Goal: Task Accomplishment & Management: Complete application form

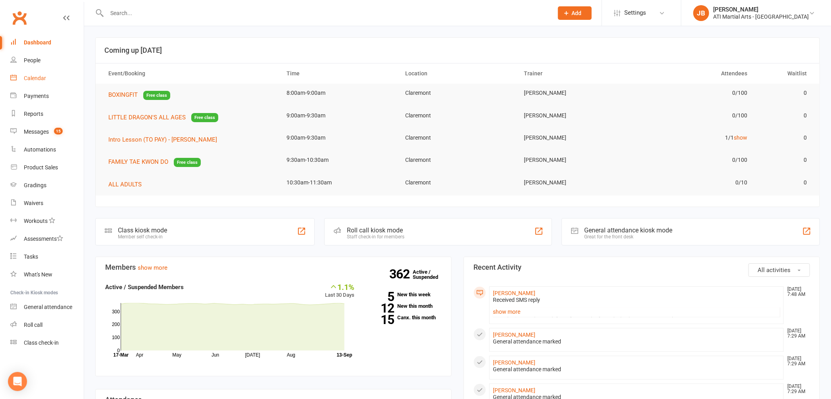
click at [35, 78] on div "Calendar" at bounding box center [35, 78] width 22 height 6
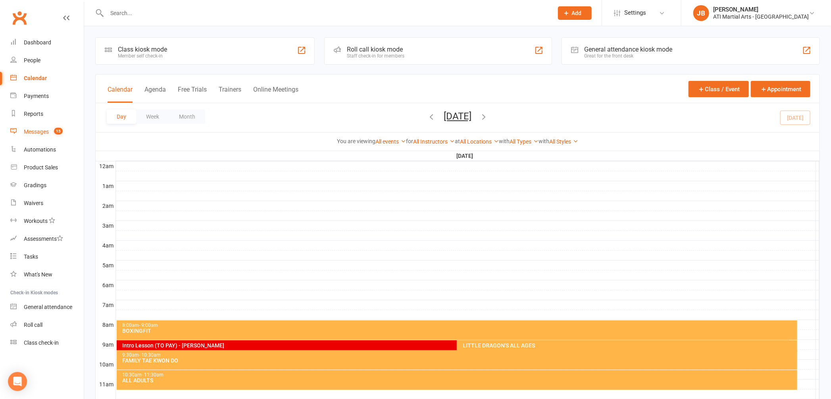
click at [42, 134] on div "Messages" at bounding box center [36, 132] width 25 height 6
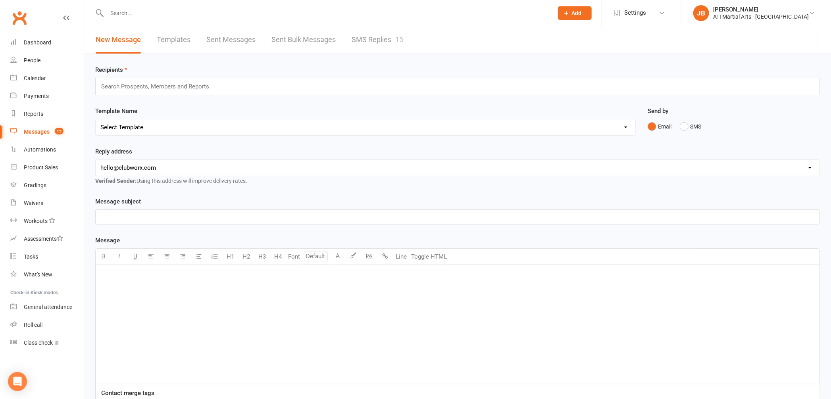
click at [368, 38] on link "SMS Replies 15" at bounding box center [378, 39] width 52 height 27
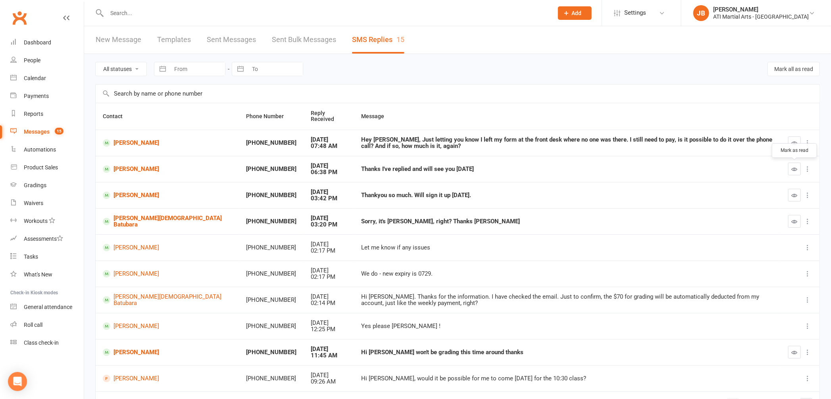
click at [795, 169] on icon "button" at bounding box center [795, 169] width 6 height 6
click at [121, 197] on link "Grayson Lingard" at bounding box center [167, 196] width 129 height 8
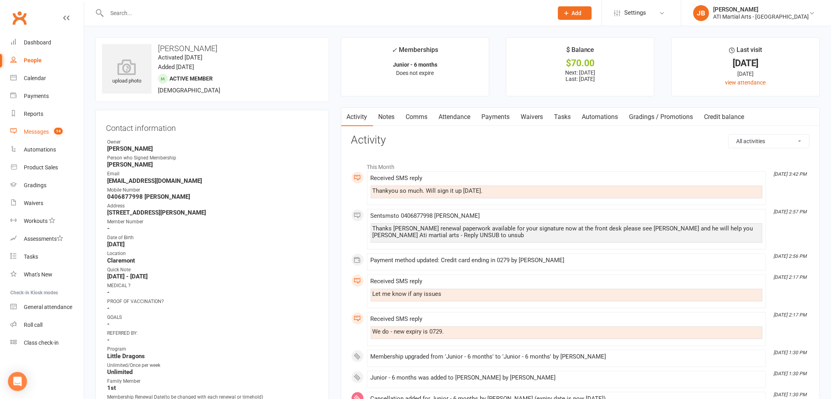
click at [33, 133] on div "Messages" at bounding box center [36, 132] width 25 height 6
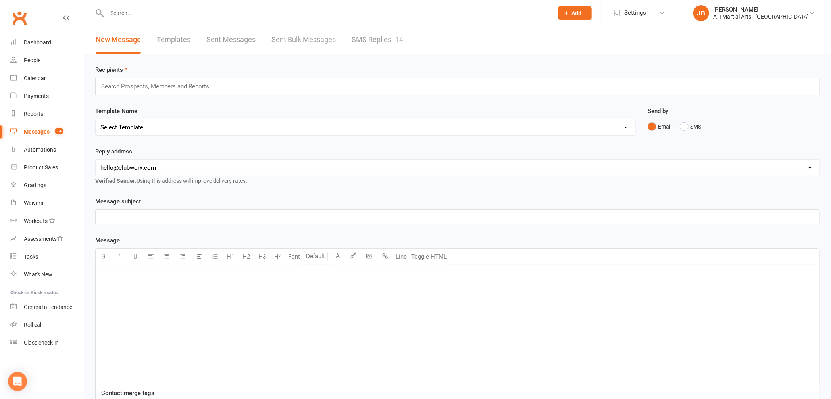
click at [381, 39] on link "SMS Replies 14" at bounding box center [378, 39] width 52 height 27
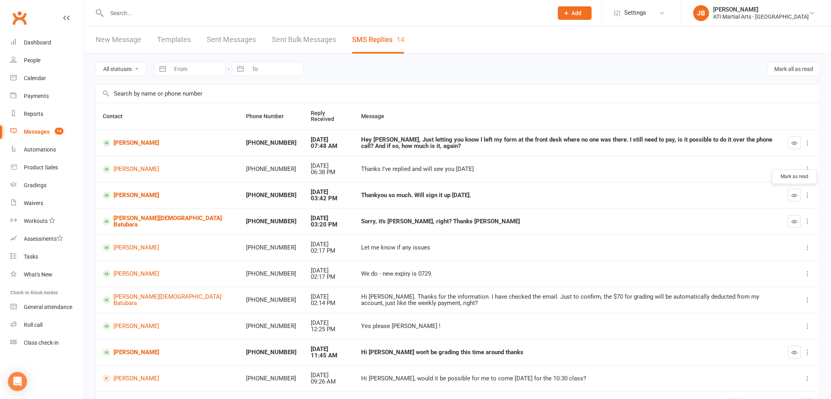
click at [792, 194] on icon "button" at bounding box center [795, 195] width 6 height 6
click at [793, 223] on icon "button" at bounding box center [795, 222] width 6 height 6
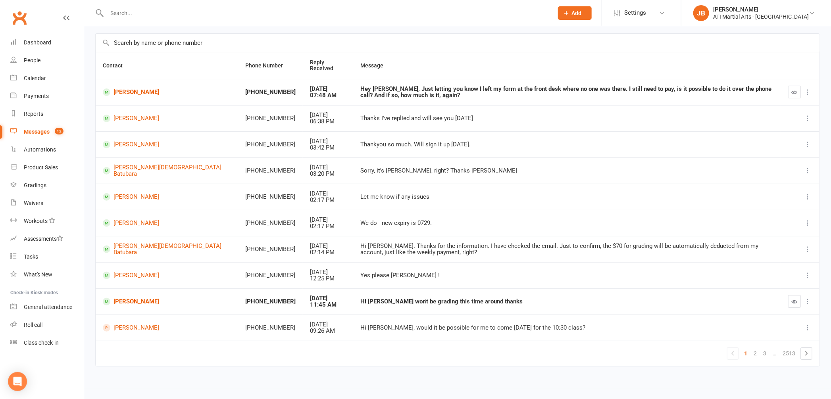
scroll to position [52, 0]
click at [755, 354] on link "2" at bounding box center [755, 352] width 10 height 11
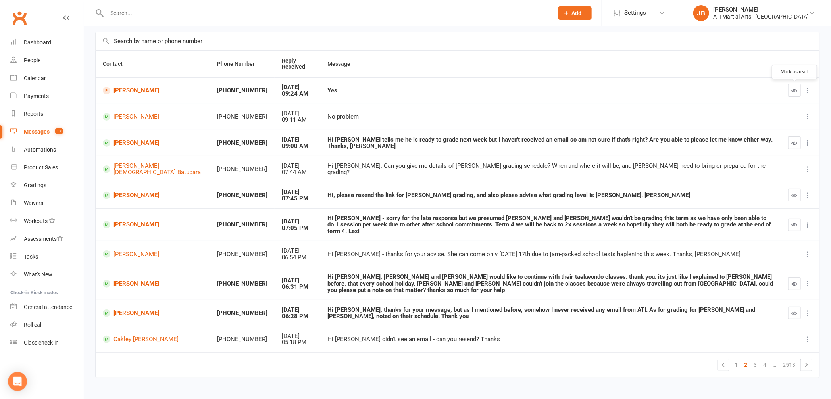
click at [793, 92] on icon "button" at bounding box center [795, 91] width 6 height 6
click at [793, 196] on icon "button" at bounding box center [795, 195] width 6 height 6
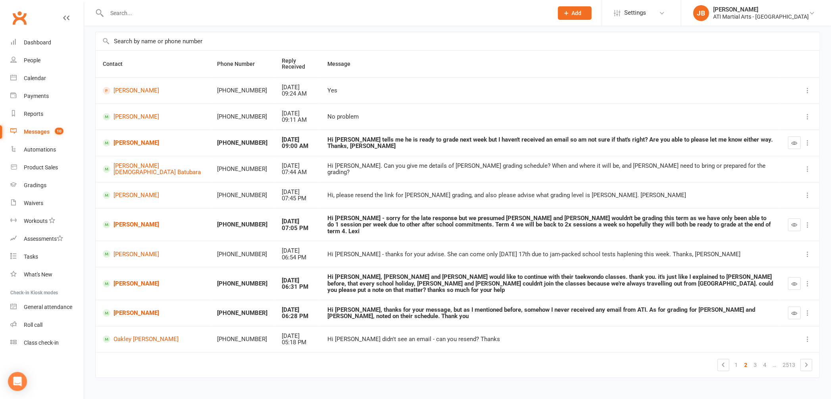
click at [140, 11] on input "text" at bounding box center [325, 13] width 443 height 11
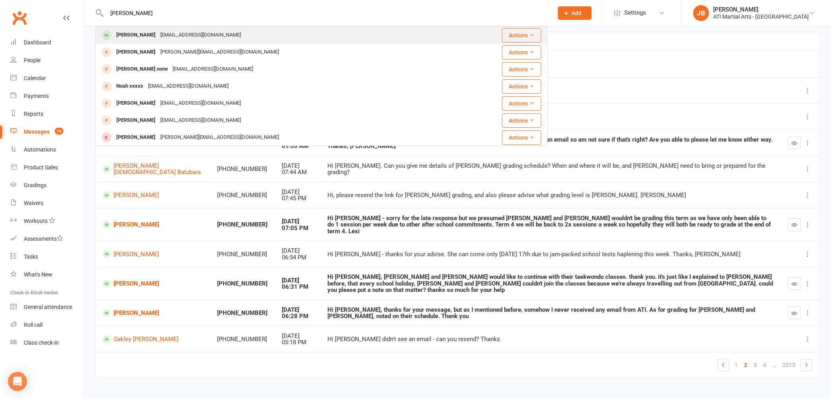
type input "[PERSON_NAME]"
click at [137, 38] on div "[PERSON_NAME]" at bounding box center [136, 35] width 44 height 12
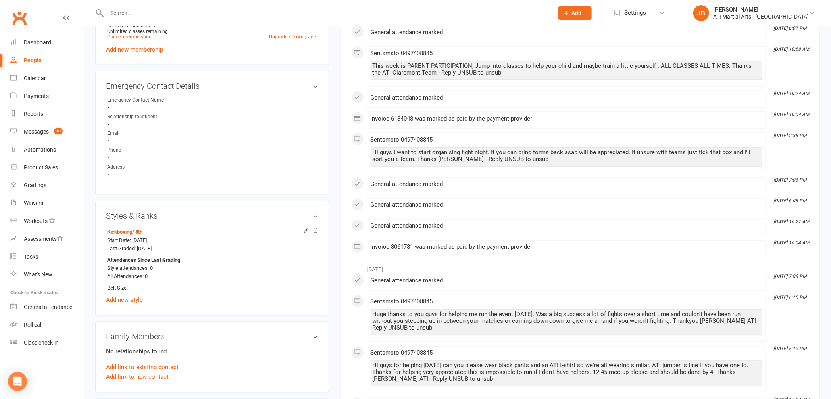
scroll to position [742, 0]
click at [44, 187] on div "Gradings" at bounding box center [35, 185] width 23 height 6
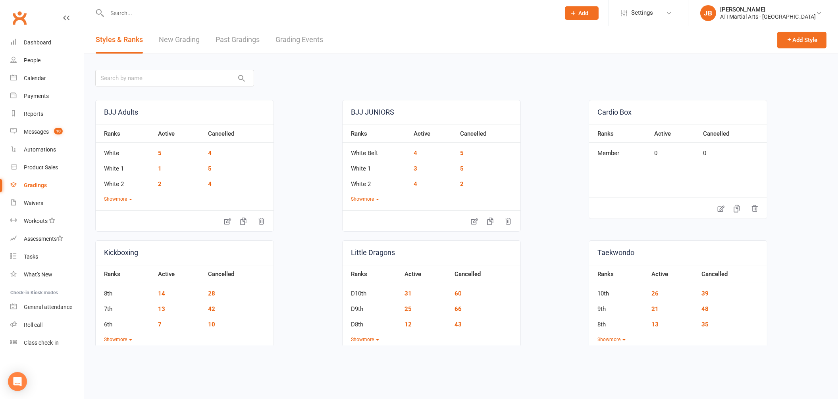
click at [287, 40] on link "Grading Events" at bounding box center [299, 39] width 48 height 27
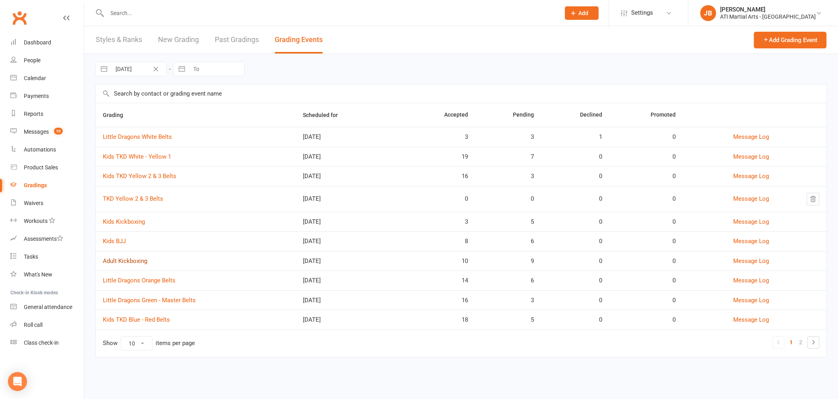
click at [142, 262] on link "Adult Kickboxing" at bounding box center [125, 261] width 44 height 7
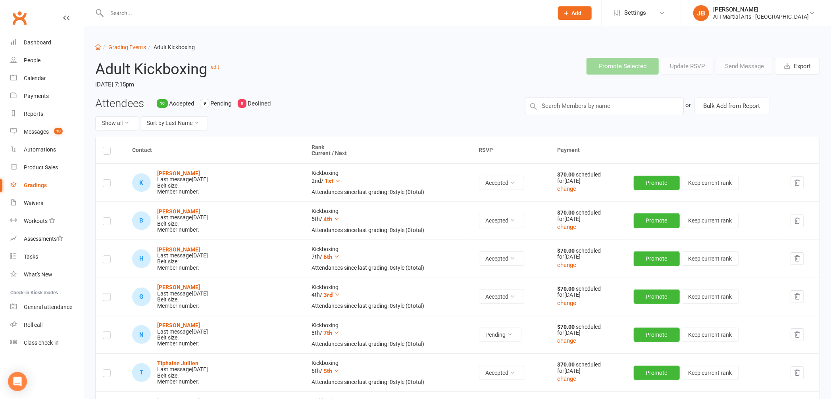
click at [108, 337] on label at bounding box center [107, 337] width 8 height 0
click at [108, 332] on input "checkbox" at bounding box center [107, 332] width 8 height 0
click at [742, 68] on button "Send Message" at bounding box center [744, 66] width 57 height 17
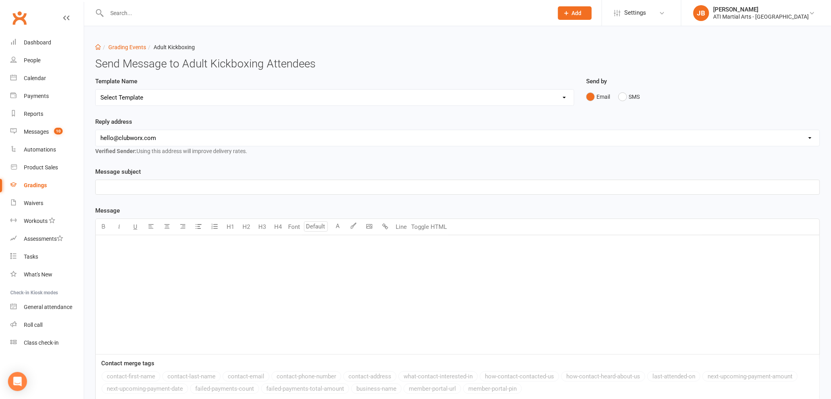
click at [122, 98] on select "Select Template [Email] Confirmation of Successful Grading [Email] Grading Even…" at bounding box center [335, 98] width 478 height 16
select select "2"
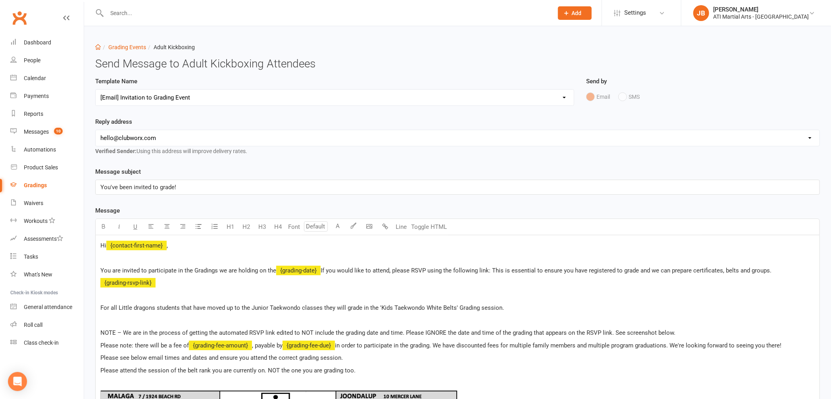
click at [148, 138] on select "hello@clubworx.com claremont@atimartialarts.com.au tony@atimartialarts.com.au b…" at bounding box center [458, 138] width 724 height 16
select select "1"
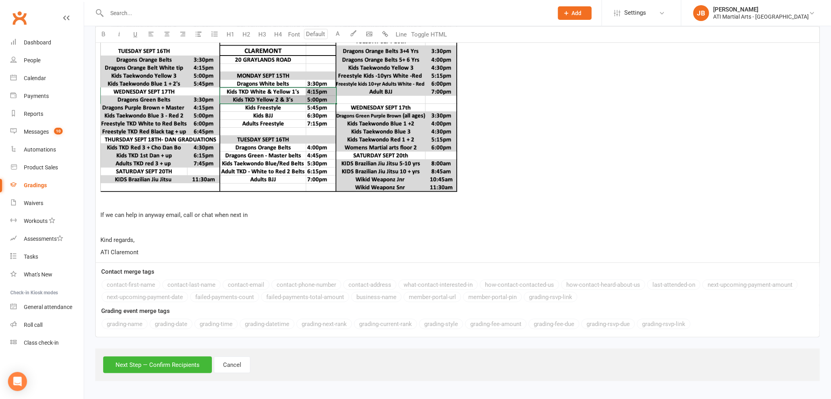
scroll to position [430, 0]
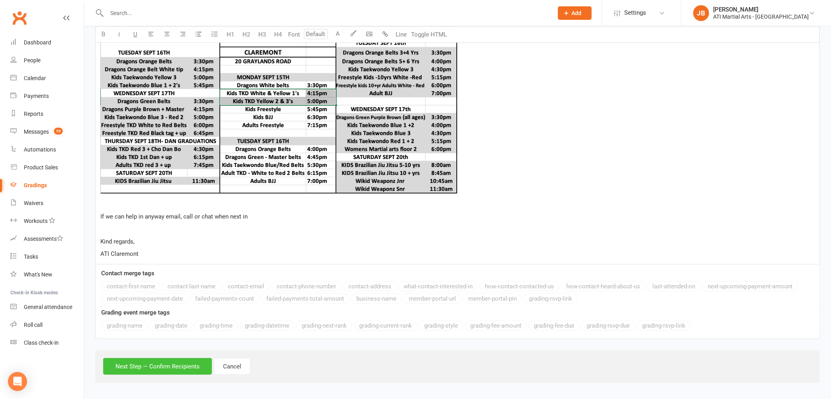
click at [144, 370] on button "Next Step — Confirm Recipients" at bounding box center [157, 366] width 109 height 17
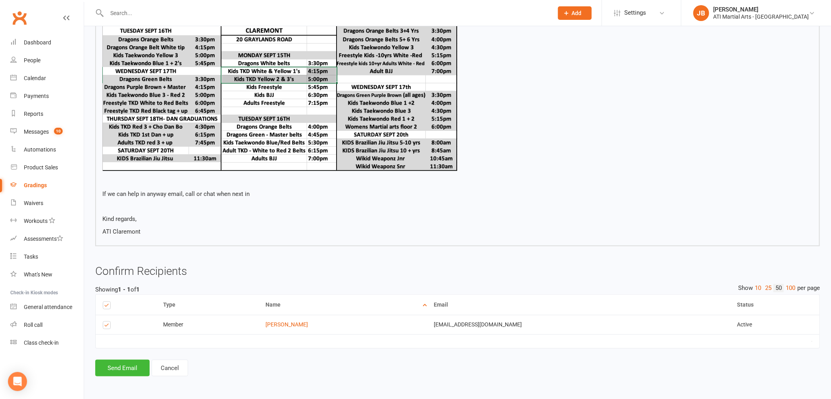
scroll to position [401, 0]
click at [129, 368] on button "Send Email" at bounding box center [122, 368] width 54 height 17
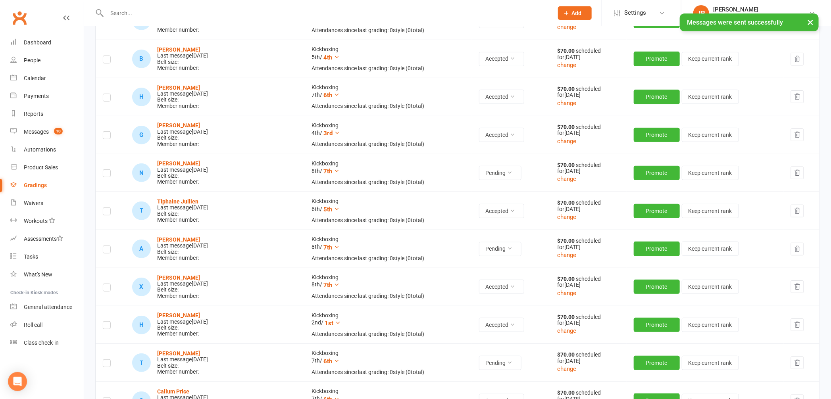
scroll to position [233, 0]
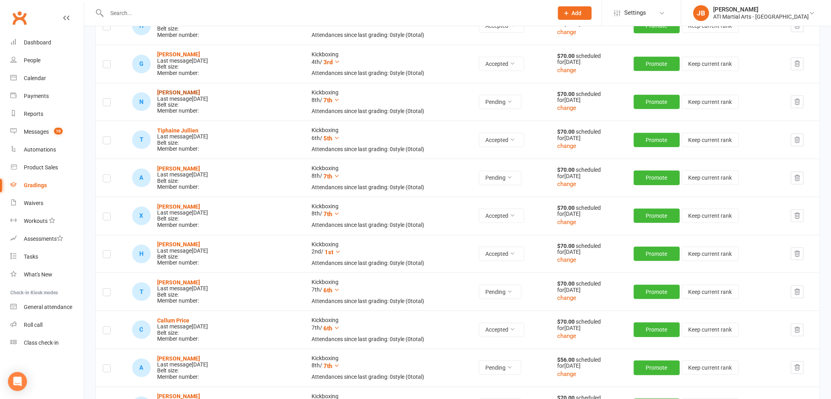
click at [178, 94] on strong "[PERSON_NAME]" at bounding box center [178, 92] width 43 height 6
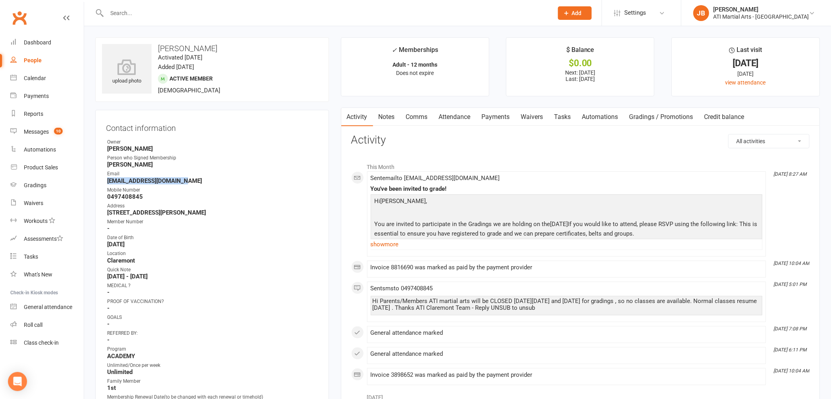
drag, startPoint x: 108, startPoint y: 181, endPoint x: 179, endPoint y: 183, distance: 71.8
click at [179, 183] on strong "noahrachelhall@gmail.com" at bounding box center [212, 180] width 211 height 7
copy strong "noahrachelhall@gmail.com"
click at [414, 118] on link "Comms" at bounding box center [416, 117] width 33 height 18
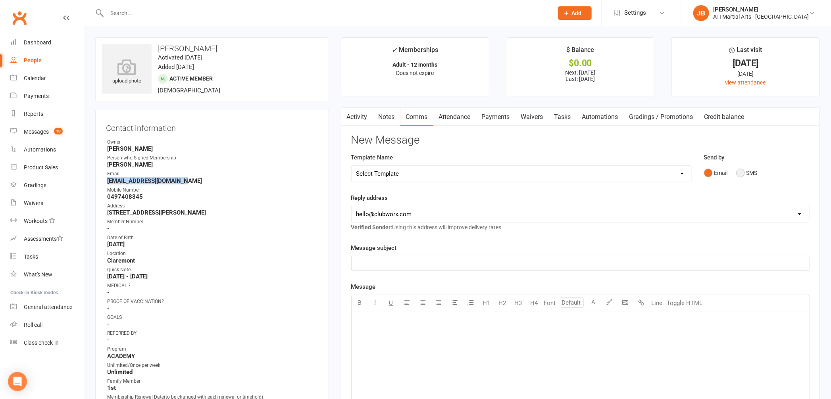
click at [741, 176] on button "SMS" at bounding box center [746, 172] width 21 height 15
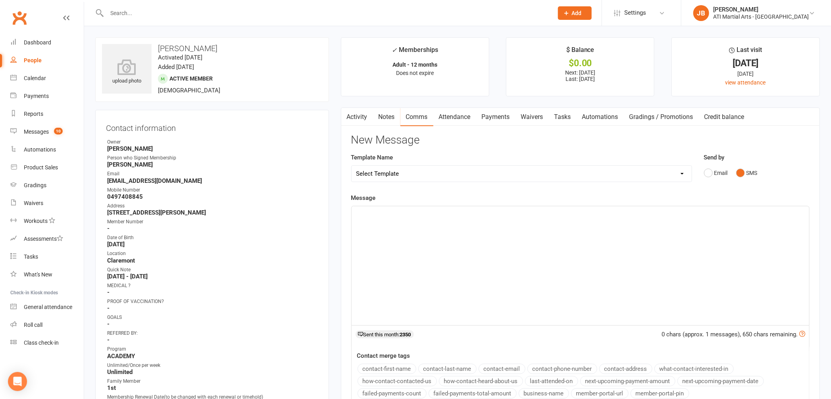
click at [391, 223] on div "﻿" at bounding box center [581, 265] width 458 height 119
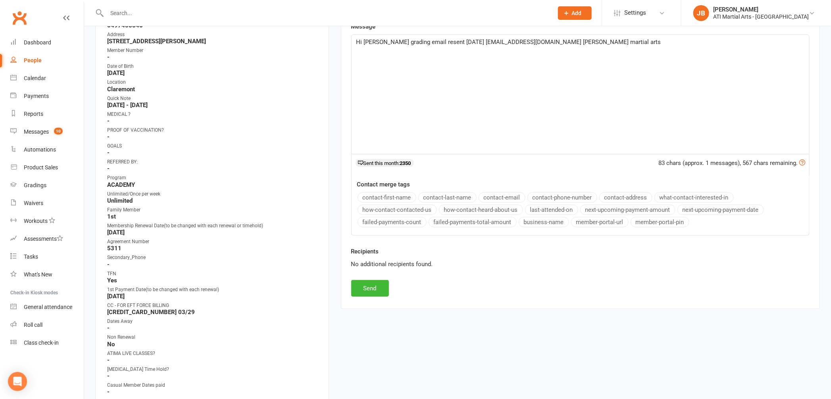
scroll to position [327, 0]
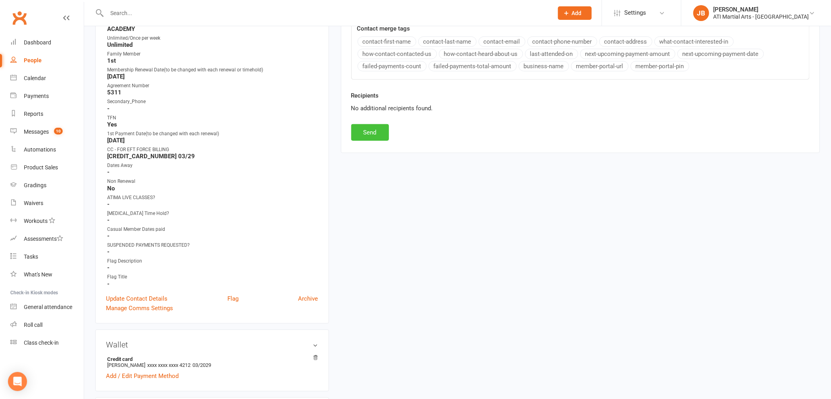
click at [373, 135] on button "Send" at bounding box center [370, 132] width 38 height 17
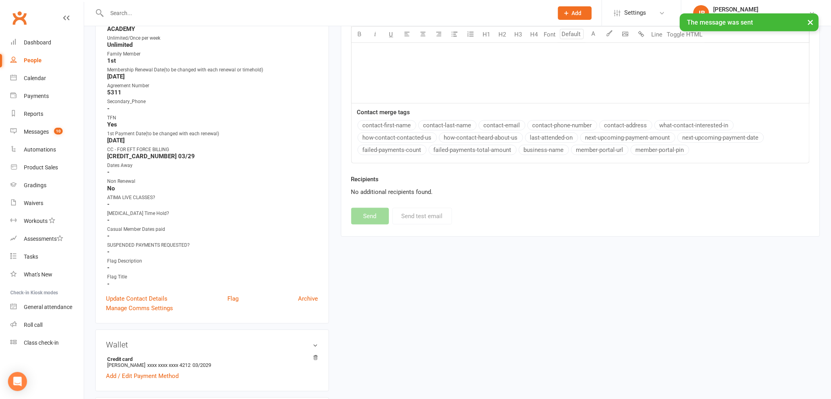
click at [16, 13] on div "× The message was sent" at bounding box center [410, 13] width 821 height 0
click at [18, 21] on link "Clubworx" at bounding box center [20, 18] width 20 height 20
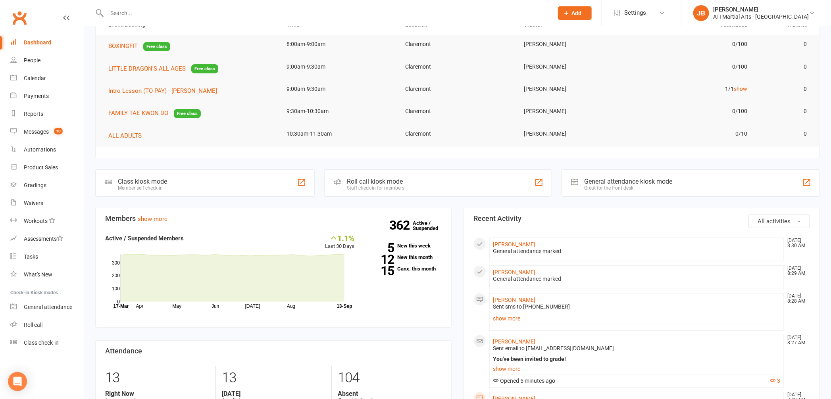
scroll to position [66, 0]
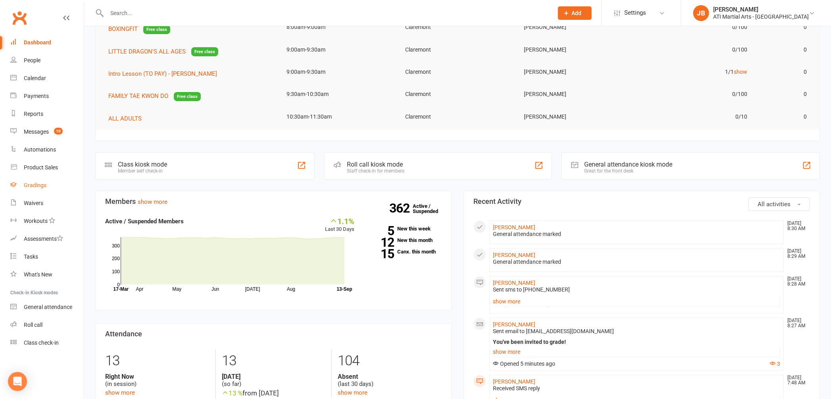
click at [49, 185] on link "Gradings" at bounding box center [46, 186] width 73 height 18
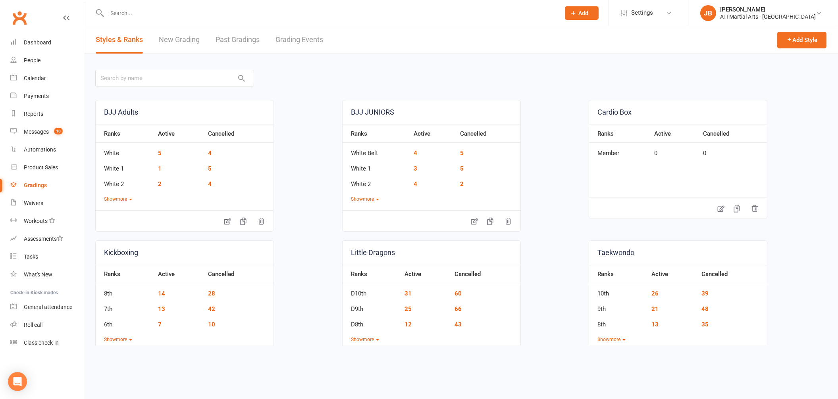
click at [284, 37] on link "Grading Events" at bounding box center [299, 39] width 48 height 27
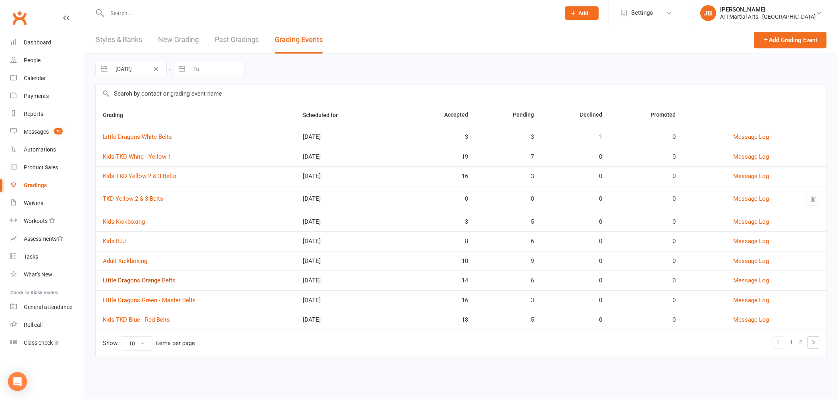
click at [131, 281] on link "Little Dragons Orange Belts" at bounding box center [139, 280] width 73 height 7
click at [136, 302] on link "Little Dragons Green - Master Belts" at bounding box center [149, 300] width 93 height 7
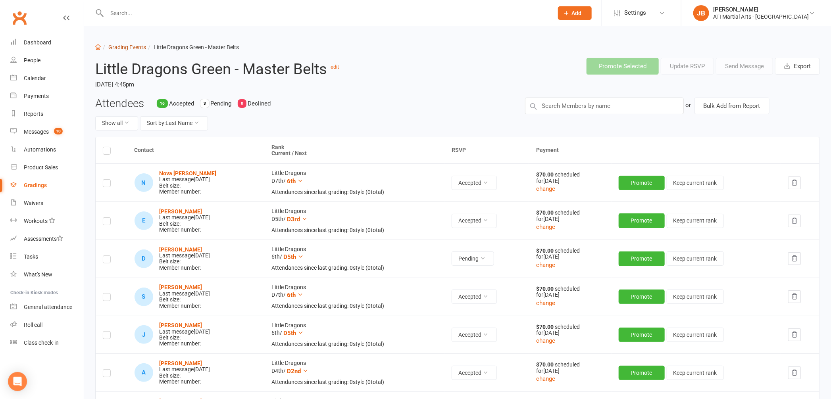
click at [118, 48] on link "Grading Events" at bounding box center [127, 47] width 38 height 6
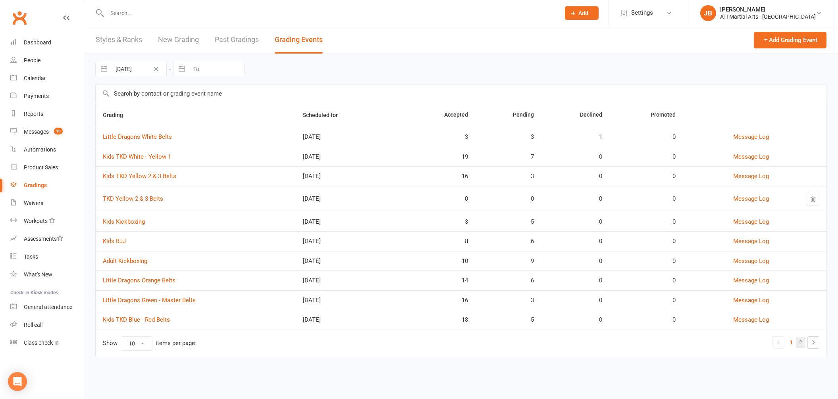
click at [801, 344] on link "2" at bounding box center [801, 342] width 10 height 11
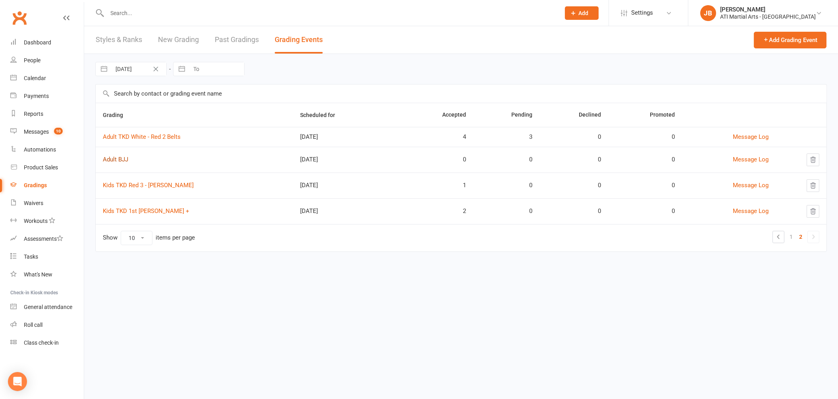
click at [119, 160] on link "Adult BJJ" at bounding box center [115, 159] width 25 height 7
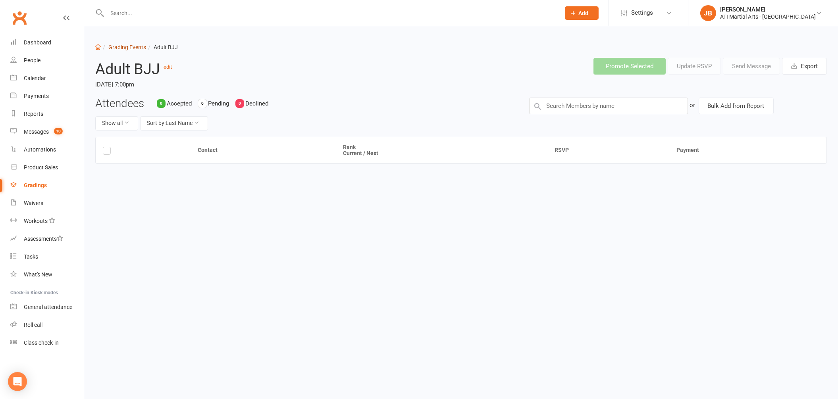
click at [123, 44] on link "Grading Events" at bounding box center [127, 47] width 38 height 6
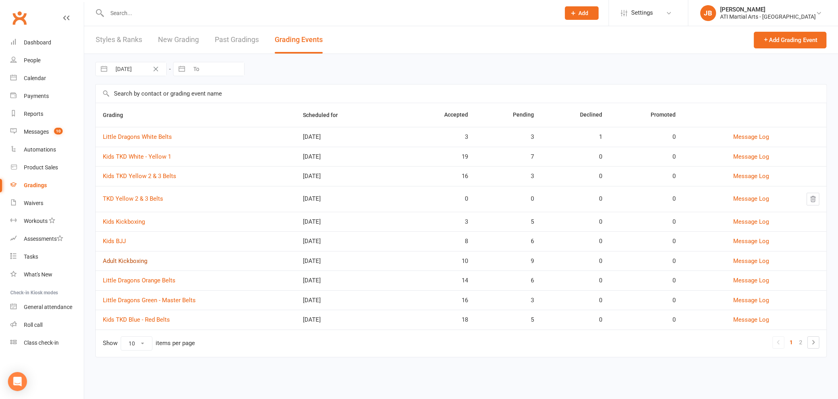
click at [132, 264] on link "Adult Kickboxing" at bounding box center [125, 261] width 44 height 7
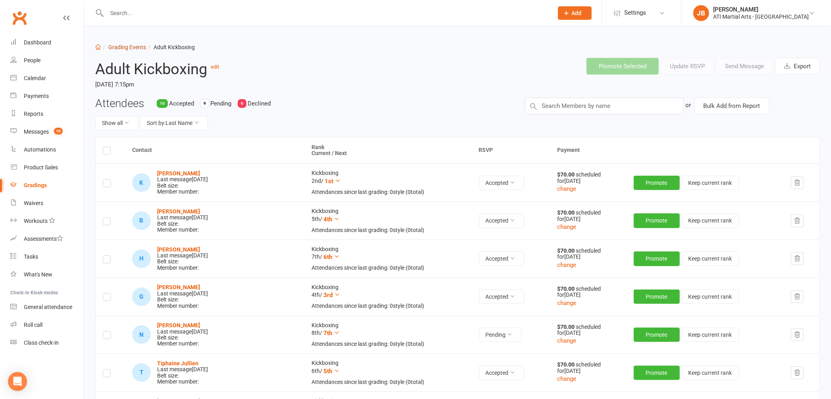
click at [121, 49] on link "Grading Events" at bounding box center [127, 47] width 38 height 6
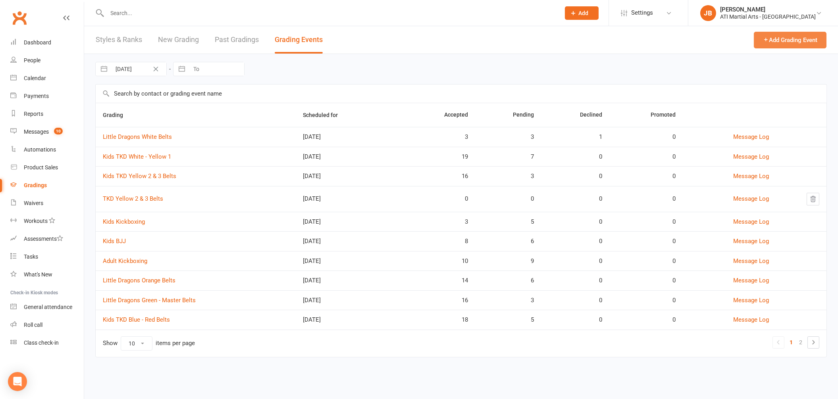
click at [792, 41] on button "Add Grading Event" at bounding box center [790, 40] width 73 height 17
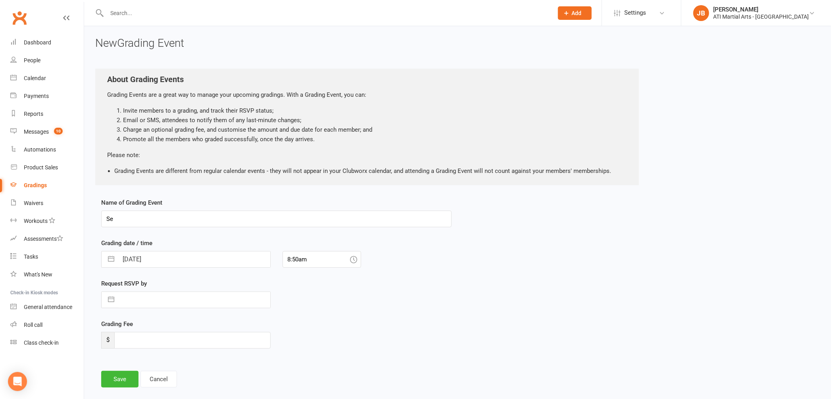
type input "S"
type input "A"
type input "Freestyle TKD Red Black Tag +"
click at [162, 257] on input "13 Sep 2025" at bounding box center [194, 260] width 152 height 16
select select "7"
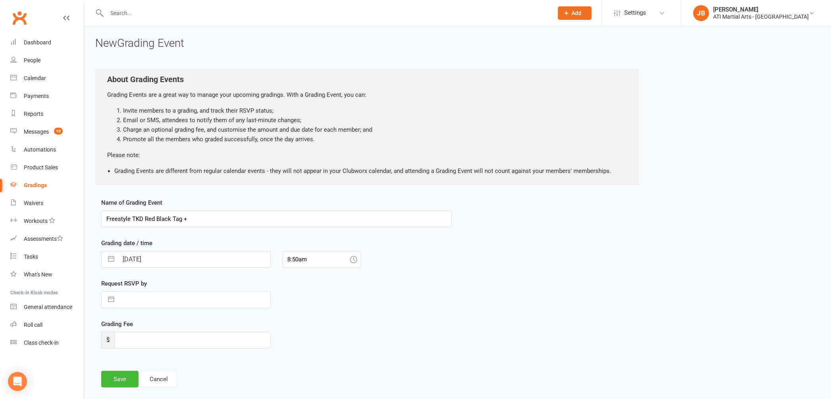
select select "2025"
select select "8"
select select "2025"
select select "9"
select select "2025"
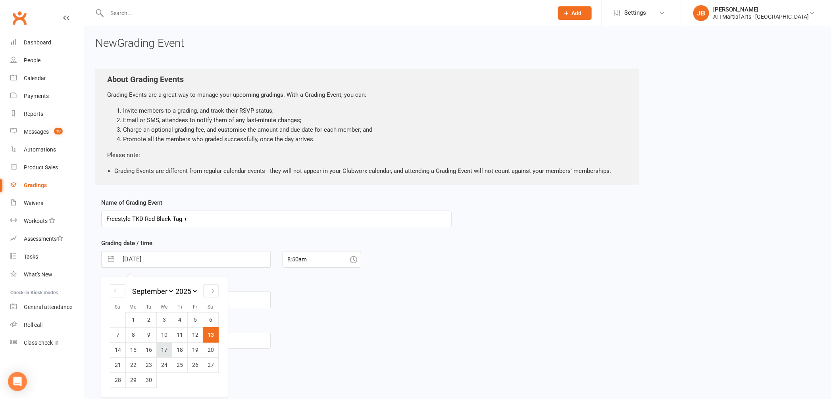
click at [166, 352] on td "17" at bounding box center [164, 349] width 15 height 15
type input "17 Sep 2025"
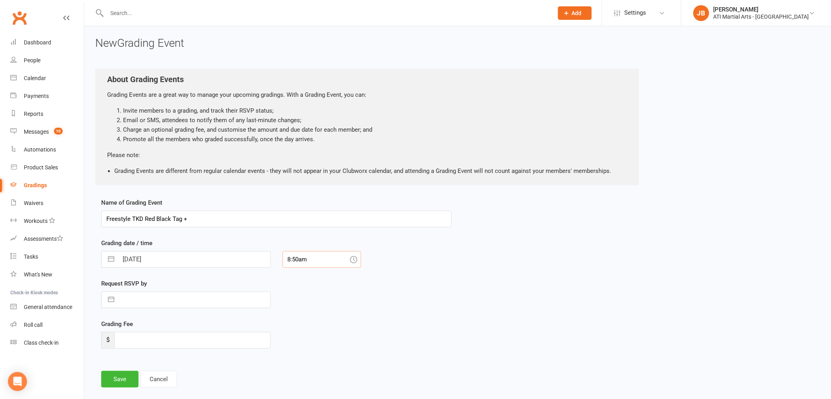
click at [312, 260] on input "8:50am" at bounding box center [322, 259] width 79 height 17
click at [302, 299] on div "6:45pm" at bounding box center [322, 298] width 78 height 13
type input "6:45pm"
click at [123, 381] on button "Save" at bounding box center [119, 379] width 37 height 17
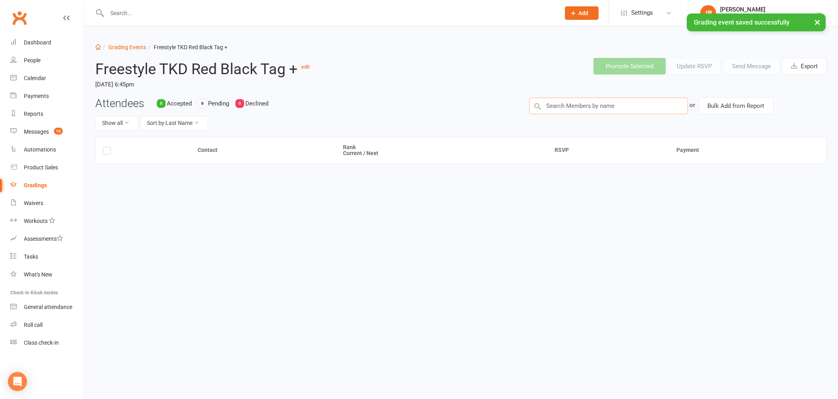
click at [547, 105] on input "text" at bounding box center [608, 106] width 159 height 17
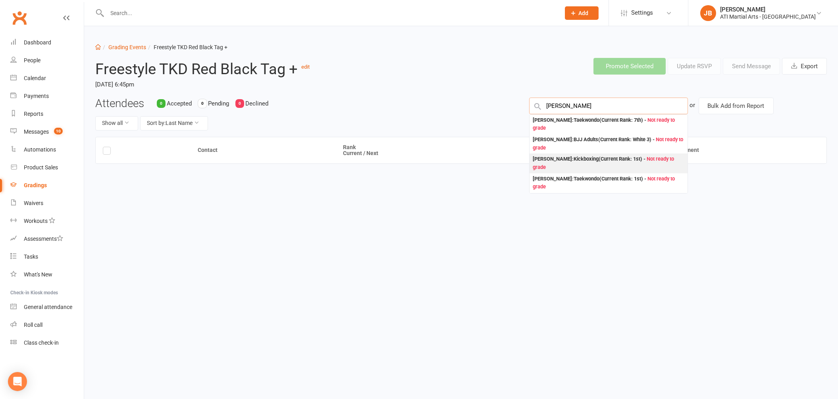
type input "Samuel Barne"
click at [546, 160] on div "Samuel Barnett : Kickboxing (Current Rank: 1st ) - Not ready to grade" at bounding box center [609, 163] width 152 height 16
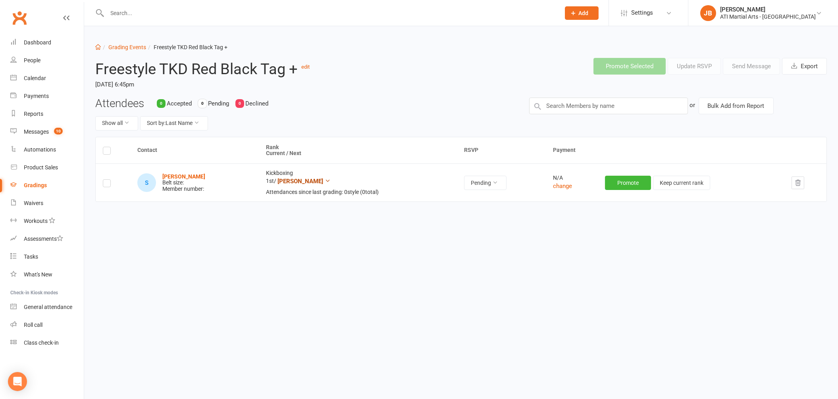
click at [325, 181] on icon at bounding box center [328, 181] width 6 height 6
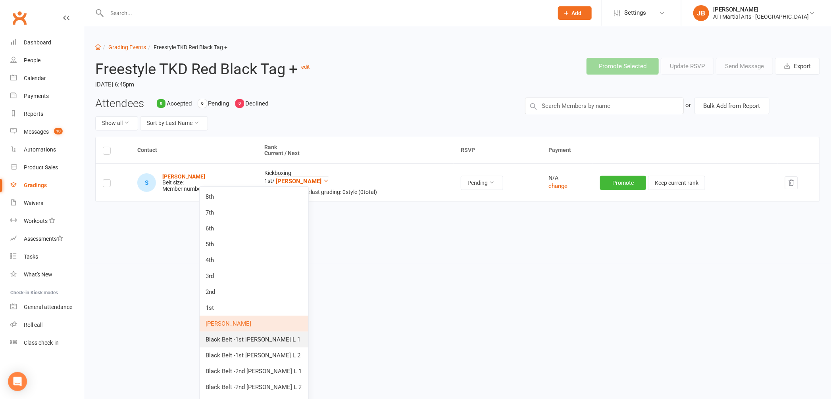
click at [281, 342] on link "Black Belt -1st Dan L 1" at bounding box center [254, 340] width 109 height 16
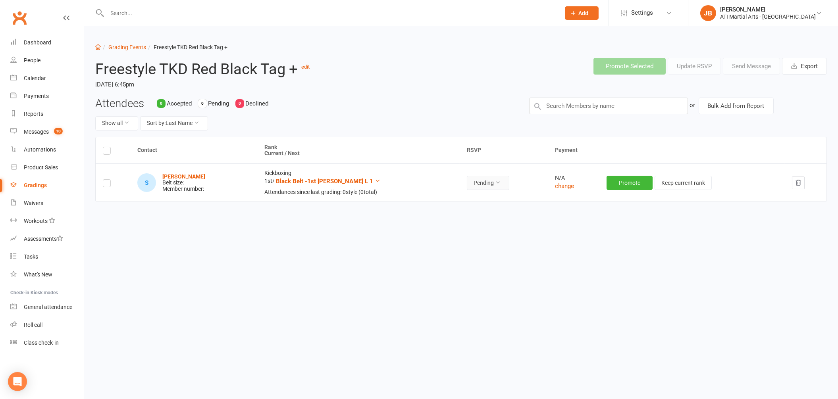
click at [481, 184] on button "Pending" at bounding box center [488, 183] width 42 height 14
click at [459, 202] on link "Accepted" at bounding box center [468, 201] width 79 height 16
click at [117, 49] on link "Grading Events" at bounding box center [127, 47] width 38 height 6
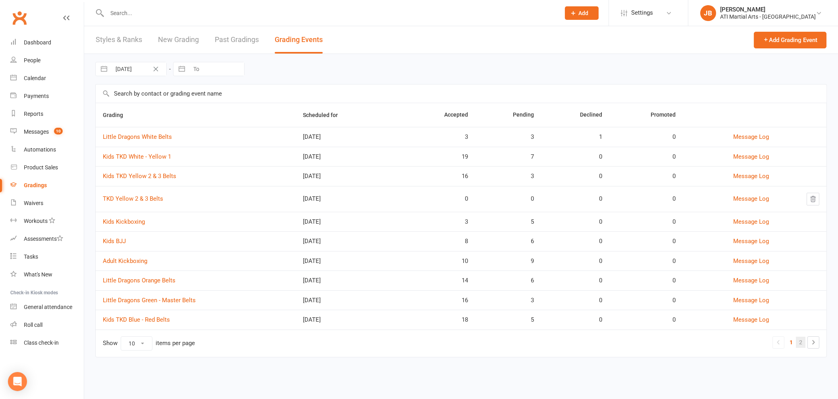
click at [801, 344] on link "2" at bounding box center [801, 342] width 10 height 11
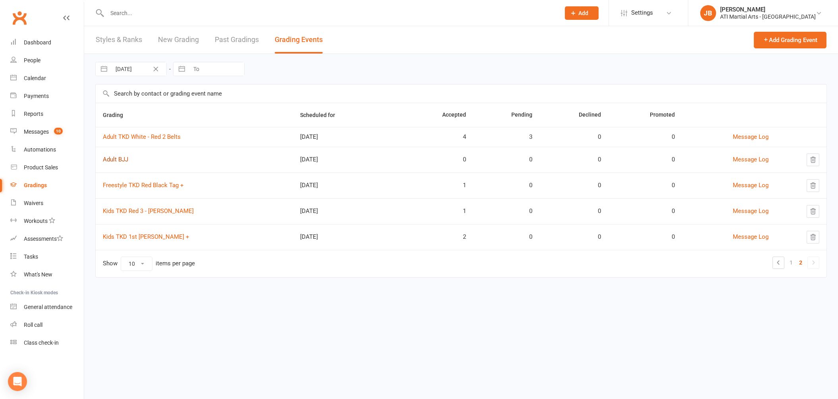
click at [115, 158] on link "Adult BJJ" at bounding box center [115, 159] width 25 height 7
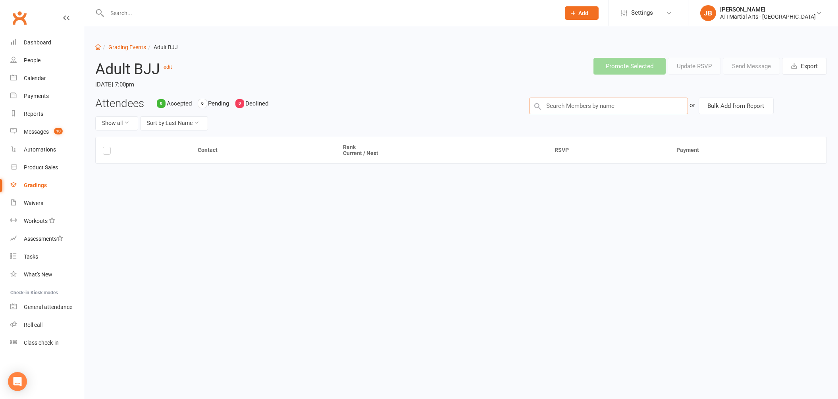
click at [548, 107] on input "text" at bounding box center [608, 106] width 159 height 17
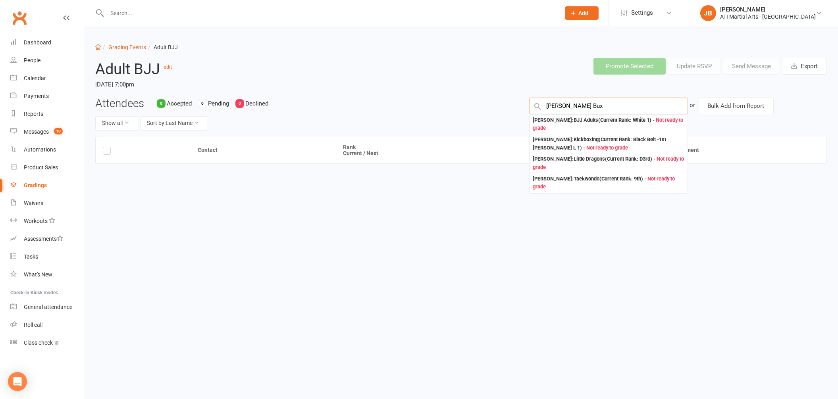
type input "Finn Buxt"
click at [124, 12] on input "text" at bounding box center [330, 13] width 450 height 11
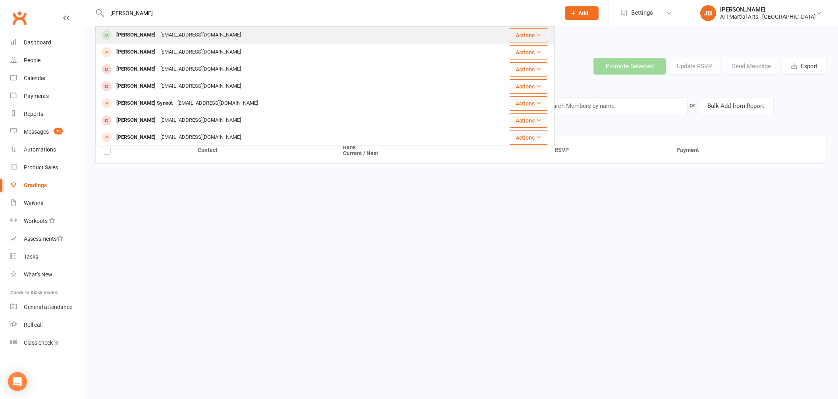
type input "finn buxton"
click at [122, 35] on div "Finn Buxton" at bounding box center [136, 35] width 44 height 12
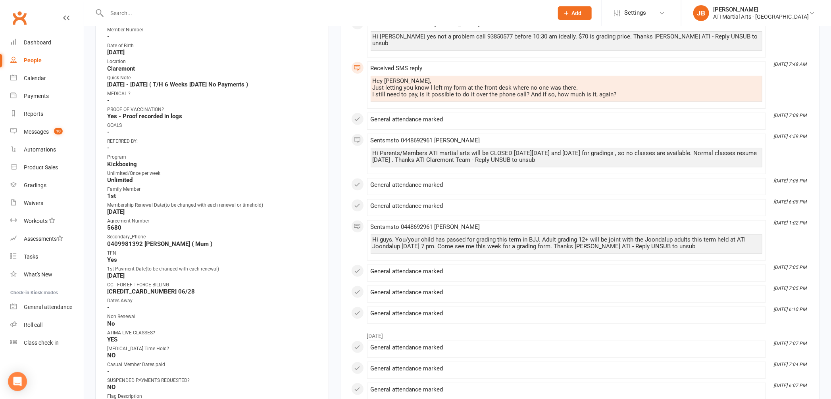
scroll to position [182, 0]
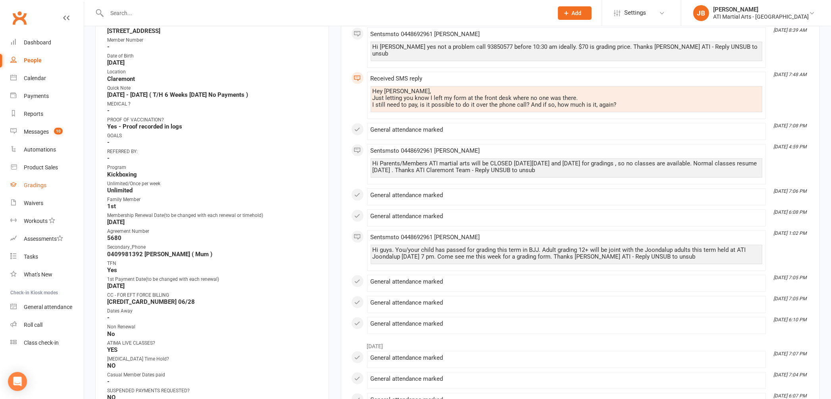
click at [29, 186] on div "Gradings" at bounding box center [35, 185] width 23 height 6
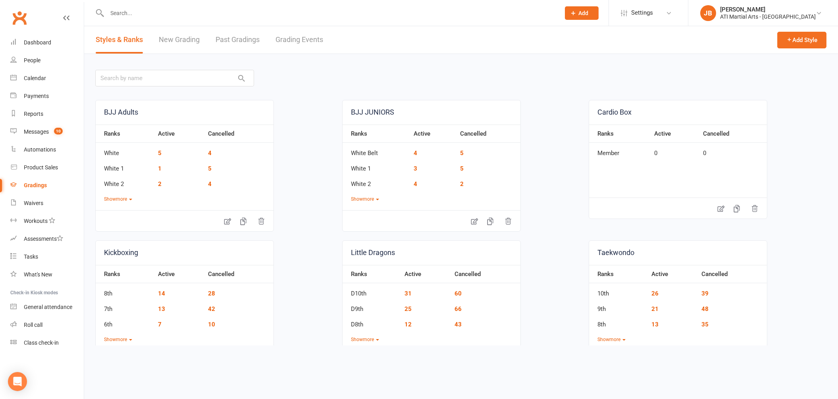
click at [291, 40] on link "Grading Events" at bounding box center [299, 39] width 48 height 27
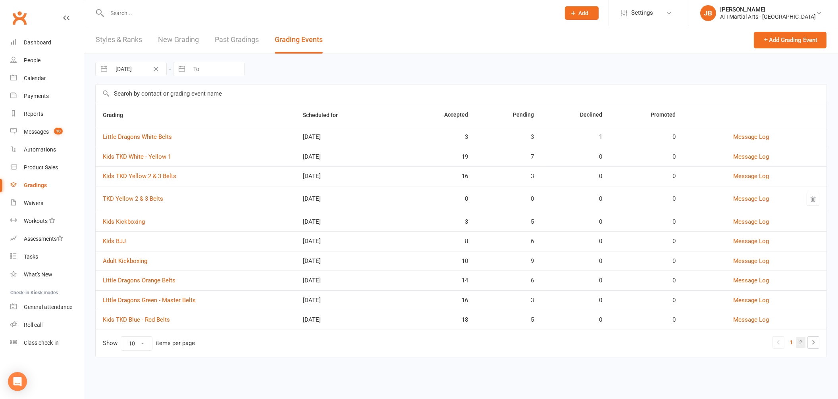
click at [800, 345] on link "2" at bounding box center [801, 342] width 10 height 11
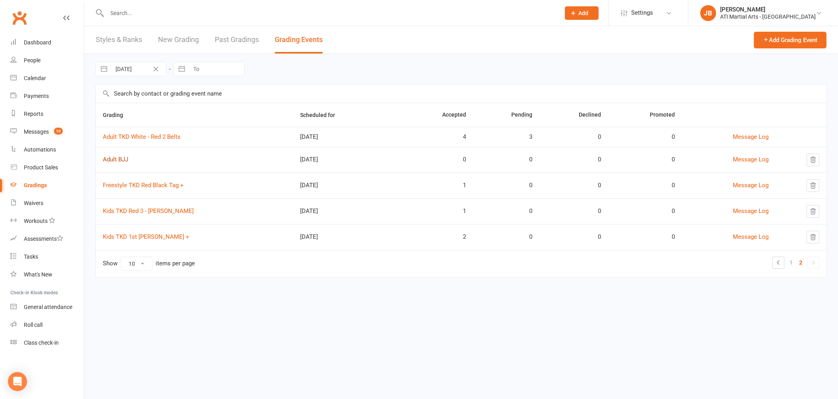
click at [124, 162] on link "Adult BJJ" at bounding box center [115, 159] width 25 height 7
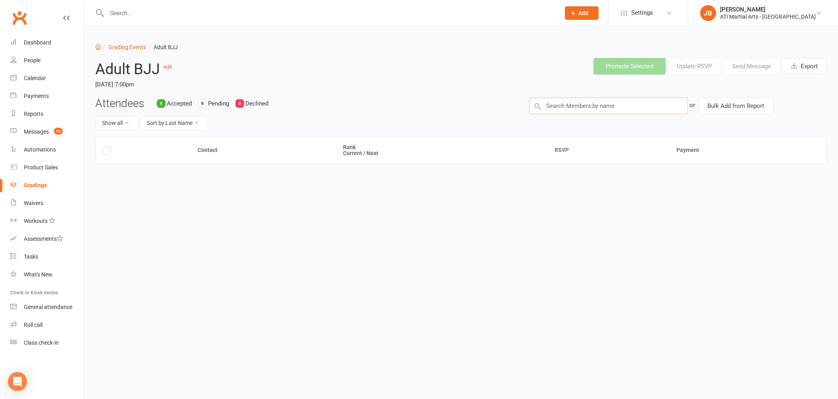
click at [567, 105] on input "text" at bounding box center [608, 106] width 159 height 17
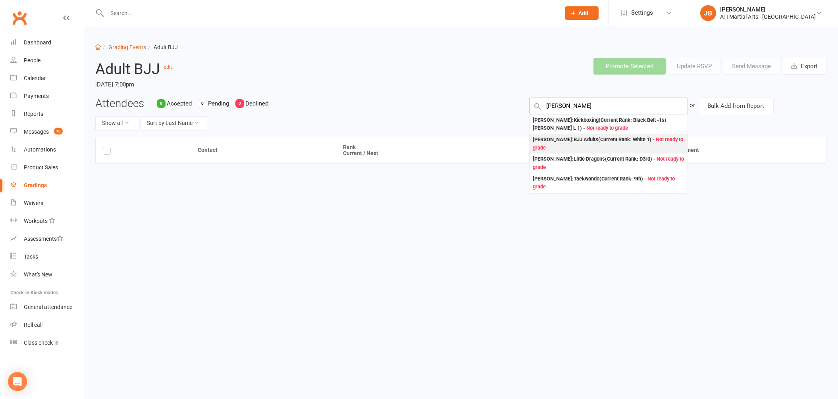
type input "Finn Buxton"
click at [554, 141] on div "Finn Buxton : BJJ Adults (Current Rank: White 1 ) - Not ready to grade" at bounding box center [609, 144] width 152 height 16
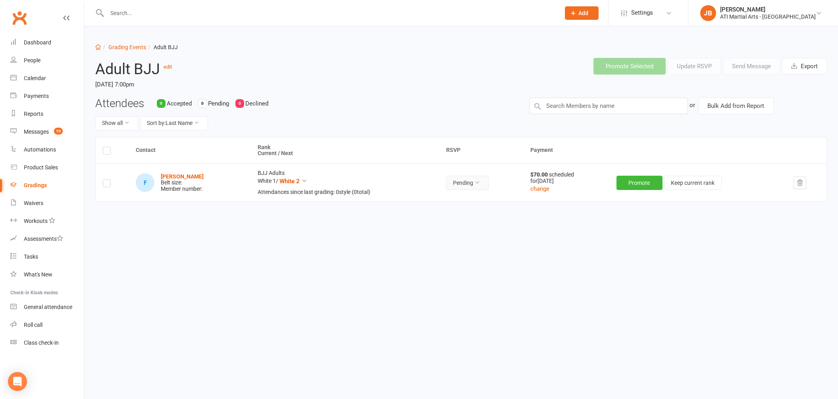
click at [478, 182] on icon at bounding box center [477, 183] width 6 height 6
click at [434, 202] on link "Accepted" at bounding box center [450, 201] width 79 height 16
click at [549, 105] on input "text" at bounding box center [608, 106] width 159 height 17
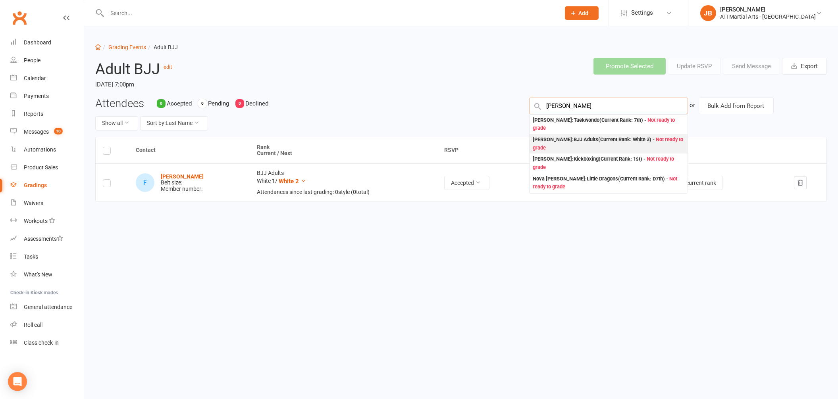
type input "Samuel Barnett"
click at [539, 142] on div "Samuel Barnett : BJJ Adults (Current Rank: White 3 ) - Not ready to grade" at bounding box center [609, 144] width 152 height 16
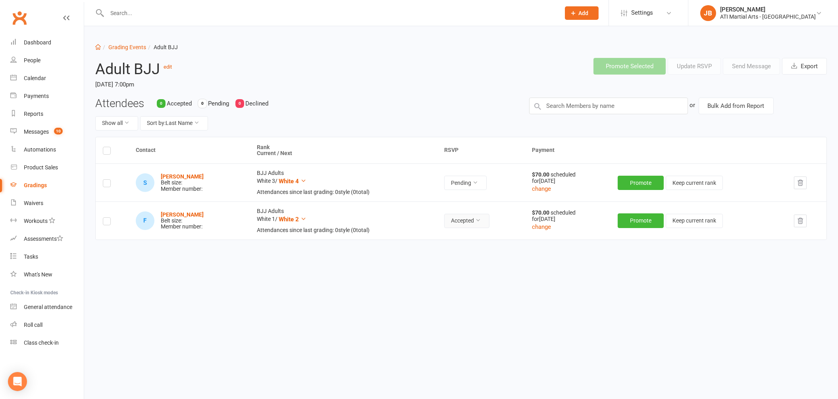
click at [478, 222] on icon at bounding box center [478, 220] width 6 height 6
click at [451, 240] on link "Accepted" at bounding box center [451, 239] width 79 height 16
click at [478, 183] on icon at bounding box center [475, 183] width 6 height 6
click at [442, 202] on link "Accepted" at bounding box center [448, 201] width 79 height 16
click at [576, 105] on input "text" at bounding box center [608, 106] width 159 height 17
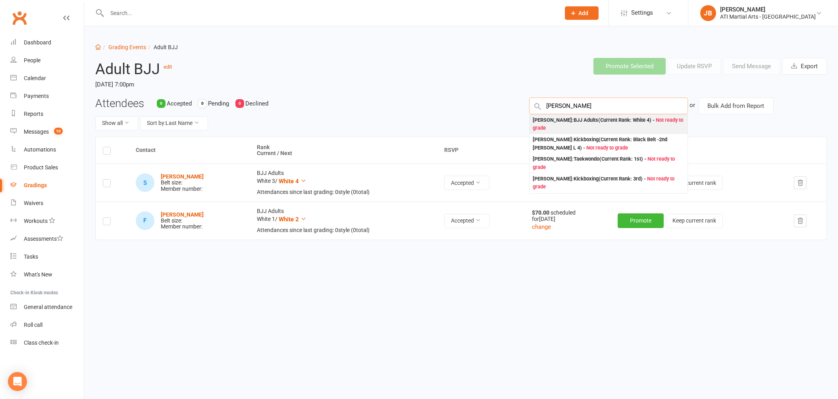
type input "Johanna Brenn"
click at [558, 122] on div "Johanna Brennan : BJJ Adults (Current Rank: White 4 ) - Not ready to grade" at bounding box center [609, 124] width 152 height 16
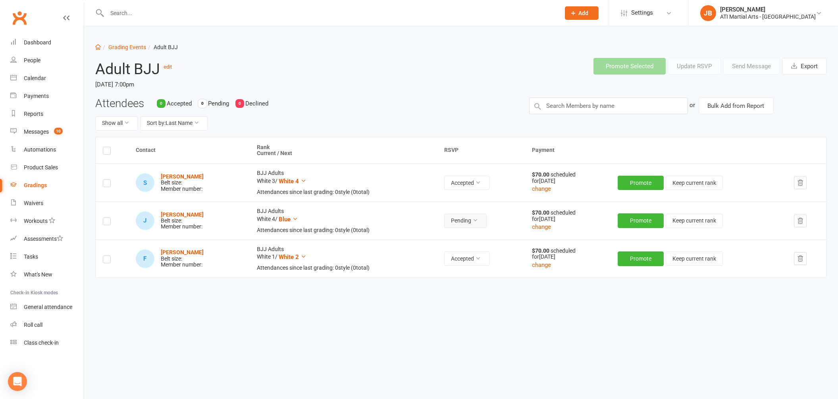
click at [478, 221] on icon at bounding box center [475, 220] width 6 height 6
click at [446, 239] on link "Accepted" at bounding box center [449, 239] width 79 height 16
click at [559, 106] on input "text" at bounding box center [608, 106] width 159 height 17
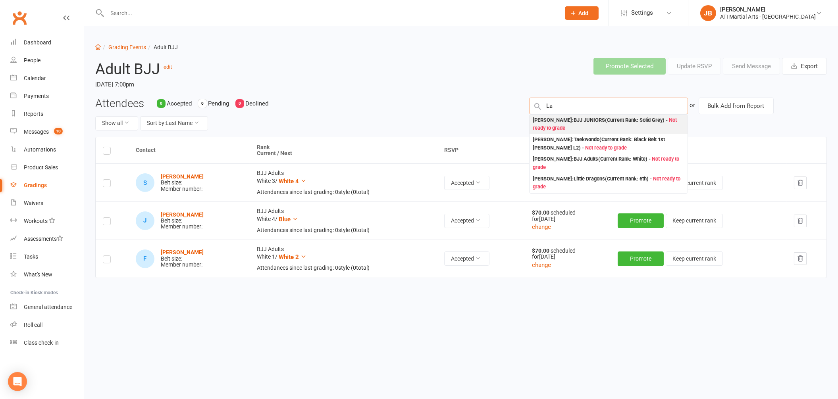
type input "L"
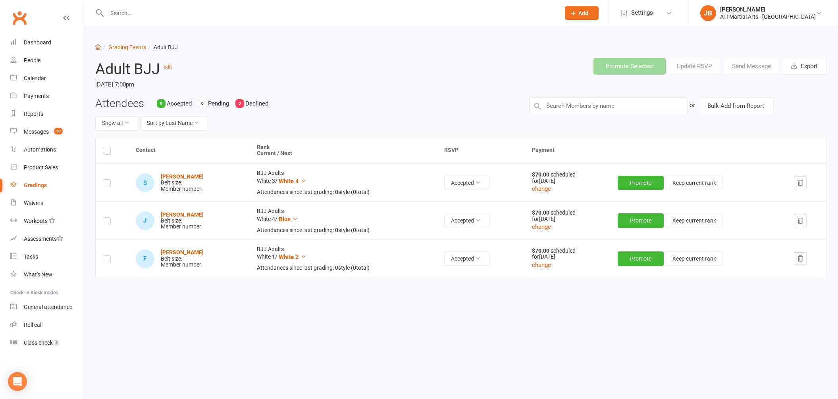
click at [133, 12] on input "text" at bounding box center [330, 13] width 450 height 11
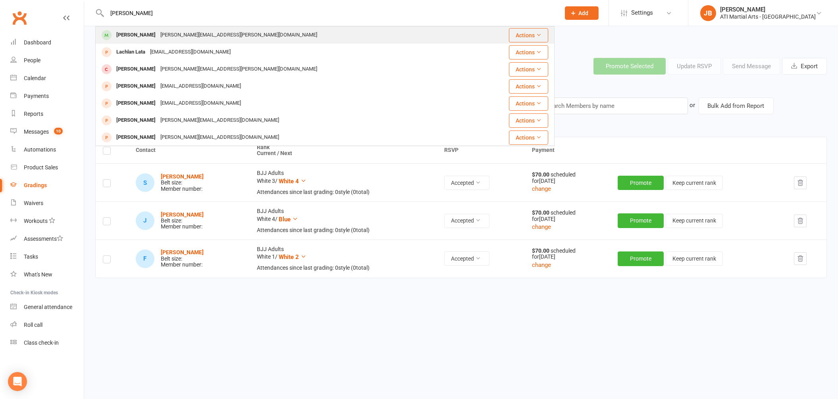
type input "Lachlan Shadlow"
click at [143, 37] on div "Lachlan Shadlow" at bounding box center [136, 35] width 44 height 12
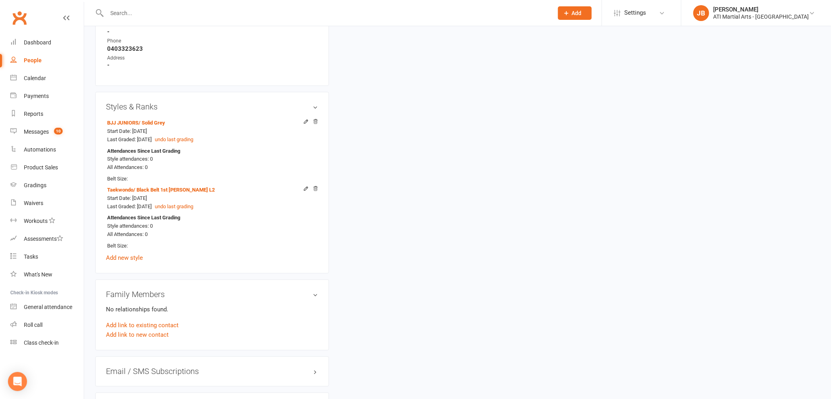
scroll to position [876, 0]
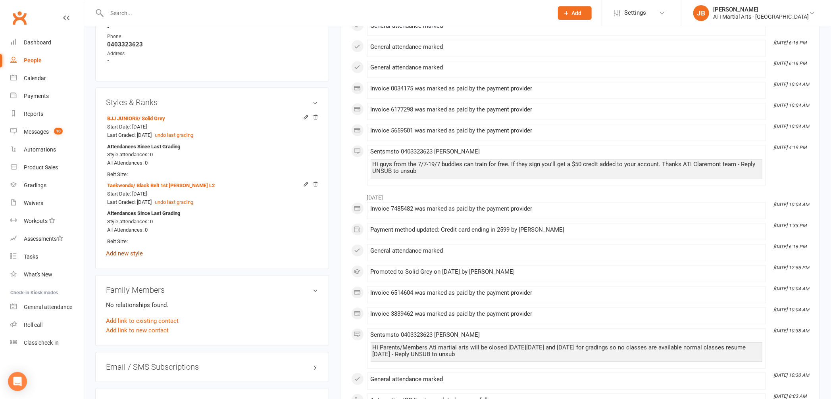
click at [135, 252] on link "Add new style" at bounding box center [124, 253] width 37 height 7
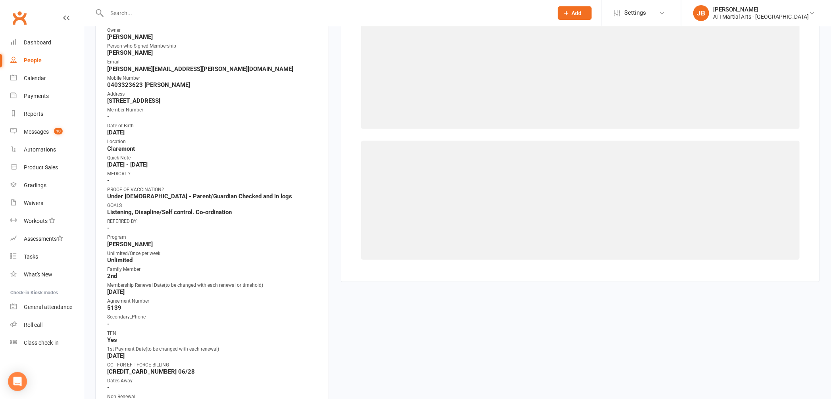
scroll to position [68, 0]
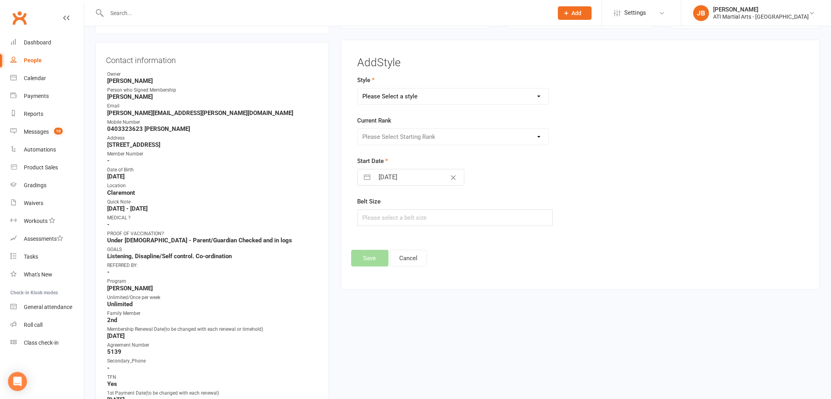
click at [385, 97] on select "Please Select a style BJJ Adults BJJ JUNIORS Cardio Box Kickboxing Little Drago…" at bounding box center [453, 96] width 191 height 16
select select "2500"
click at [383, 135] on select "Please Select Starting Rank White White 1 White 2 White 3 White 4 Blue Blue 1 B…" at bounding box center [453, 137] width 191 height 16
click at [406, 259] on button "Cancel" at bounding box center [408, 258] width 37 height 17
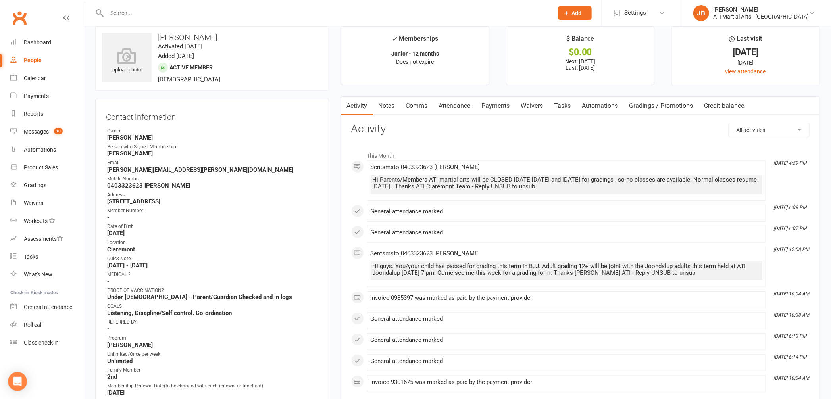
scroll to position [0, 0]
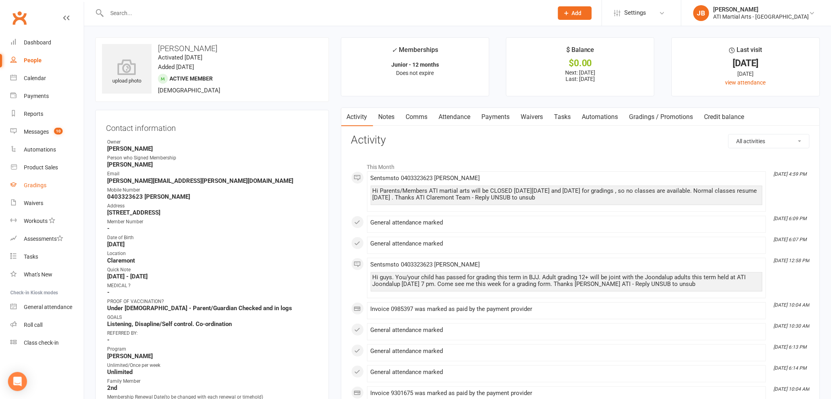
click at [33, 186] on div "Gradings" at bounding box center [35, 185] width 23 height 6
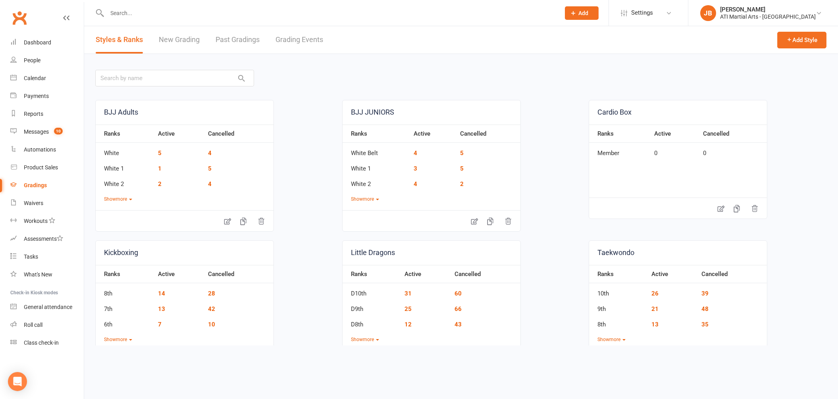
click at [285, 40] on link "Grading Events" at bounding box center [299, 39] width 48 height 27
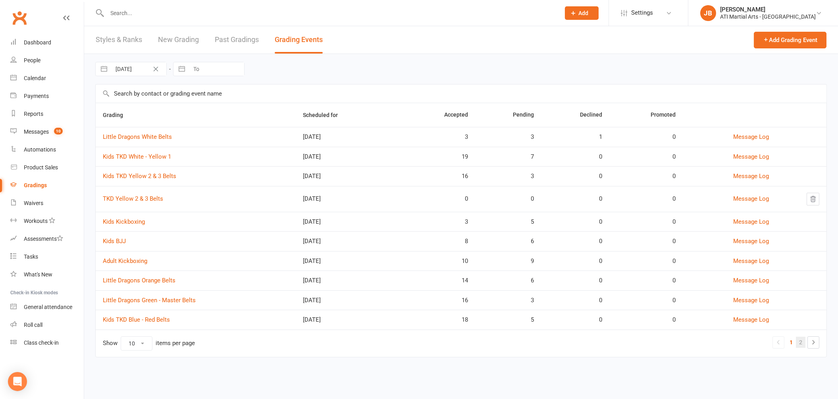
click at [800, 344] on link "2" at bounding box center [801, 342] width 10 height 11
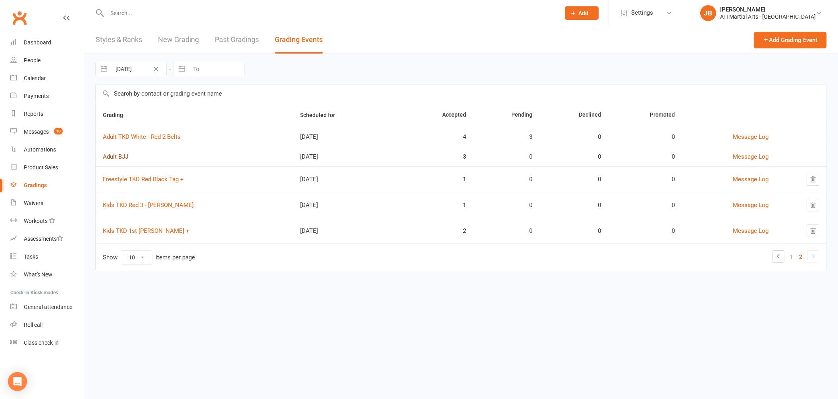
click at [110, 158] on link "Adult BJJ" at bounding box center [115, 156] width 25 height 7
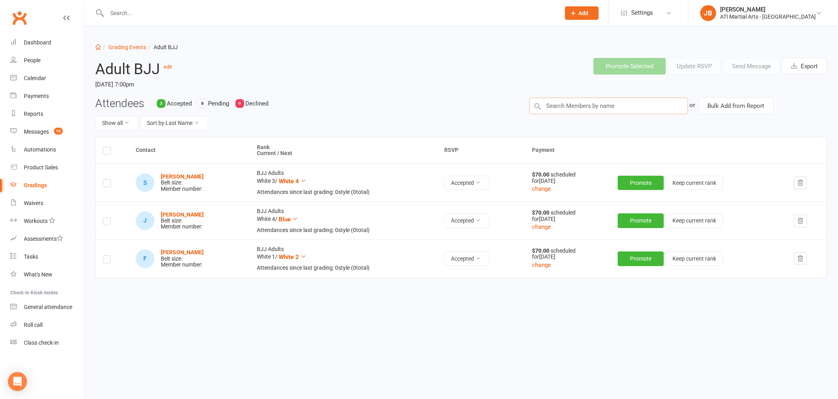
click at [558, 107] on input "text" at bounding box center [608, 106] width 159 height 17
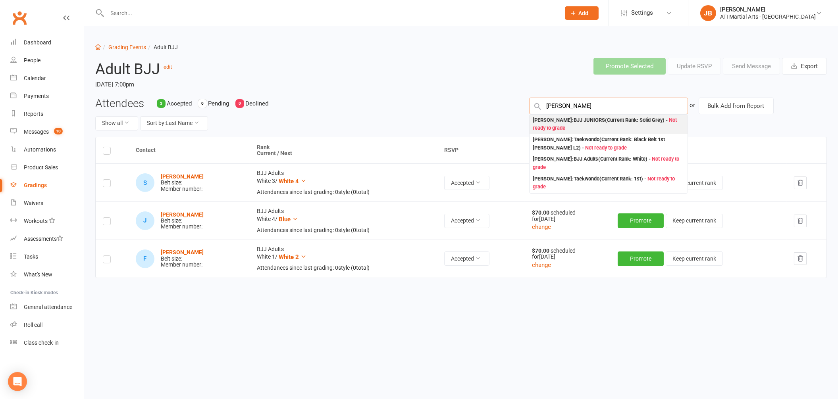
type input "Lachlan Shadlow"
click at [546, 121] on div "Lachlan Shadlow : BJJ JUNIORS (Current Rank: Solid Grey ) - Not ready to grade" at bounding box center [609, 124] width 152 height 16
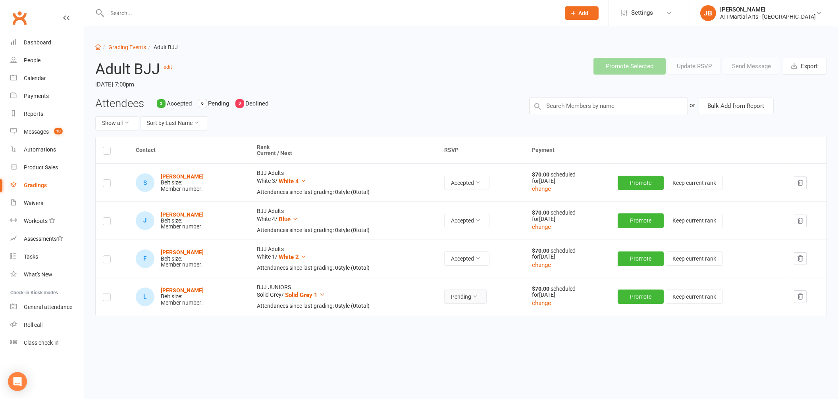
click at [478, 298] on icon at bounding box center [475, 297] width 6 height 6
click at [444, 315] on link "Accepted" at bounding box center [449, 315] width 79 height 16
click at [194, 292] on strong "[PERSON_NAME]" at bounding box center [182, 290] width 43 height 6
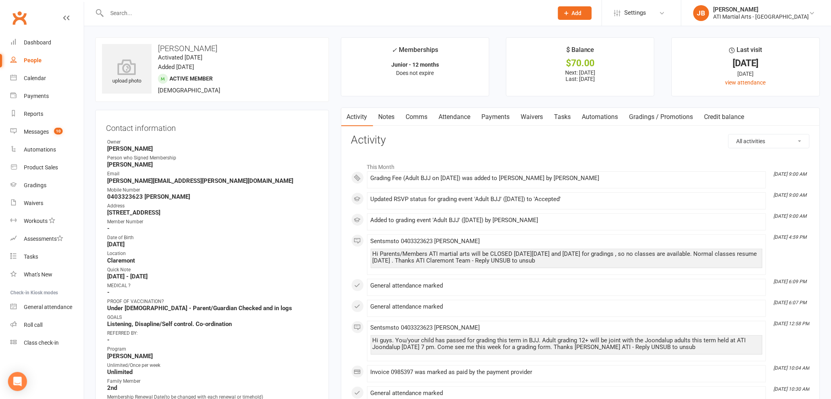
click at [494, 117] on link "Payments" at bounding box center [495, 117] width 39 height 18
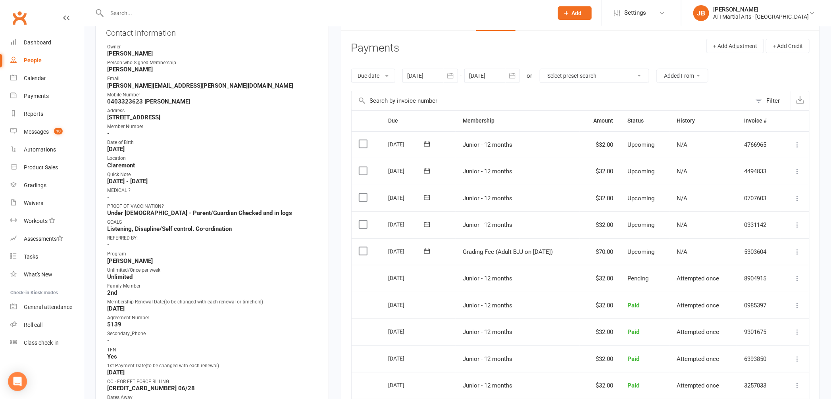
scroll to position [112, 0]
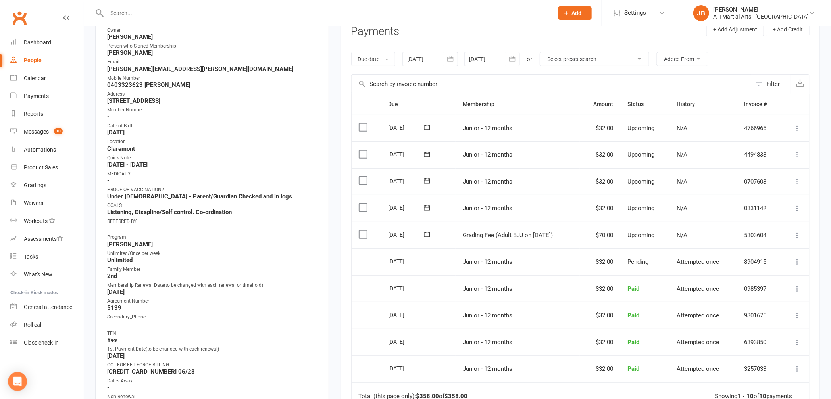
click at [795, 235] on icon at bounding box center [797, 235] width 8 height 8
click at [757, 252] on link "Mark as Paid (Cash)" at bounding box center [762, 251] width 79 height 16
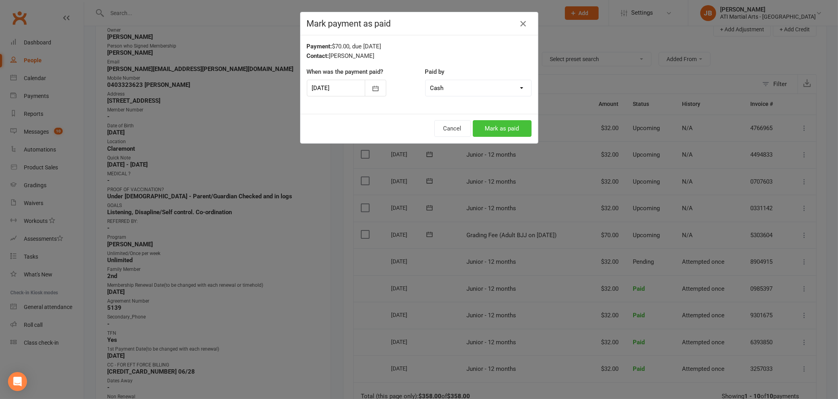
click at [513, 127] on button "Mark as paid" at bounding box center [502, 128] width 59 height 17
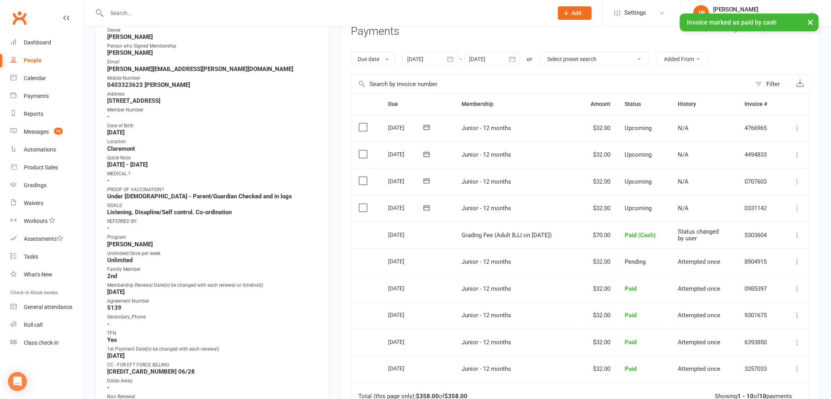
click at [120, 12] on input "text" at bounding box center [325, 13] width 443 height 11
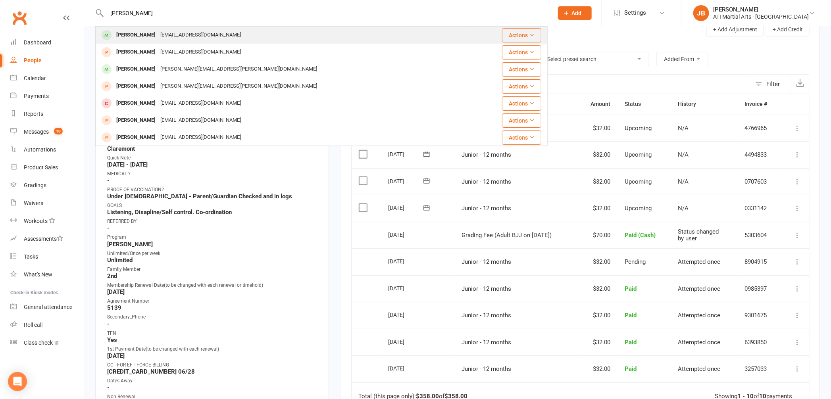
type input "Johanna Brennan"
click at [143, 37] on div "Johanna Brennan" at bounding box center [136, 35] width 44 height 12
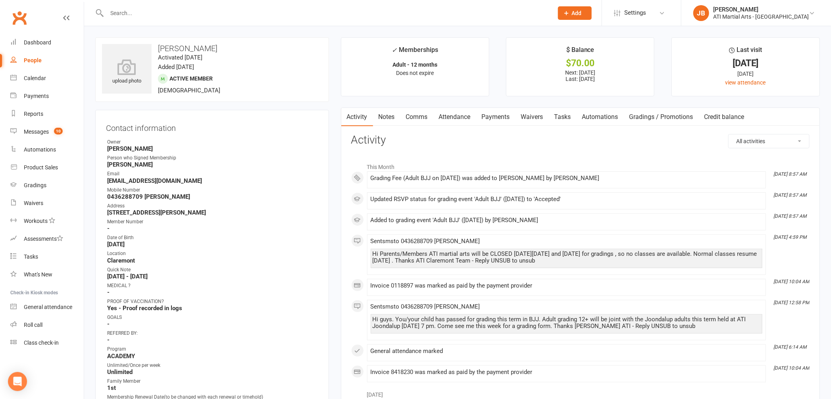
click at [498, 117] on link "Payments" at bounding box center [495, 117] width 39 height 18
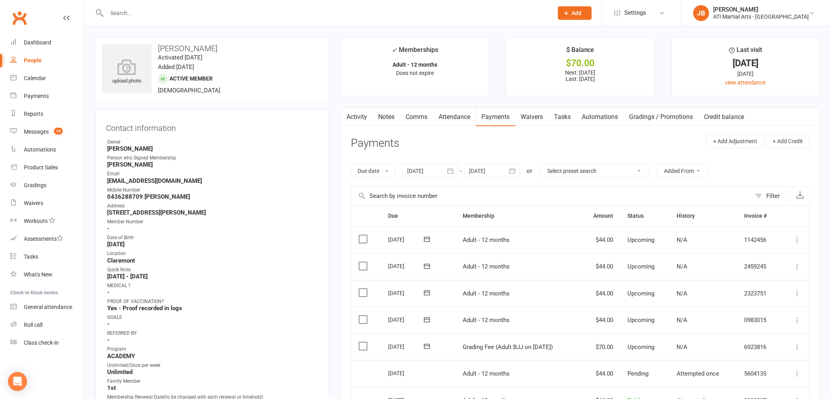
click at [798, 347] on icon at bounding box center [797, 347] width 8 height 8
click at [767, 362] on link "Mark as Paid (Cash)" at bounding box center [762, 363] width 79 height 16
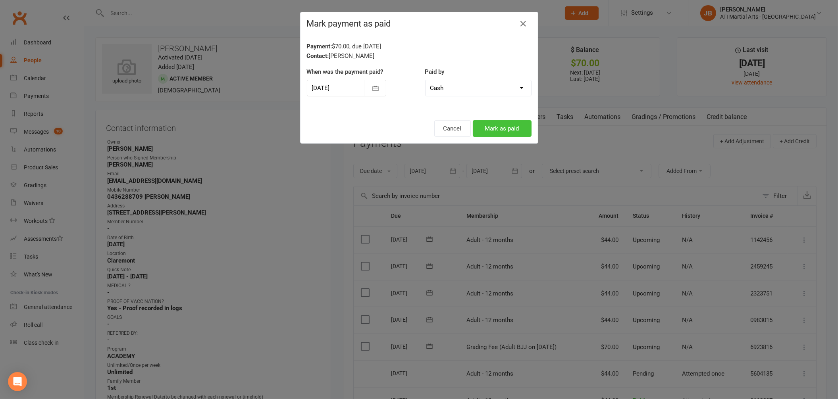
click at [483, 128] on button "Mark as paid" at bounding box center [502, 128] width 59 height 17
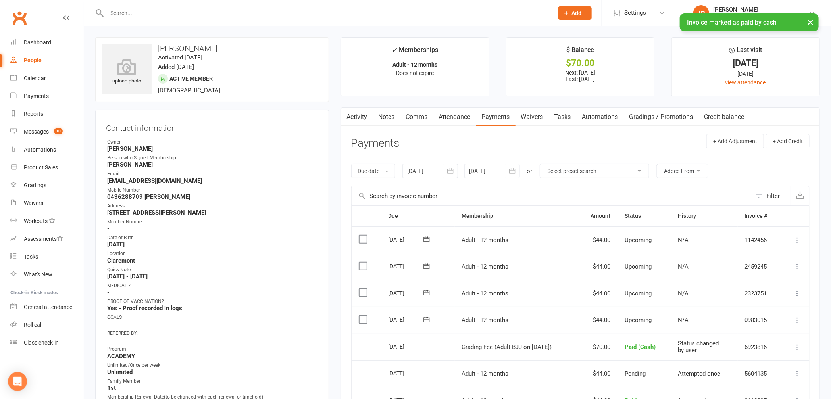
click at [125, 12] on input "text" at bounding box center [325, 13] width 443 height 11
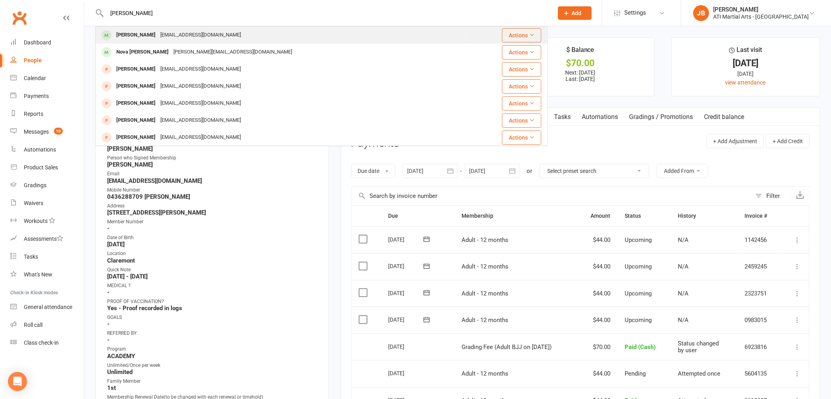
type input "Samuel Barnett"
click at [129, 36] on div "Samuel Barnett" at bounding box center [136, 35] width 44 height 12
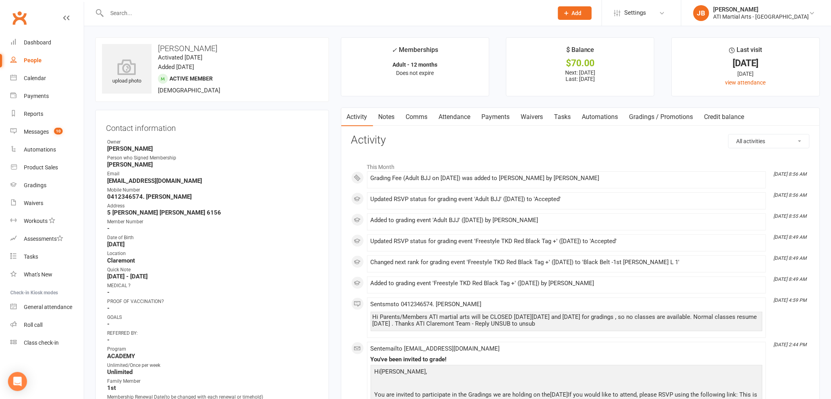
click at [492, 117] on link "Payments" at bounding box center [495, 117] width 39 height 18
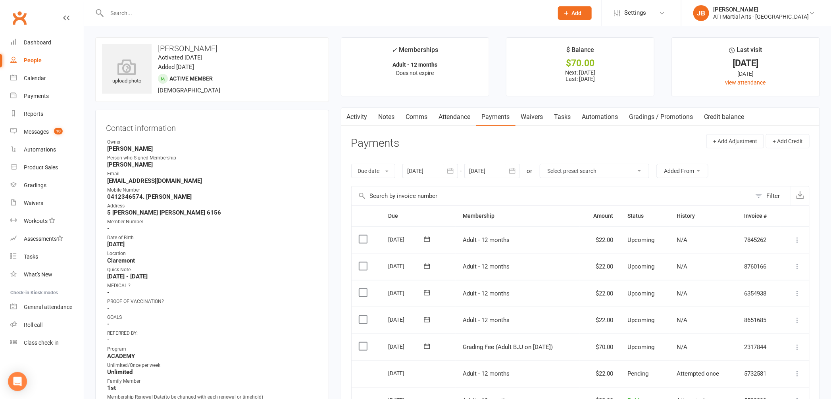
click at [798, 347] on icon at bounding box center [797, 347] width 8 height 8
click at [765, 363] on link "Mark as Paid (Cash)" at bounding box center [762, 363] width 79 height 16
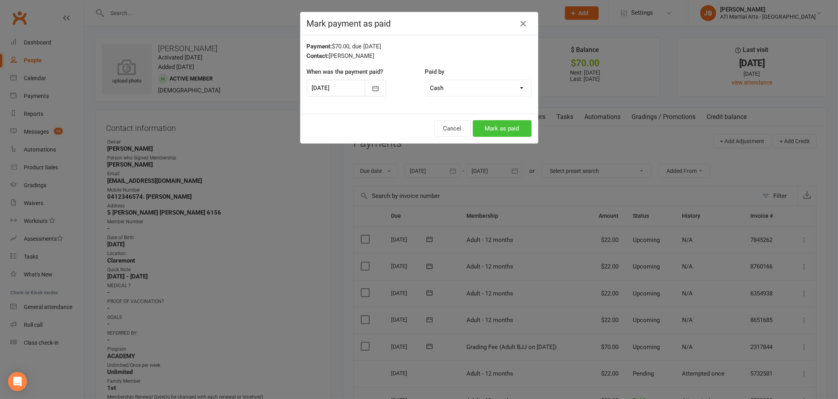
click at [485, 127] on button "Mark as paid" at bounding box center [502, 128] width 59 height 17
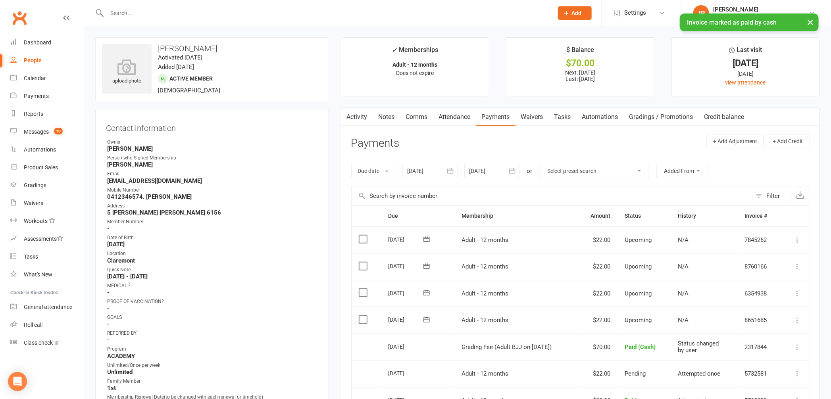
click at [123, 13] on input "text" at bounding box center [325, 13] width 443 height 11
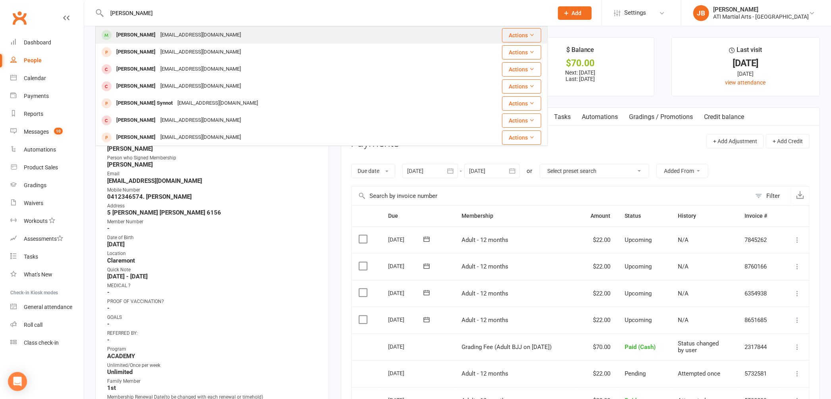
type input "Finn Buxton"
click at [126, 36] on div "Finn Buxton" at bounding box center [136, 35] width 44 height 12
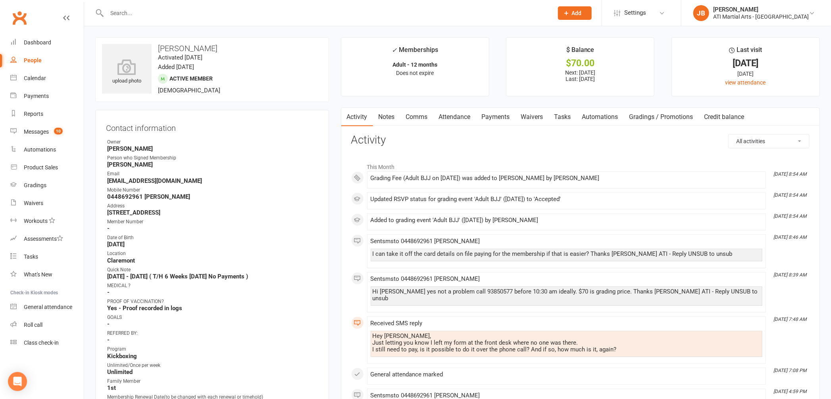
click at [493, 117] on link "Payments" at bounding box center [495, 117] width 39 height 18
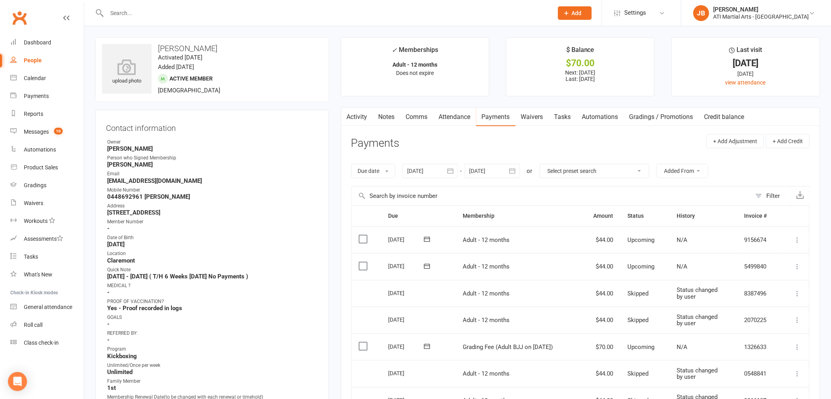
click at [798, 348] on icon at bounding box center [797, 347] width 8 height 8
click at [746, 362] on link "Mark as Paid (Cash)" at bounding box center [762, 363] width 79 height 16
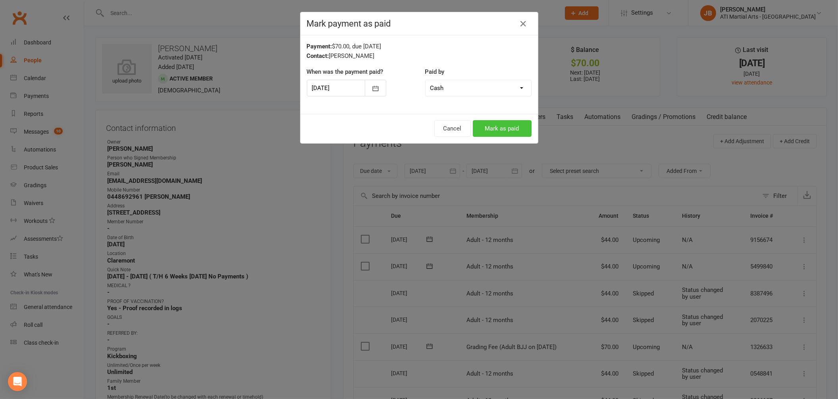
click at [493, 129] on button "Mark as paid" at bounding box center [502, 128] width 59 height 17
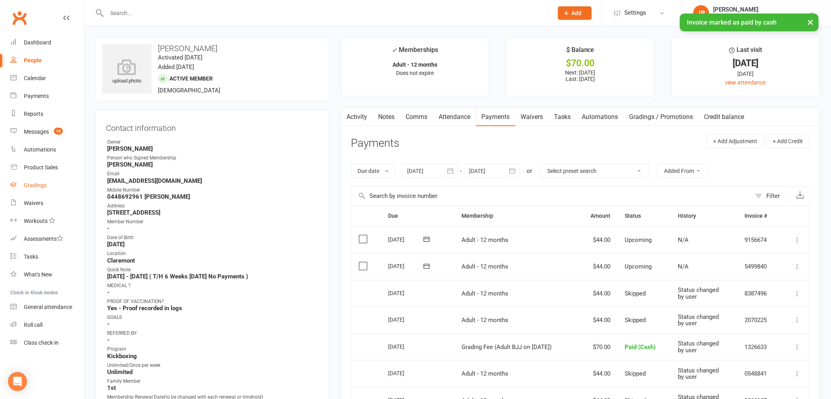
click at [39, 188] on div "Gradings" at bounding box center [35, 185] width 23 height 6
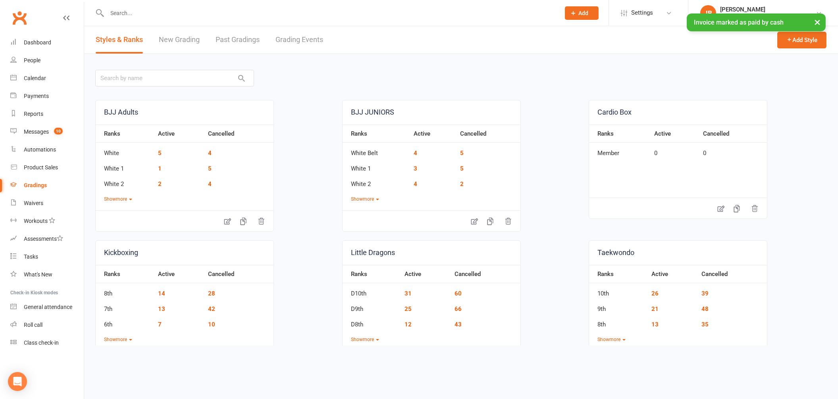
click at [299, 40] on link "Grading Events" at bounding box center [299, 39] width 48 height 27
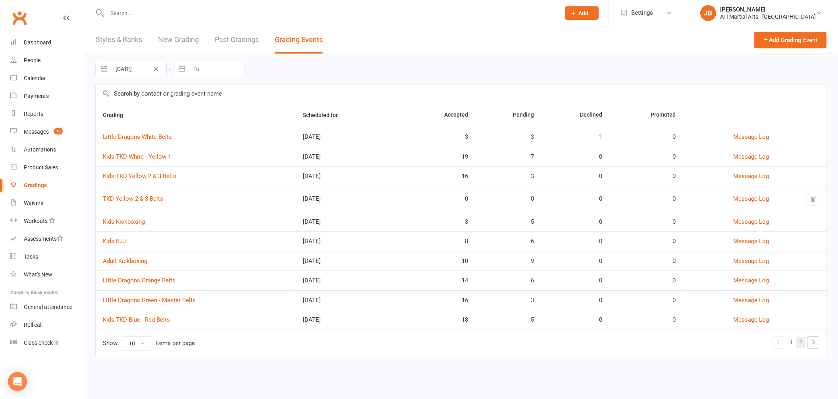
click at [800, 342] on link "2" at bounding box center [801, 342] width 10 height 11
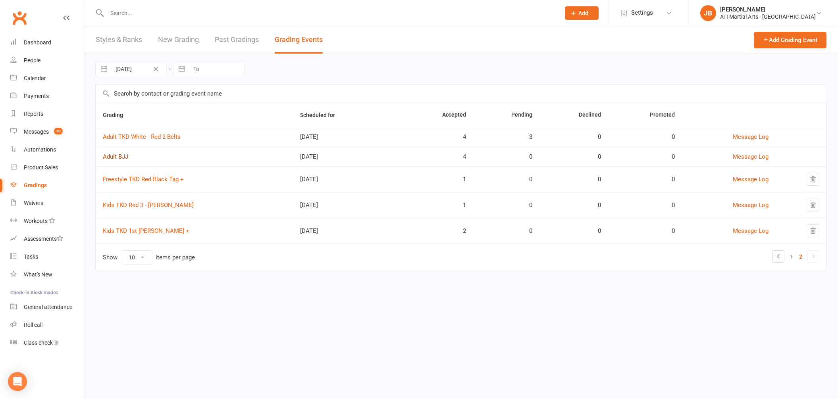
click at [124, 158] on link "Adult BJJ" at bounding box center [115, 156] width 25 height 7
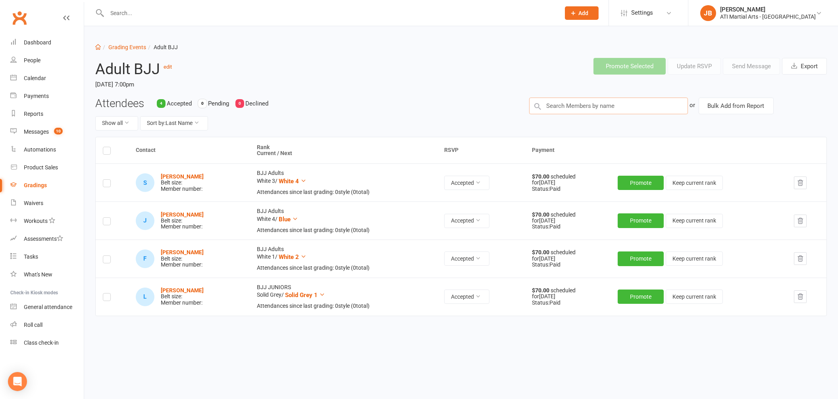
click at [550, 108] on input "text" at bounding box center [608, 106] width 159 height 17
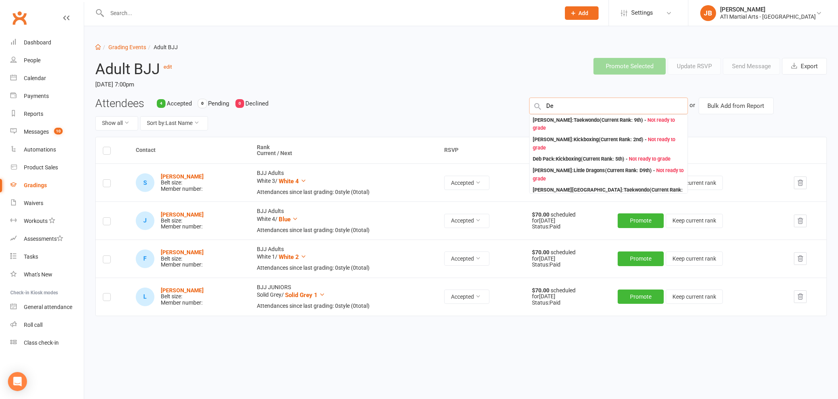
type input "D"
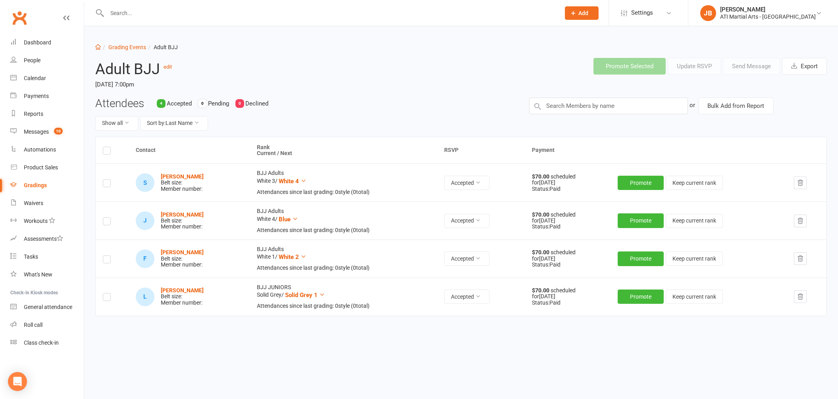
click at [116, 16] on input "text" at bounding box center [330, 13] width 450 height 11
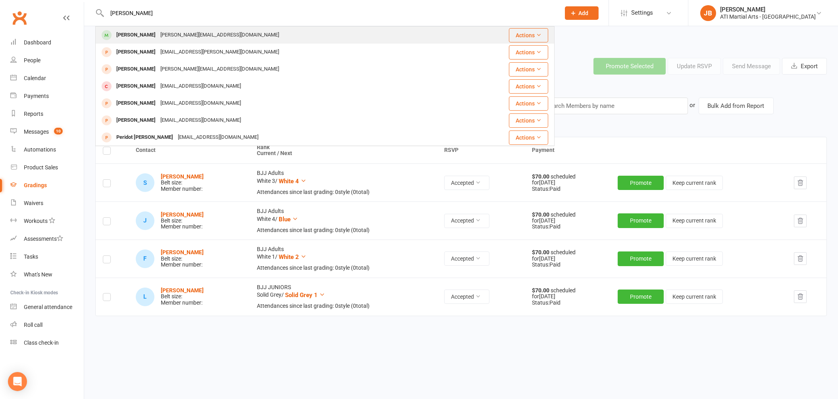
type input "Desmond Pow"
click at [125, 37] on div "Desmond Powell" at bounding box center [136, 35] width 44 height 12
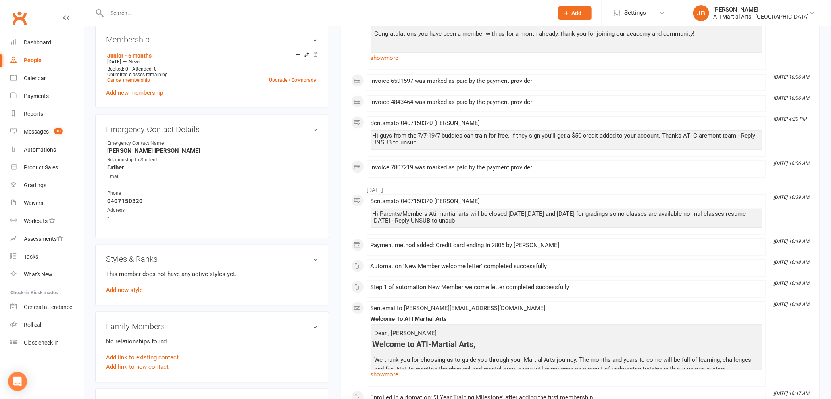
scroll to position [726, 0]
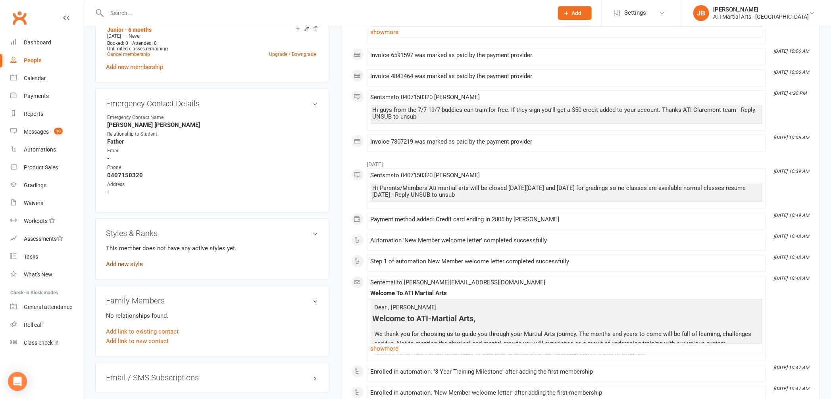
click at [112, 263] on link "Add new style" at bounding box center [124, 264] width 37 height 7
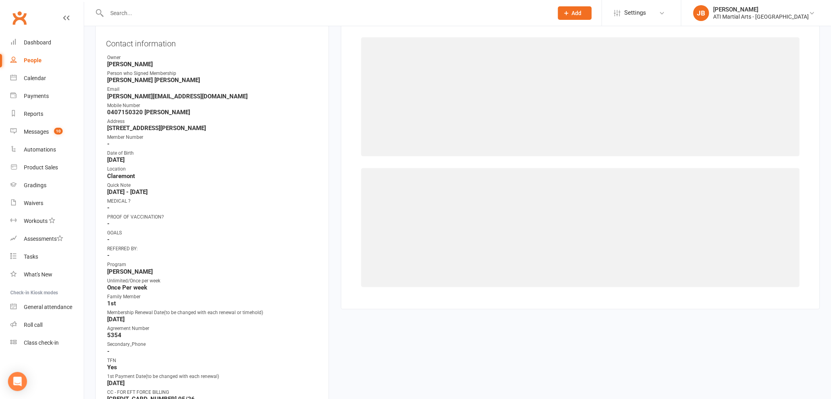
scroll to position [68, 0]
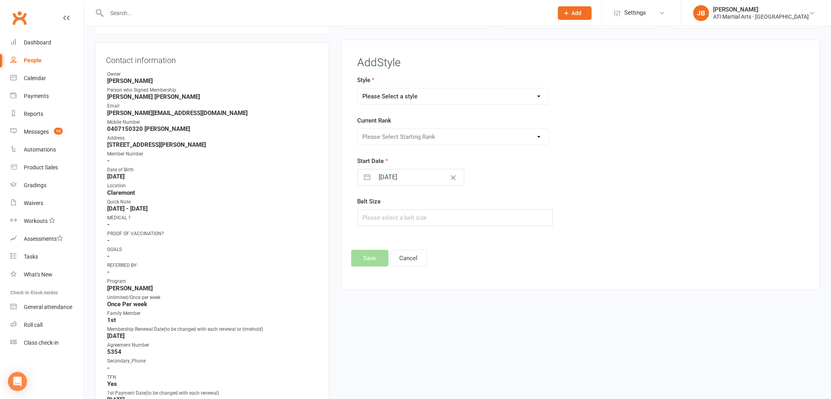
click at [391, 98] on select "Please Select a style BJJ Adults BJJ JUNIORS Cardio Box Kickboxing Little Drago…" at bounding box center [453, 96] width 191 height 16
select select "2500"
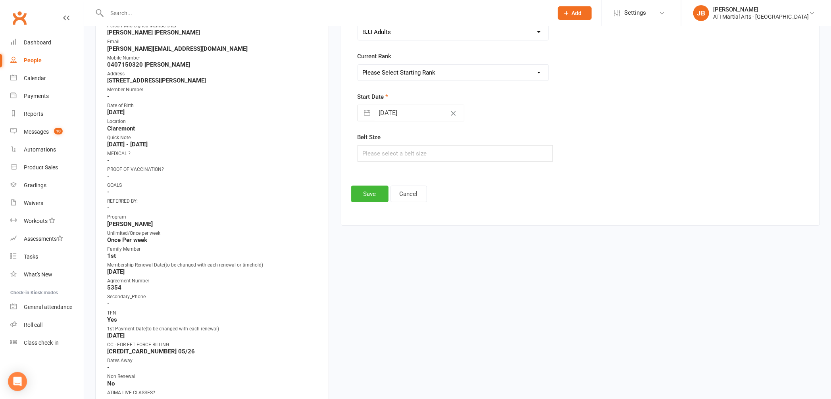
scroll to position [118, 0]
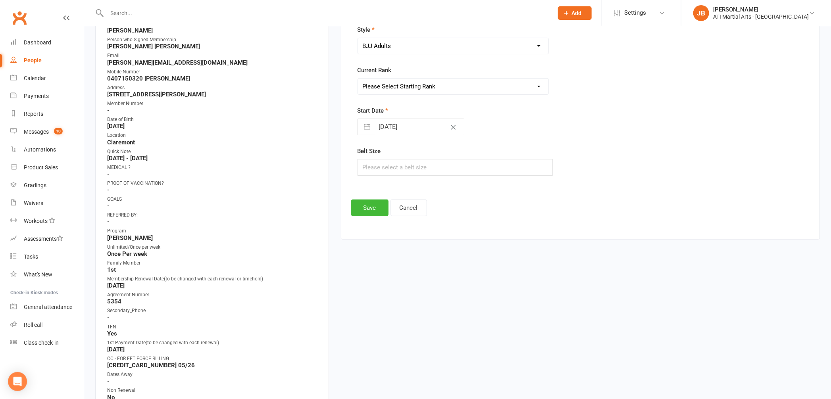
click at [401, 86] on select "Please Select Starting Rank White White 1 White 2 White 3 White 4 Blue Blue 1 B…" at bounding box center [453, 87] width 191 height 16
select select "25294"
click at [378, 128] on input "13 Sep 2025" at bounding box center [419, 127] width 89 height 16
select select "7"
select select "2025"
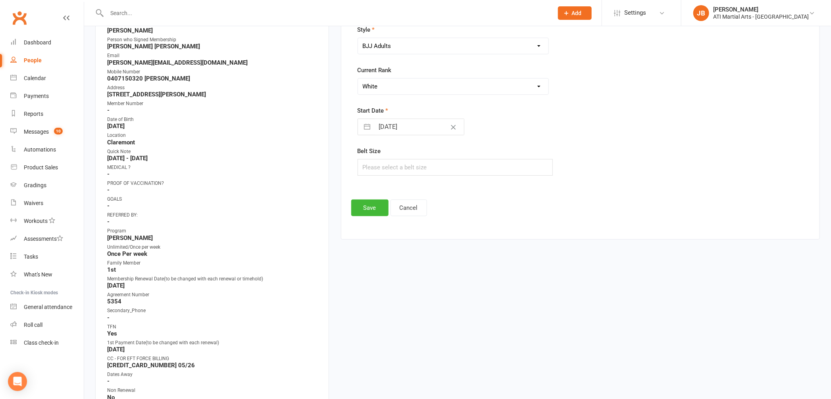
select select "8"
select select "2025"
select select "9"
select select "2025"
click at [373, 158] on icon "Move backward to switch to the previous month." at bounding box center [374, 159] width 8 height 8
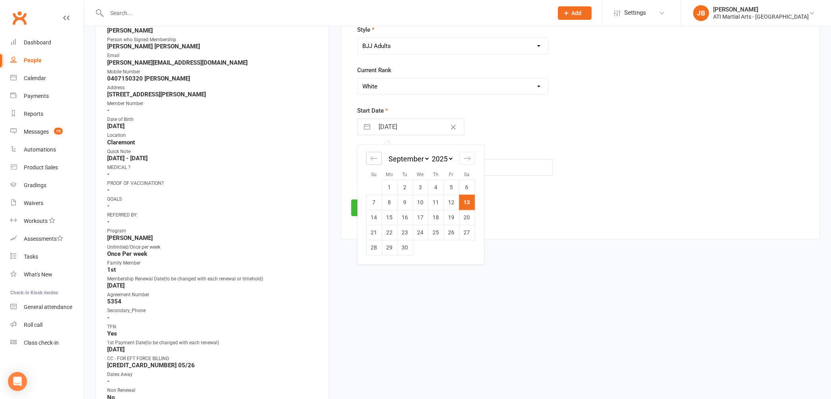
select select "6"
select select "2025"
click at [373, 158] on icon "Move backward to switch to the previous month." at bounding box center [374, 159] width 8 height 8
select select "5"
select select "2025"
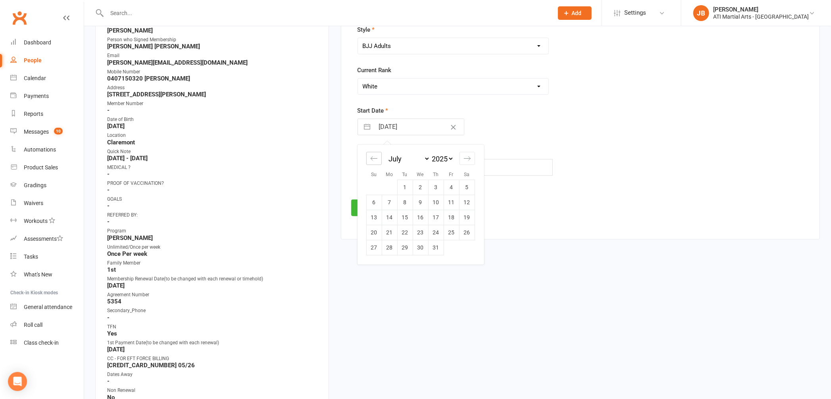
click at [373, 158] on icon "Move backward to switch to the previous month." at bounding box center [374, 159] width 8 height 8
select select "4"
select select "2025"
click at [406, 233] on td "24" at bounding box center [404, 232] width 15 height 15
type input "24 Jun 2025"
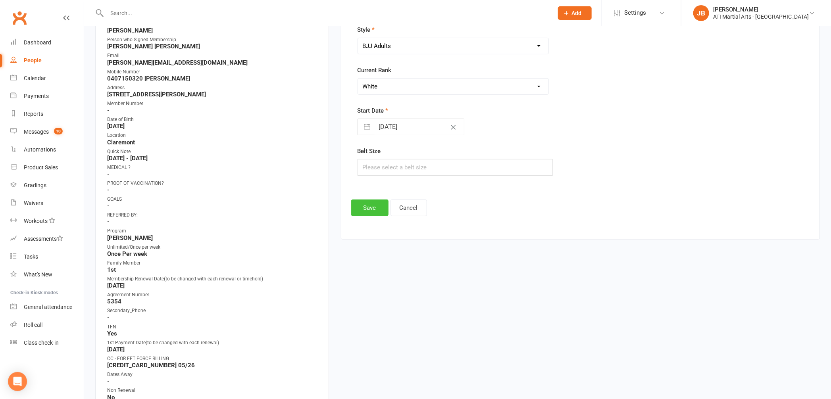
click at [374, 209] on button "Save" at bounding box center [369, 208] width 37 height 17
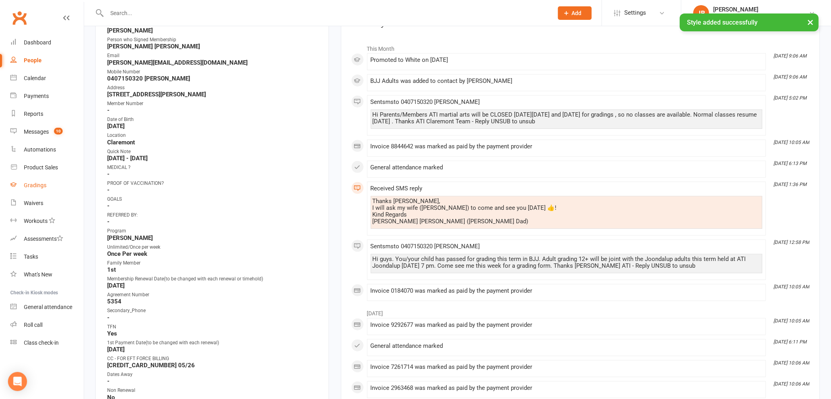
click at [39, 186] on div "Gradings" at bounding box center [35, 185] width 23 height 6
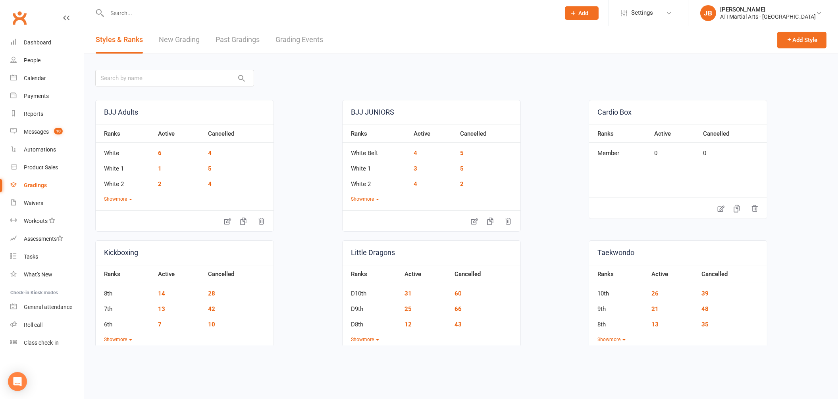
click at [290, 40] on link "Grading Events" at bounding box center [299, 39] width 48 height 27
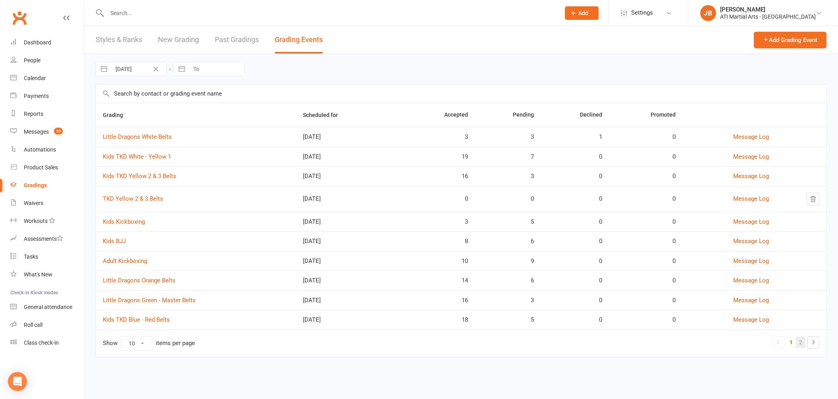
click at [800, 346] on link "2" at bounding box center [801, 342] width 10 height 11
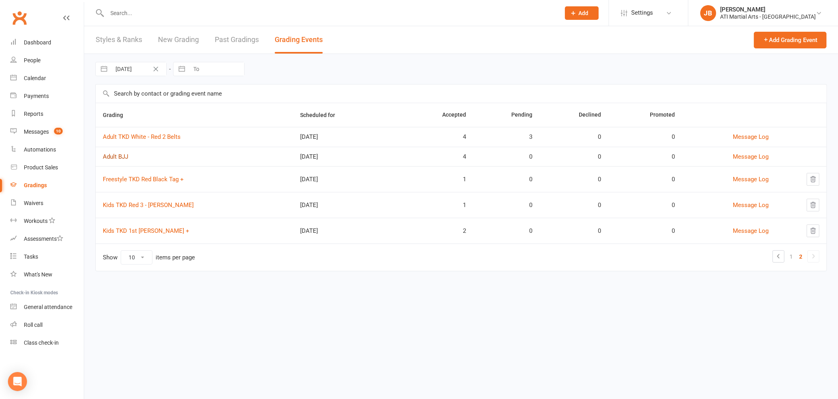
click at [120, 156] on link "Adult BJJ" at bounding box center [115, 156] width 25 height 7
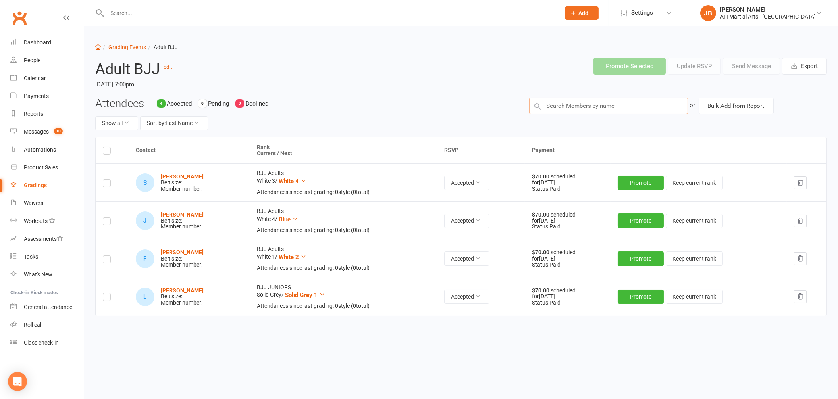
click at [552, 107] on input "text" at bounding box center [608, 106] width 159 height 17
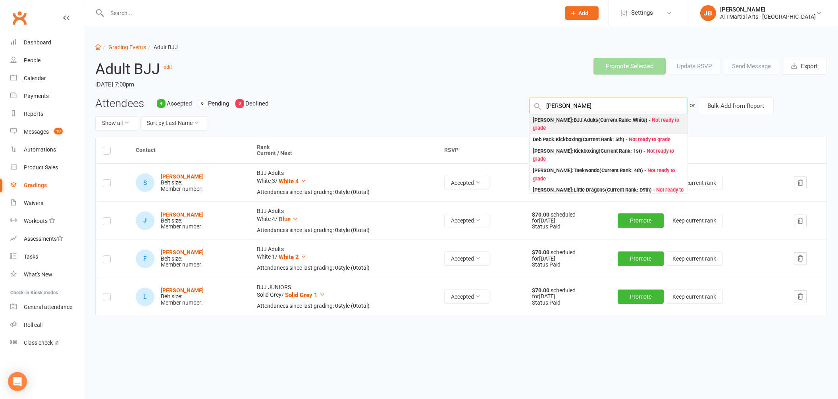
type input "Desmond Powell"
click at [549, 121] on div "Desmond Powell : BJJ Adults (Current Rank: White ) - Not ready to grade" at bounding box center [609, 124] width 152 height 16
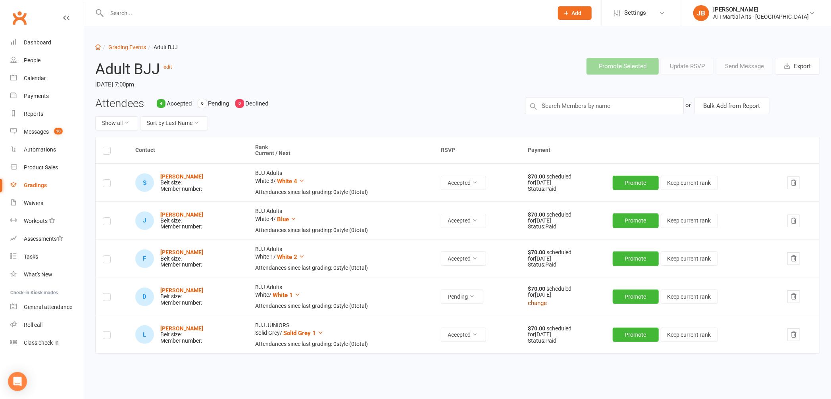
click at [543, 304] on button "change" at bounding box center [537, 303] width 19 height 10
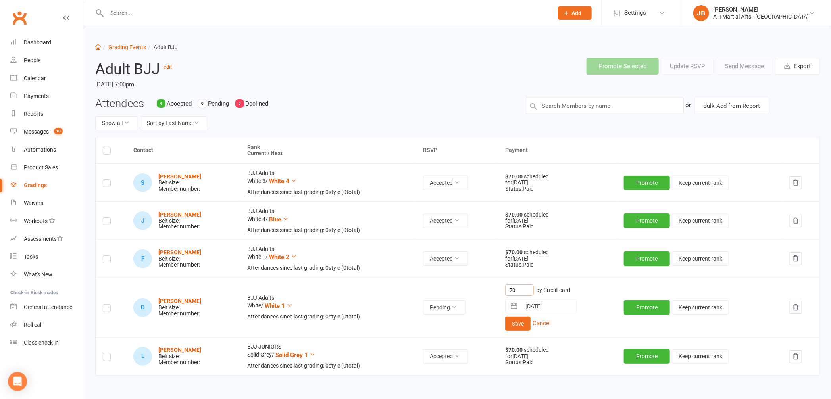
click at [521, 290] on input "70" at bounding box center [519, 291] width 29 height 12
type input "7"
type input "0"
click at [525, 324] on button "Save" at bounding box center [517, 324] width 25 height 14
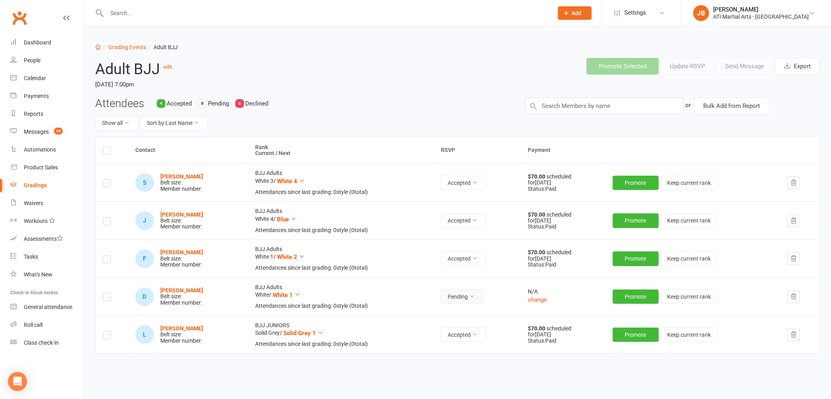
click at [457, 299] on button "Pending" at bounding box center [462, 297] width 42 height 14
click at [423, 316] on link "Accepted" at bounding box center [439, 315] width 79 height 16
click at [544, 110] on input "text" at bounding box center [604, 106] width 159 height 17
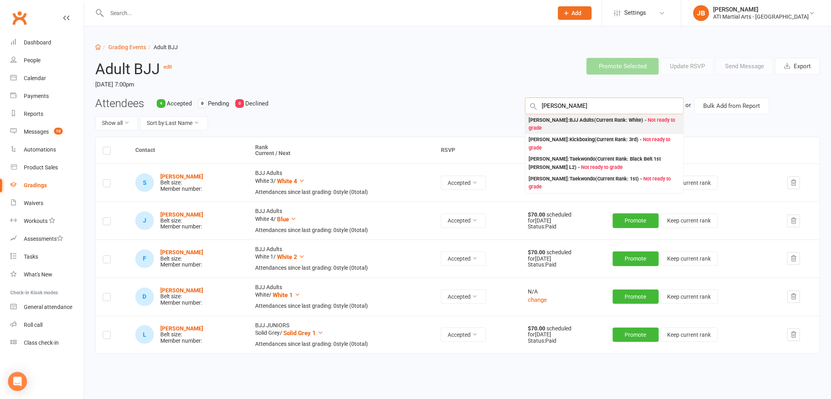
type input "Layth Altaf"
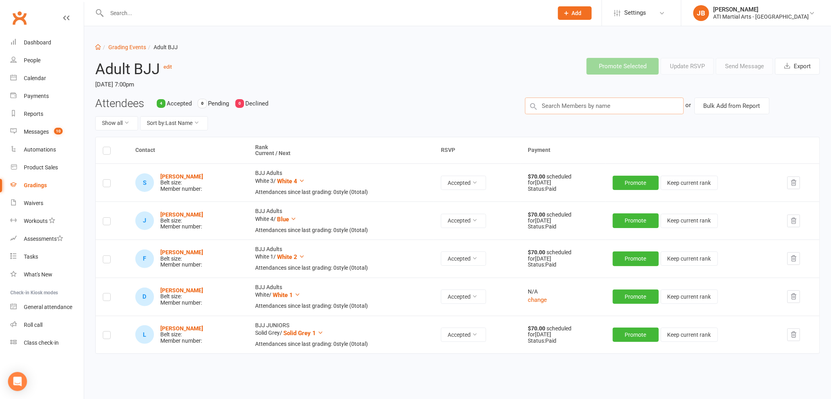
click at [572, 106] on input "text" at bounding box center [604, 106] width 159 height 17
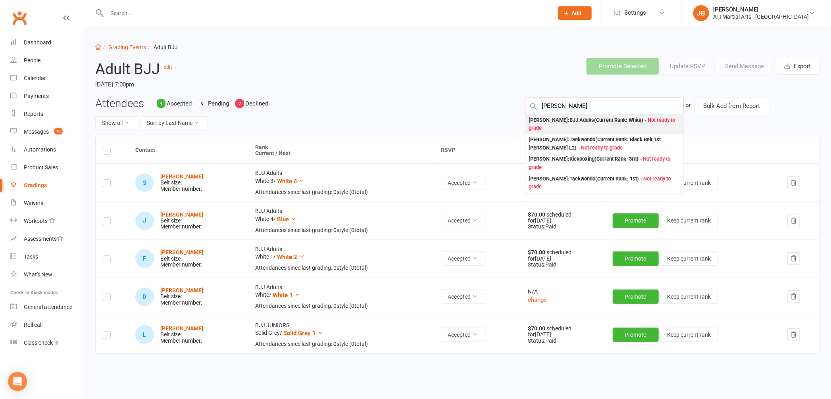
type input "Layth Altaf"
click at [541, 120] on div "Layth Altaf : BJJ Adults (Current Rank: White ) - Not ready to grade" at bounding box center [605, 124] width 152 height 16
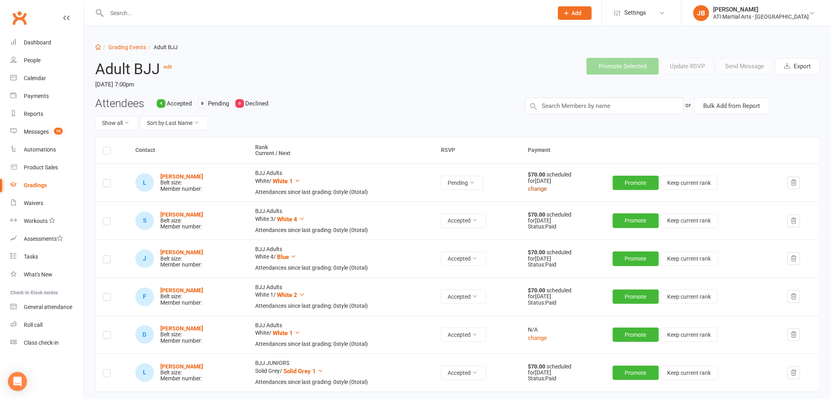
click at [541, 190] on button "change" at bounding box center [537, 189] width 19 height 10
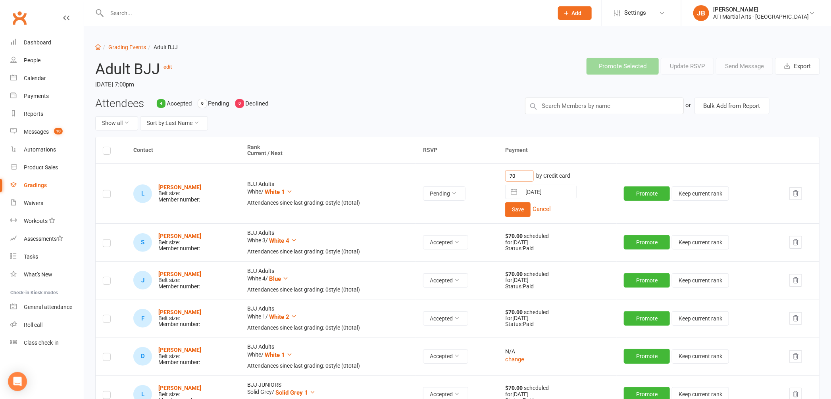
click at [523, 176] on input "70" at bounding box center [519, 176] width 29 height 12
type input "7"
type input "0"
click at [517, 212] on button "Save" at bounding box center [517, 209] width 25 height 14
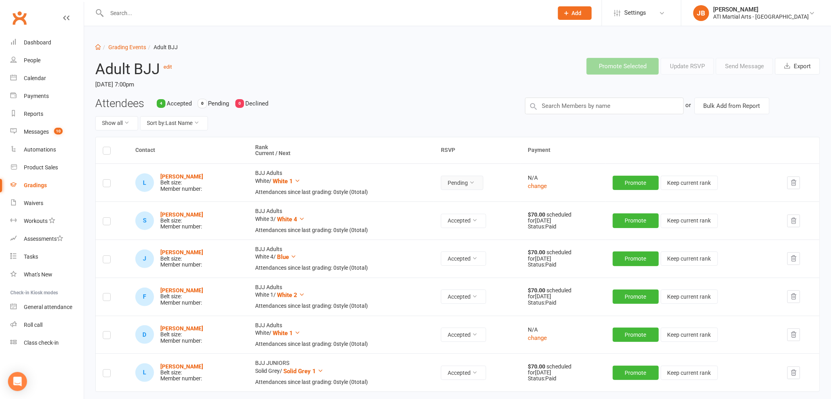
click at [475, 182] on icon at bounding box center [472, 183] width 6 height 6
click at [438, 203] on link "Accepted" at bounding box center [439, 201] width 79 height 16
click at [560, 105] on input "text" at bounding box center [604, 106] width 159 height 17
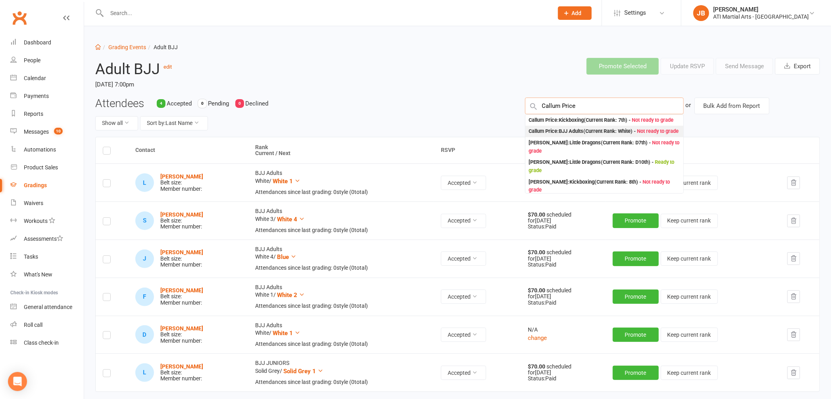
type input "Callum Price"
click at [554, 136] on div "Callum Price : BJJ Adults (Current Rank: White ) - Not ready to grade" at bounding box center [604, 131] width 150 height 8
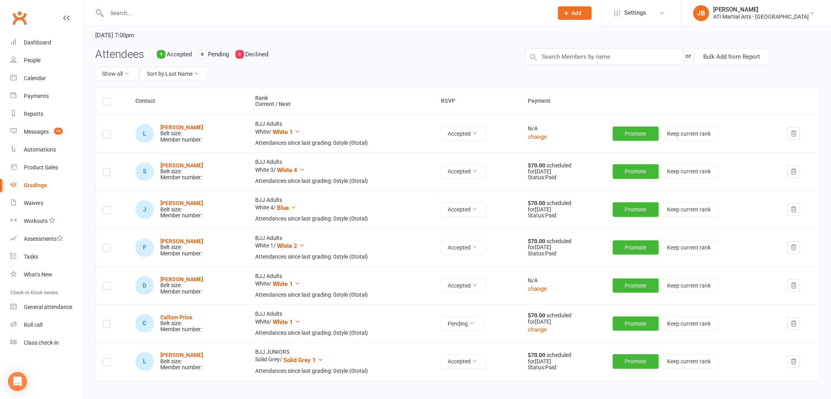
scroll to position [61, 0]
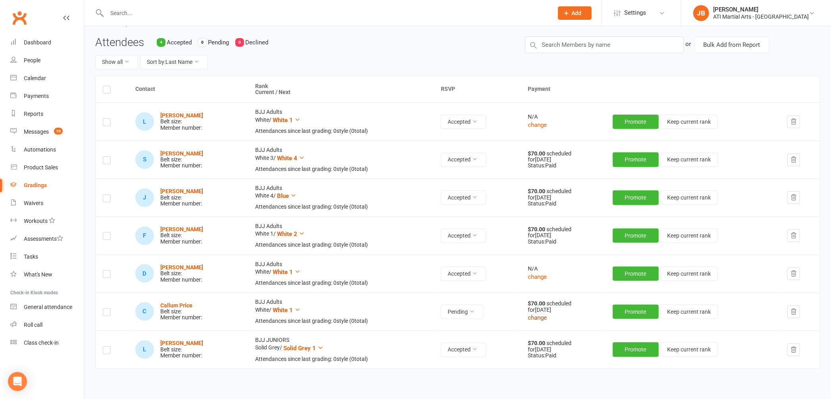
click at [537, 319] on button "change" at bounding box center [537, 318] width 19 height 10
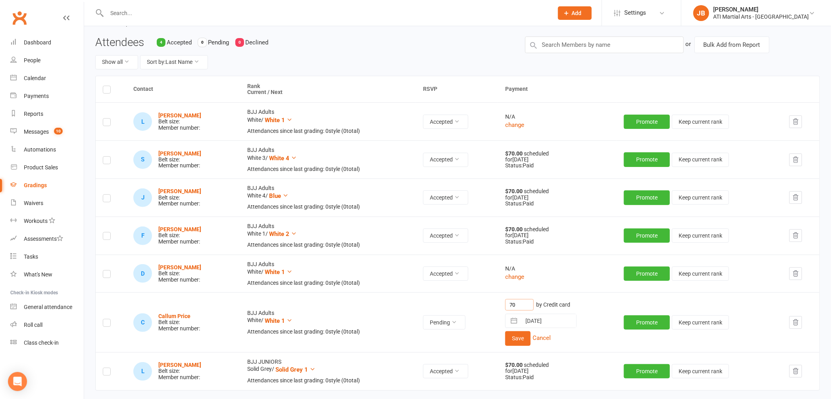
click at [521, 305] on input "70" at bounding box center [519, 305] width 29 height 12
type input "7"
type input "0"
click at [524, 337] on button "Save" at bounding box center [517, 338] width 25 height 14
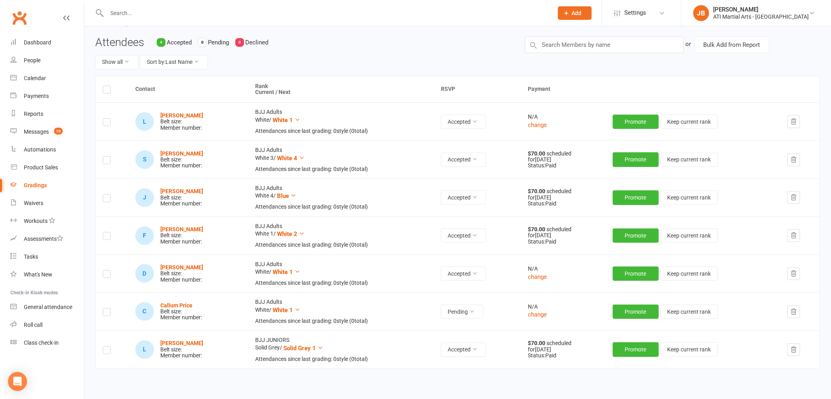
click at [118, 15] on input "text" at bounding box center [325, 13] width 443 height 11
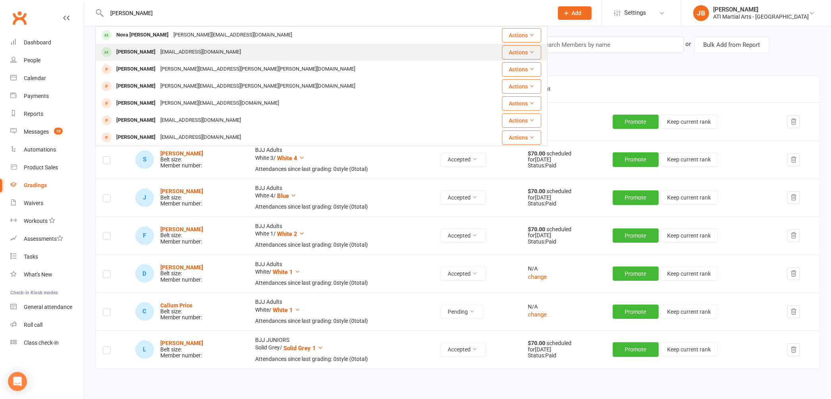
type input "Blaine"
click at [135, 52] on div "Blaine Barnett" at bounding box center [136, 52] width 44 height 12
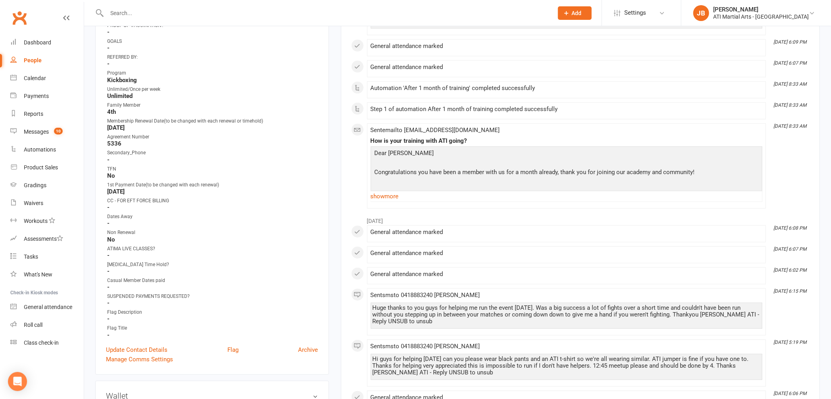
scroll to position [308, 0]
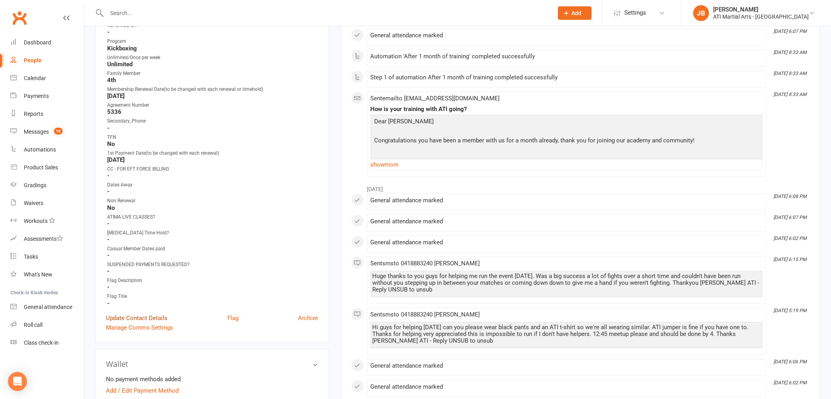
click at [138, 316] on link "Update Contact Details" at bounding box center [137, 319] width 62 height 10
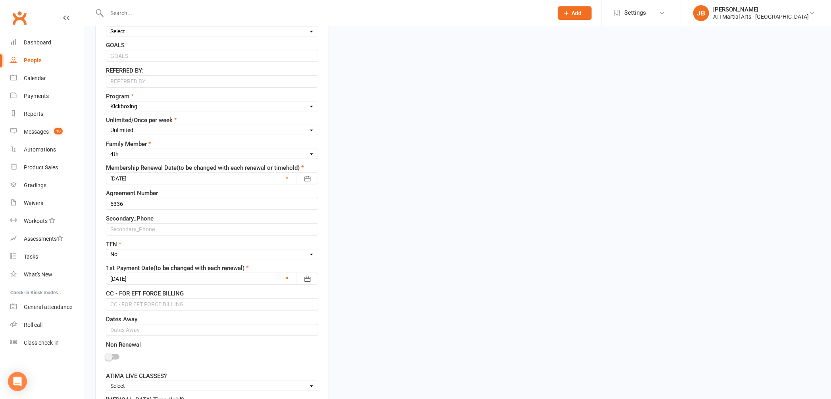
scroll to position [431, 0]
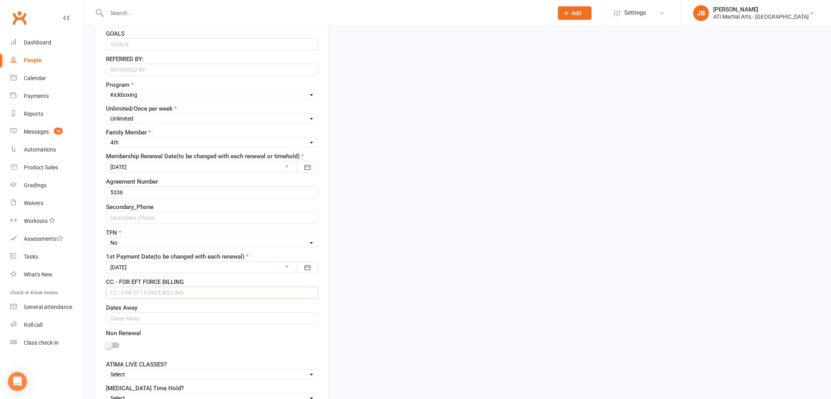
click at [127, 295] on input "text" at bounding box center [212, 293] width 212 height 12
click at [123, 294] on input "5217291916435335" at bounding box center [212, 293] width 212 height 12
click at [137, 295] on input "5217 291916435335" at bounding box center [212, 293] width 212 height 12
click at [151, 294] on input "5217 2919 16435335" at bounding box center [212, 293] width 212 height 12
click at [183, 294] on input "5217 2919 1643 5335" at bounding box center [212, 293] width 212 height 12
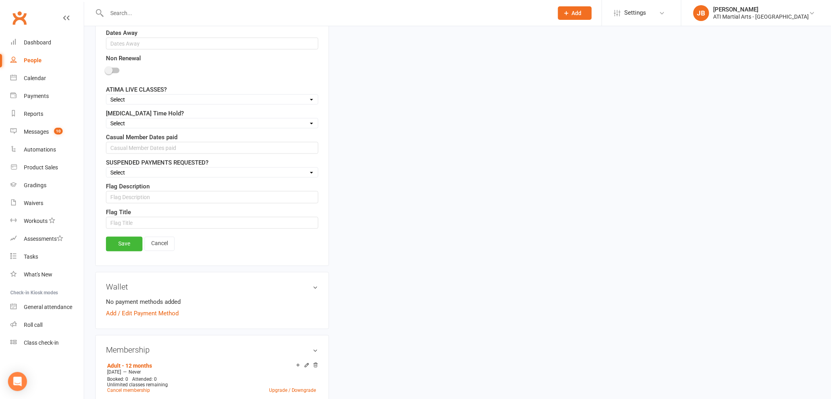
scroll to position [716, 0]
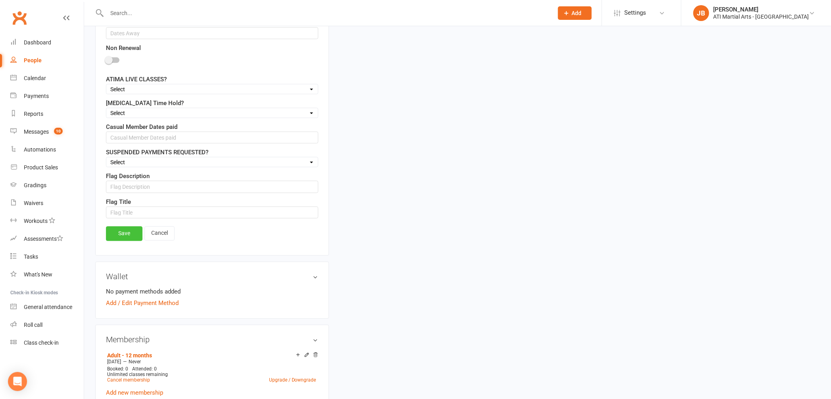
type input "5217 2919 1643 5335 06/26"
click at [137, 237] on link "Save" at bounding box center [124, 234] width 37 height 14
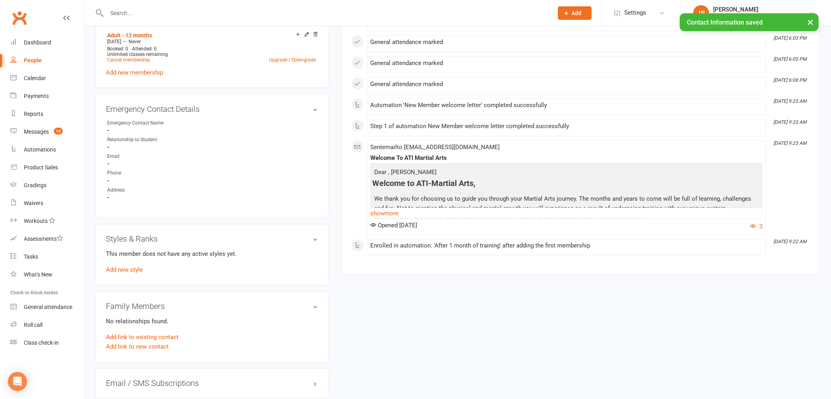
click at [121, 12] on input "text" at bounding box center [325, 13] width 443 height 11
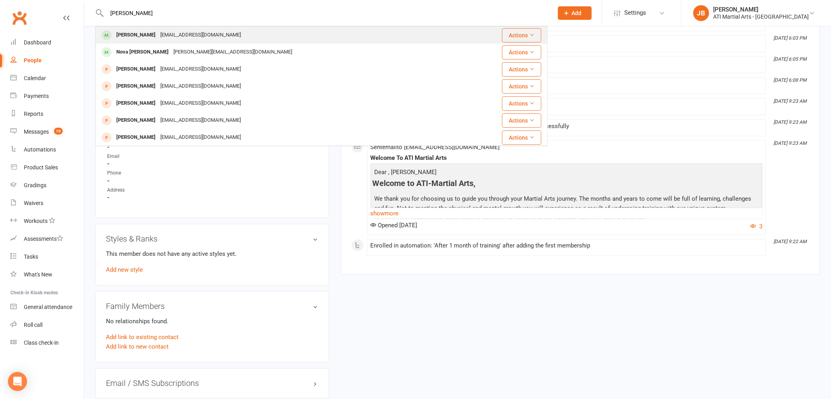
type input "Samuel Barnett"
click at [122, 37] on div "Samuel Barnett" at bounding box center [136, 35] width 44 height 12
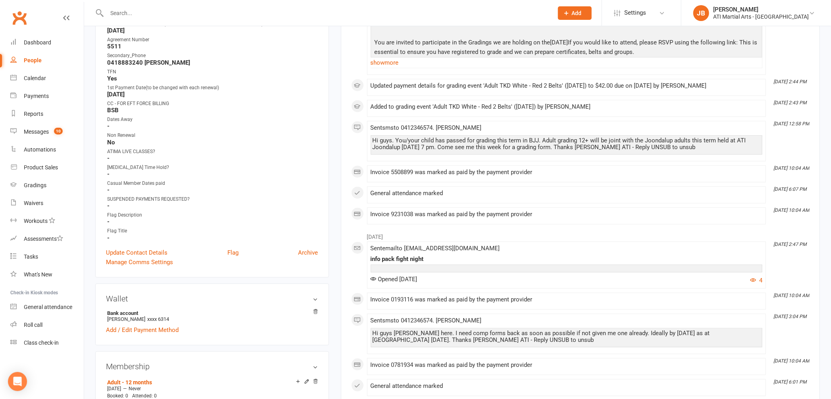
scroll to position [398, 0]
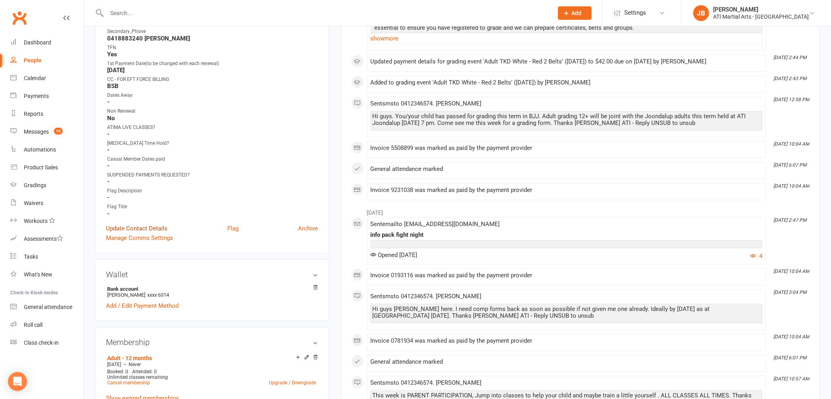
click at [127, 227] on link "Update Contact Details" at bounding box center [137, 229] width 62 height 10
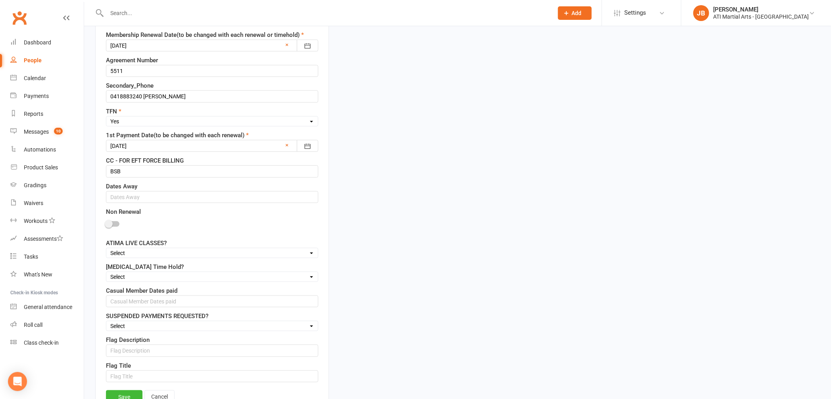
scroll to position [571, 0]
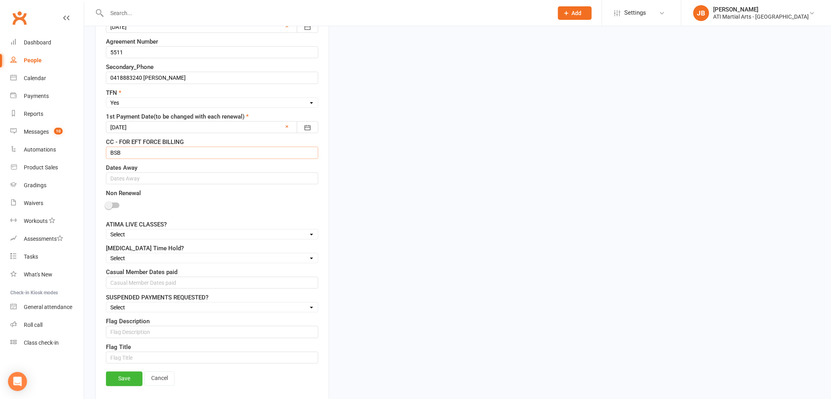
click at [125, 154] on input "BSB" at bounding box center [212, 153] width 212 height 12
type input "B"
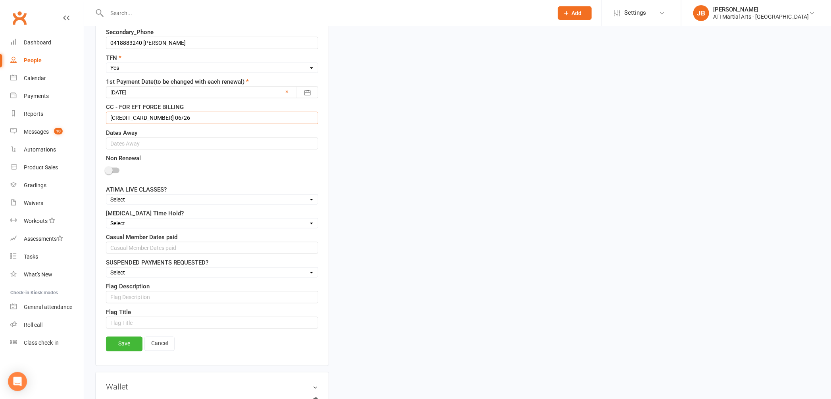
scroll to position [705, 0]
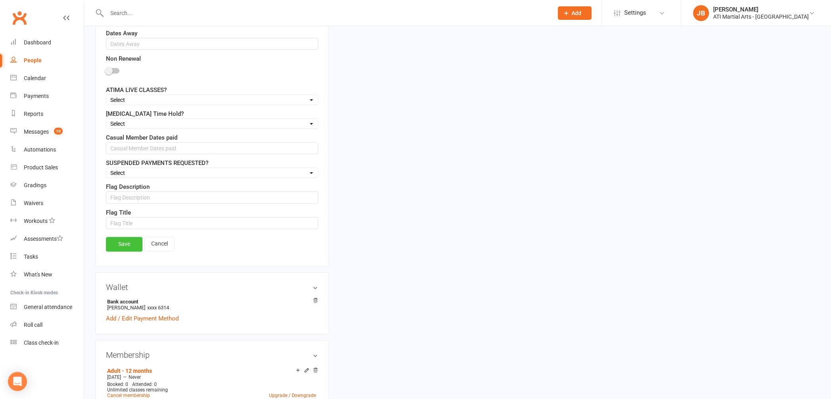
type input "5217 2919 1643 5335 06/26"
click at [135, 251] on link "Save" at bounding box center [124, 244] width 37 height 14
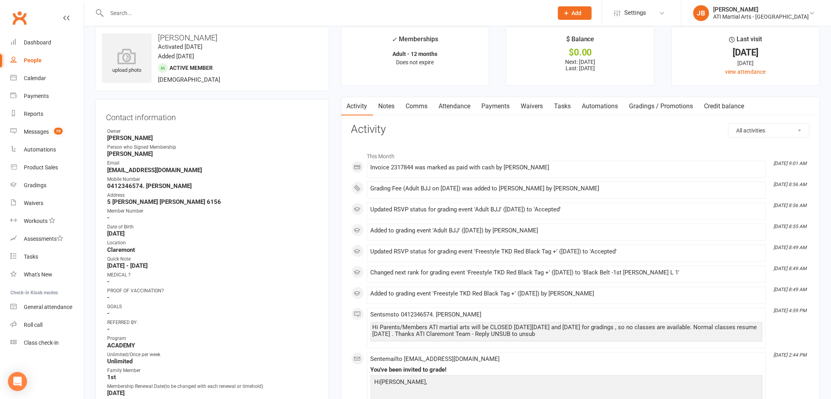
scroll to position [0, 0]
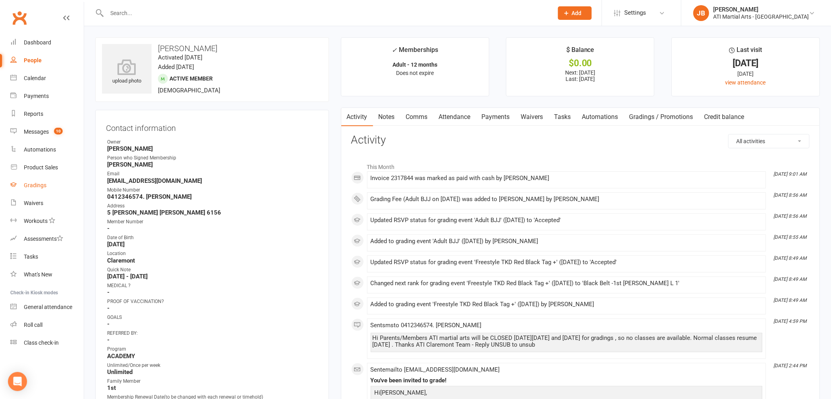
click at [35, 187] on div "Gradings" at bounding box center [35, 185] width 23 height 6
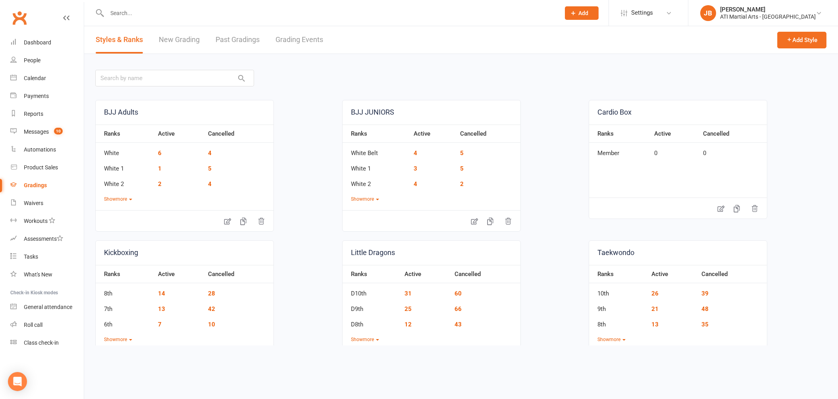
click at [296, 40] on link "Grading Events" at bounding box center [299, 39] width 48 height 27
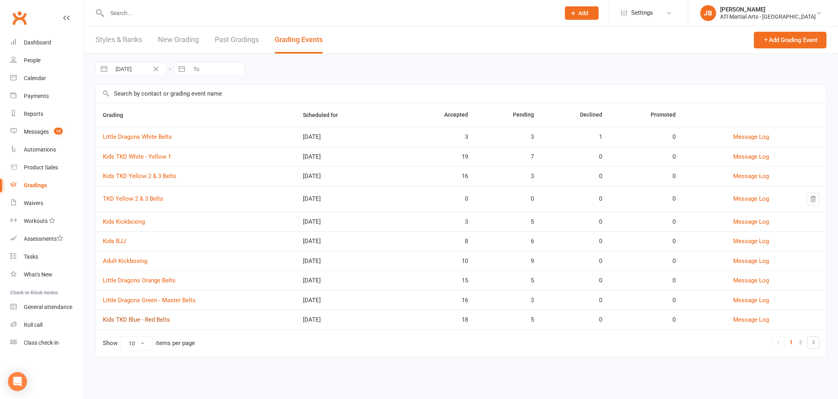
click at [152, 322] on link "Kids TKD Blue - Red Belts" at bounding box center [136, 319] width 67 height 7
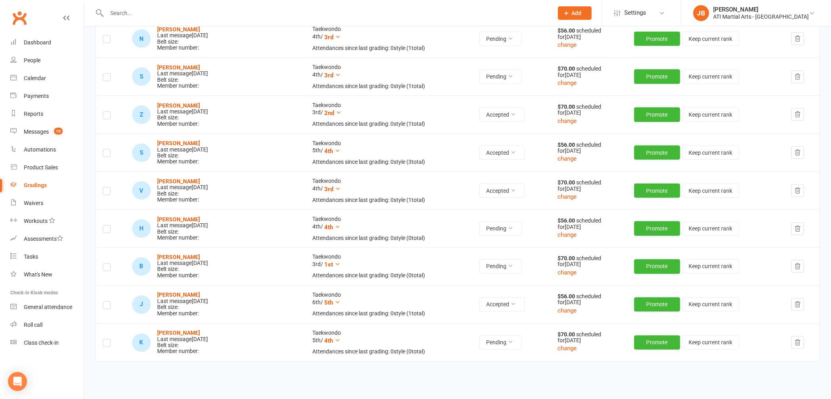
scroll to position [683, 0]
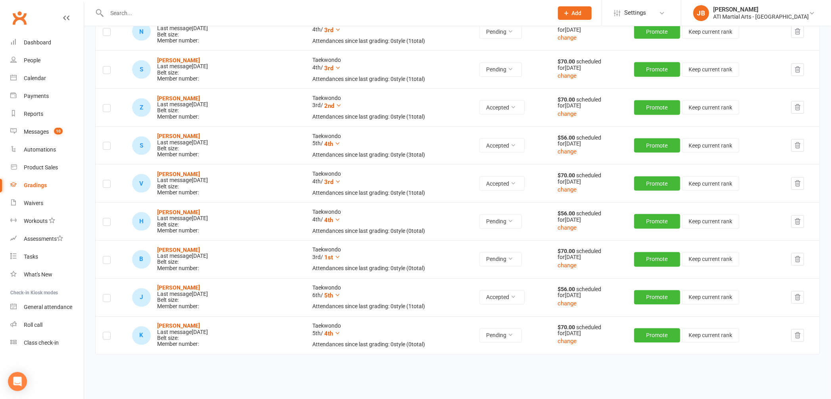
click at [796, 338] on icon "button" at bounding box center [797, 335] width 7 height 7
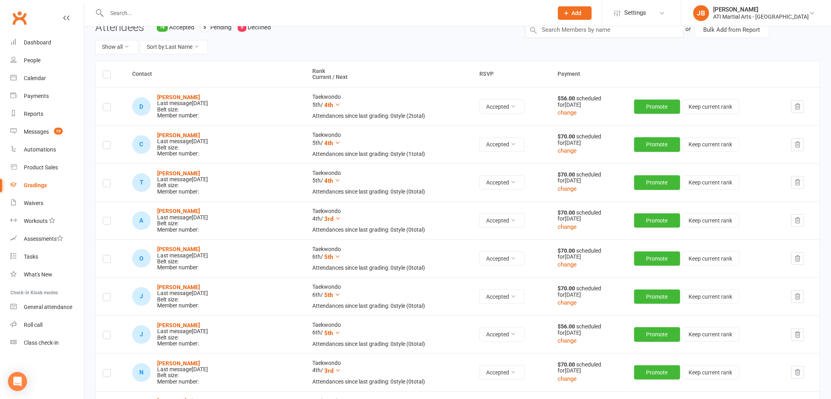
scroll to position [0, 0]
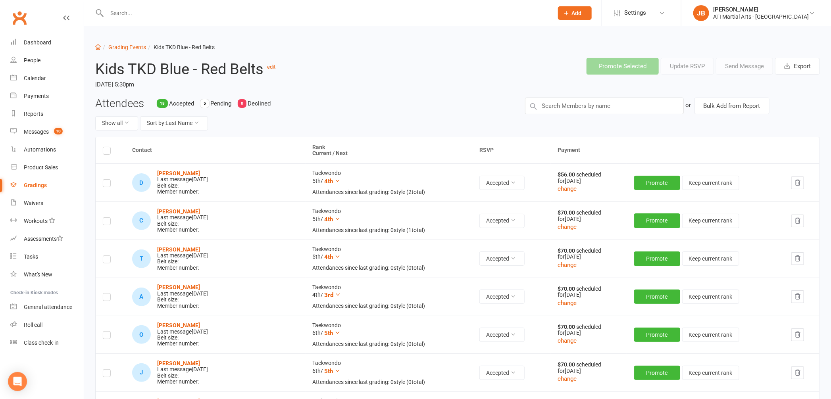
click at [120, 12] on input "text" at bounding box center [325, 13] width 443 height 11
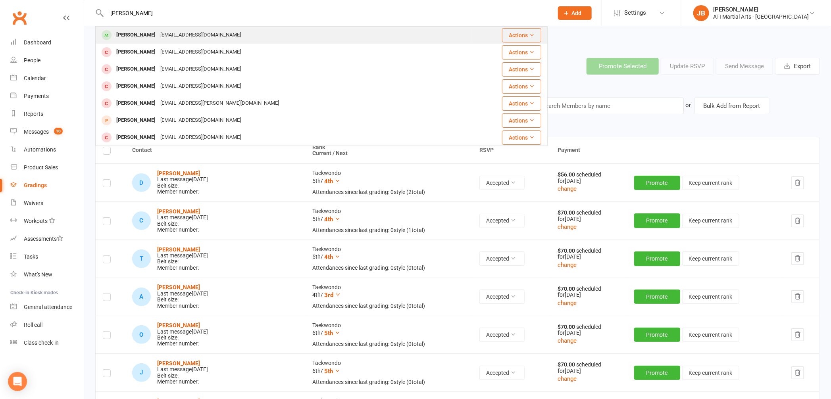
type input "Kang Vo"
click at [126, 37] on div "[PERSON_NAME]" at bounding box center [136, 35] width 44 height 12
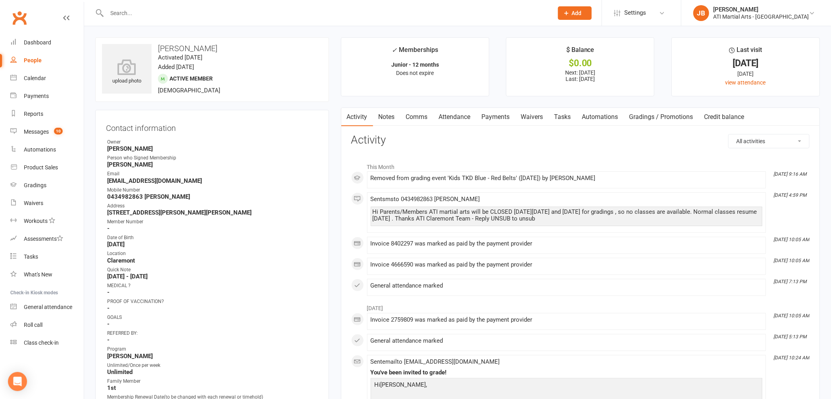
click at [492, 115] on link "Payments" at bounding box center [495, 117] width 39 height 18
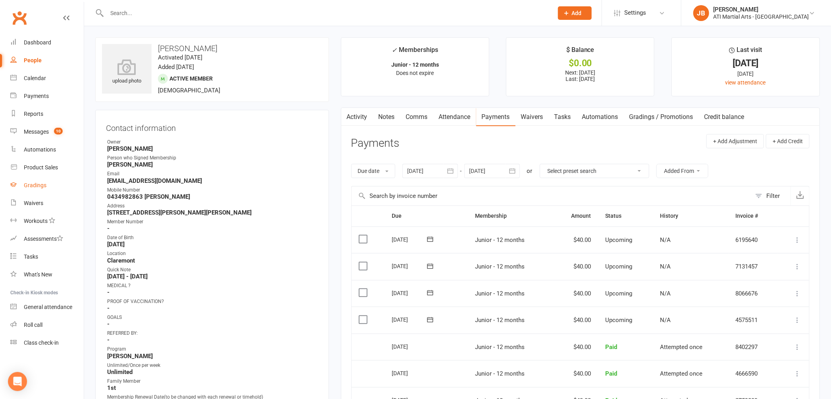
click at [38, 185] on div "Gradings" at bounding box center [35, 185] width 23 height 6
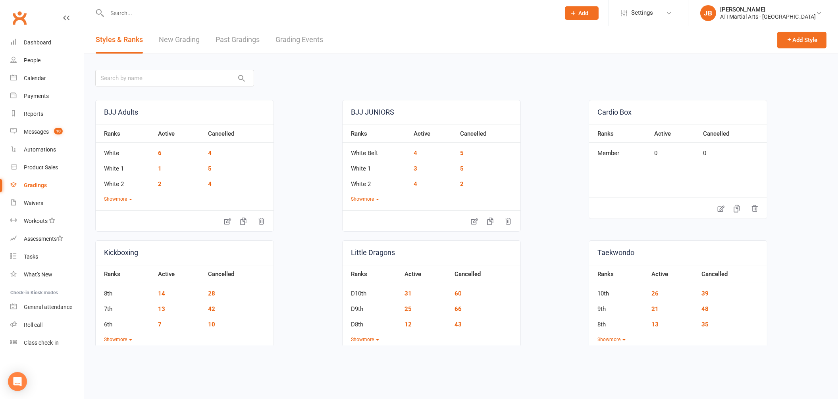
click at [289, 40] on link "Grading Events" at bounding box center [299, 39] width 48 height 27
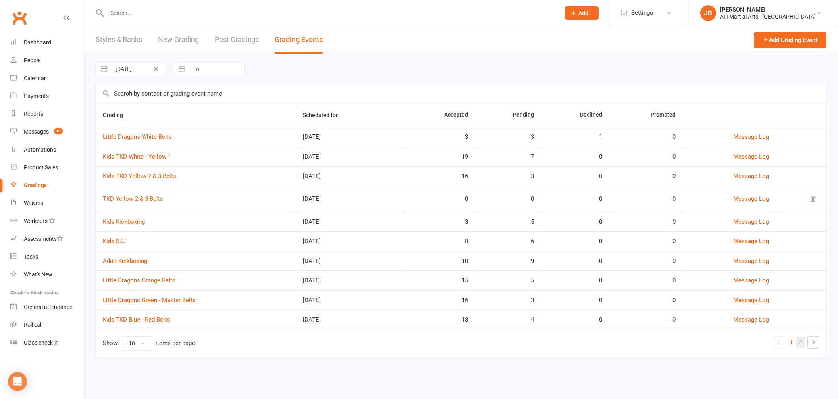
click at [801, 343] on link "2" at bounding box center [801, 342] width 10 height 11
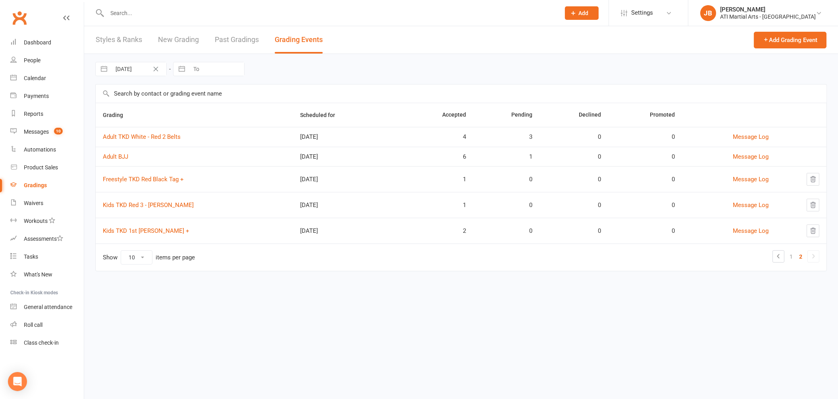
click at [133, 140] on td "Adult TKD White - Red 2 Belts" at bounding box center [194, 137] width 197 height 20
click at [122, 136] on link "Adult TKD White - Red 2 Belts" at bounding box center [142, 136] width 78 height 7
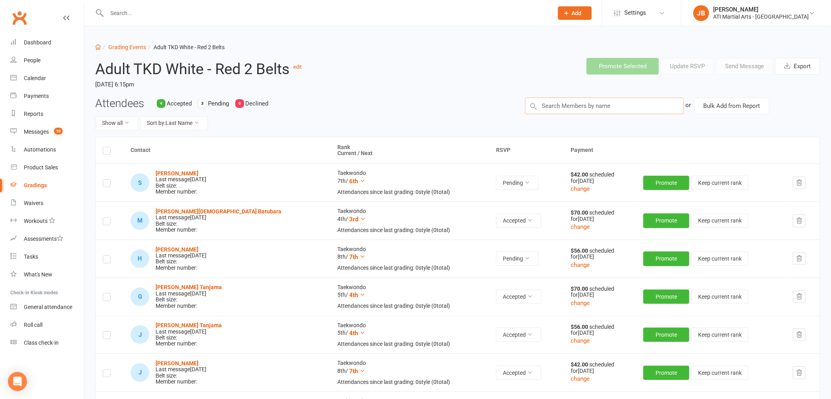
click at [540, 106] on input "text" at bounding box center [604, 106] width 159 height 17
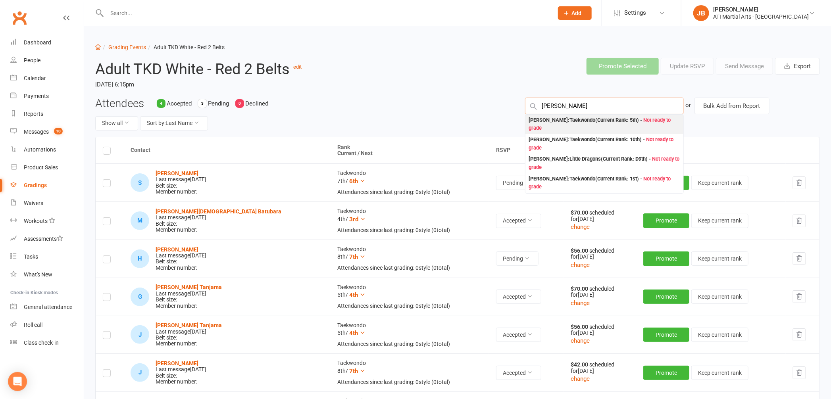
type input "[PERSON_NAME]"
click at [537, 121] on div "Khang Vo : Taekwondo (Current Rank: 5th ) - Not ready to grade" at bounding box center [605, 124] width 152 height 16
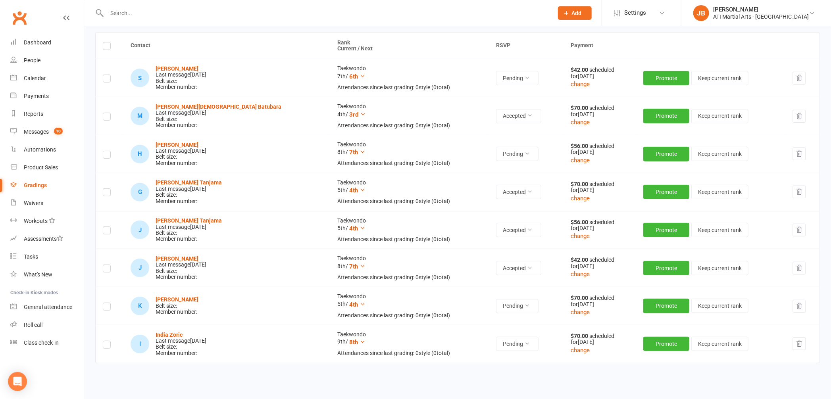
scroll to position [129, 0]
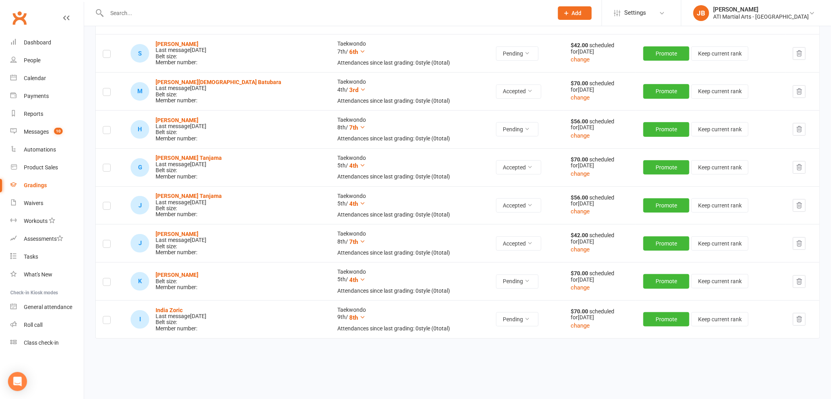
click at [109, 283] on label at bounding box center [107, 283] width 8 height 0
click at [109, 279] on input "checkbox" at bounding box center [107, 279] width 8 height 0
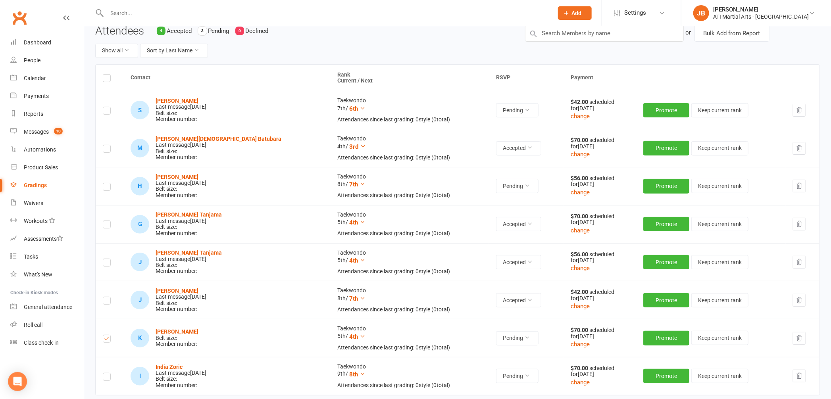
scroll to position [0, 0]
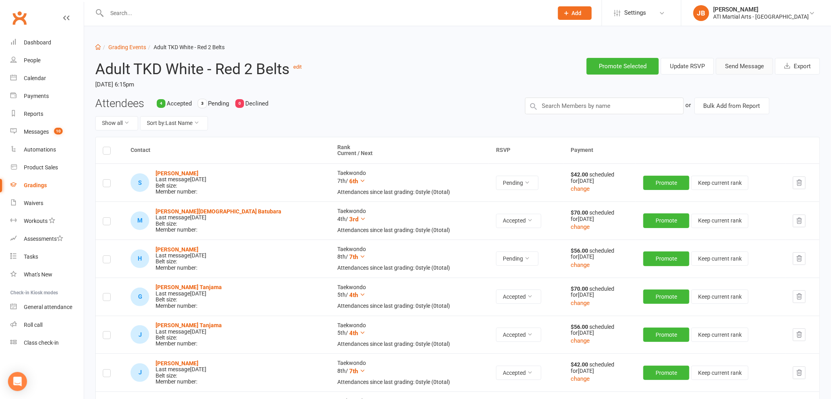
click at [741, 66] on button "Send Message" at bounding box center [744, 66] width 57 height 17
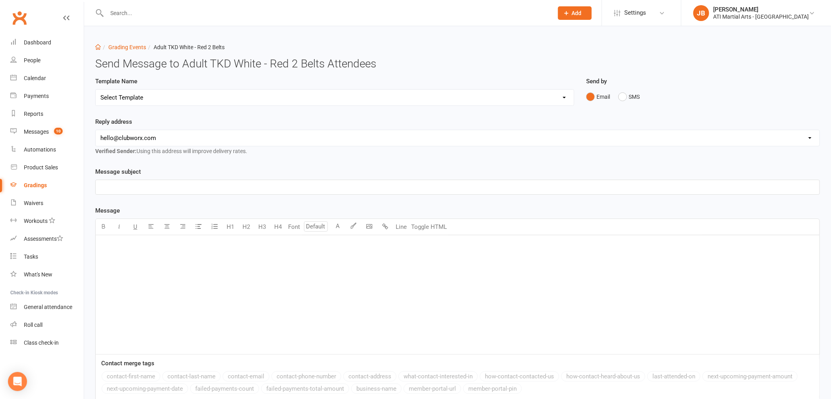
click at [111, 98] on select "Select Template [Email] Confirmation of Successful Grading [Email] Grading Even…" at bounding box center [335, 98] width 478 height 16
select select "2"
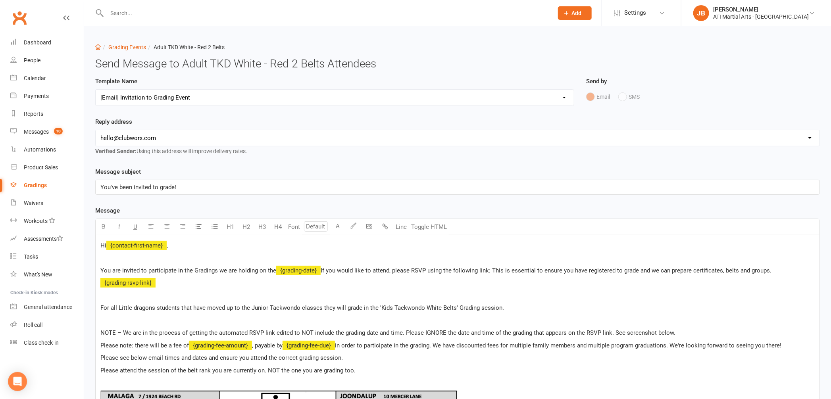
click at [133, 138] on select "[EMAIL_ADDRESS][DOMAIN_NAME] [EMAIL_ADDRESS][DOMAIN_NAME] [PERSON_NAME][EMAIL_A…" at bounding box center [458, 138] width 724 height 16
select select "1"
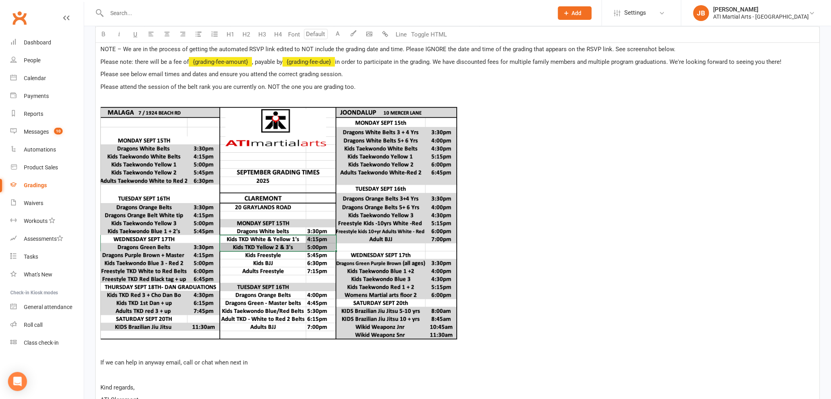
scroll to position [431, 0]
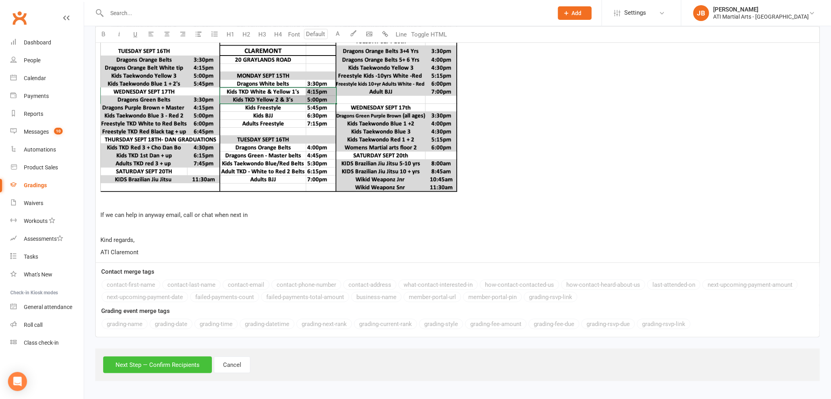
click at [188, 365] on button "Next Step — Confirm Recipients" at bounding box center [157, 365] width 109 height 17
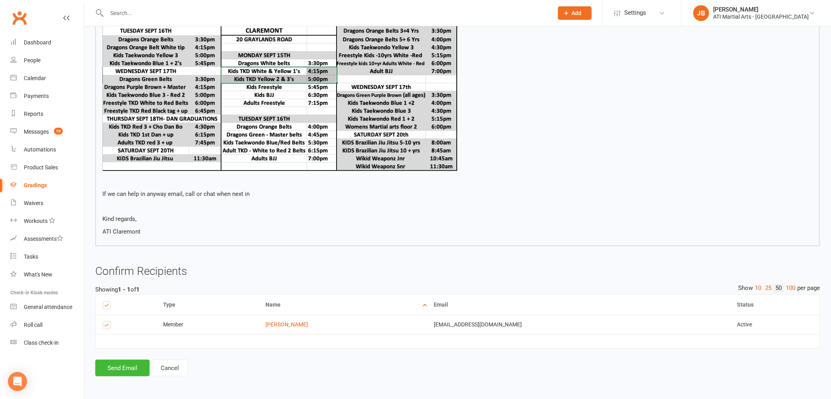
scroll to position [401, 0]
click at [123, 368] on button "Send Email" at bounding box center [122, 368] width 54 height 17
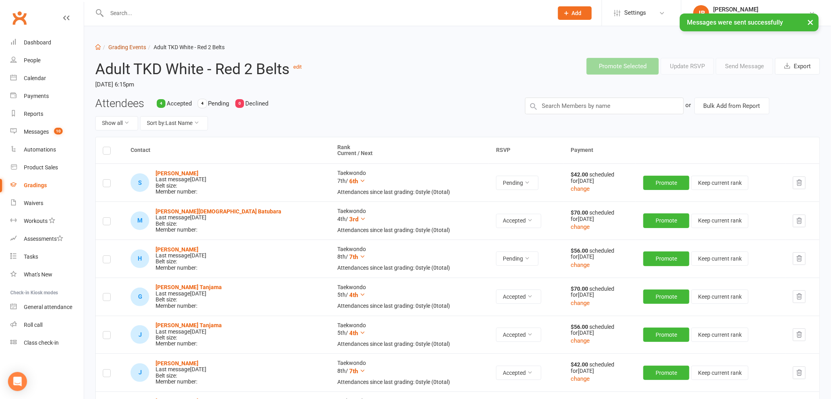
click at [122, 47] on link "Grading Events" at bounding box center [127, 47] width 38 height 6
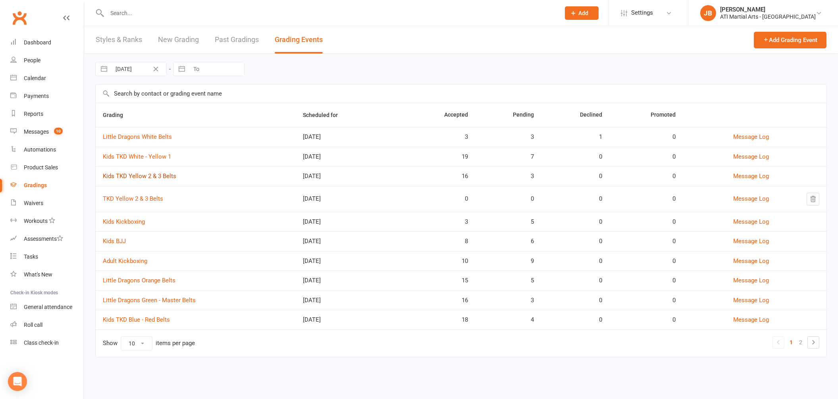
click at [138, 177] on link "Kids TKD Yellow 2 & 3 Belts" at bounding box center [139, 176] width 73 height 7
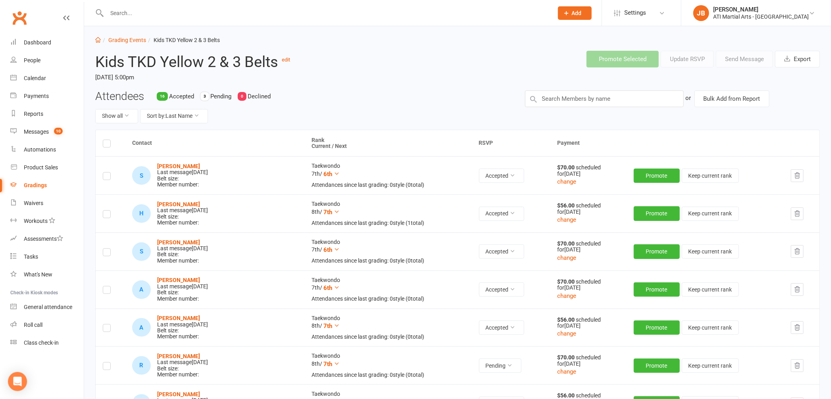
scroll to position [48, 0]
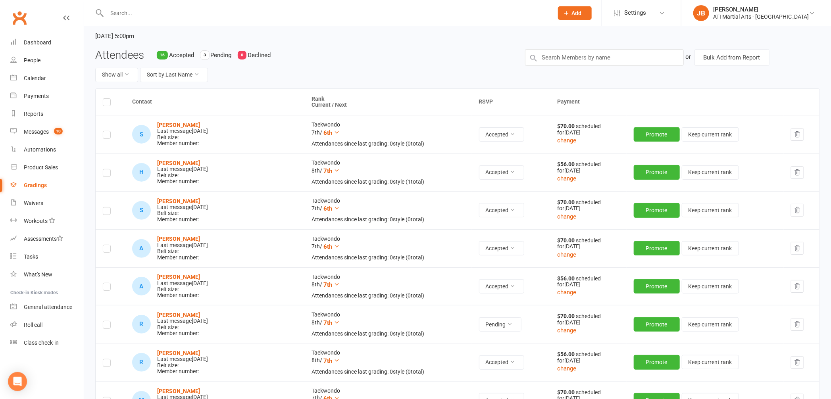
click at [17, 16] on link "Clubworx" at bounding box center [20, 18] width 20 height 20
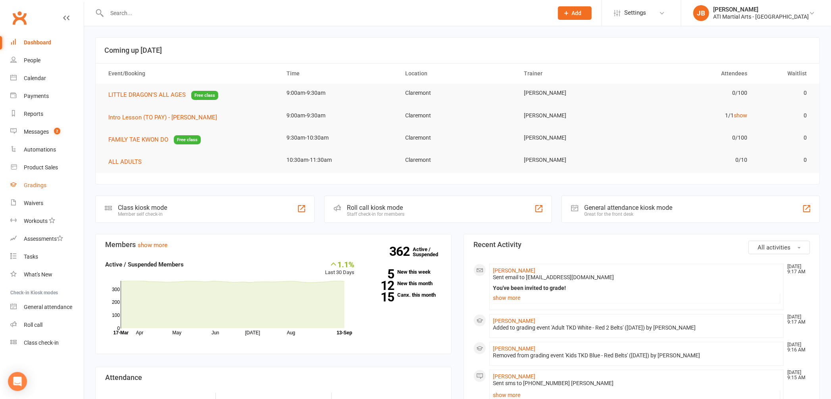
click at [39, 186] on div "Gradings" at bounding box center [35, 185] width 23 height 6
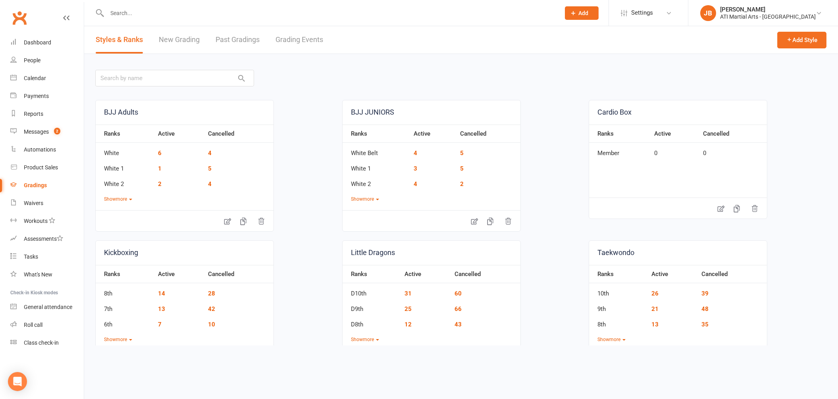
click at [286, 38] on link "Grading Events" at bounding box center [299, 39] width 48 height 27
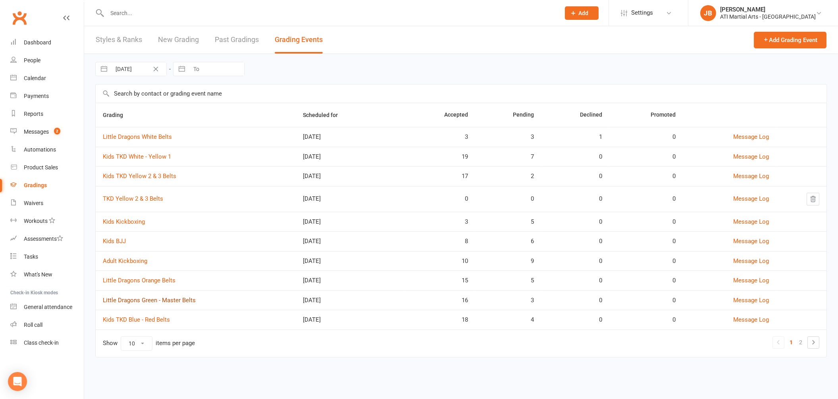
click at [148, 303] on link "Little Dragons Green - Master Belts" at bounding box center [149, 300] width 93 height 7
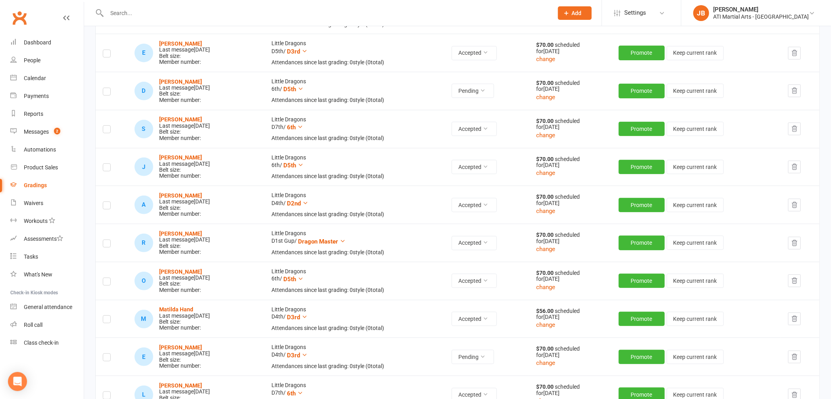
scroll to position [168, 0]
click at [110, 358] on label at bounding box center [107, 358] width 8 height 0
click at [110, 354] on input "checkbox" at bounding box center [107, 354] width 8 height 0
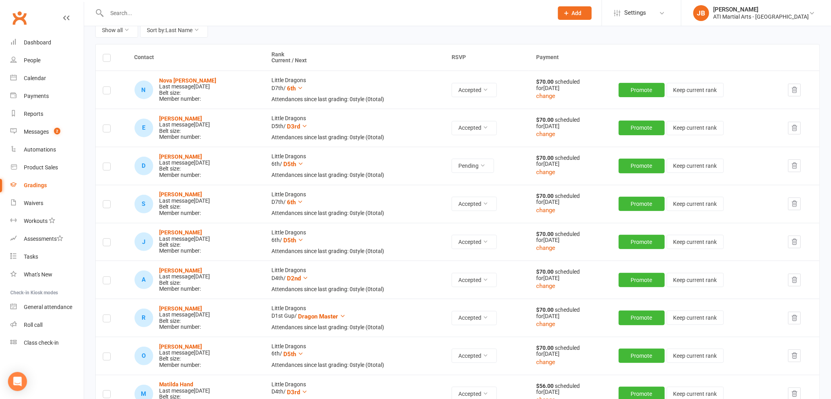
scroll to position [0, 0]
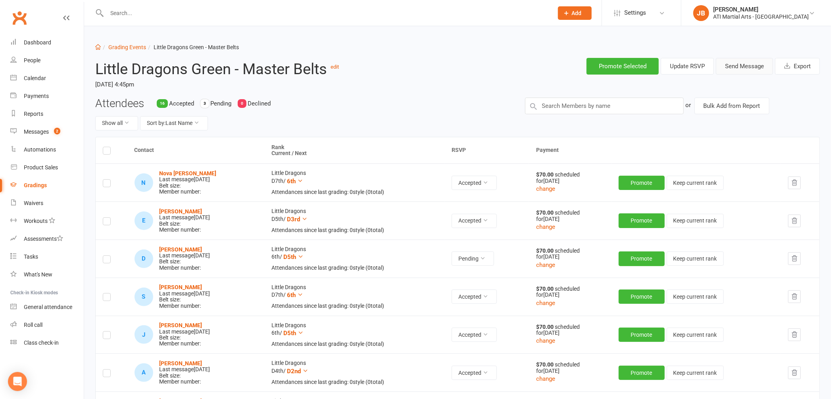
click at [720, 69] on button "Send Message" at bounding box center [744, 66] width 57 height 17
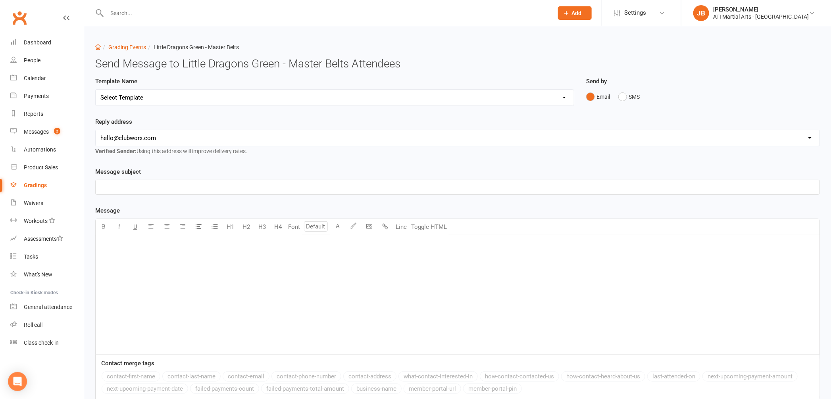
click at [139, 99] on select "Select Template [Email] Confirmation of Successful Grading [Email] Grading Even…" at bounding box center [335, 98] width 478 height 16
select select "2"
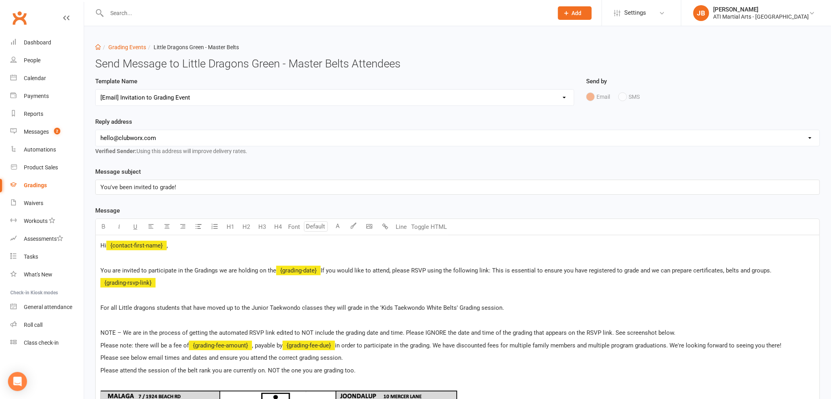
click at [126, 138] on select "hello@clubworx.com claremont@atimartialarts.com.au tony@atimartialarts.com.au b…" at bounding box center [458, 138] width 724 height 16
select select "1"
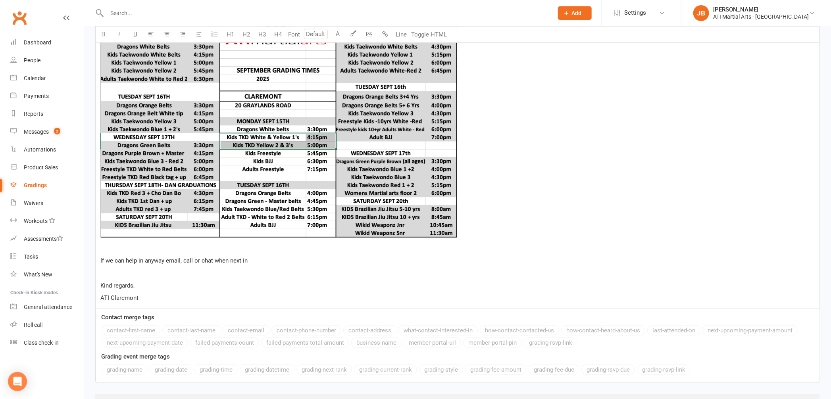
scroll to position [431, 0]
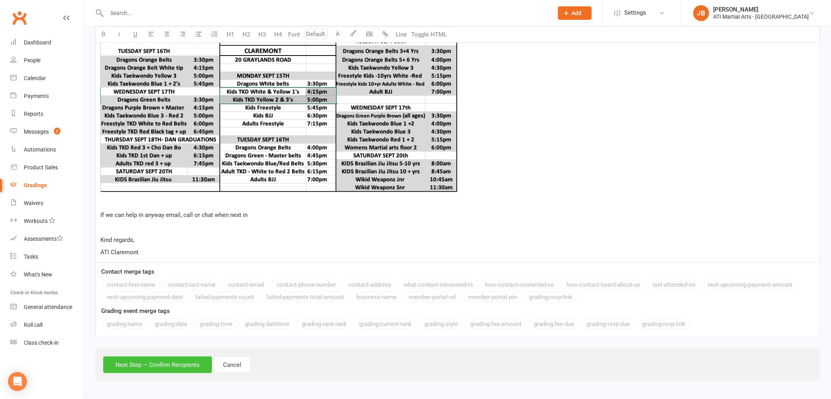
click at [192, 368] on button "Next Step — Confirm Recipients" at bounding box center [157, 365] width 109 height 17
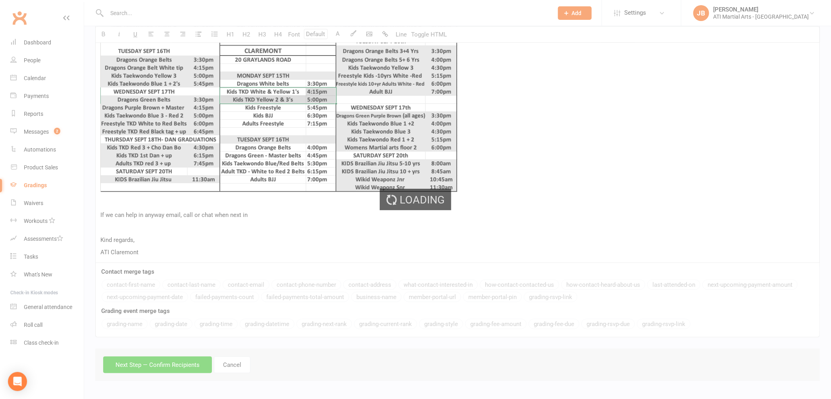
scroll to position [401, 0]
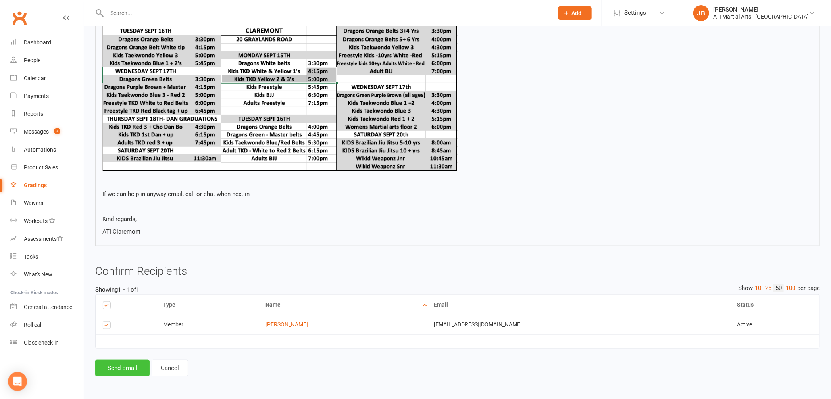
click at [130, 371] on button "Send Email" at bounding box center [122, 368] width 54 height 17
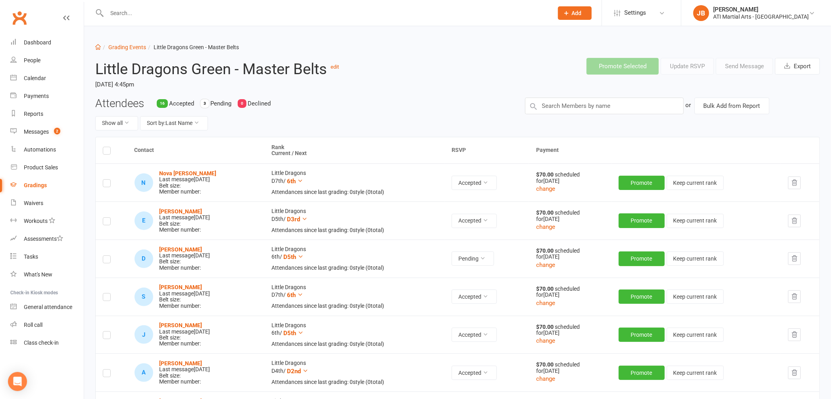
click at [143, 14] on input "text" at bounding box center [325, 13] width 443 height 11
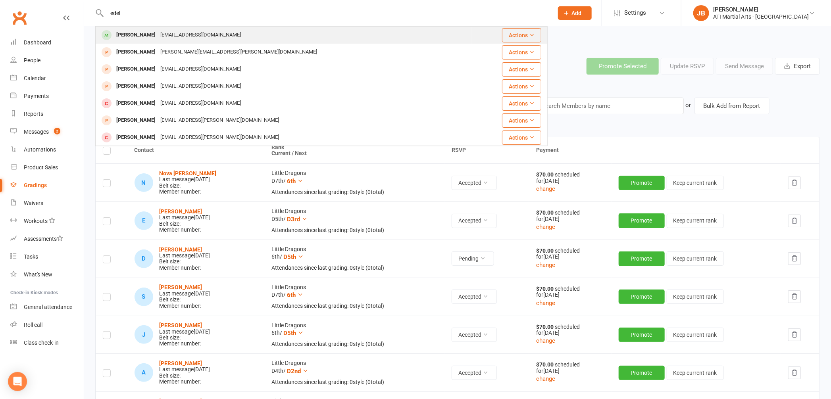
type input "edel"
click at [142, 34] on div "[PERSON_NAME]" at bounding box center [136, 35] width 44 height 12
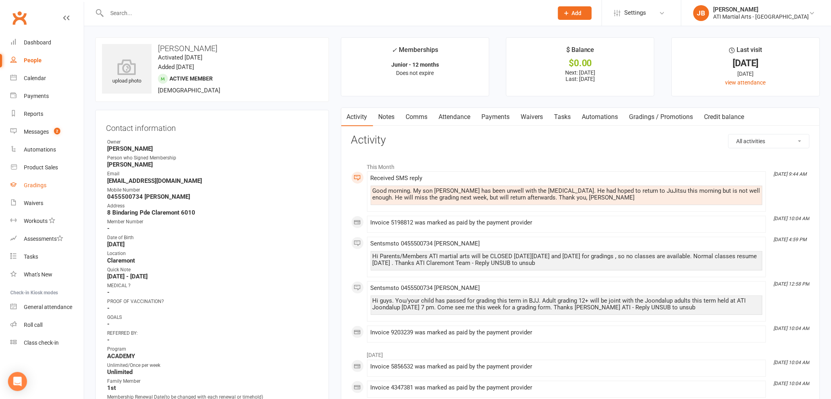
click at [27, 186] on div "Gradings" at bounding box center [35, 185] width 23 height 6
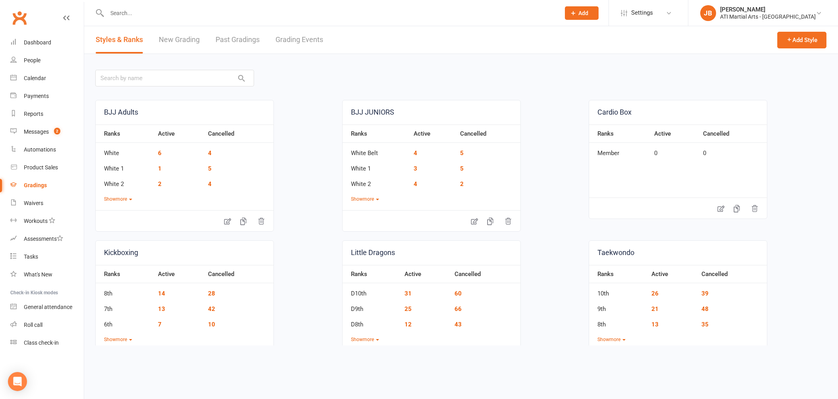
click at [286, 40] on link "Grading Events" at bounding box center [299, 39] width 48 height 27
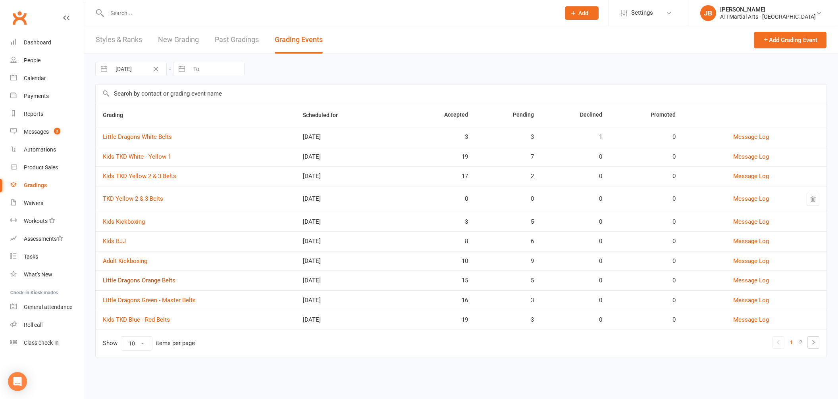
click at [132, 282] on link "Little Dragons Orange Belts" at bounding box center [139, 280] width 73 height 7
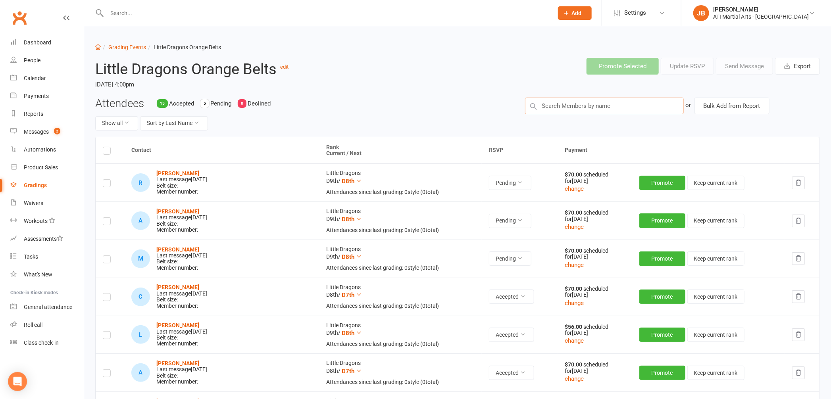
click at [558, 108] on input "text" at bounding box center [604, 106] width 159 height 17
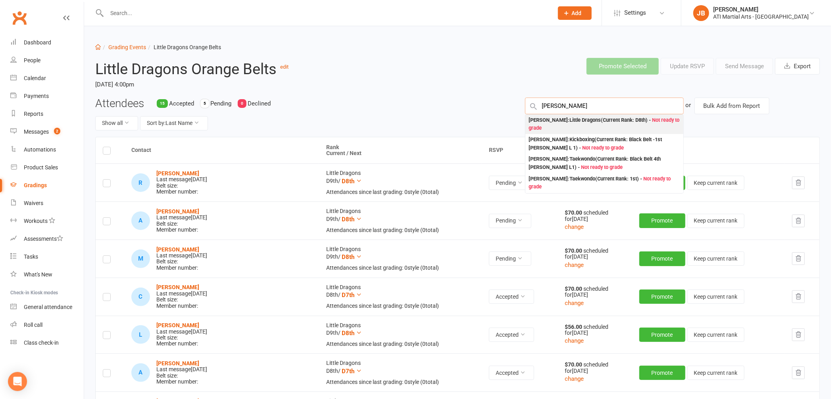
type input "Luke Haynes"
click at [545, 119] on div "Luke Haynes : Little Dragons (Current Rank: D8th ) - Not ready to grade" at bounding box center [605, 124] width 152 height 16
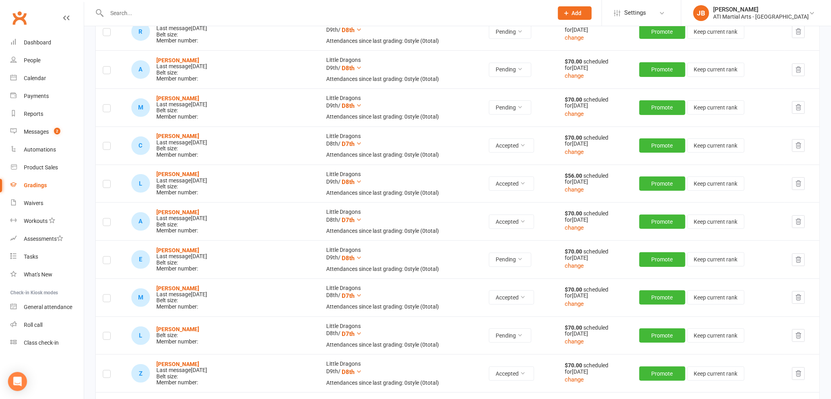
scroll to position [160, 0]
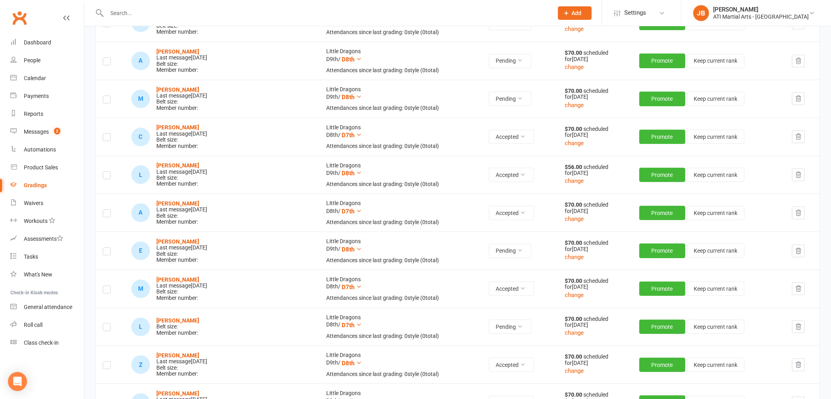
click at [108, 329] on label at bounding box center [107, 329] width 8 height 0
click at [108, 324] on input "checkbox" at bounding box center [107, 324] width 8 height 0
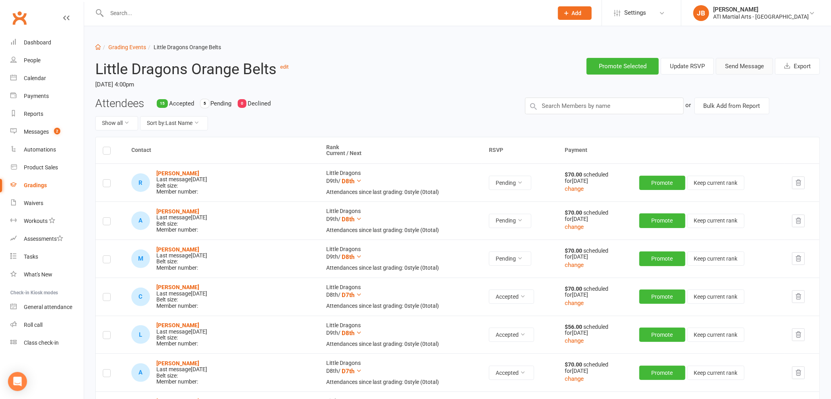
click at [746, 66] on button "Send Message" at bounding box center [744, 66] width 57 height 17
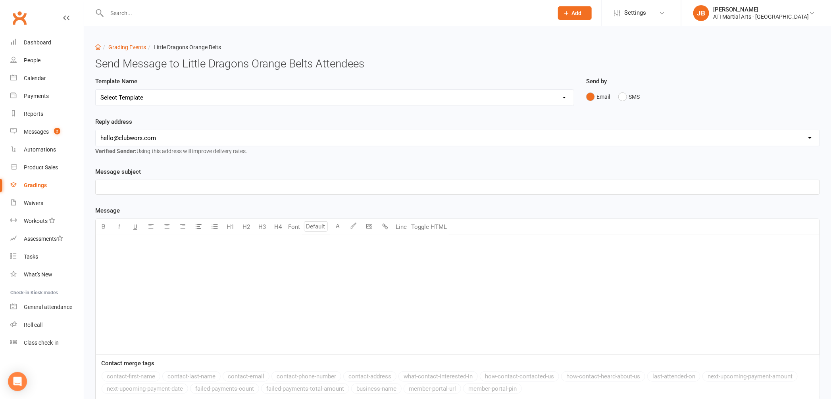
click at [131, 95] on select "Select Template [Email] Confirmation of Successful Grading [Email] Grading Even…" at bounding box center [335, 98] width 478 height 16
select select "2"
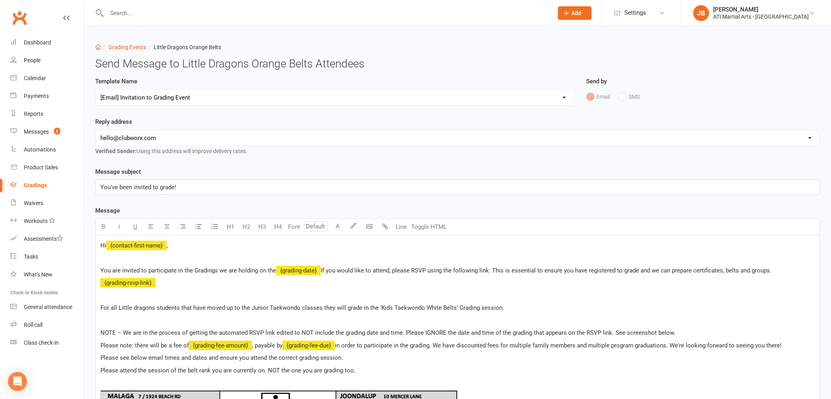
click at [145, 137] on select "hello@clubworx.com claremont@atimartialarts.com.au tony@atimartialarts.com.au b…" at bounding box center [458, 138] width 724 height 16
select select "1"
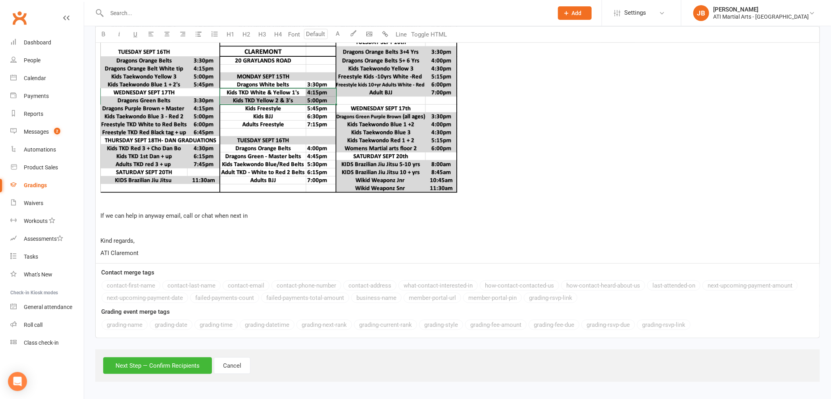
scroll to position [431, 0]
click at [194, 366] on button "Next Step — Confirm Recipients" at bounding box center [157, 365] width 109 height 17
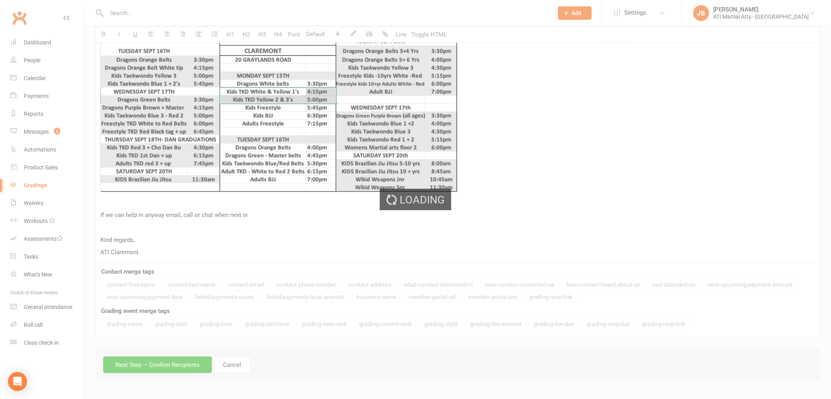
scroll to position [401, 0]
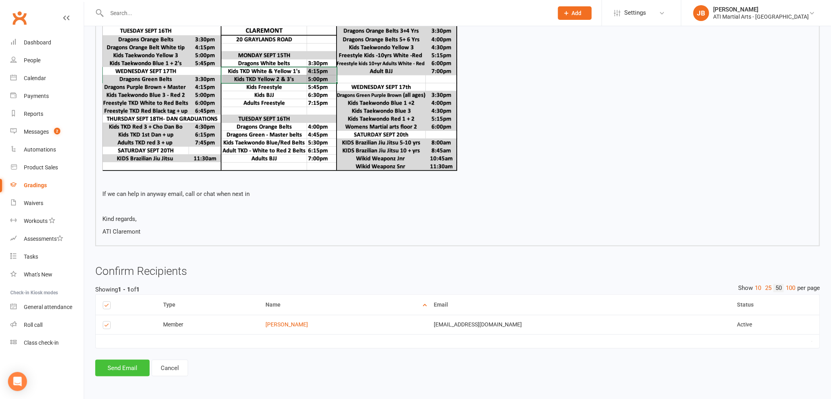
click at [118, 369] on button "Send Email" at bounding box center [122, 368] width 54 height 17
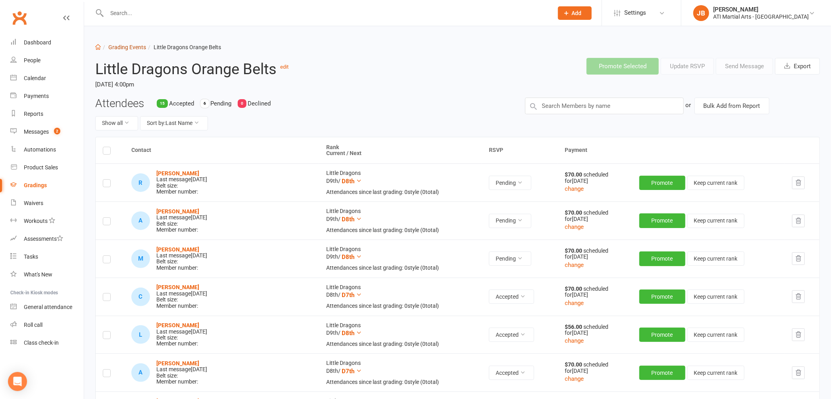
click at [131, 48] on link "Grading Events" at bounding box center [127, 47] width 38 height 6
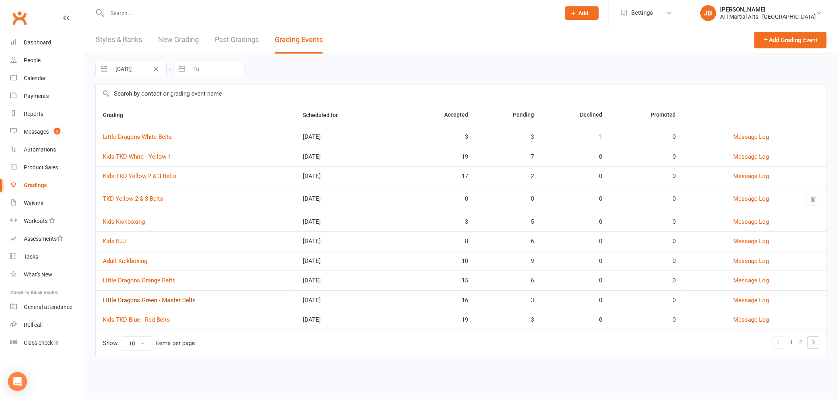
click at [156, 304] on link "Little Dragons Green - Master Belts" at bounding box center [149, 300] width 93 height 7
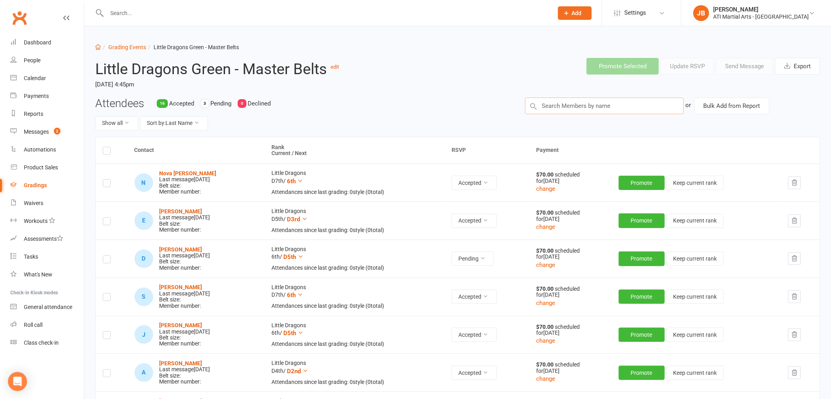
click at [550, 105] on input "text" at bounding box center [604, 106] width 159 height 17
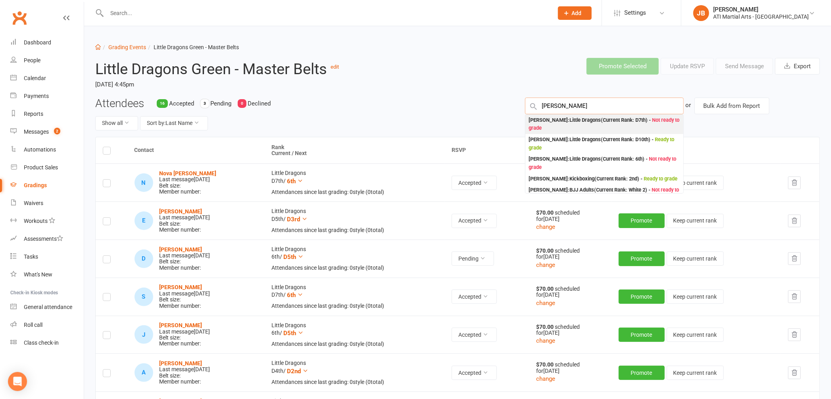
type input "Ted Hanrah"
click at [544, 120] on div "Ted Hanrahan : Little Dragons (Current Rank: D7th ) - Not ready to grade" at bounding box center [605, 124] width 152 height 16
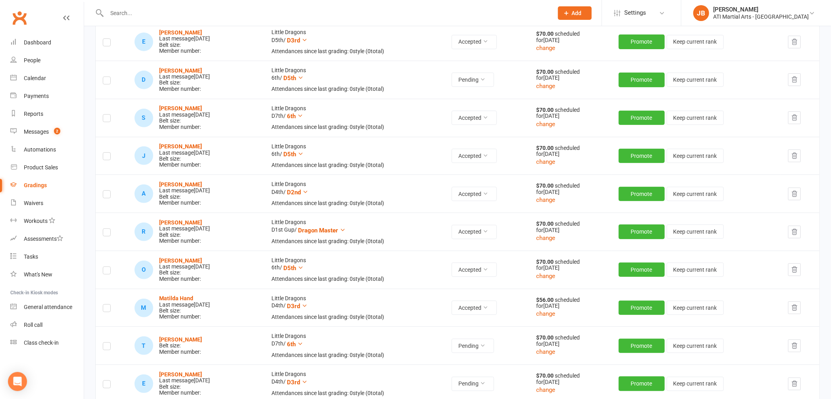
scroll to position [194, 0]
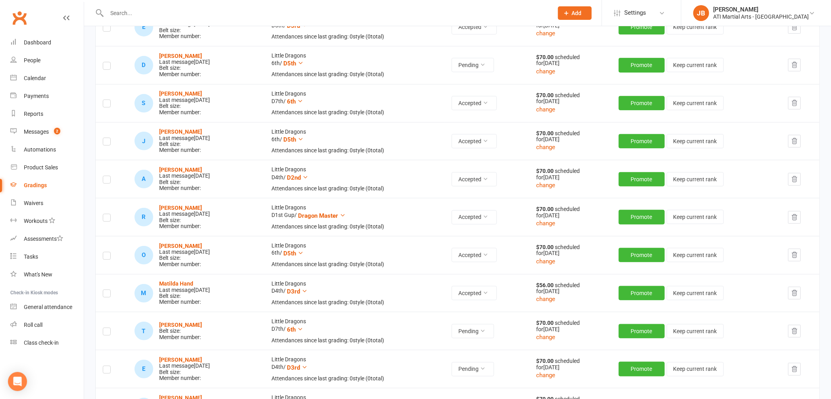
click at [105, 333] on label at bounding box center [107, 333] width 8 height 0
click at [105, 328] on input "checkbox" at bounding box center [107, 328] width 8 height 0
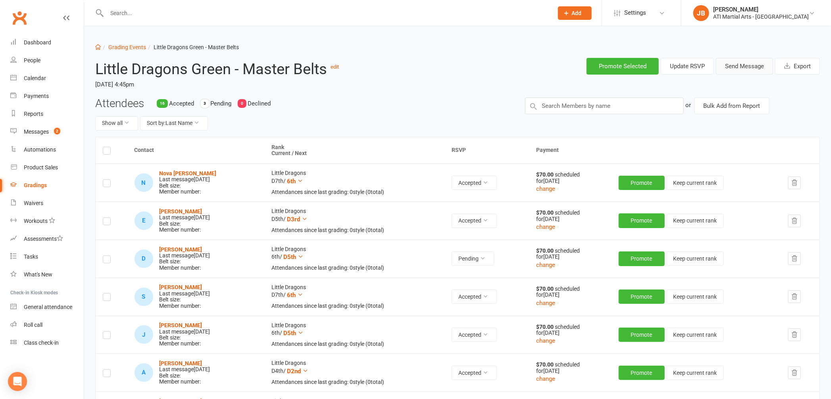
click at [732, 69] on button "Send Message" at bounding box center [744, 66] width 57 height 17
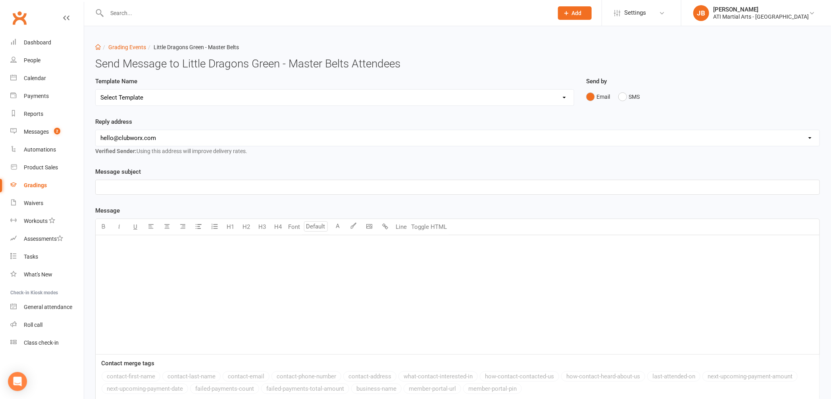
click at [118, 97] on select "Select Template [Email] Confirmation of Successful Grading [Email] Grading Even…" at bounding box center [335, 98] width 478 height 16
select select "2"
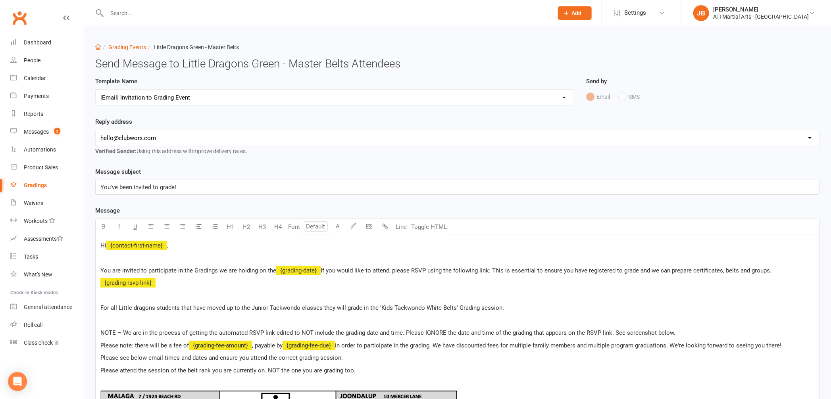
click at [140, 137] on select "hello@clubworx.com claremont@atimartialarts.com.au tony@atimartialarts.com.au b…" at bounding box center [458, 138] width 724 height 16
select select "1"
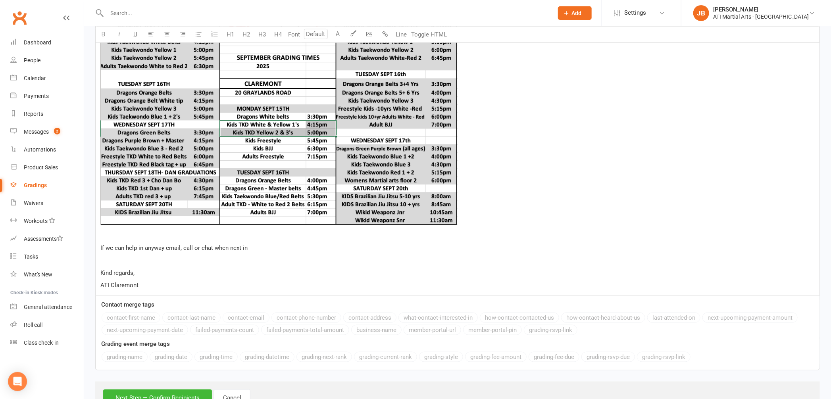
scroll to position [431, 0]
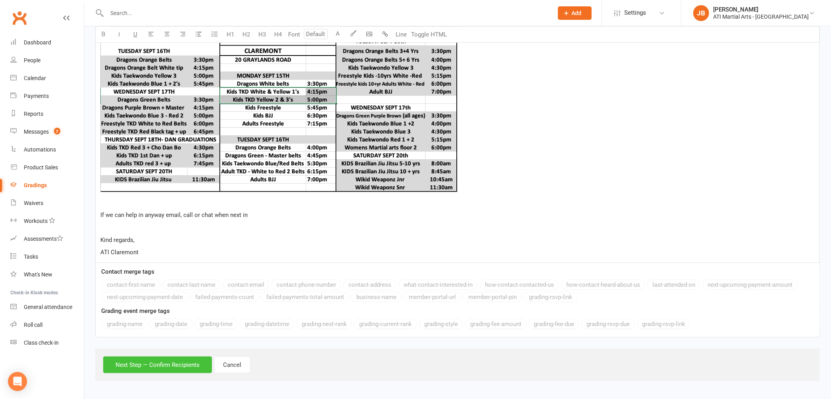
click at [190, 367] on button "Next Step — Confirm Recipients" at bounding box center [157, 365] width 109 height 17
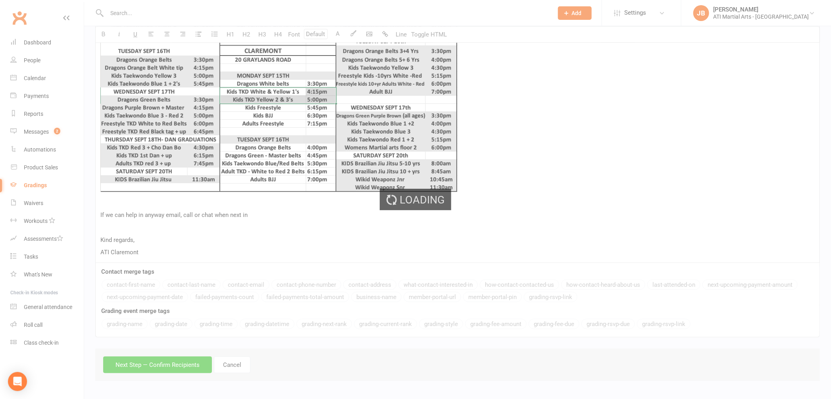
scroll to position [401, 0]
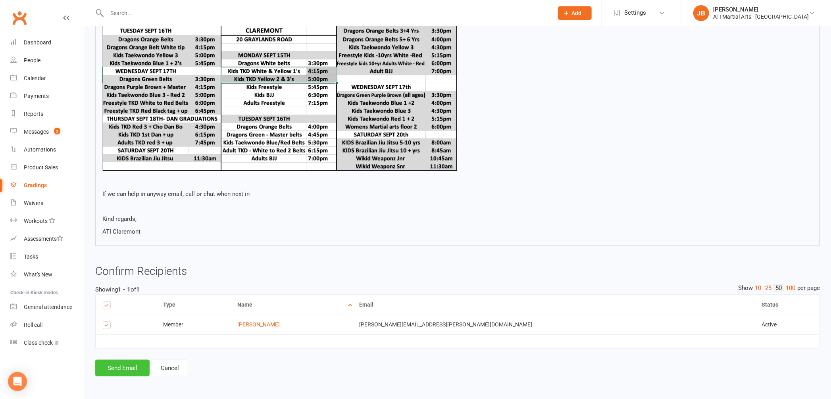
click at [136, 367] on button "Send Email" at bounding box center [122, 368] width 54 height 17
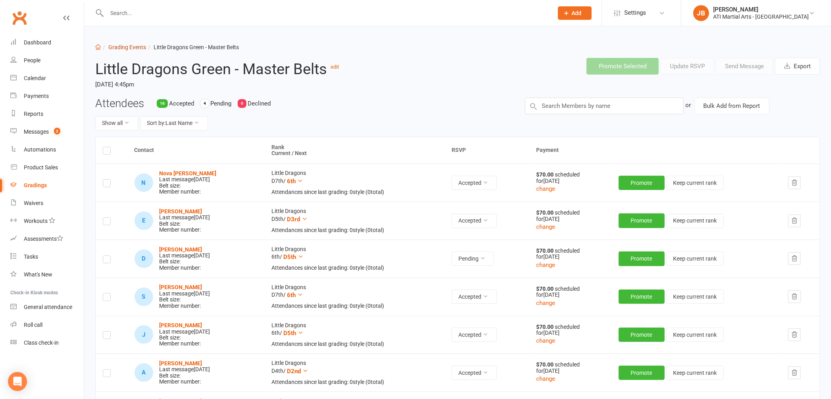
click at [114, 48] on link "Grading Events" at bounding box center [127, 47] width 38 height 6
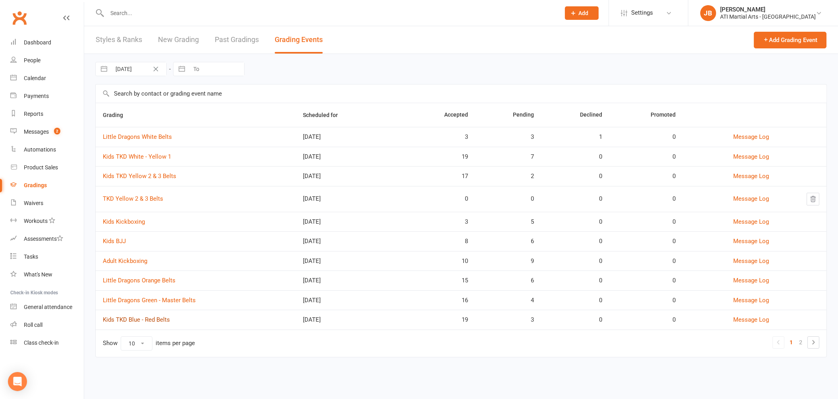
click at [140, 322] on link "Kids TKD Blue - Red Belts" at bounding box center [136, 319] width 67 height 7
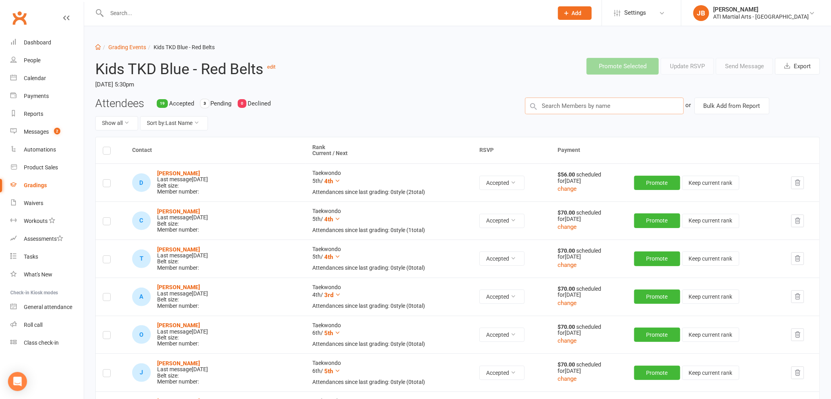
click at [554, 107] on input "text" at bounding box center [604, 106] width 159 height 17
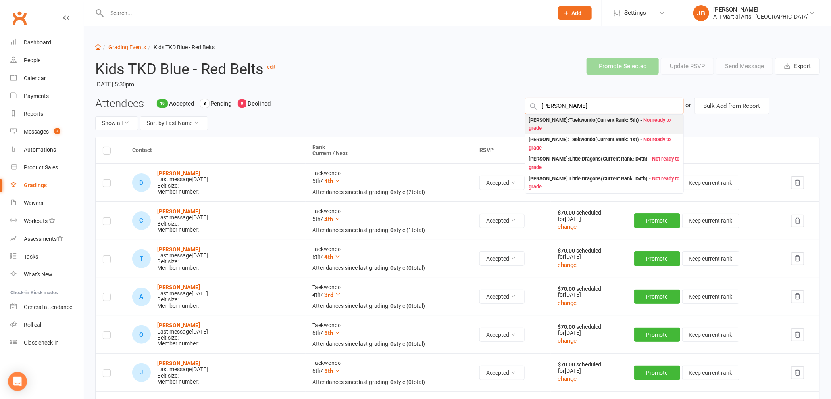
type input "Liam Paterson"
click at [544, 119] on div "Liam Paterson : Taekwondo (Current Rank: 5th ) - Not ready to grade" at bounding box center [605, 124] width 152 height 16
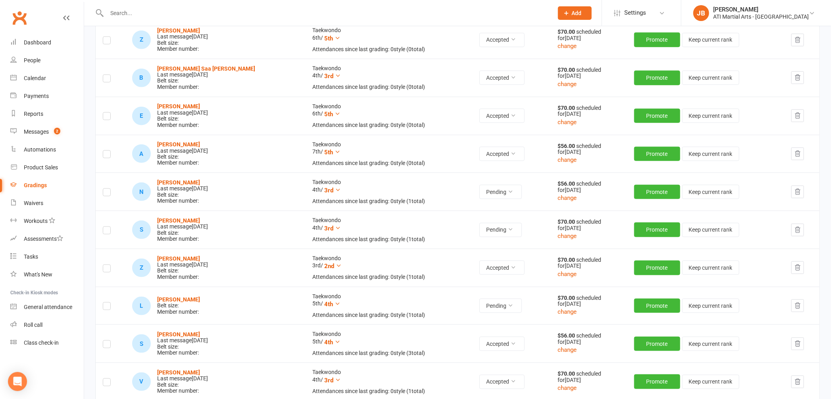
scroll to position [531, 0]
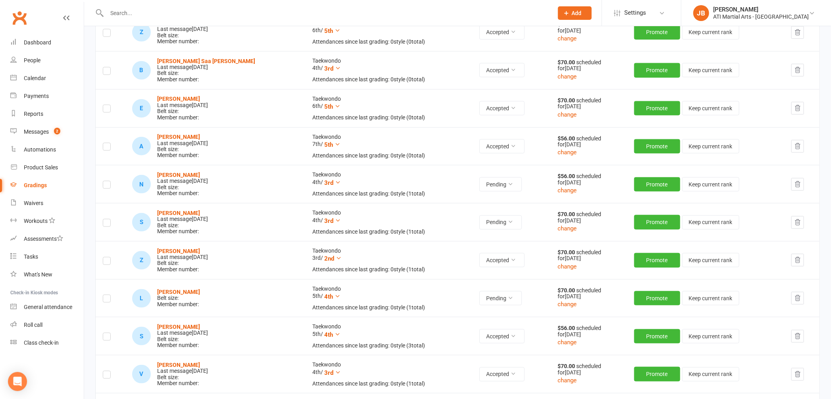
click at [108, 300] on label at bounding box center [107, 300] width 8 height 0
click at [108, 295] on input "checkbox" at bounding box center [107, 295] width 8 height 0
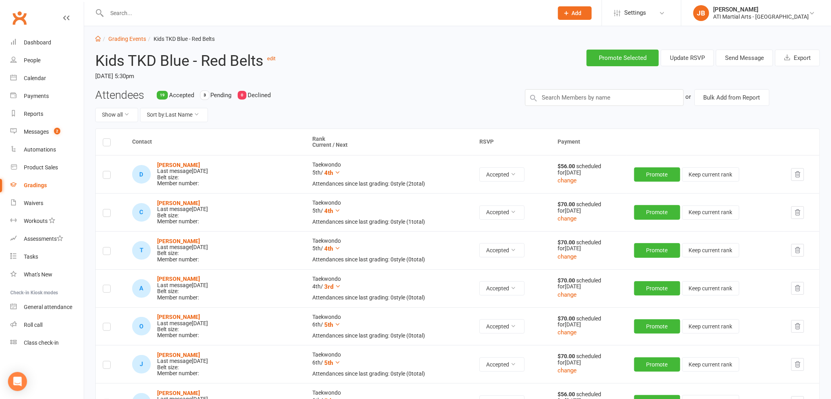
scroll to position [0, 0]
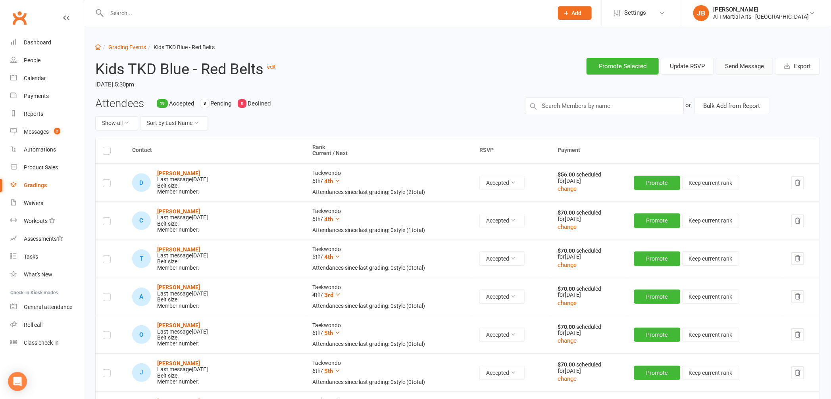
click at [746, 65] on button "Send Message" at bounding box center [744, 66] width 57 height 17
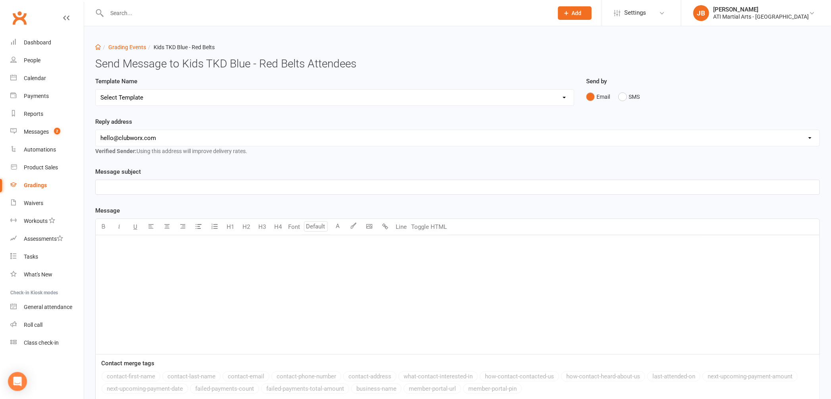
click at [178, 98] on select "Select Template [Email] Confirmation of Successful Grading [Email] Grading Even…" at bounding box center [335, 98] width 478 height 16
select select "2"
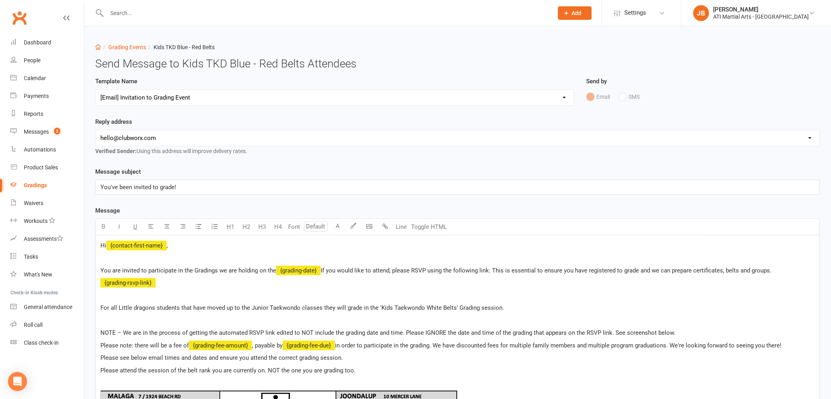
click at [150, 137] on select "hello@clubworx.com claremont@atimartialarts.com.au tony@atimartialarts.com.au b…" at bounding box center [458, 138] width 724 height 16
select select "1"
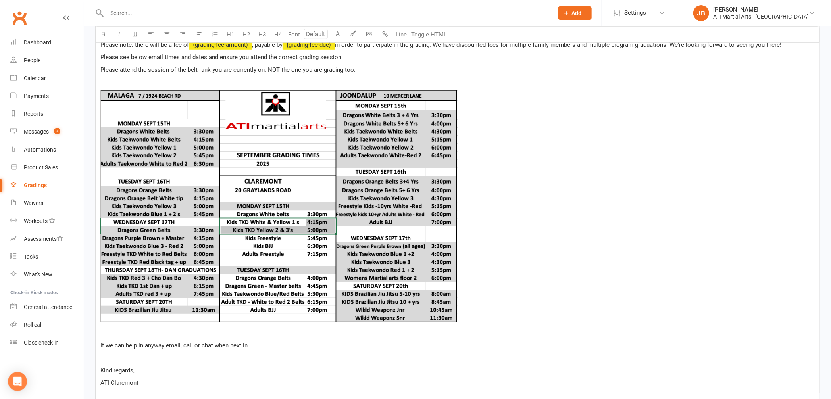
scroll to position [431, 0]
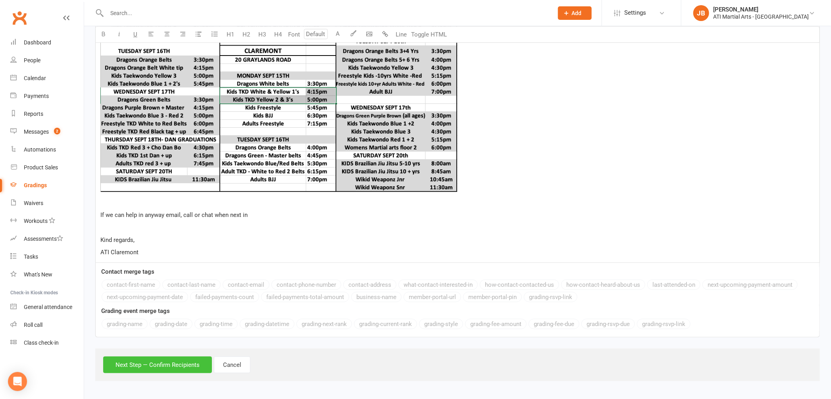
click at [163, 366] on button "Next Step — Confirm Recipients" at bounding box center [157, 365] width 109 height 17
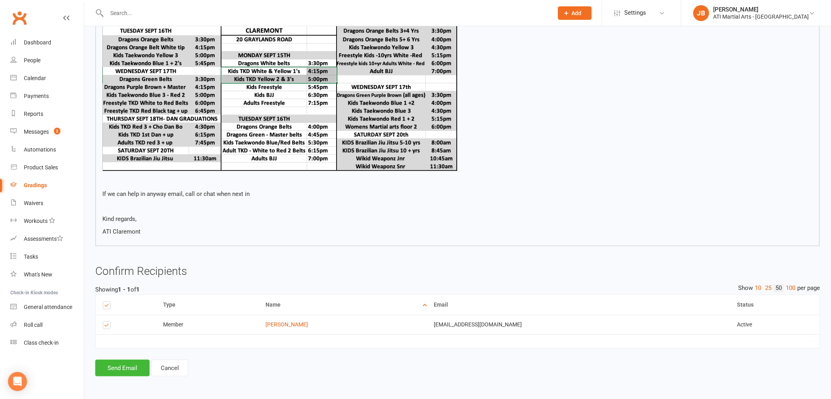
scroll to position [401, 0]
click at [142, 368] on button "Send Email" at bounding box center [122, 368] width 54 height 17
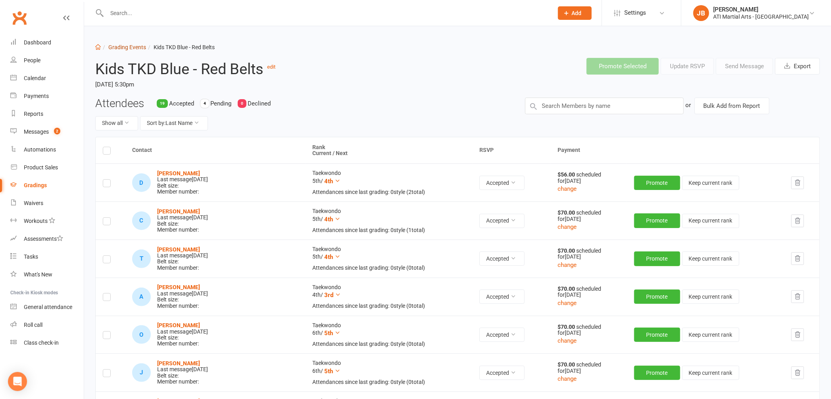
click at [119, 46] on link "Grading Events" at bounding box center [127, 47] width 38 height 6
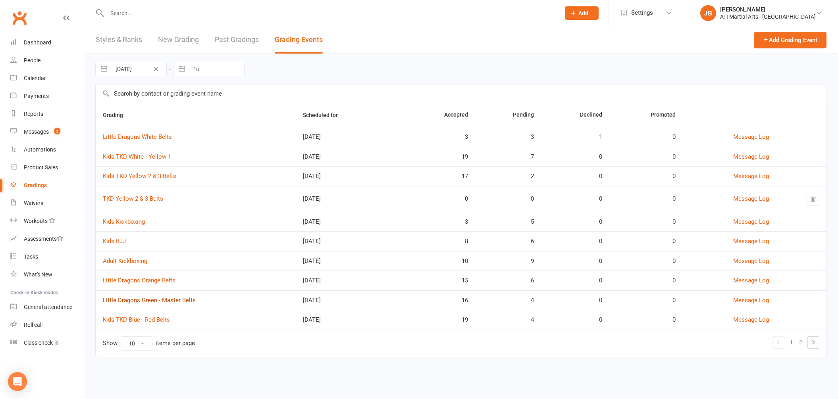
click at [148, 301] on link "Little Dragons Green - Master Belts" at bounding box center [149, 300] width 93 height 7
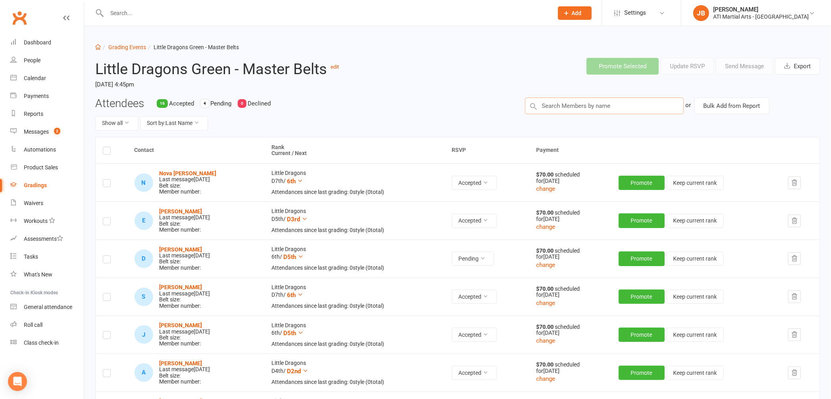
click at [554, 106] on input "text" at bounding box center [604, 106] width 159 height 17
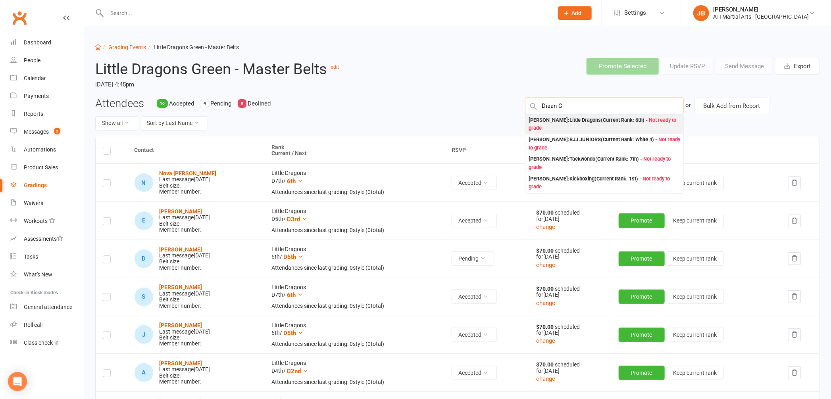
type input "Diaan C"
click at [539, 121] on div "Diaan Corea : Little Dragons (Current Rank: 6th ) - Not ready to grade" at bounding box center [605, 124] width 152 height 16
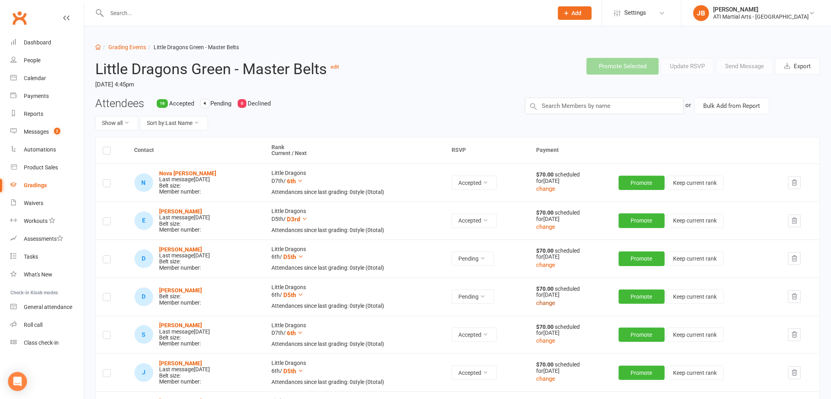
click at [552, 305] on button "change" at bounding box center [545, 303] width 19 height 10
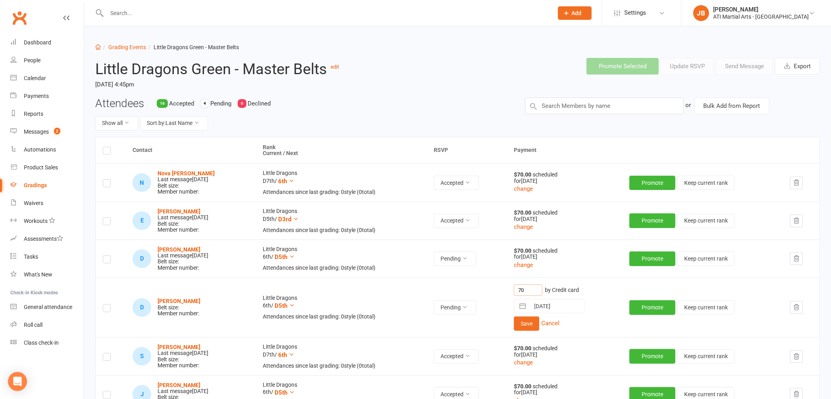
click at [534, 289] on input "70" at bounding box center [528, 291] width 29 height 12
type input "7"
type input "56"
click at [531, 322] on button "Save" at bounding box center [526, 324] width 25 height 14
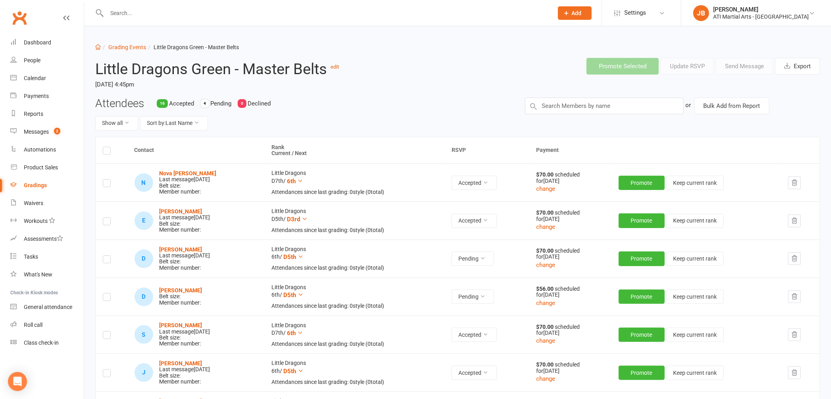
click at [108, 298] on label at bounding box center [107, 298] width 8 height 0
click at [108, 294] on input "checkbox" at bounding box center [107, 294] width 8 height 0
click at [738, 66] on button "Send Message" at bounding box center [744, 66] width 57 height 17
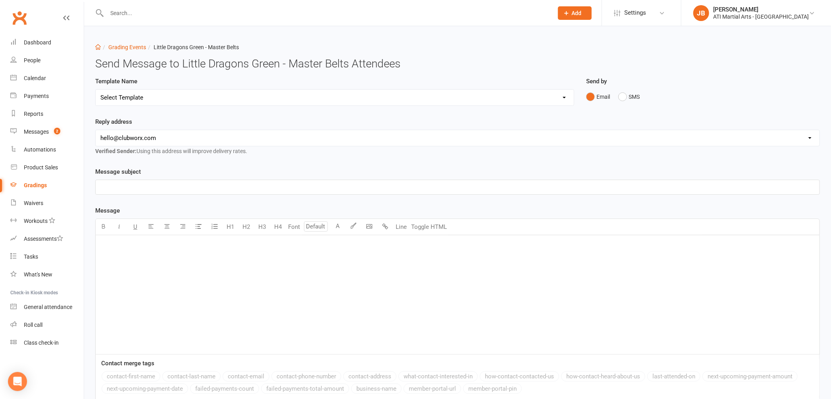
click at [151, 97] on select "Select Template [Email] Confirmation of Successful Grading [Email] Grading Even…" at bounding box center [335, 98] width 478 height 16
select select "2"
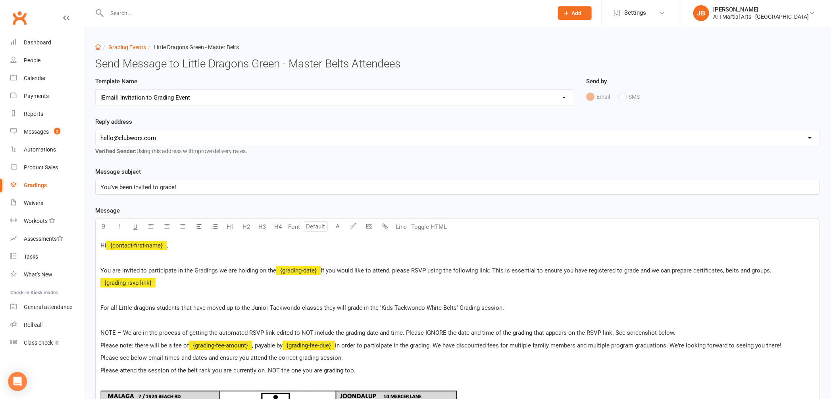
click at [108, 136] on select "hello@clubworx.com claremont@atimartialarts.com.au tony@atimartialarts.com.au b…" at bounding box center [458, 138] width 724 height 16
select select "1"
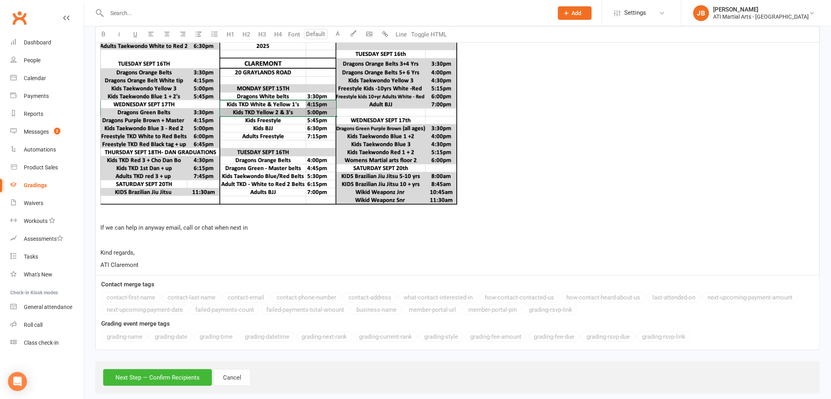
scroll to position [431, 0]
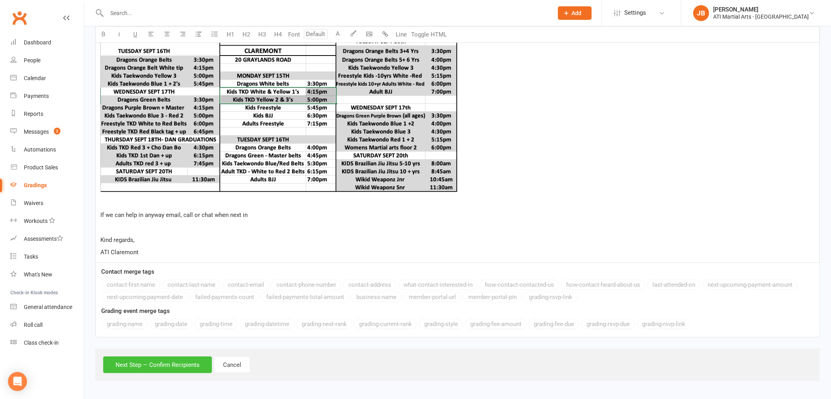
click at [167, 367] on button "Next Step — Confirm Recipients" at bounding box center [157, 365] width 109 height 17
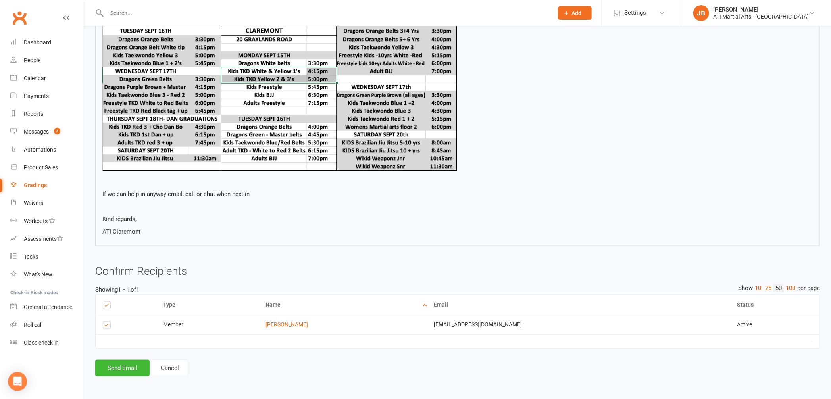
scroll to position [401, 0]
click at [110, 370] on button "Send Email" at bounding box center [122, 368] width 54 height 17
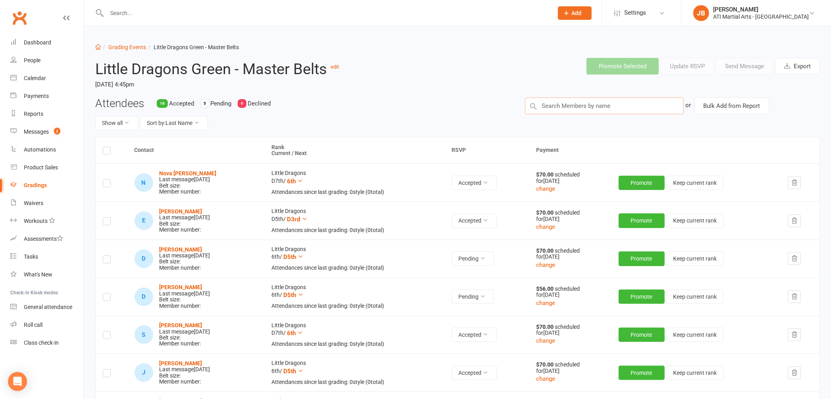
click at [547, 109] on input "text" at bounding box center [604, 106] width 159 height 17
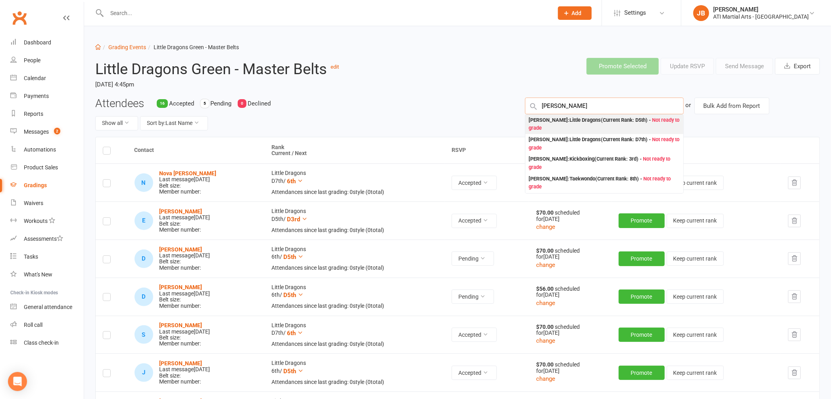
type input "William Hart"
click at [548, 119] on div "William Hart : Little Dragons (Current Rank: D5th ) - Not ready to grade" at bounding box center [605, 124] width 152 height 16
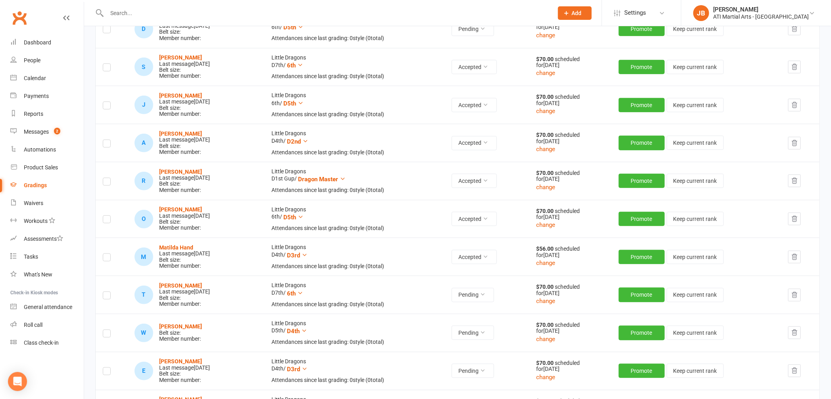
scroll to position [268, 0]
click at [108, 335] on label at bounding box center [107, 335] width 8 height 0
click at [108, 330] on input "checkbox" at bounding box center [107, 330] width 8 height 0
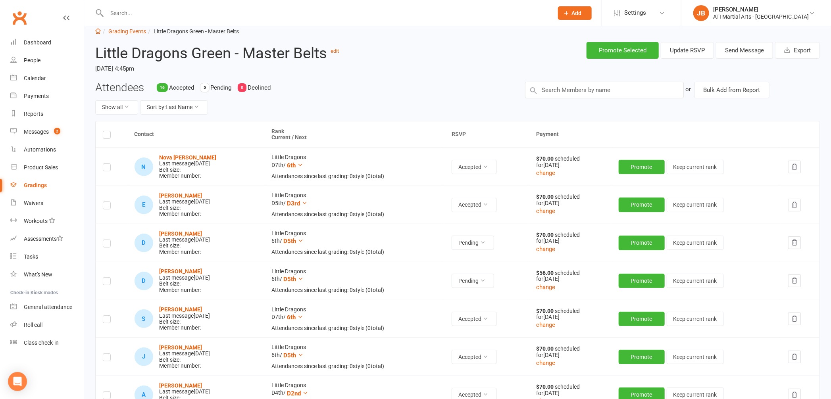
scroll to position [0, 0]
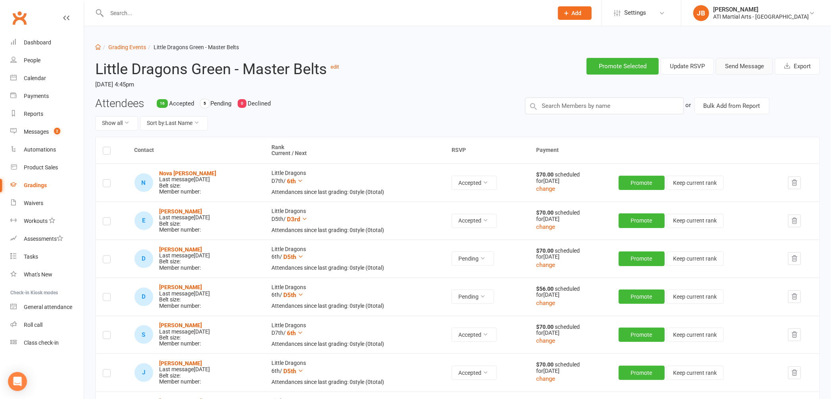
click at [737, 66] on button "Send Message" at bounding box center [744, 66] width 57 height 17
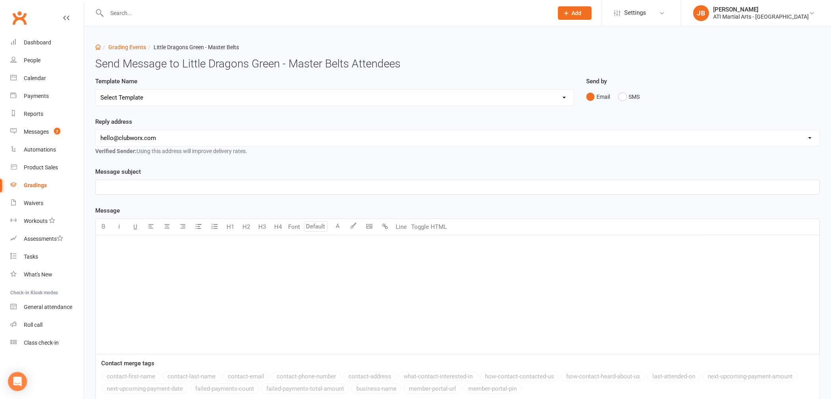
click at [126, 96] on select "Select Template [Email] Confirmation of Successful Grading [Email] Grading Even…" at bounding box center [335, 98] width 478 height 16
select select "2"
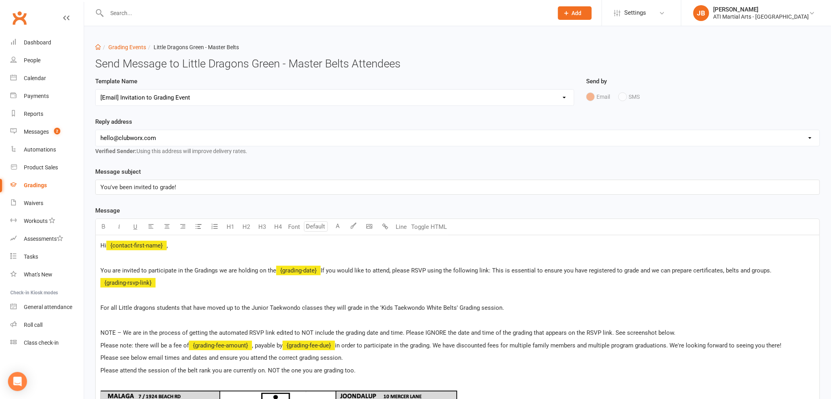
click at [131, 138] on select "hello@clubworx.com claremont@atimartialarts.com.au tony@atimartialarts.com.au b…" at bounding box center [458, 138] width 724 height 16
select select "1"
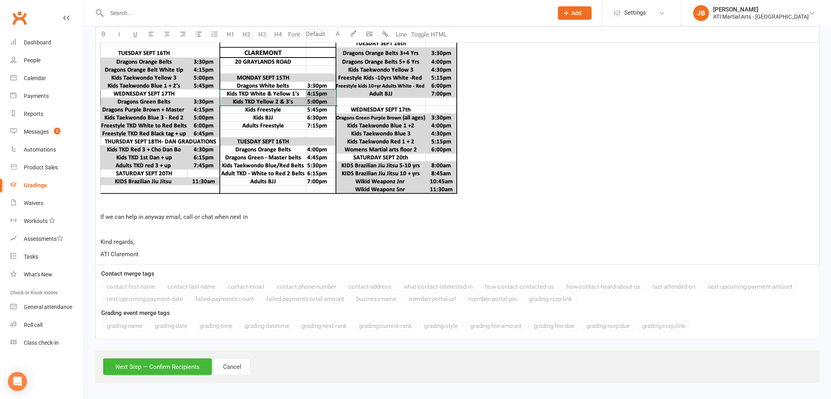
scroll to position [431, 0]
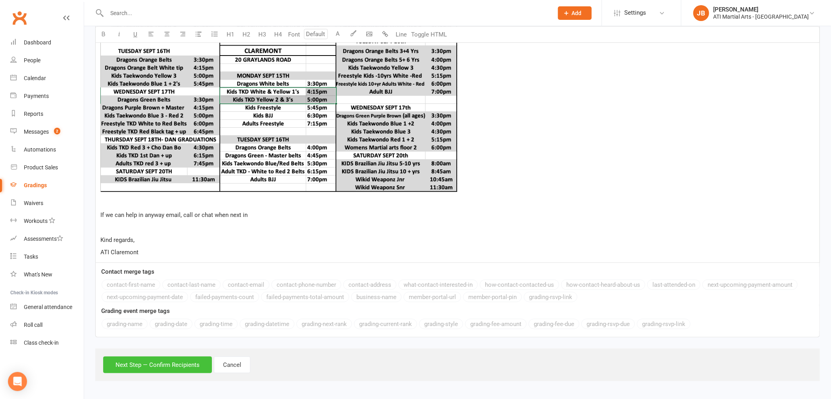
click at [185, 365] on button "Next Step — Confirm Recipients" at bounding box center [157, 365] width 109 height 17
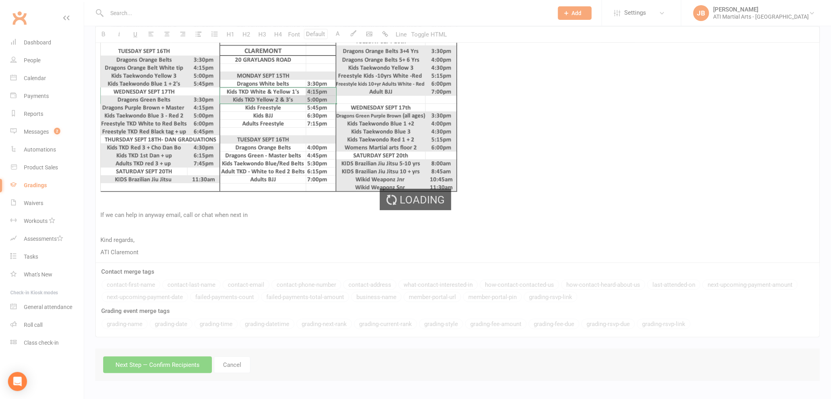
scroll to position [401, 0]
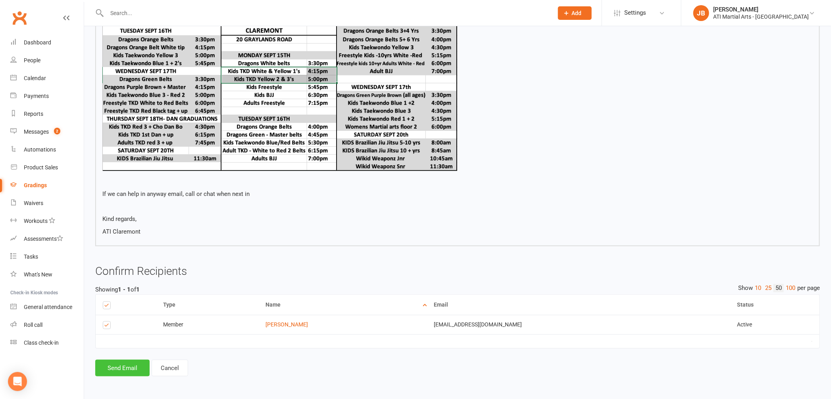
click at [135, 368] on button "Send Email" at bounding box center [122, 368] width 54 height 17
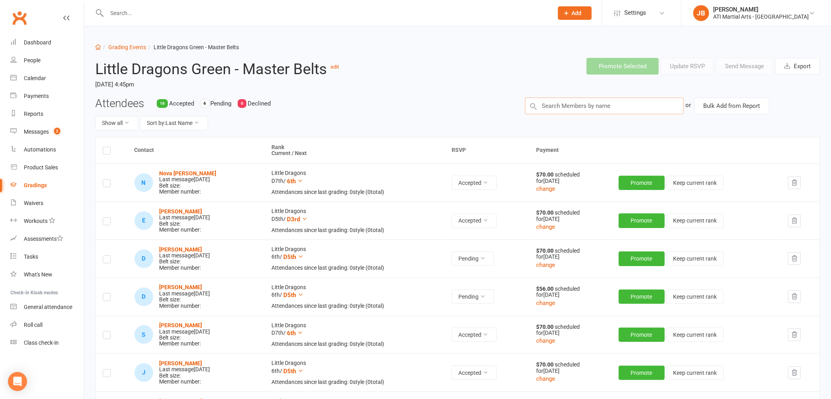
click at [571, 106] on input "text" at bounding box center [604, 106] width 159 height 17
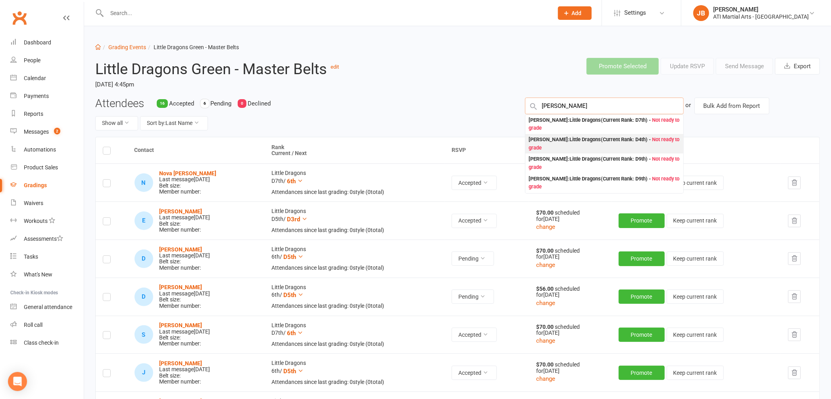
type input "Bastian"
click at [548, 141] on div "Raphael Bastian : Little Dragons (Current Rank: D4th ) - Not ready to grade" at bounding box center [605, 144] width 152 height 16
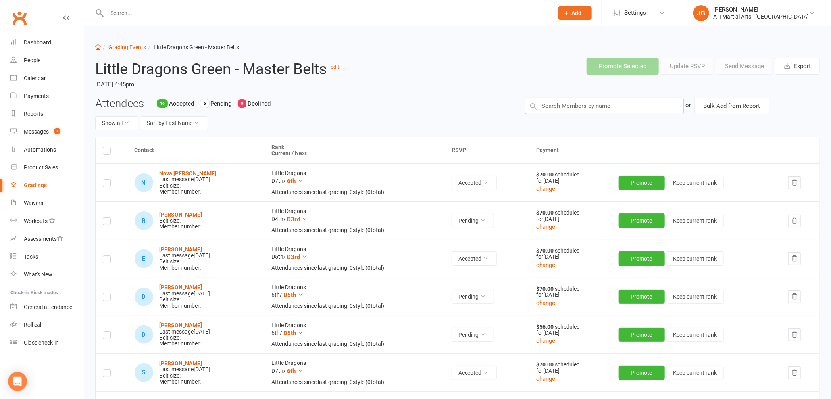
click at [547, 107] on input "text" at bounding box center [604, 106] width 159 height 17
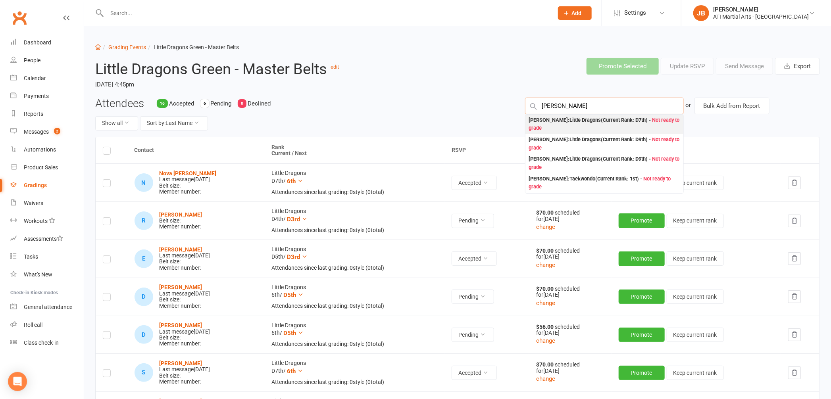
type input "Bastian"
click at [541, 121] on div "Stefan Bastian : Little Dragons (Current Rank: D7th ) - Not ready to grade" at bounding box center [605, 124] width 152 height 16
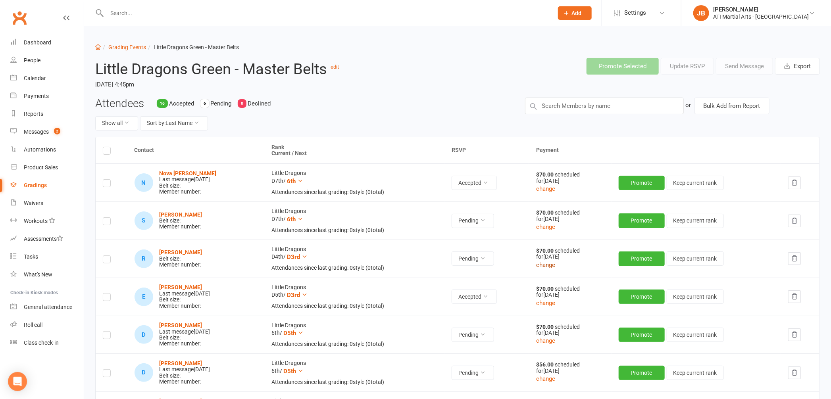
click at [553, 265] on button "change" at bounding box center [545, 265] width 19 height 10
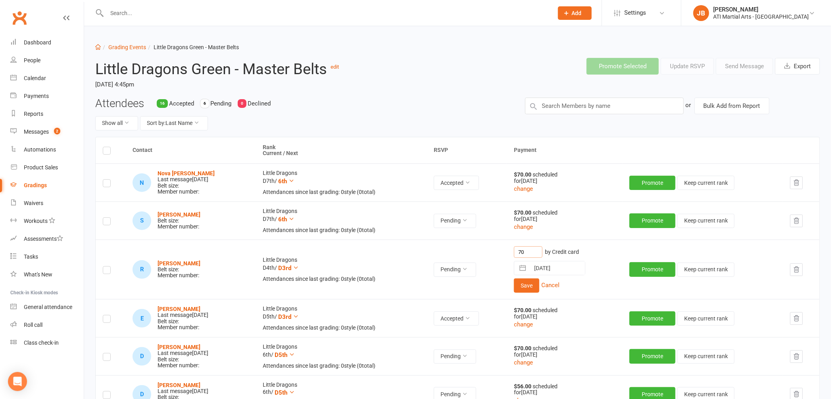
click at [535, 252] on input "70" at bounding box center [528, 252] width 29 height 12
type input "7"
type input "56"
click at [536, 288] on button "Save" at bounding box center [526, 286] width 25 height 14
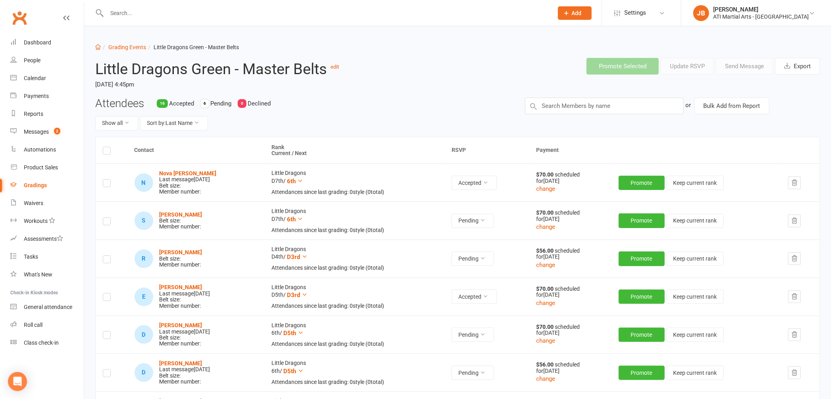
click at [106, 223] on label at bounding box center [107, 223] width 8 height 0
click at [106, 218] on input "checkbox" at bounding box center [107, 218] width 8 height 0
click at [108, 261] on label at bounding box center [107, 261] width 8 height 0
click at [108, 256] on input "checkbox" at bounding box center [107, 256] width 8 height 0
click at [743, 65] on button "Send Message" at bounding box center [744, 66] width 57 height 17
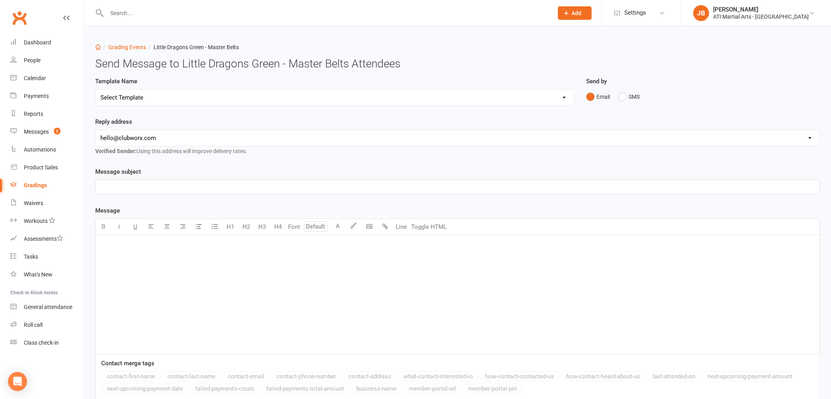
click at [123, 98] on select "Select Template [Email] Confirmation of Successful Grading [Email] Grading Even…" at bounding box center [335, 98] width 478 height 16
select select "2"
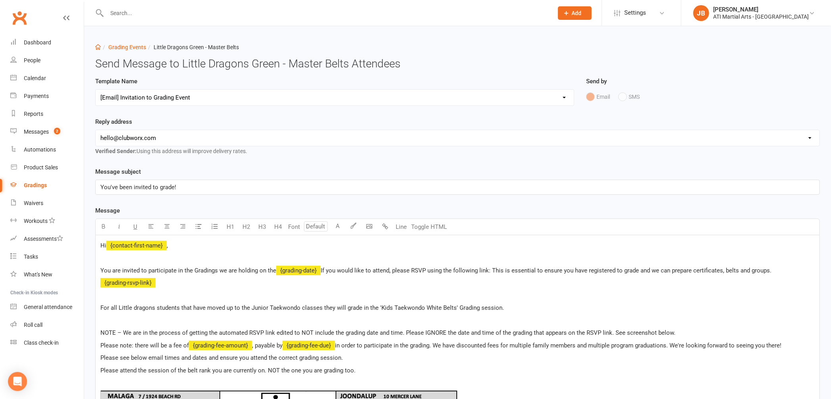
click at [140, 137] on select "hello@clubworx.com claremont@atimartialarts.com.au tony@atimartialarts.com.au b…" at bounding box center [458, 138] width 724 height 16
select select "1"
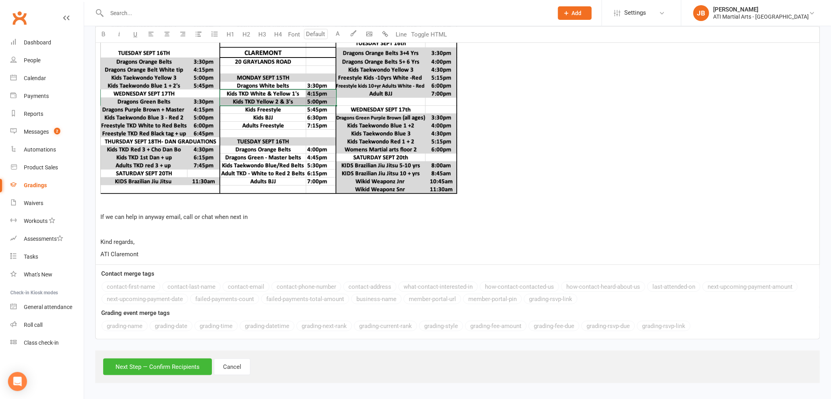
scroll to position [431, 0]
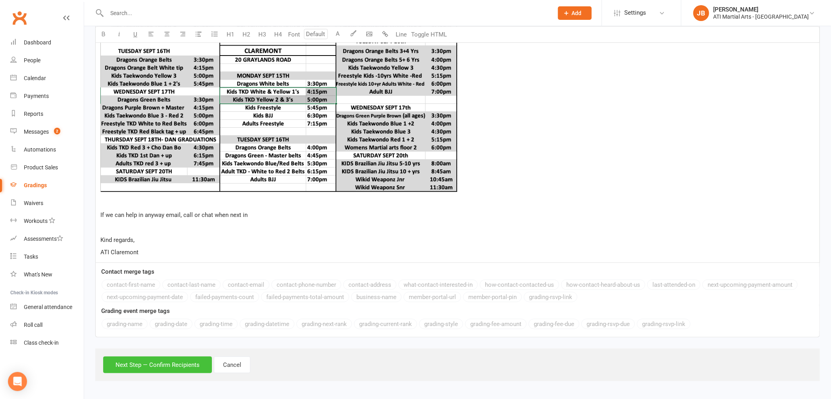
click at [161, 364] on button "Next Step — Confirm Recipients" at bounding box center [157, 365] width 109 height 17
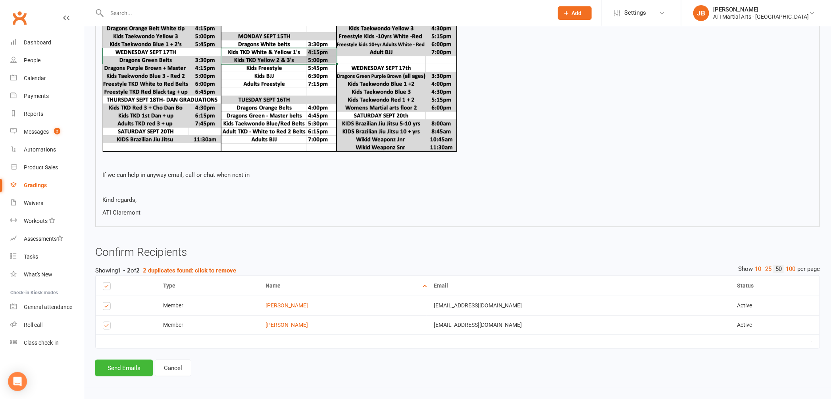
scroll to position [420, 0]
click at [124, 366] on button "Send Emails" at bounding box center [124, 368] width 58 height 17
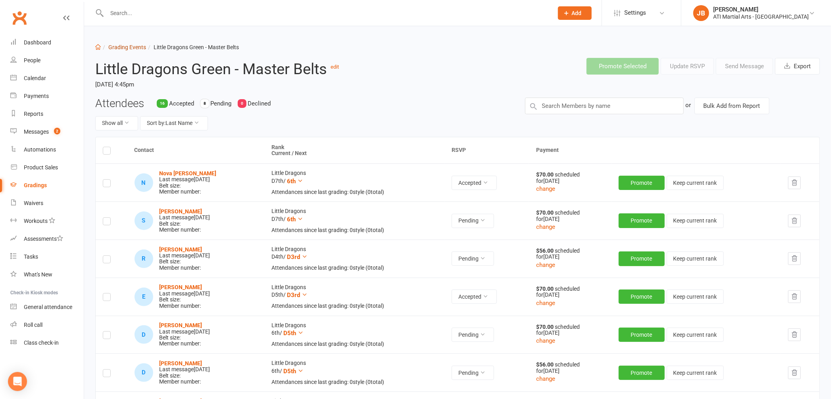
click at [117, 48] on link "Grading Events" at bounding box center [127, 47] width 38 height 6
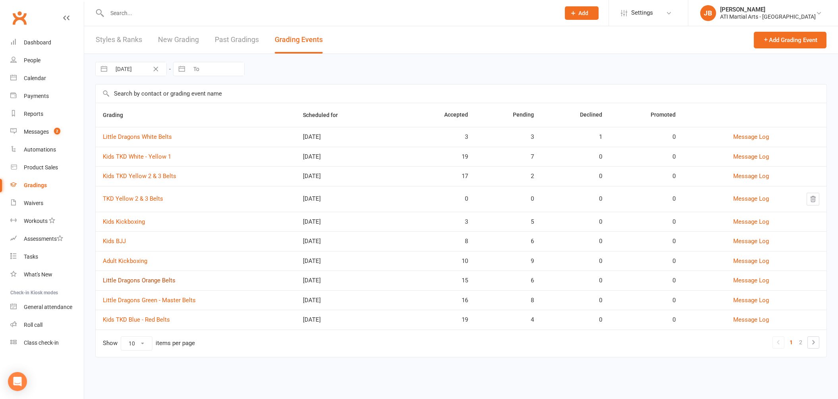
click at [129, 281] on link "Little Dragons Orange Belts" at bounding box center [139, 280] width 73 height 7
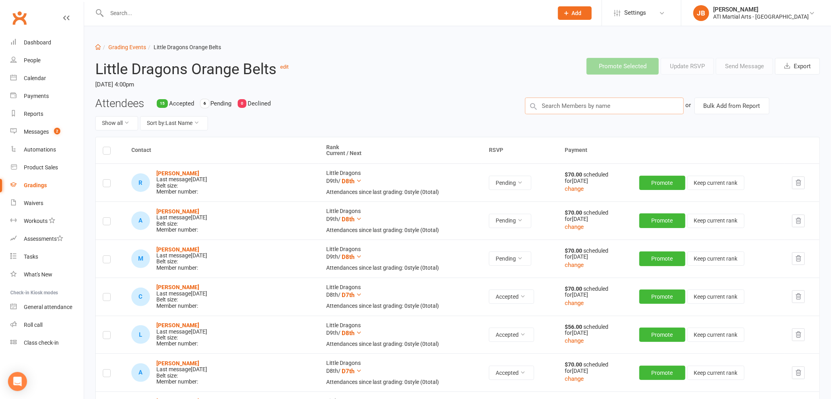
click at [561, 106] on input "text" at bounding box center [604, 106] width 159 height 17
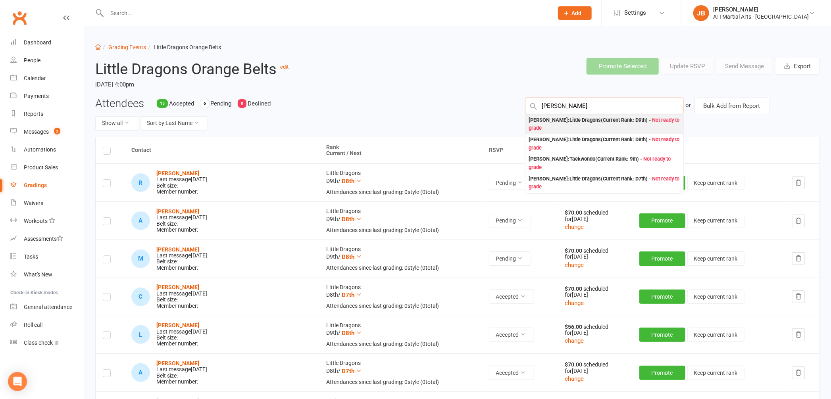
type input "Ezra Horr"
click at [557, 120] on div "Ezra Horrigan : Little Dragons (Current Rank: D9th ) - Not ready to grade" at bounding box center [605, 124] width 152 height 16
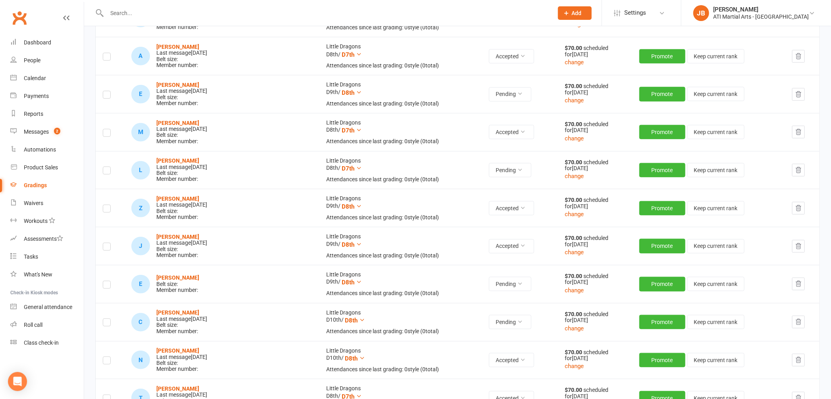
scroll to position [370, 0]
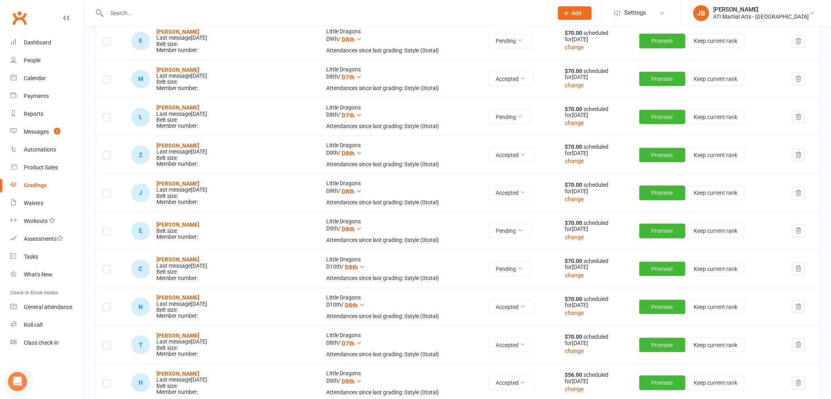
click at [106, 233] on label at bounding box center [107, 233] width 8 height 0
click at [106, 228] on input "checkbox" at bounding box center [107, 228] width 8 height 0
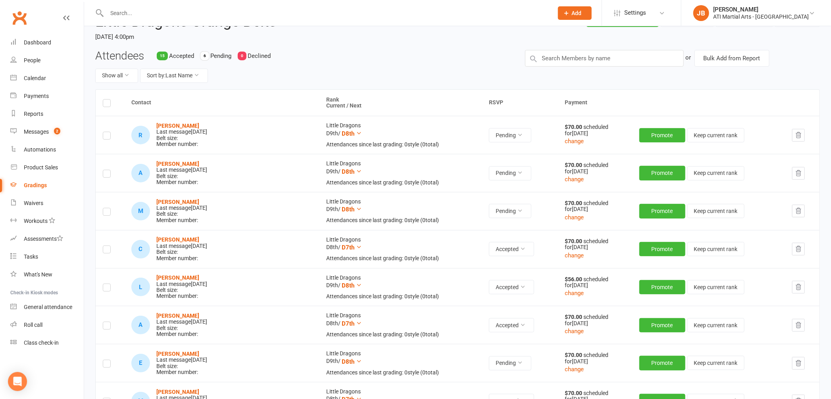
scroll to position [0, 0]
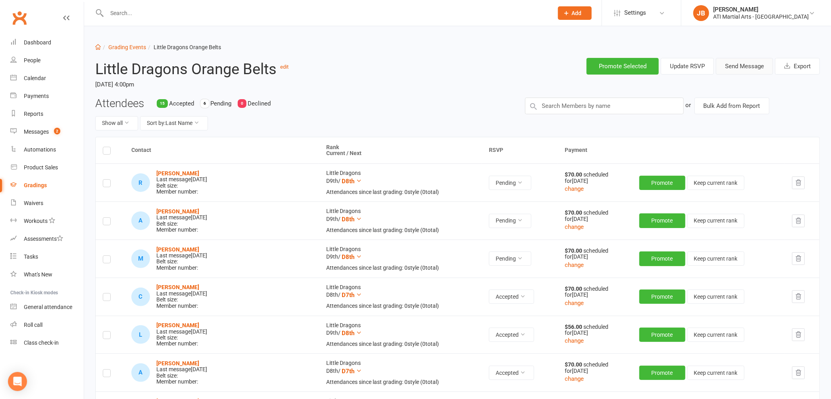
click at [740, 67] on button "Send Message" at bounding box center [744, 66] width 57 height 17
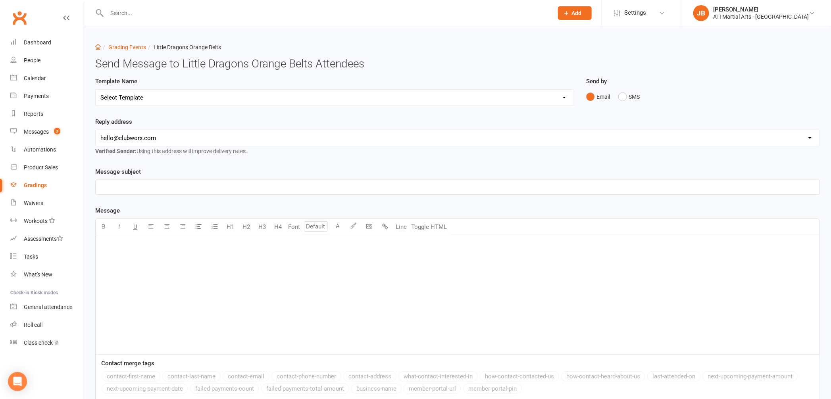
click at [125, 97] on select "Select Template [Email] Confirmation of Successful Grading [Email] Grading Even…" at bounding box center [335, 98] width 478 height 16
select select "2"
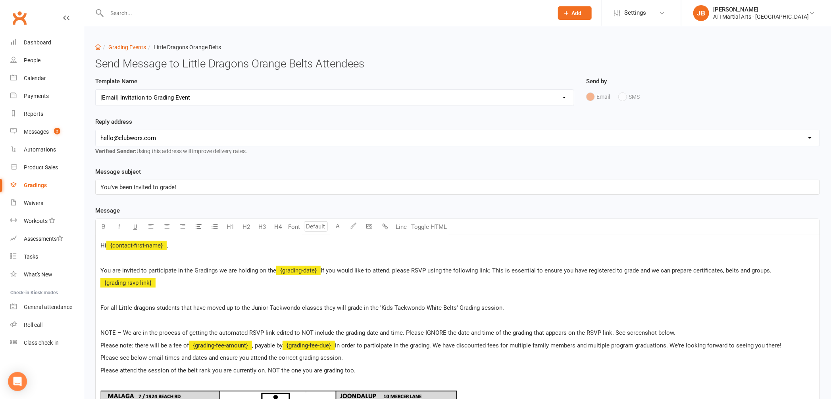
click at [134, 137] on select "hello@clubworx.com claremont@atimartialarts.com.au tony@atimartialarts.com.au b…" at bounding box center [458, 138] width 724 height 16
select select "1"
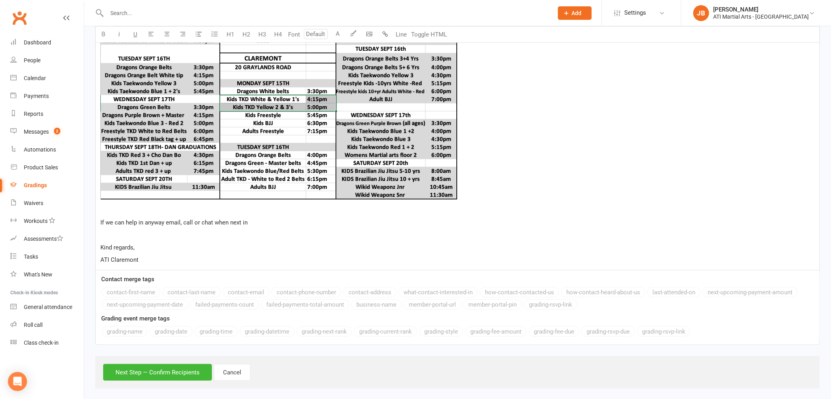
scroll to position [431, 0]
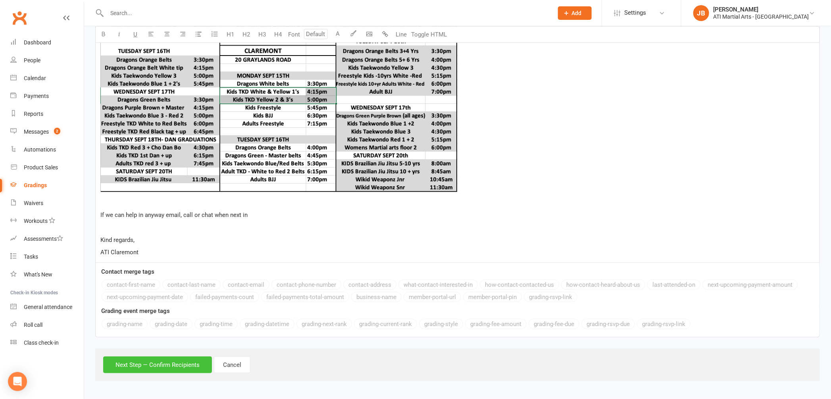
click at [161, 368] on button "Next Step — Confirm Recipients" at bounding box center [157, 365] width 109 height 17
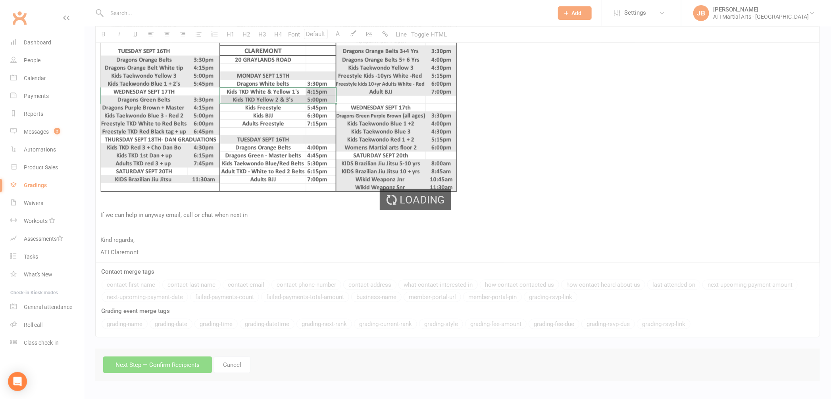
scroll to position [401, 0]
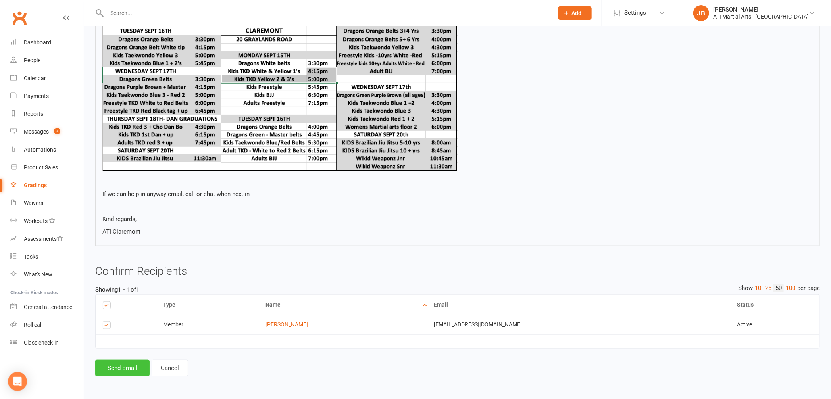
click at [136, 366] on button "Send Email" at bounding box center [122, 368] width 54 height 17
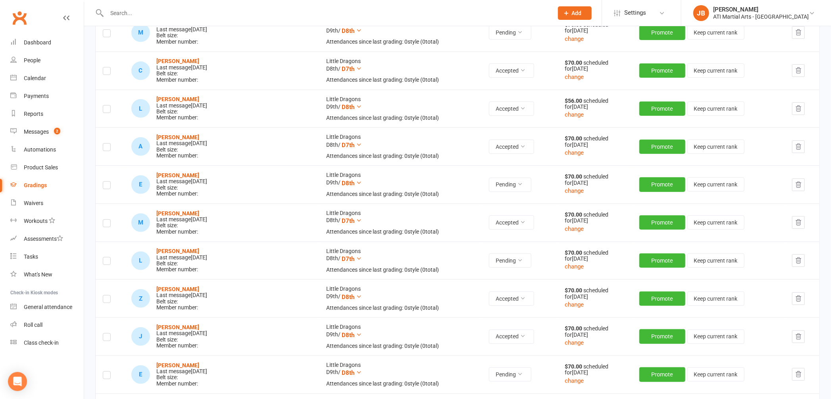
scroll to position [227, 0]
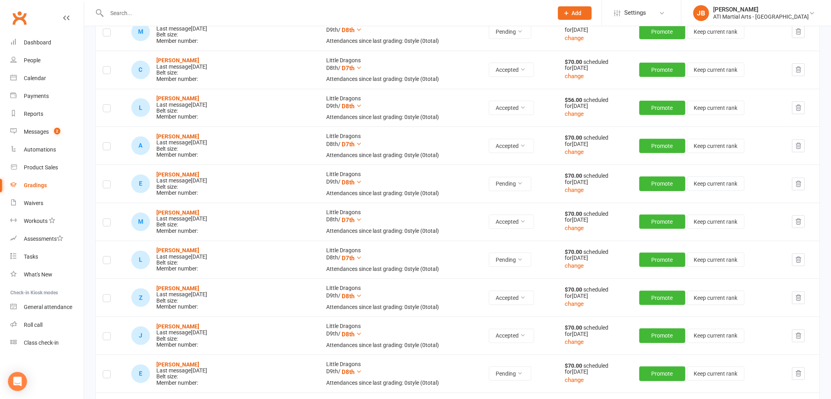
click at [19, 17] on link "Clubworx" at bounding box center [20, 18] width 20 height 20
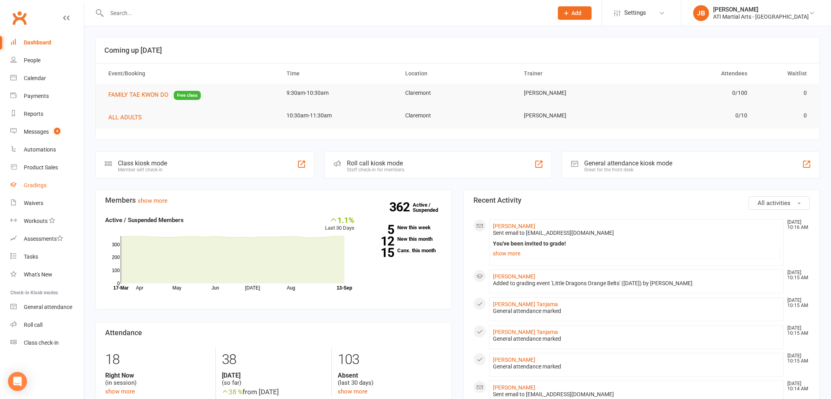
click at [41, 186] on div "Gradings" at bounding box center [35, 185] width 23 height 6
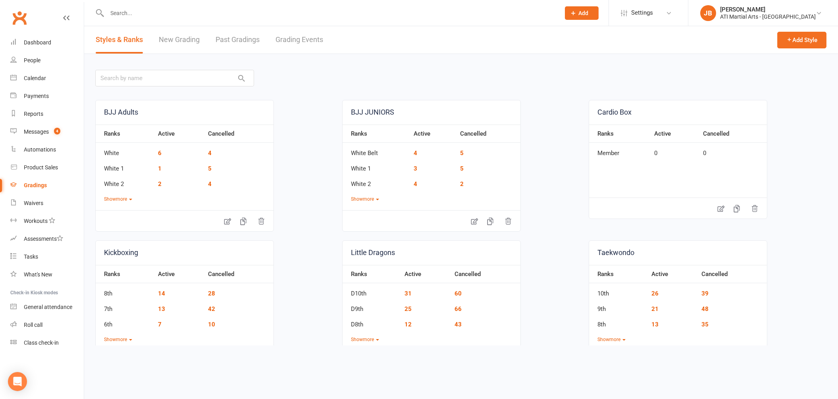
click at [285, 40] on link "Grading Events" at bounding box center [299, 39] width 48 height 27
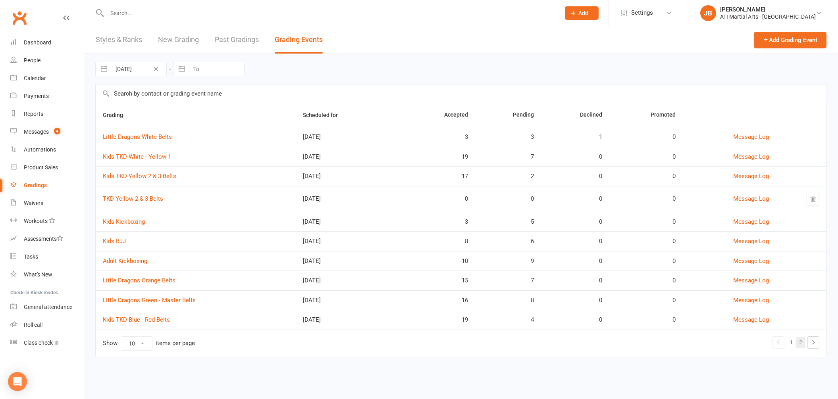
click at [801, 345] on link "2" at bounding box center [801, 342] width 10 height 11
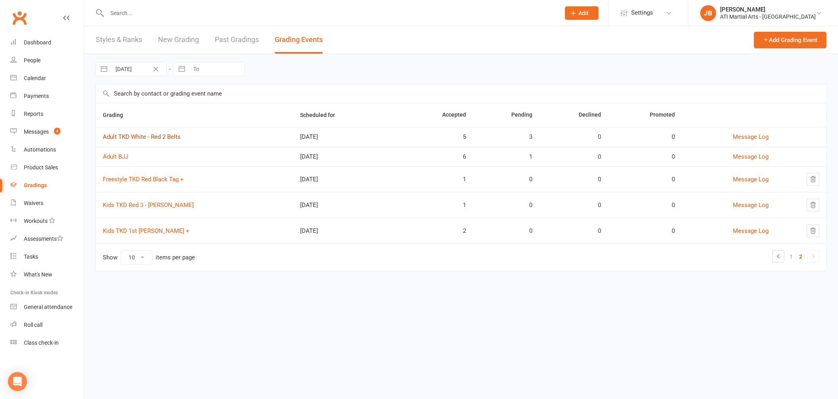
click at [125, 138] on link "Adult TKD White - Red 2 Belts" at bounding box center [142, 136] width 78 height 7
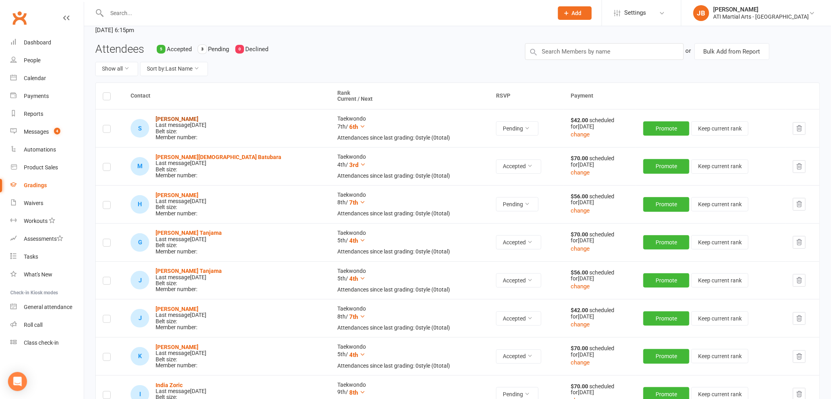
scroll to position [55, 0]
click at [125, 14] on input "text" at bounding box center [325, 13] width 443 height 11
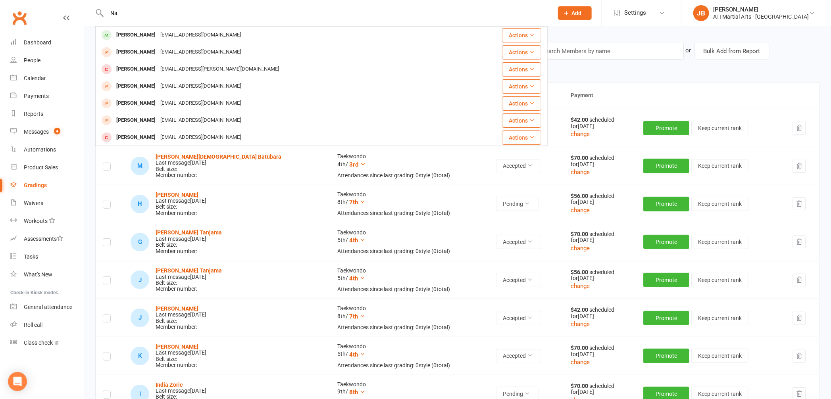
type input "N"
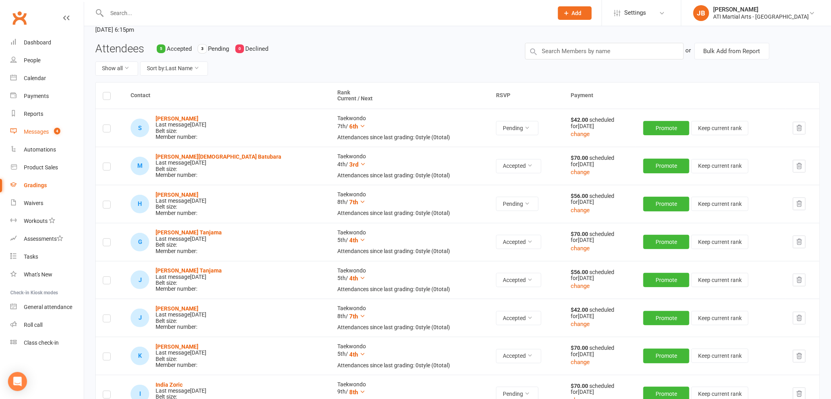
click at [31, 132] on div "Messages" at bounding box center [36, 132] width 25 height 6
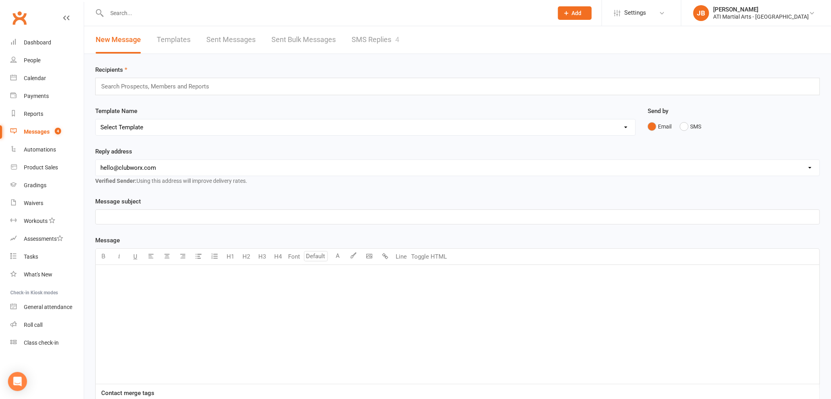
click at [371, 38] on link "SMS Replies 4" at bounding box center [376, 39] width 48 height 27
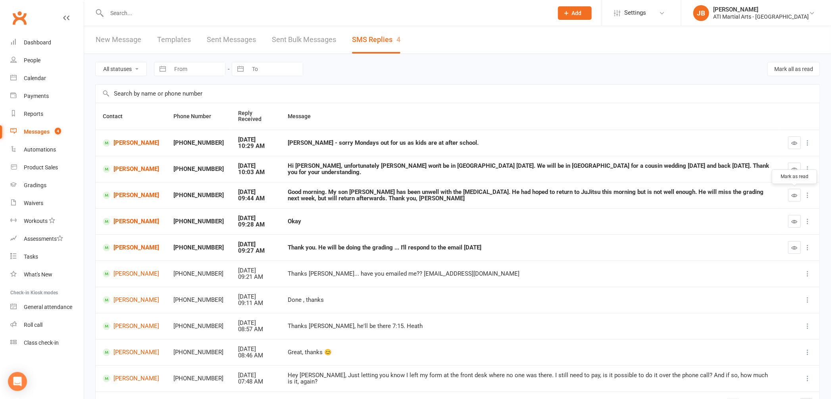
click at [795, 197] on icon "button" at bounding box center [795, 195] width 6 height 6
click at [794, 223] on icon "button" at bounding box center [795, 222] width 6 height 6
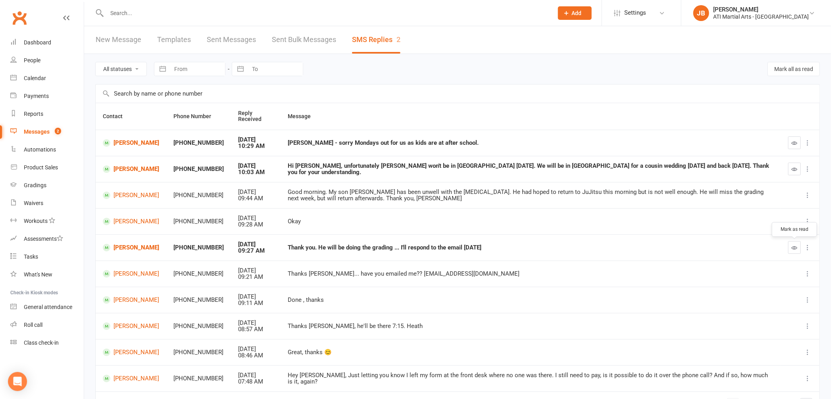
click at [796, 249] on icon "button" at bounding box center [795, 248] width 6 height 6
click at [22, 19] on link "Clubworx" at bounding box center [20, 18] width 20 height 20
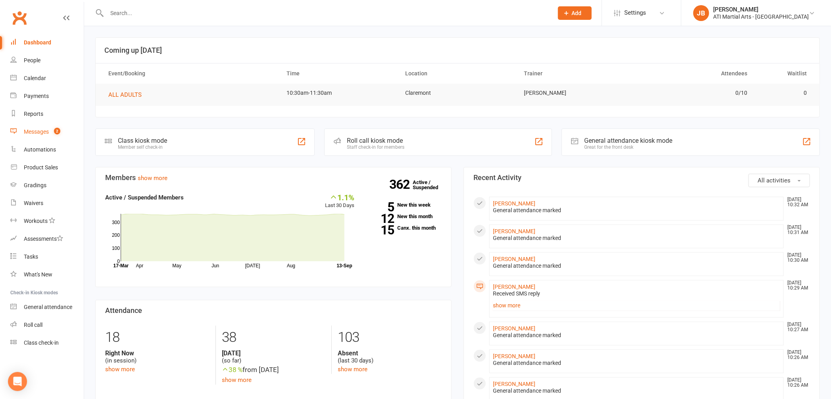
click at [42, 132] on div "Messages" at bounding box center [36, 132] width 25 height 6
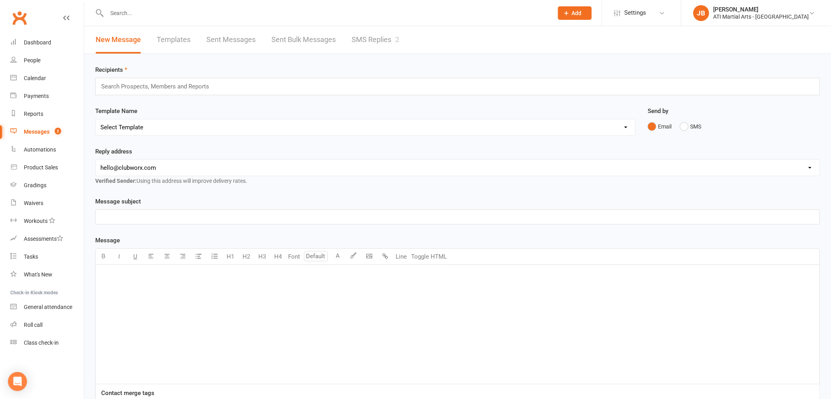
click at [367, 40] on link "SMS Replies 2" at bounding box center [376, 39] width 48 height 27
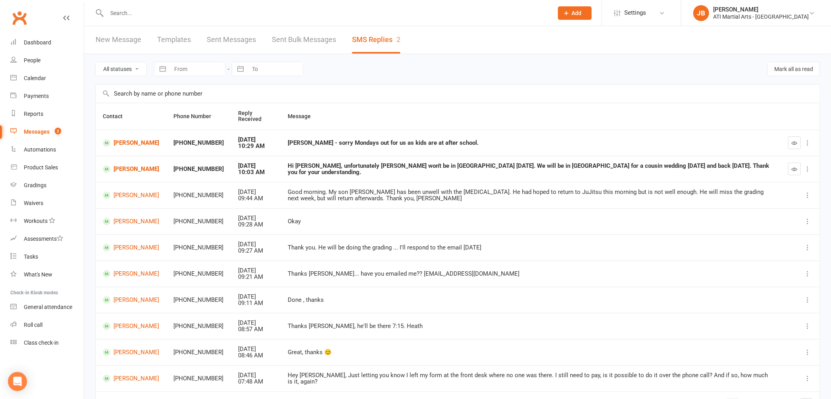
click at [18, 15] on link "Clubworx" at bounding box center [20, 18] width 20 height 20
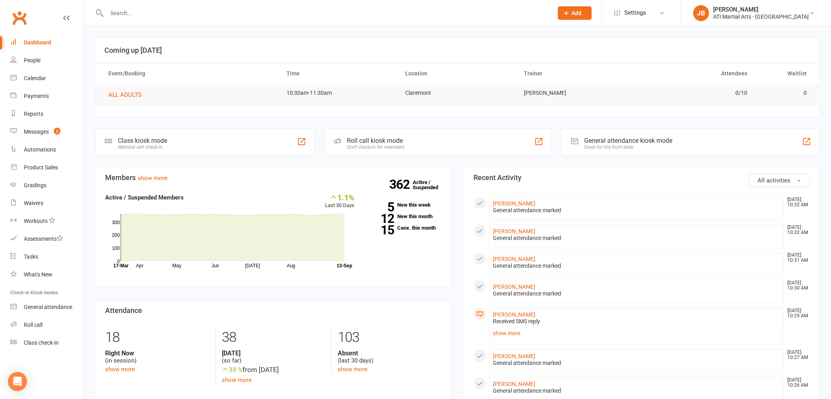
click at [114, 11] on input "text" at bounding box center [325, 13] width 443 height 11
click at [35, 81] on div "Calendar" at bounding box center [35, 78] width 22 height 6
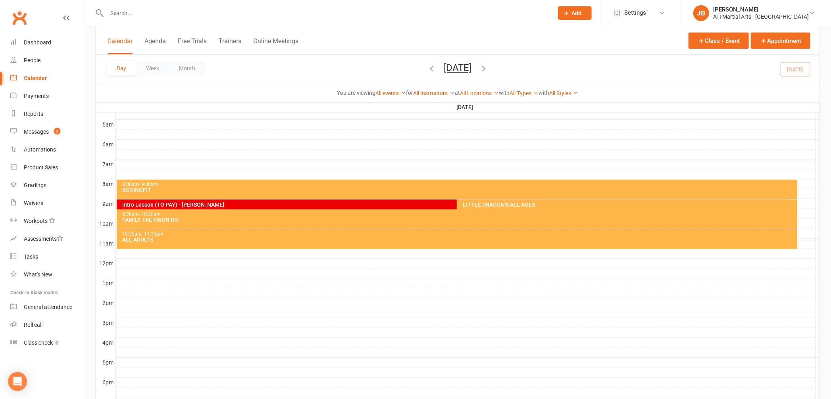
scroll to position [135, 0]
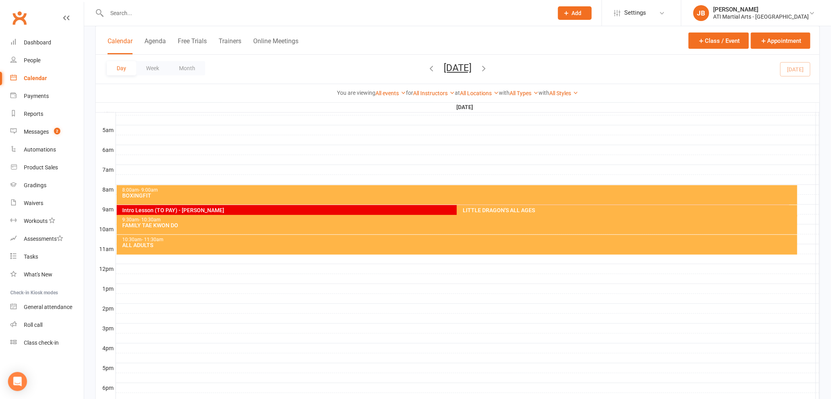
click at [21, 18] on link "Clubworx" at bounding box center [20, 18] width 20 height 20
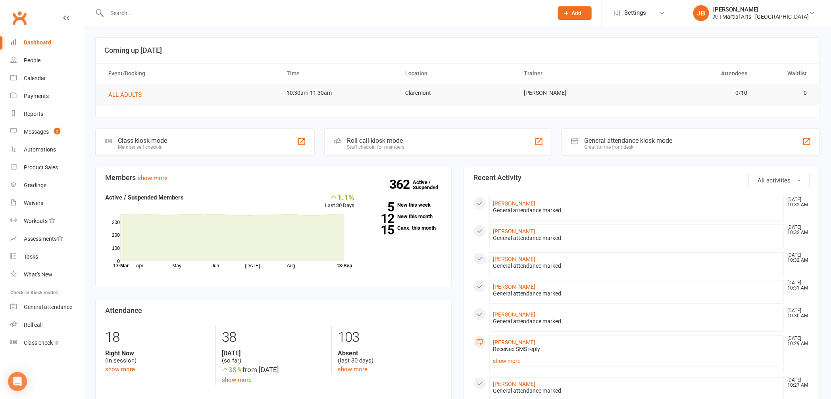
click at [582, 13] on span "Add" at bounding box center [577, 13] width 10 height 6
click at [576, 36] on link "Prospect" at bounding box center [566, 35] width 71 height 18
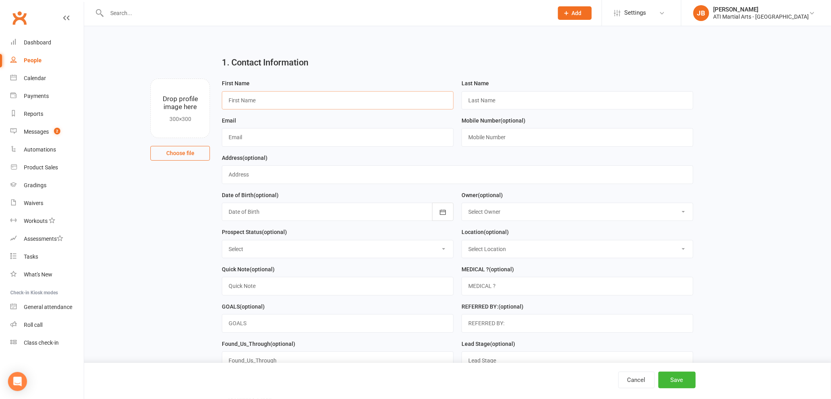
click at [254, 100] on input "text" at bounding box center [338, 100] width 232 height 18
type input "Shanai"
click at [471, 98] on input "text" at bounding box center [578, 100] width 232 height 18
type input "Zadeh"
click at [259, 135] on input "text" at bounding box center [338, 137] width 232 height 18
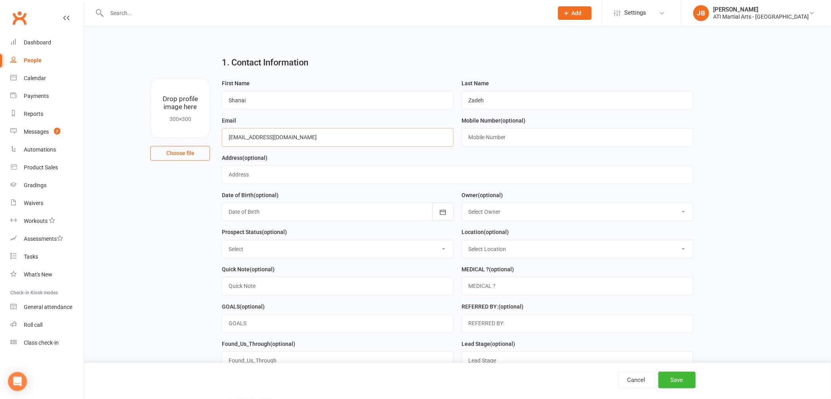
type input "[EMAIL_ADDRESS][DOMAIN_NAME]"
click at [491, 137] on input "text" at bounding box center [578, 137] width 232 height 18
type input "0477291232"
click at [503, 213] on select "Select Owner [PERSON_NAME] [PERSON_NAME] [PERSON_NAME] [PERSON_NAME] [PERSON_NA…" at bounding box center [577, 211] width 231 height 17
select select "2"
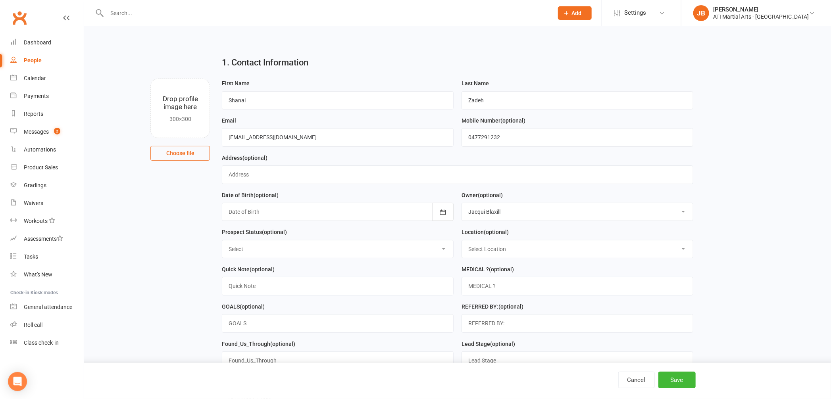
click at [249, 250] on select "Select Initial Contact Follow-up Call Follow-up Email Almost Ready Not Ready No…" at bounding box center [337, 248] width 231 height 17
select select "Initial Contact"
click at [498, 248] on select "Select Location [GEOGRAPHIC_DATA] Example Room (Rename me!) [GEOGRAPHIC_DATA]" at bounding box center [577, 248] width 231 height 17
select select "0"
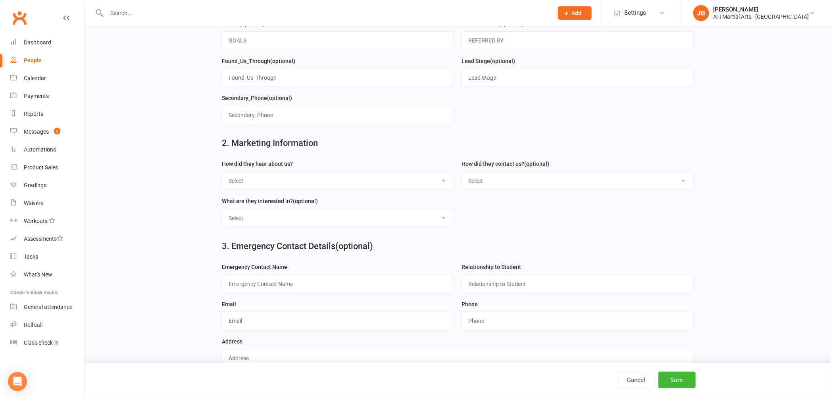
scroll to position [303, 0]
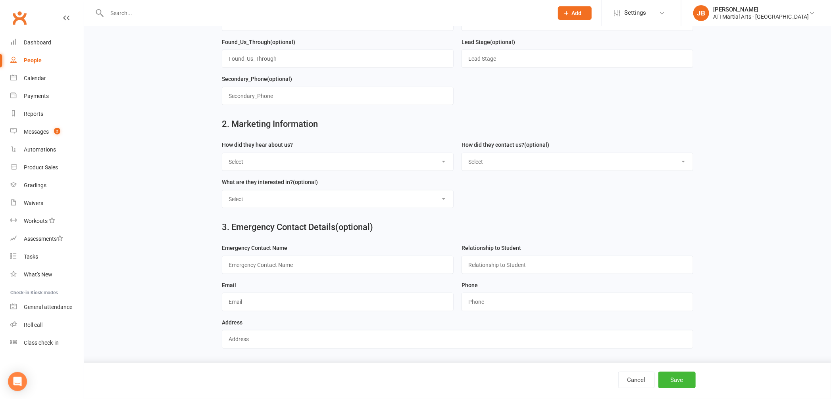
click at [244, 165] on select "Select Google Through A Friend Facebook Sms/email offer Flyer School class Open…" at bounding box center [337, 161] width 231 height 17
select select "Drive by/ Walk in"
click at [492, 160] on select "Select Phone Email In-Facility facebook Referal QR code" at bounding box center [577, 161] width 231 height 17
select select "Phone"
click at [249, 203] on select "Select Classes Personal Training Weight Loss Body Building De-Stressing Diet/Fo…" at bounding box center [337, 198] width 231 height 17
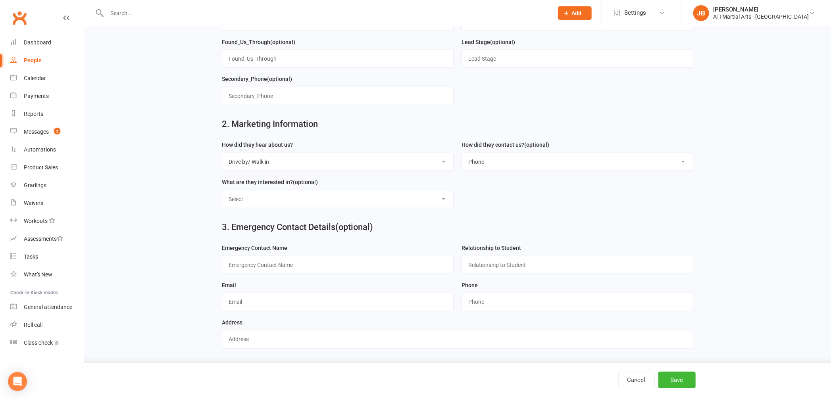
select select "Classes"
click at [684, 380] on button "Save" at bounding box center [676, 380] width 37 height 17
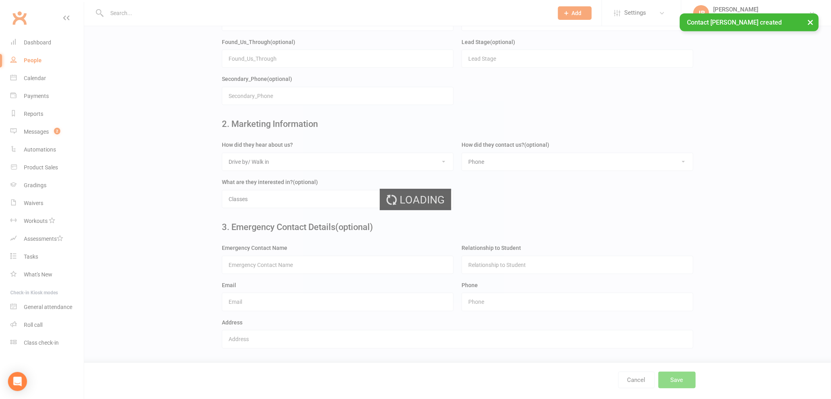
scroll to position [0, 0]
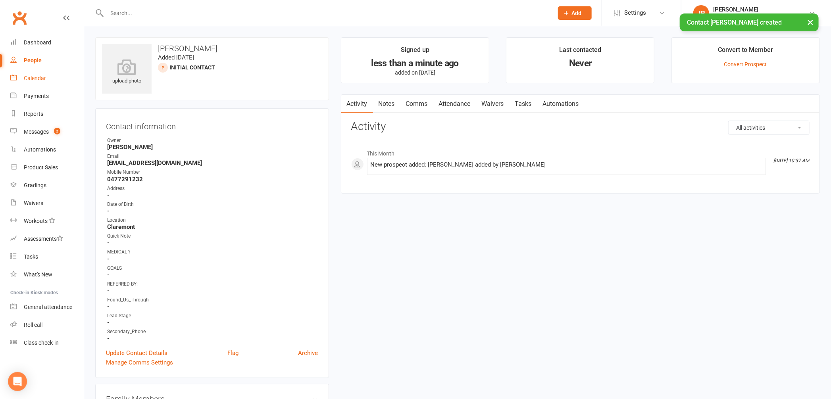
click at [35, 79] on div "Calendar" at bounding box center [35, 78] width 22 height 6
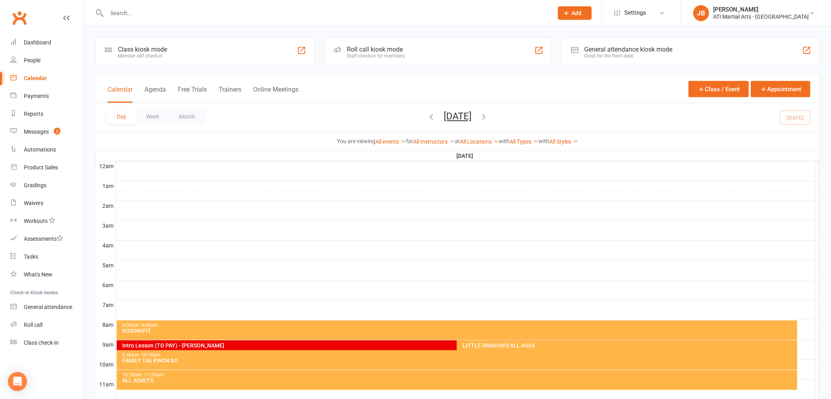
click at [488, 119] on icon "button" at bounding box center [483, 116] width 9 height 9
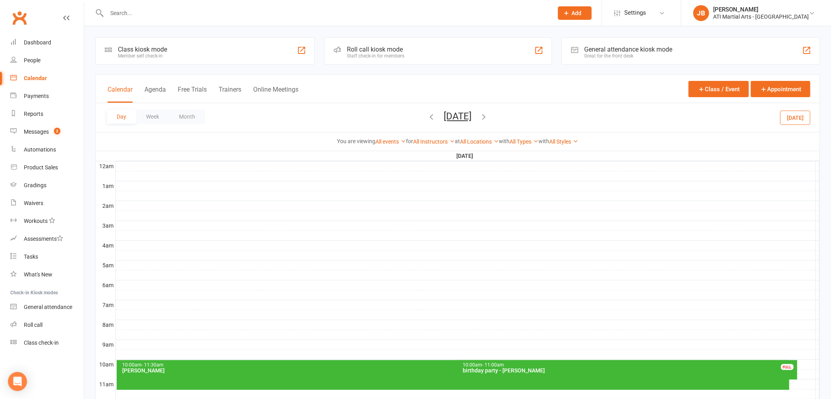
click at [488, 119] on icon "button" at bounding box center [483, 116] width 9 height 9
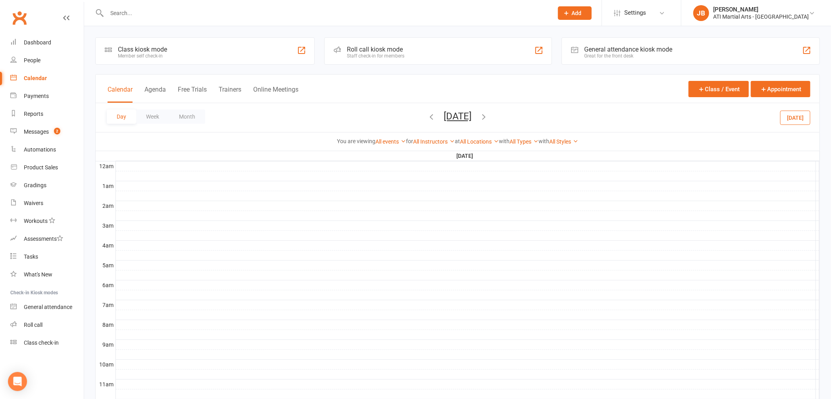
click at [488, 119] on icon "button" at bounding box center [483, 116] width 9 height 9
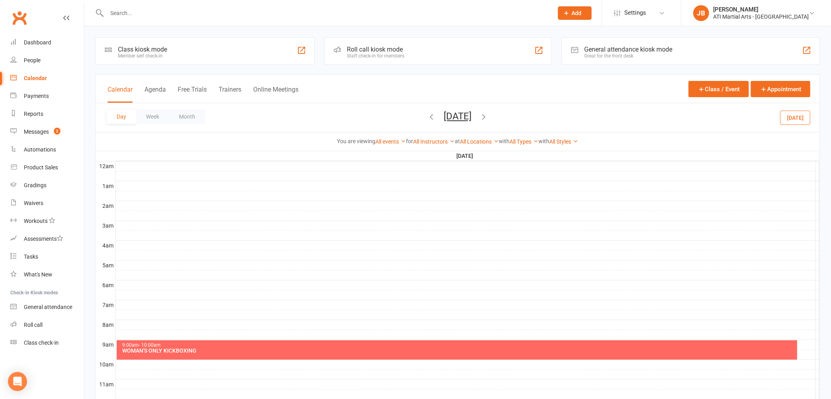
click at [488, 118] on icon "button" at bounding box center [483, 116] width 9 height 9
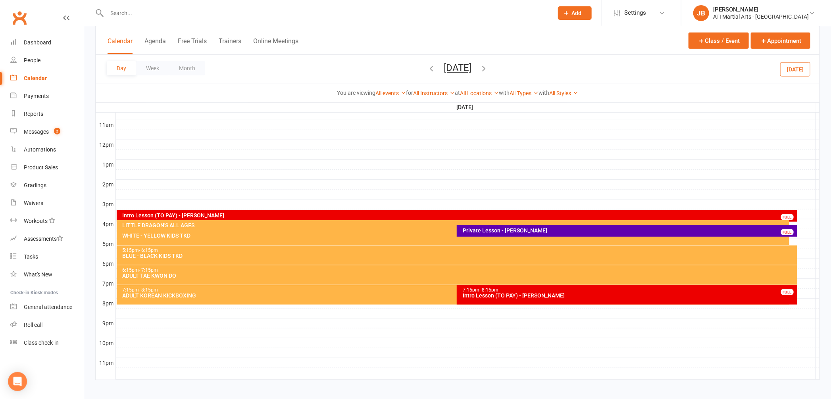
scroll to position [263, 0]
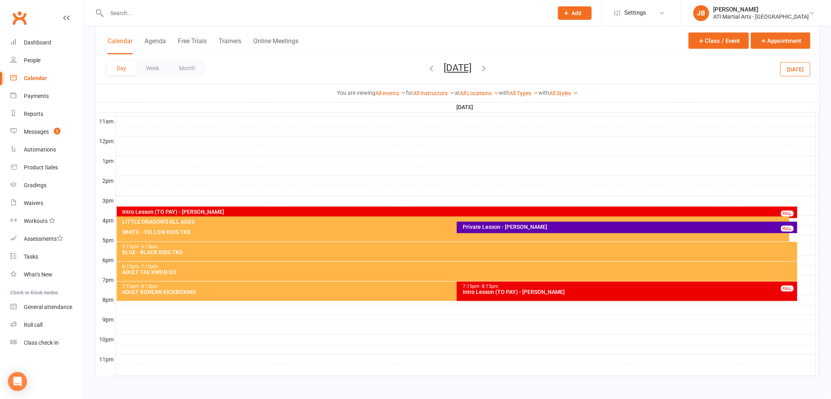
click at [797, 238] on div at bounding box center [468, 241] width 704 height 10
click at [779, 219] on button "Add Appointment" at bounding box center [801, 220] width 46 height 10
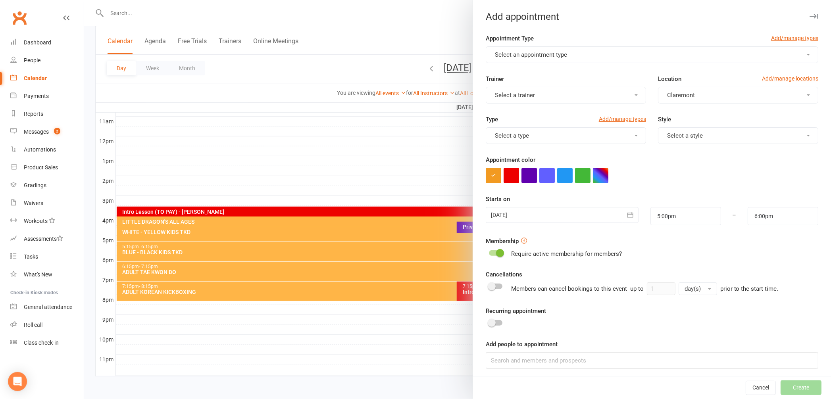
click at [510, 54] on span "Select an appointment type" at bounding box center [531, 54] width 72 height 7
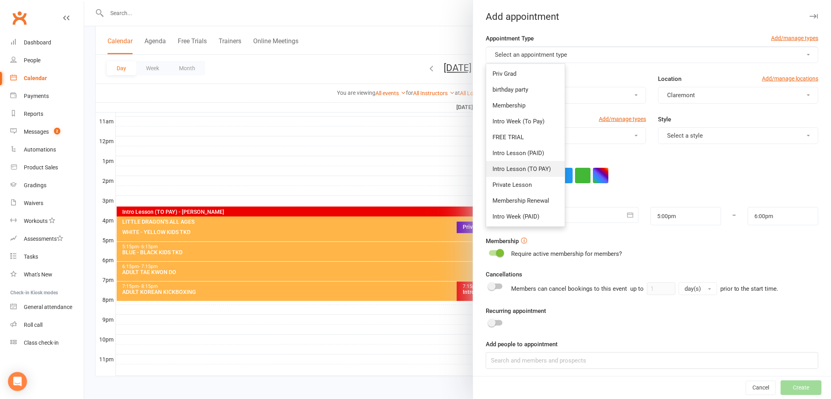
click at [500, 170] on span "Intro Lesson (TO PAY)" at bounding box center [521, 168] width 58 height 7
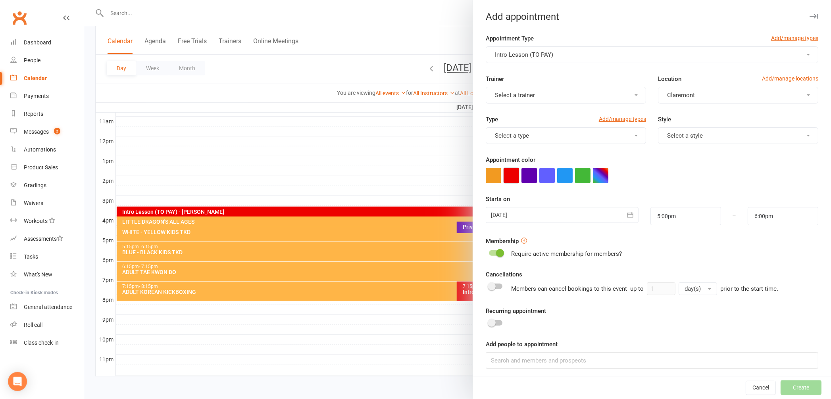
click at [508, 179] on button "button" at bounding box center [511, 175] width 15 height 15
click at [677, 216] on input "5:00pm" at bounding box center [685, 216] width 71 height 18
type input "4:30pm"
click at [654, 236] on li "4:30pm" at bounding box center [670, 235] width 38 height 12
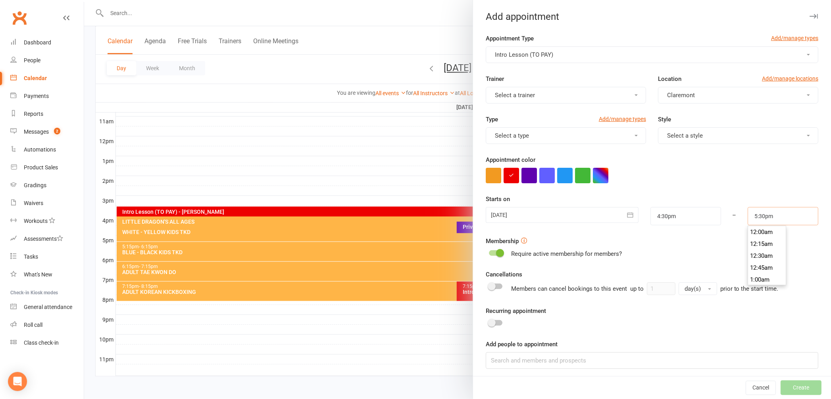
click at [765, 215] on input "5:30pm" at bounding box center [783, 216] width 71 height 18
type input "5:15pm"
click at [760, 234] on li "5:15pm" at bounding box center [767, 234] width 38 height 12
click at [517, 364] on input at bounding box center [652, 360] width 333 height 17
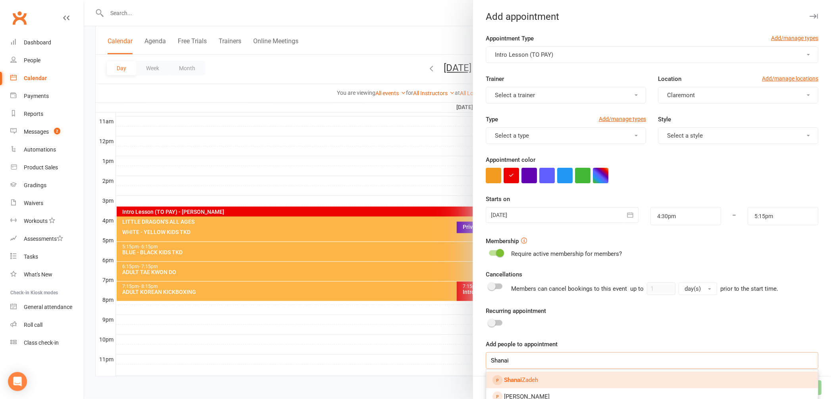
type input "Shanai"
click at [516, 383] on strong "Shanai" at bounding box center [513, 380] width 18 height 7
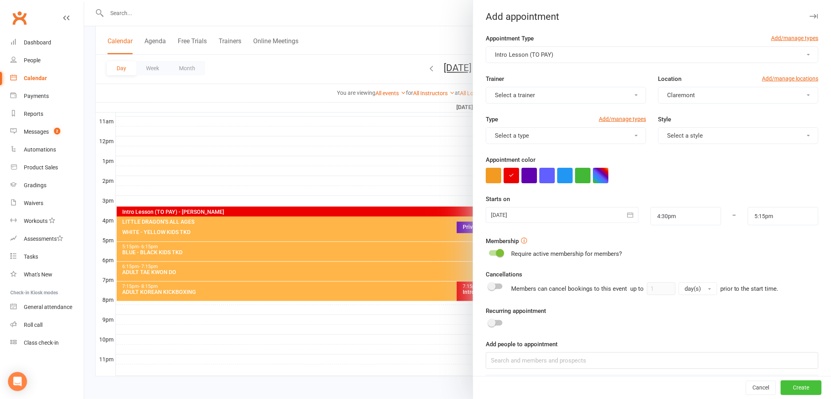
click at [791, 388] on button "Create" at bounding box center [801, 388] width 41 height 14
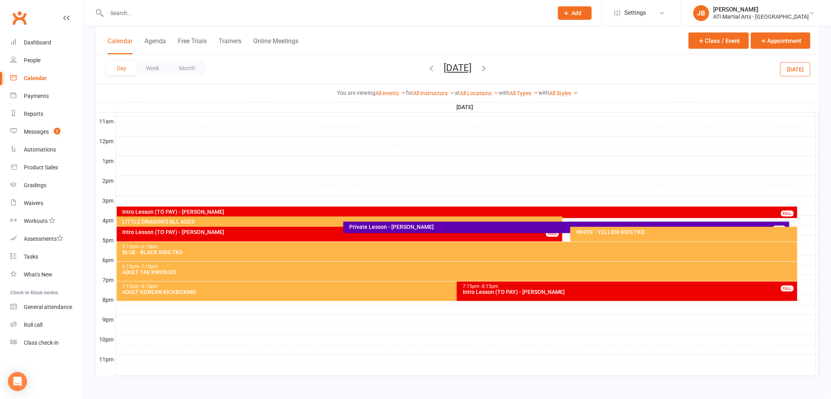
click at [427, 69] on icon "button" at bounding box center [431, 68] width 9 height 9
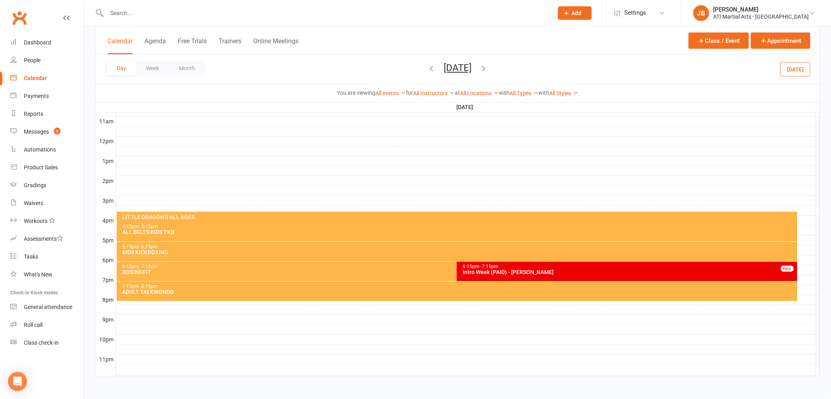
click at [427, 69] on icon "button" at bounding box center [431, 68] width 9 height 9
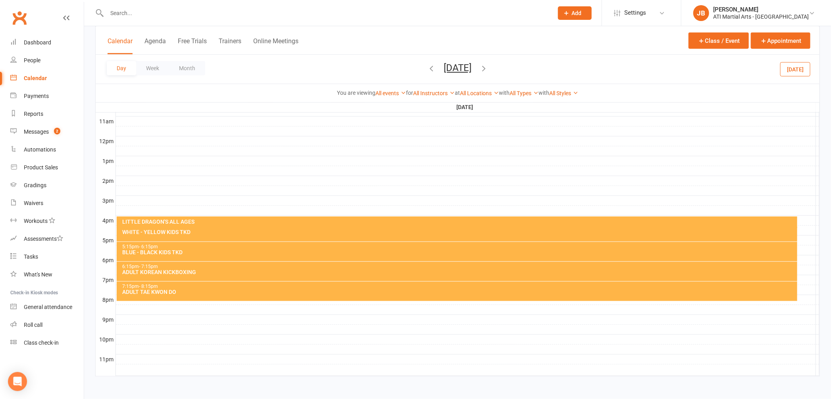
click at [427, 69] on icon "button" at bounding box center [431, 68] width 9 height 9
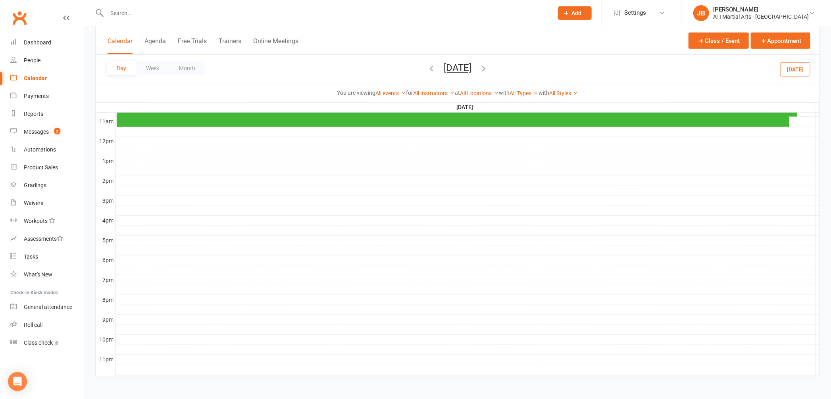
click at [427, 69] on icon "button" at bounding box center [431, 68] width 9 height 9
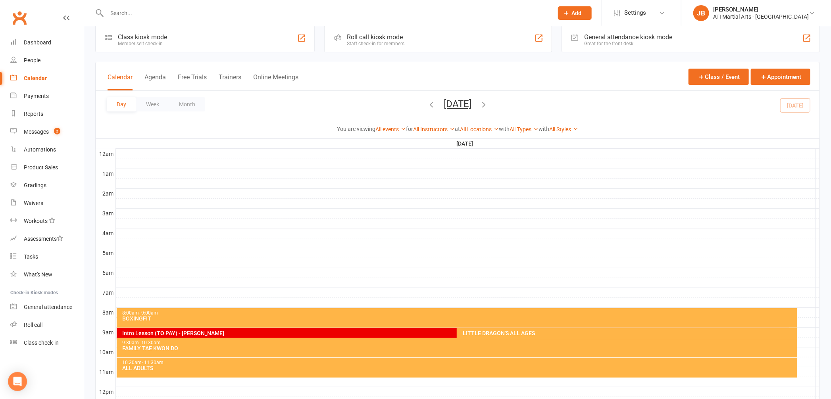
scroll to position [19, 0]
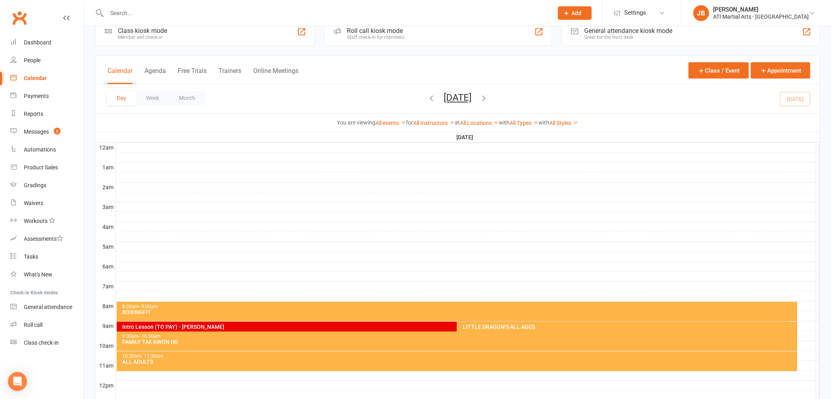
click at [19, 14] on link "Clubworx" at bounding box center [20, 18] width 20 height 20
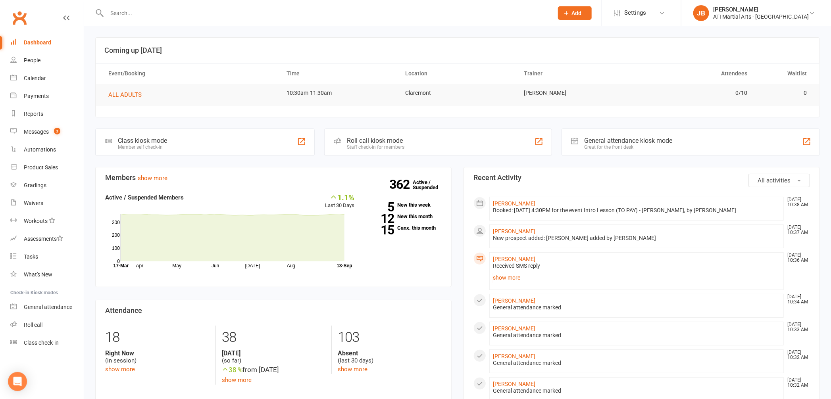
click at [21, 19] on link "Clubworx" at bounding box center [20, 18] width 20 height 20
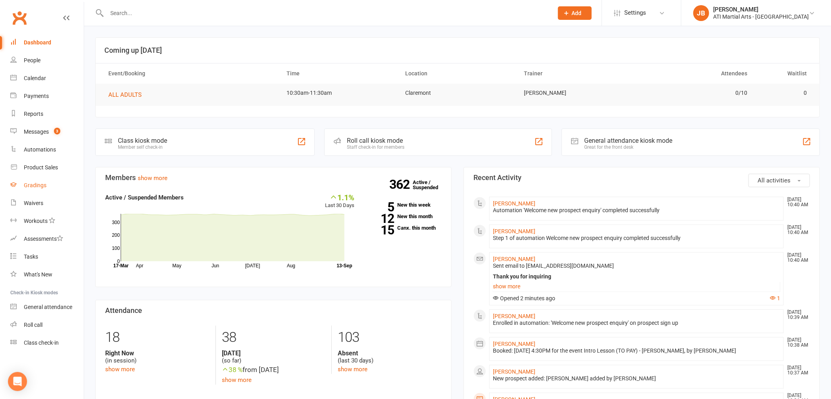
click at [37, 185] on div "Gradings" at bounding box center [35, 185] width 23 height 6
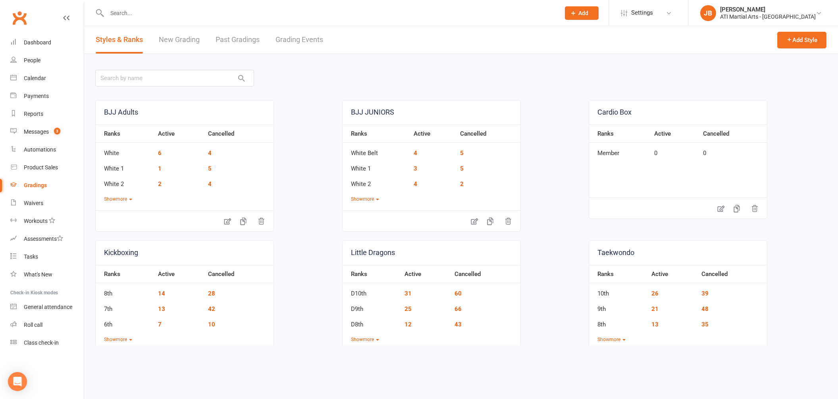
click at [290, 39] on link "Grading Events" at bounding box center [299, 39] width 48 height 27
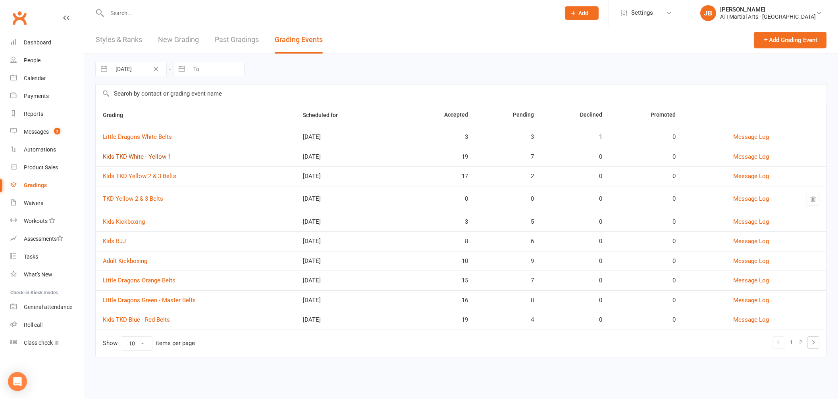
click at [140, 158] on link "Kids TKD White - Yellow 1" at bounding box center [137, 156] width 68 height 7
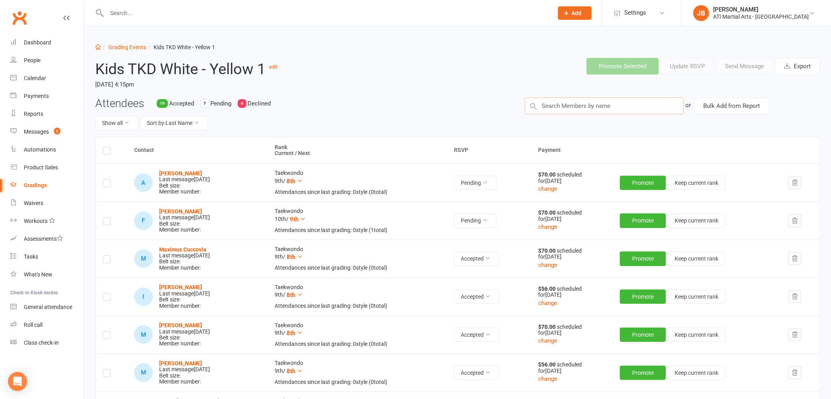
click at [555, 106] on input "text" at bounding box center [604, 106] width 159 height 17
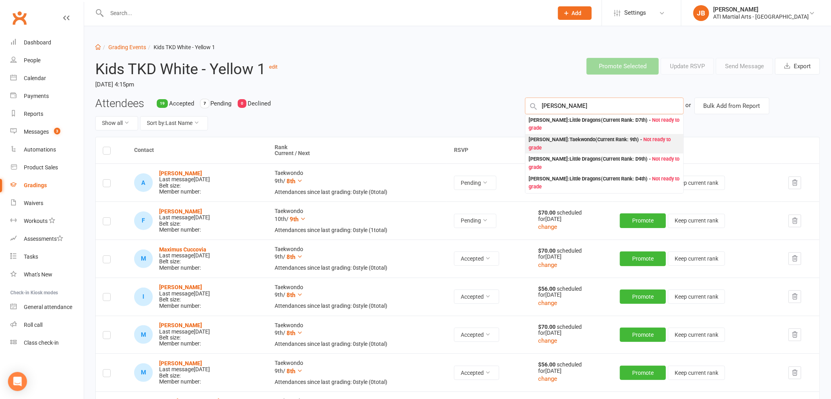
type input "[PERSON_NAME]"
click at [551, 141] on div "Liam Horrigan : Taekwondo (Current Rank: 9th ) - Not ready to grade" at bounding box center [605, 144] width 152 height 16
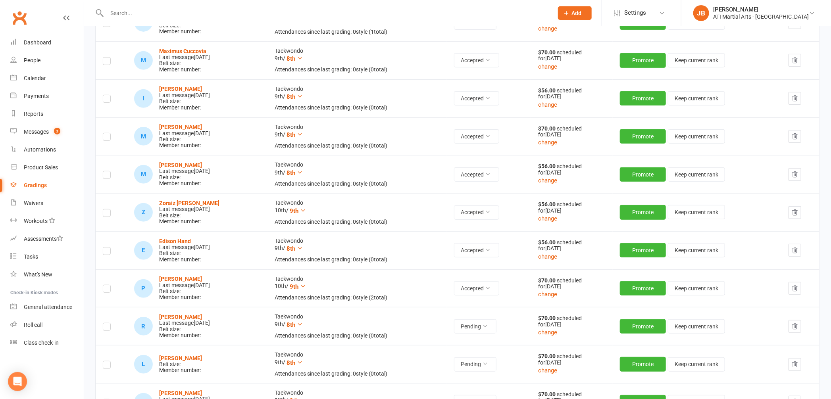
scroll to position [247, 0]
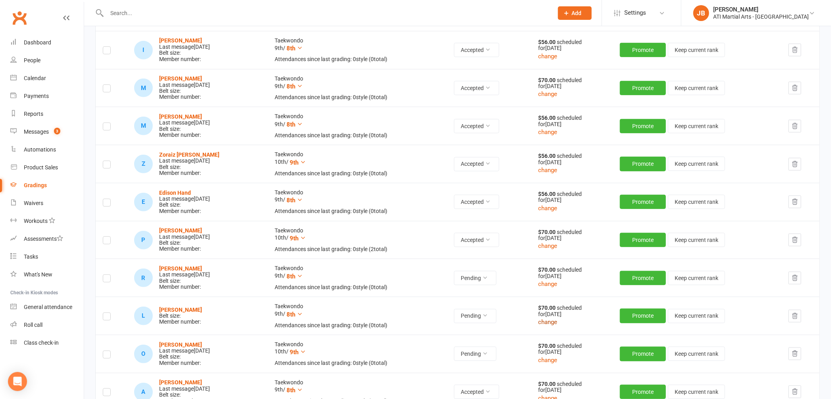
click at [551, 323] on button "change" at bounding box center [547, 322] width 19 height 10
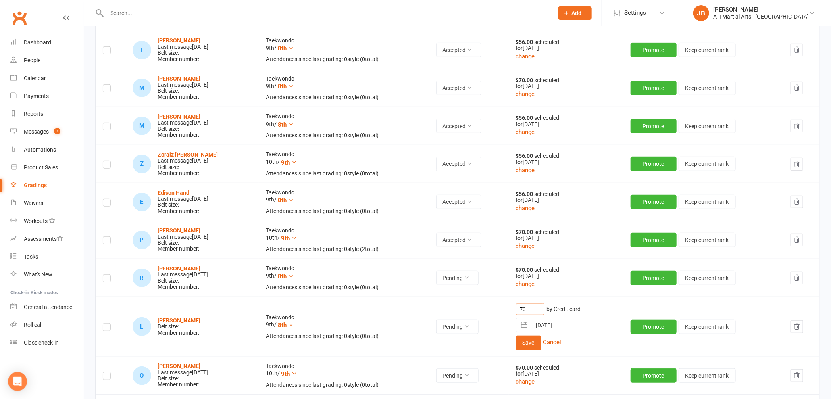
click at [534, 310] on input "70" at bounding box center [530, 310] width 29 height 12
type input "7"
type input "56"
click at [536, 343] on button "Save" at bounding box center [528, 343] width 25 height 14
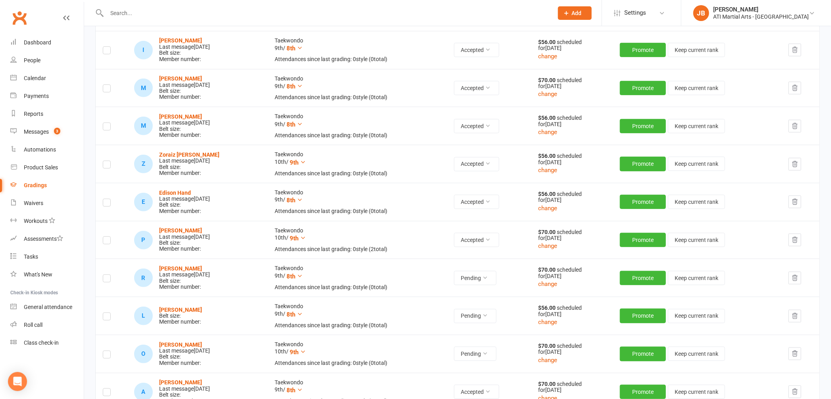
click at [109, 318] on label at bounding box center [107, 318] width 8 height 0
click at [109, 313] on input "checkbox" at bounding box center [107, 313] width 8 height 0
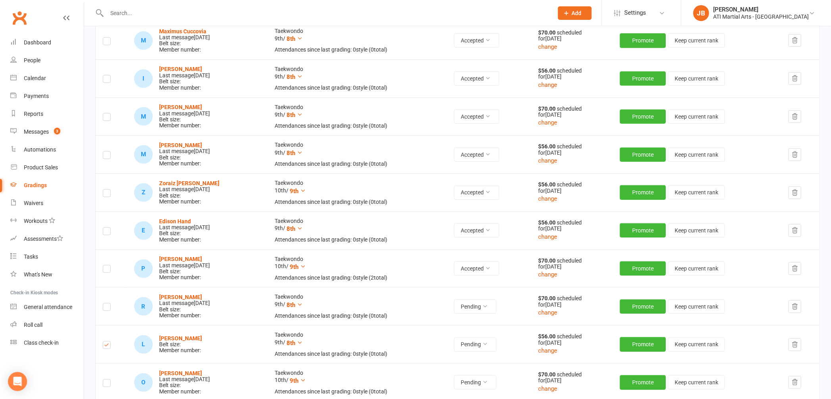
scroll to position [0, 0]
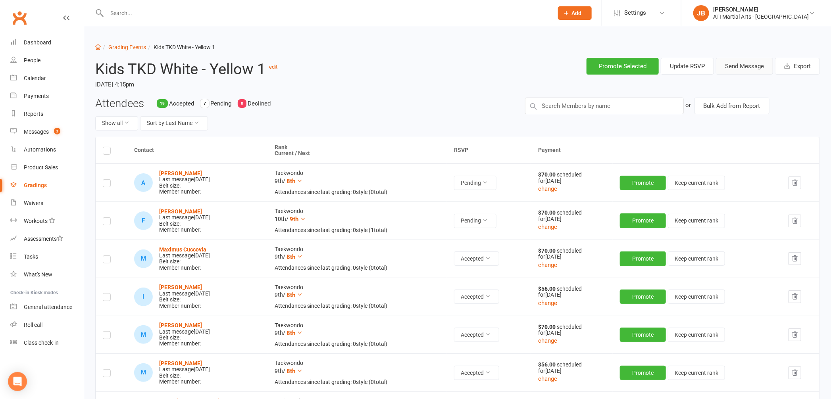
click at [739, 65] on button "Send Message" at bounding box center [744, 66] width 57 height 17
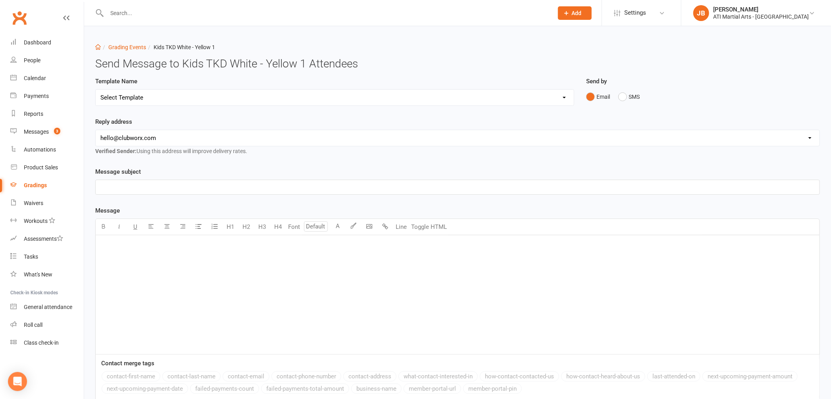
click at [131, 97] on select "Select Template [Email] Confirmation of Successful Grading [Email] Grading Even…" at bounding box center [335, 98] width 478 height 16
select select "2"
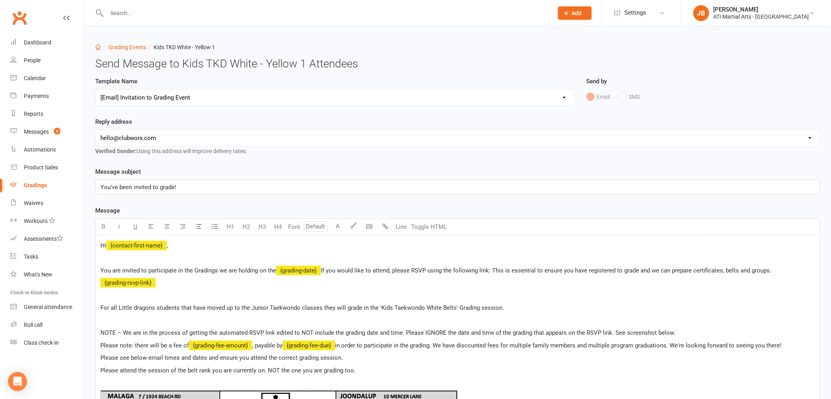
click at [145, 138] on select "hello@clubworx.com claremont@atimartialarts.com.au tony@atimartialarts.com.au b…" at bounding box center [458, 138] width 724 height 16
select select "1"
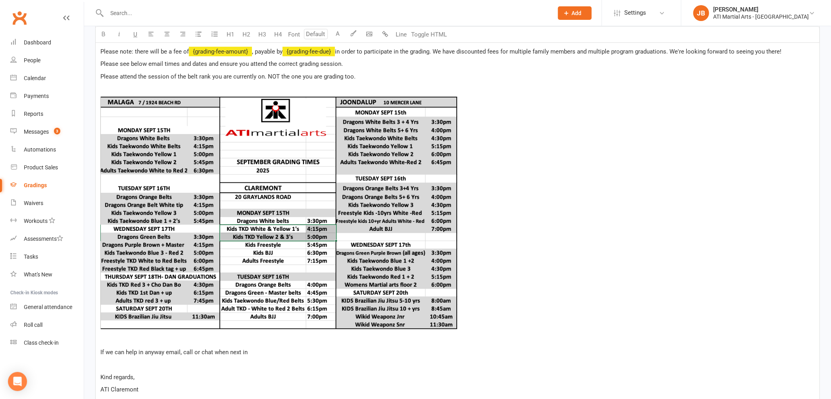
scroll to position [431, 0]
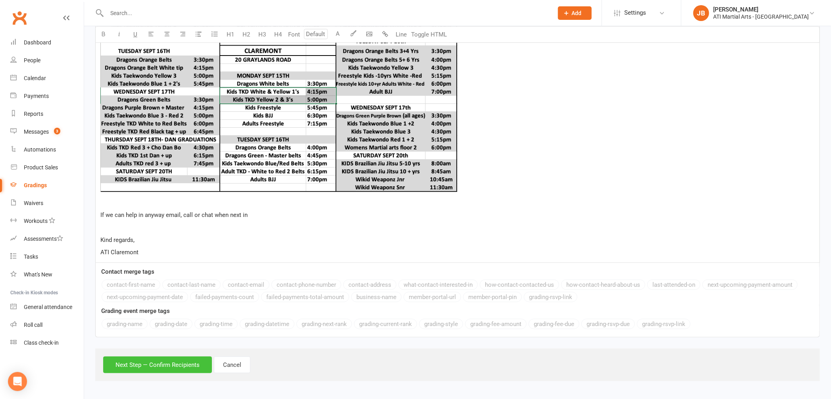
click at [208, 364] on button "Next Step — Confirm Recipients" at bounding box center [157, 365] width 109 height 17
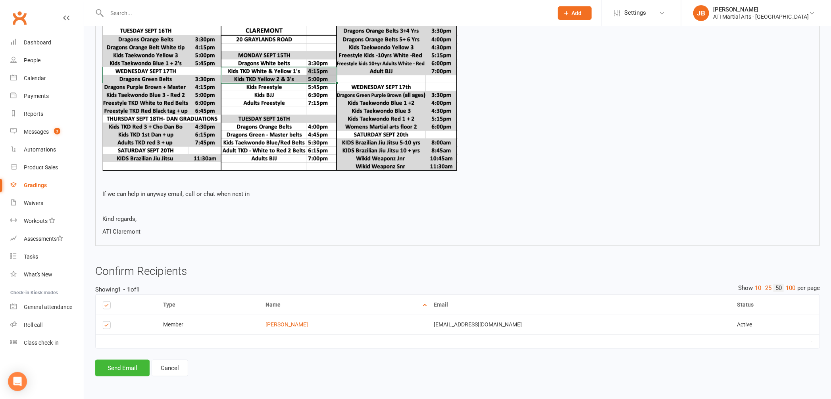
scroll to position [401, 0]
click at [137, 370] on button "Send Email" at bounding box center [122, 368] width 54 height 17
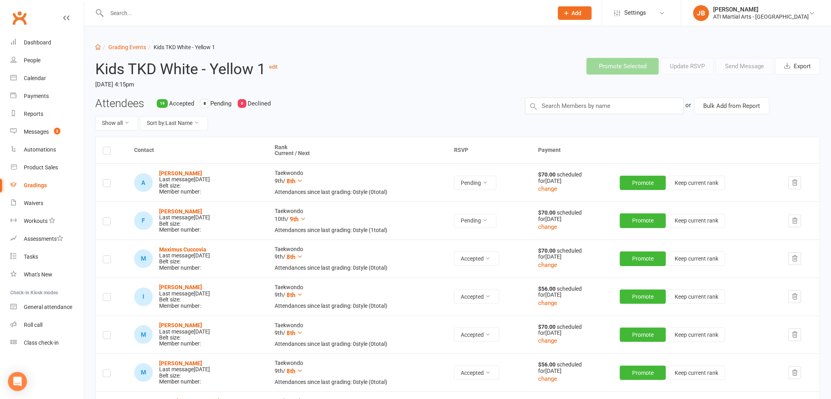
click at [20, 18] on link "Clubworx" at bounding box center [20, 18] width 20 height 20
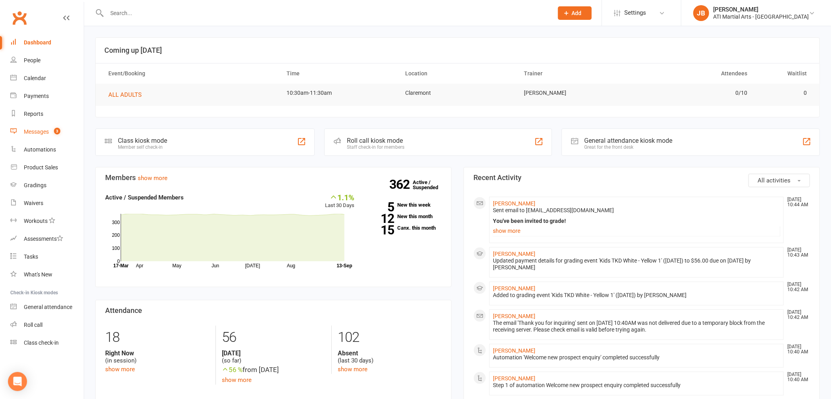
click at [44, 132] on div "Messages" at bounding box center [36, 132] width 25 height 6
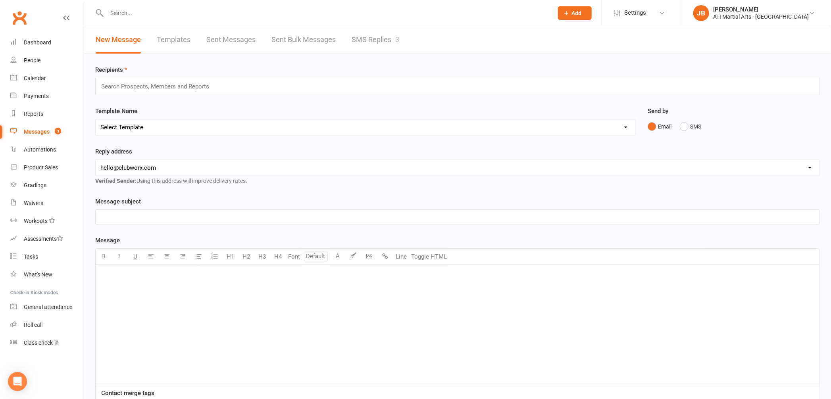
click at [354, 37] on link "SMS Replies 3" at bounding box center [376, 39] width 48 height 27
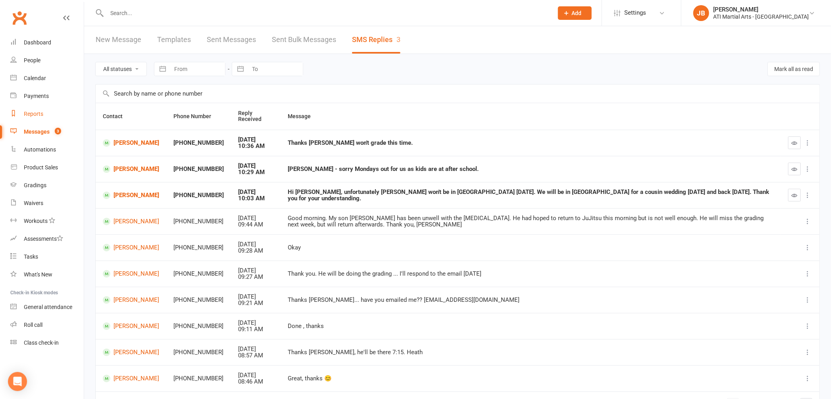
click at [27, 115] on div "Reports" at bounding box center [33, 114] width 19 height 6
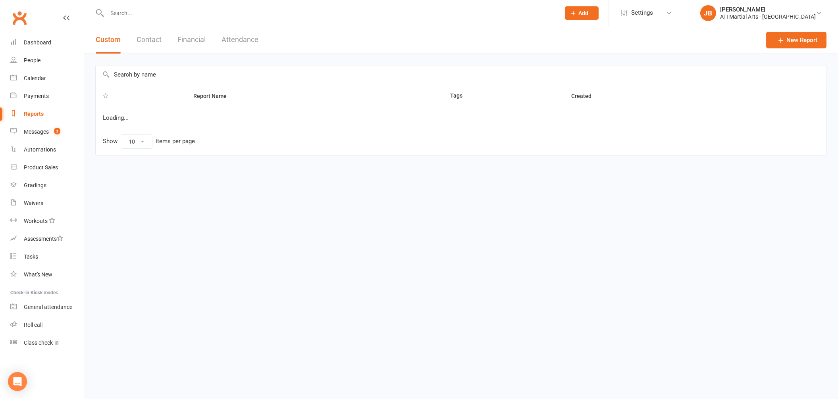
select select "100"
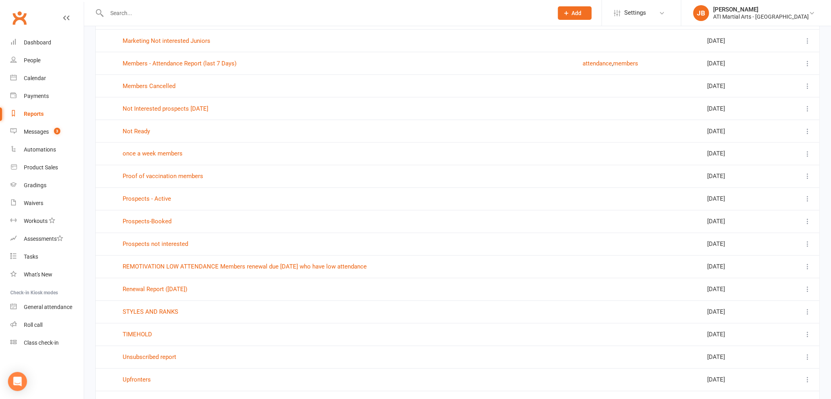
scroll to position [787, 0]
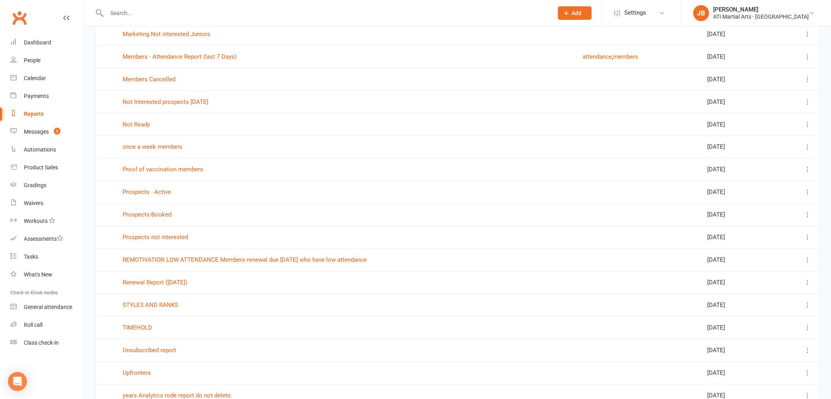
click at [149, 288] on td "Renewal Report (11/10/21)" at bounding box center [345, 282] width 460 height 23
click at [154, 285] on link "Renewal Report (11/10/21)" at bounding box center [155, 282] width 65 height 7
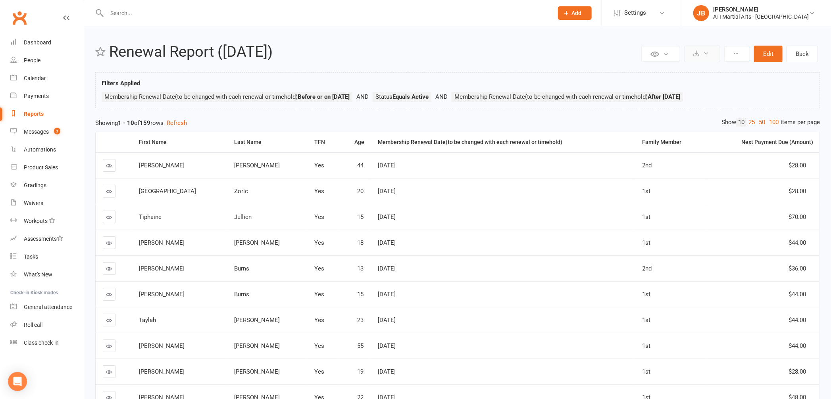
click at [706, 55] on icon at bounding box center [706, 53] width 6 height 6
click at [667, 75] on link "Export to CSV" at bounding box center [678, 73] width 83 height 16
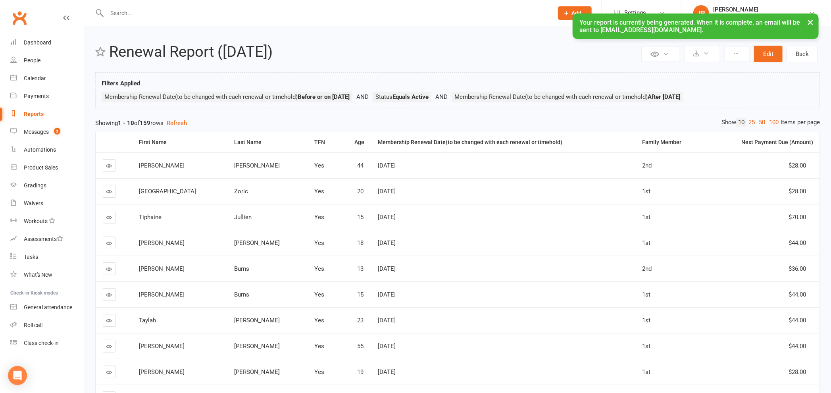
click at [19, 13] on div "× Your report is currently being generated. When it is complete, an email will …" at bounding box center [410, 13] width 821 height 0
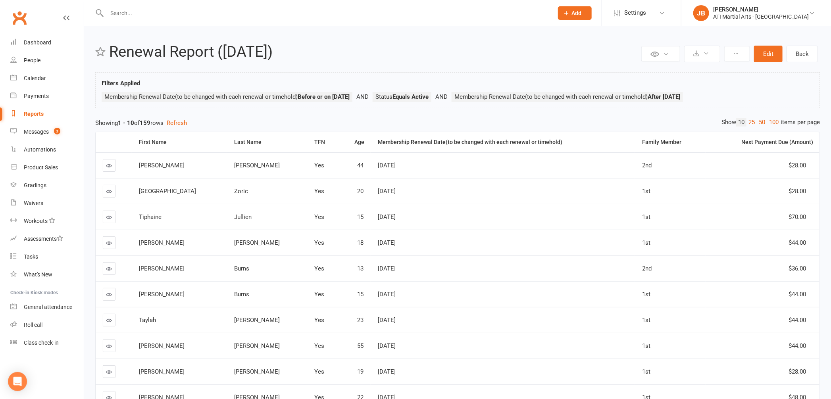
click at [19, 17] on link "Clubworx" at bounding box center [20, 18] width 20 height 20
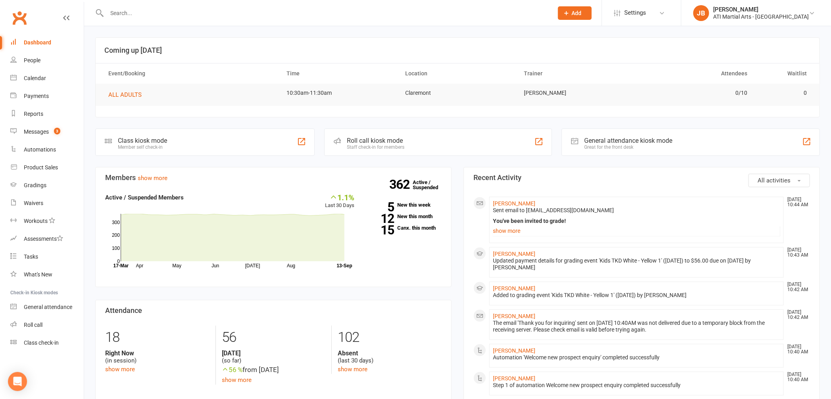
click at [582, 14] on span "Add" at bounding box center [577, 13] width 10 height 6
click at [584, 38] on link "Prospect" at bounding box center [566, 35] width 71 height 18
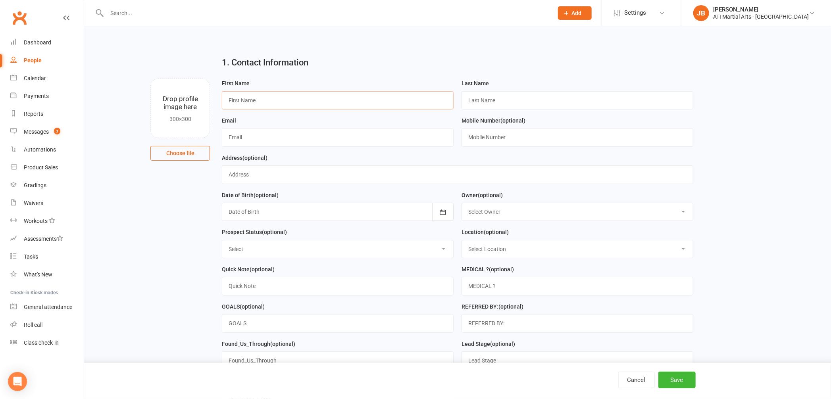
click at [239, 99] on input "text" at bounding box center [338, 100] width 232 height 18
type input "[PERSON_NAME]"
click at [471, 98] on input "text" at bounding box center [578, 100] width 232 height 18
type input "[PERSON_NAME]"
click at [231, 137] on input "text" at bounding box center [338, 137] width 232 height 18
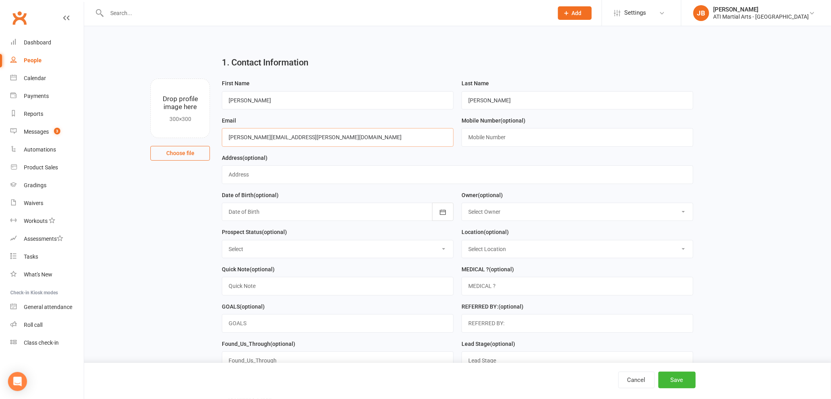
type input "[PERSON_NAME][EMAIL_ADDRESS][PERSON_NAME][DOMAIN_NAME]"
click at [479, 135] on input "text" at bounding box center [578, 137] width 232 height 18
type input "0410424831"
click at [470, 212] on select "Select Owner [PERSON_NAME] [PERSON_NAME] [PERSON_NAME] [PERSON_NAME] [PERSON_NA…" at bounding box center [577, 211] width 231 height 17
select select "2"
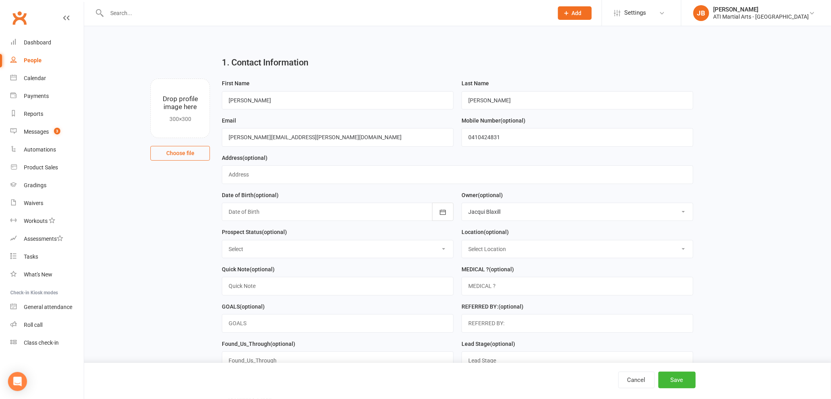
click at [246, 252] on select "Select Initial Contact Follow-up Call Follow-up Email Almost Ready Not Ready No…" at bounding box center [337, 248] width 231 height 17
select select "Initial Contact"
click at [482, 251] on select "Select Location Claremont Example Room (Rename me!) Malaga" at bounding box center [577, 248] width 231 height 17
select select "0"
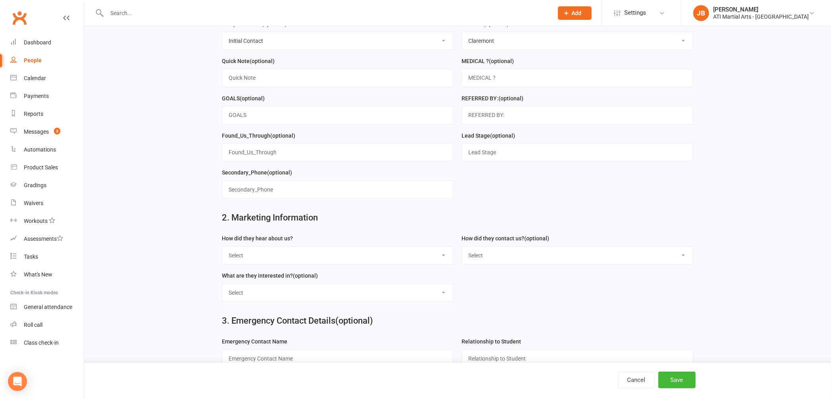
scroll to position [210, 0]
click at [261, 255] on select "Select Google Through A Friend Facebook Sms/email offer Flyer School class Open…" at bounding box center [337, 254] width 231 height 17
select select "Through A Friend"
click at [496, 251] on select "Select Phone Email In-Facility facebook Referal QR code" at bounding box center [577, 254] width 231 height 17
select select "Email"
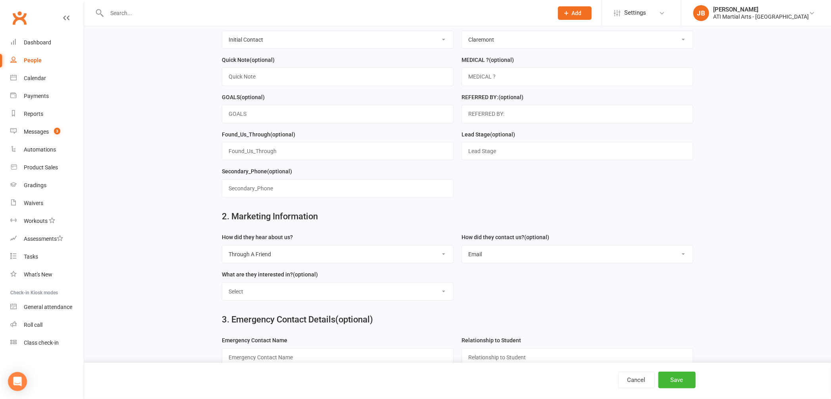
click at [244, 290] on select "Select Classes Personal Training Weight Loss Body Building De-Stressing Diet/Fo…" at bounding box center [337, 291] width 231 height 17
select select "Classes"
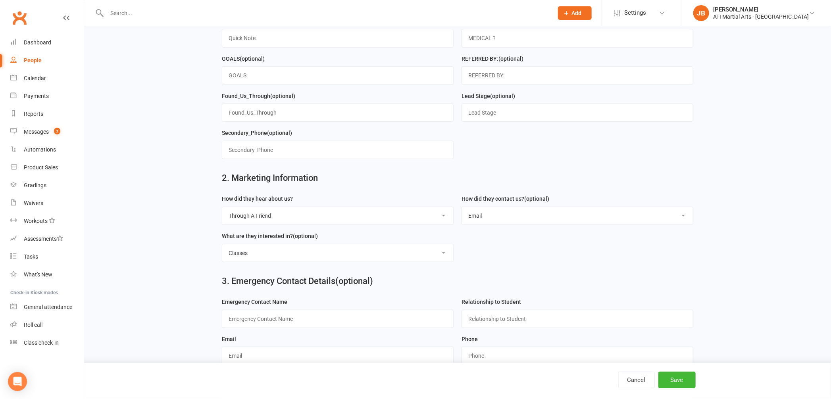
scroll to position [303, 0]
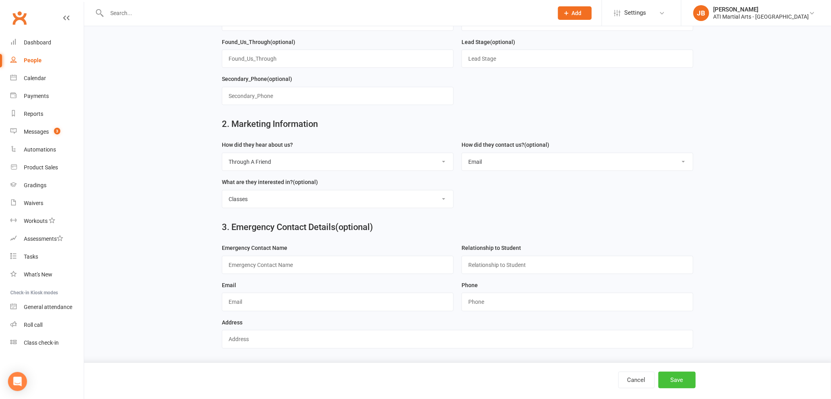
click at [682, 379] on button "Save" at bounding box center [676, 380] width 37 height 17
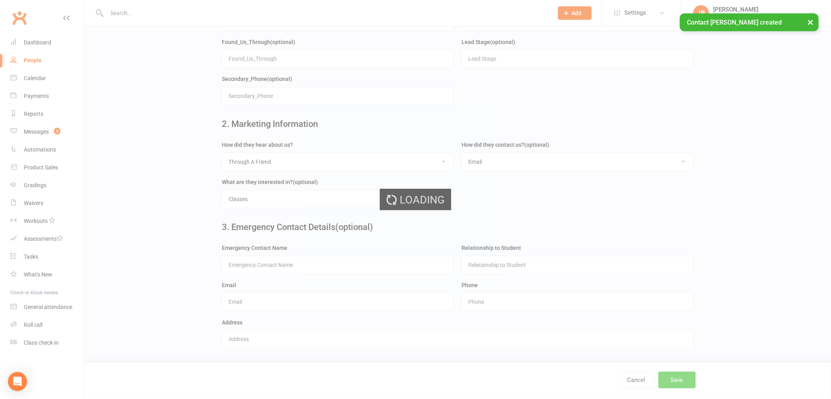
scroll to position [0, 0]
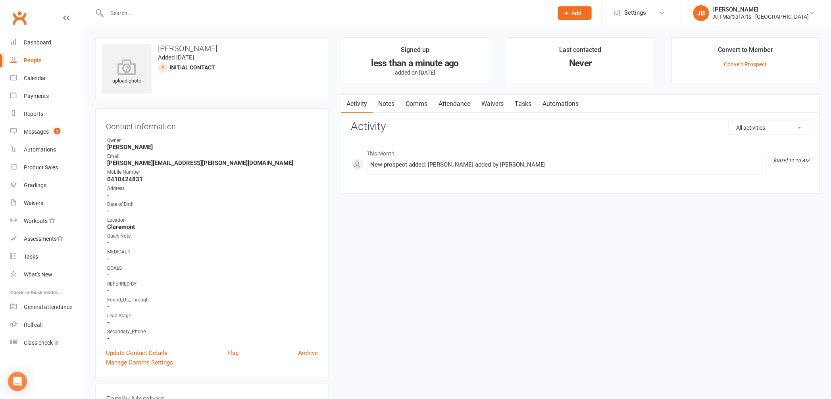
click at [419, 103] on link "Comms" at bounding box center [416, 104] width 33 height 18
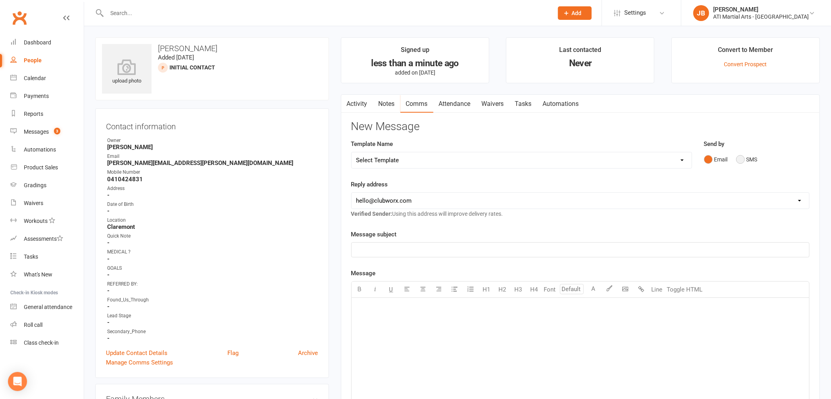
click at [741, 161] on button "SMS" at bounding box center [746, 159] width 21 height 15
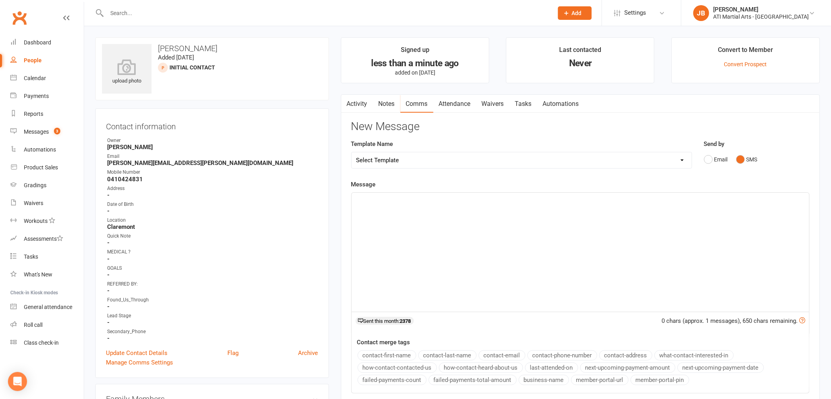
click at [362, 206] on div "﻿" at bounding box center [581, 252] width 458 height 119
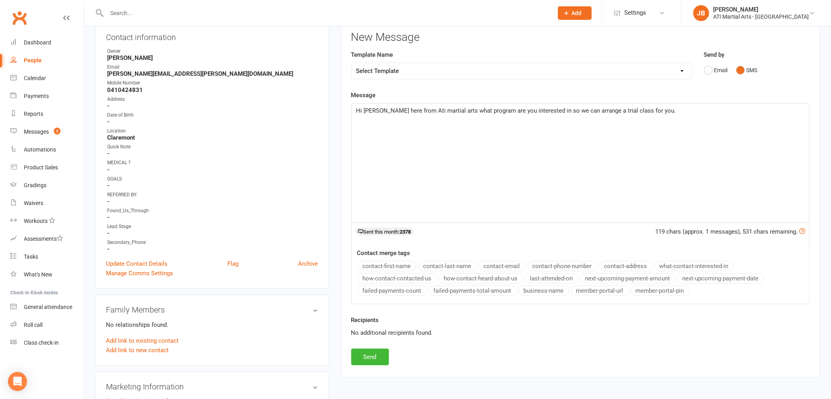
scroll to position [233, 0]
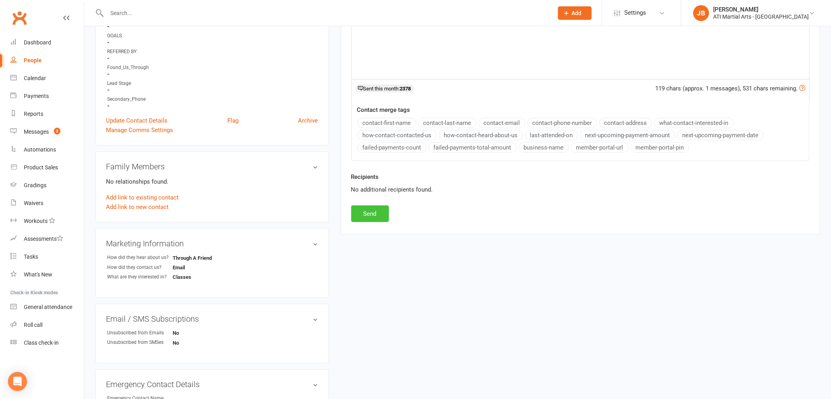
click at [375, 219] on button "Send" at bounding box center [370, 214] width 38 height 17
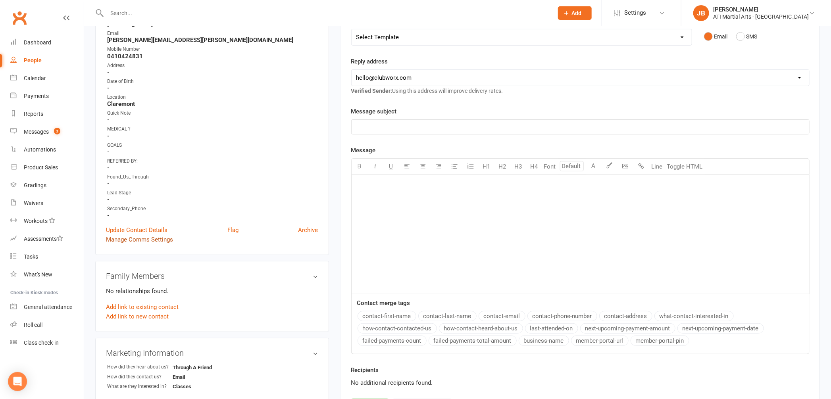
scroll to position [0, 0]
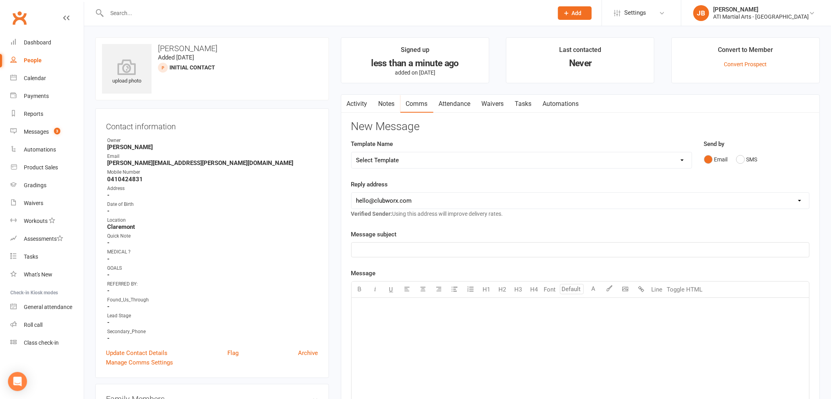
click at [17, 19] on link "Clubworx" at bounding box center [20, 18] width 20 height 20
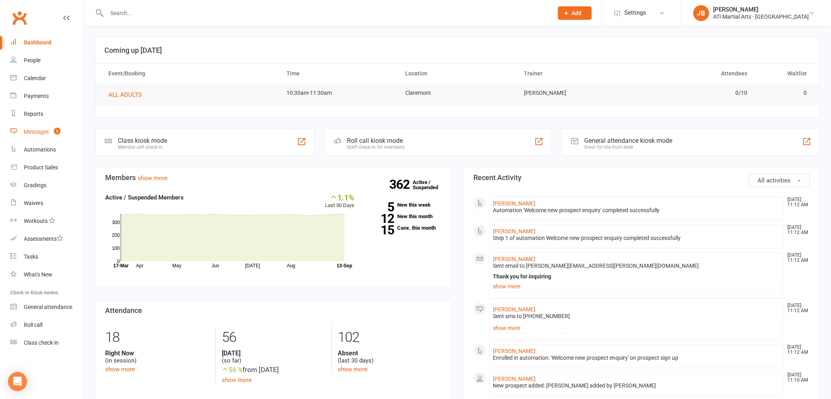
click at [39, 134] on div "Messages" at bounding box center [36, 132] width 25 height 6
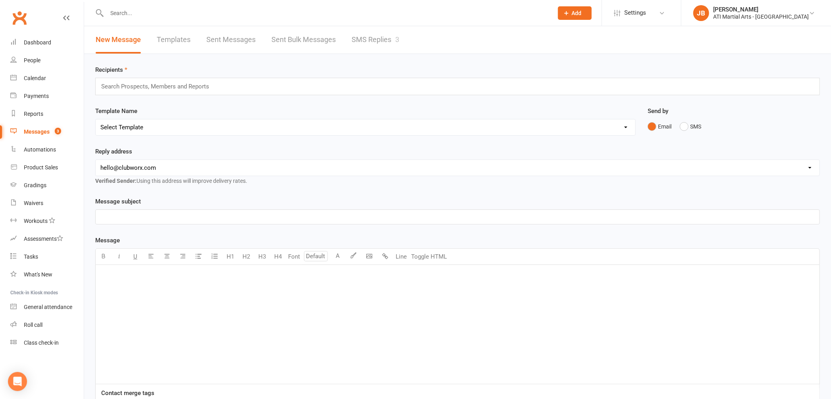
click at [363, 39] on link "SMS Replies 3" at bounding box center [376, 39] width 48 height 27
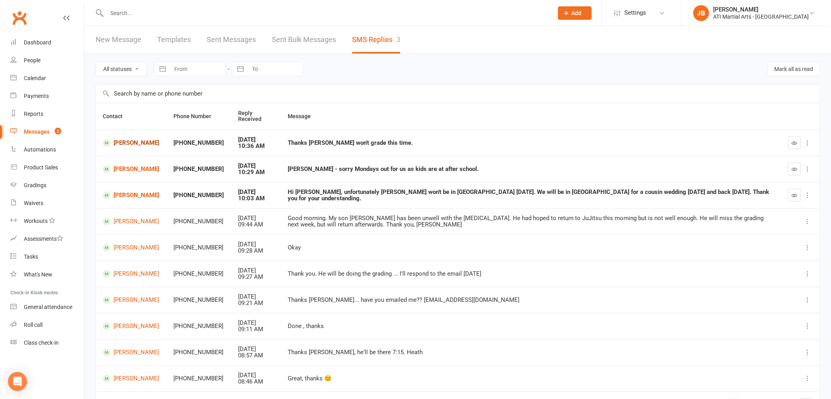
click at [129, 142] on link "[PERSON_NAME]" at bounding box center [131, 143] width 56 height 8
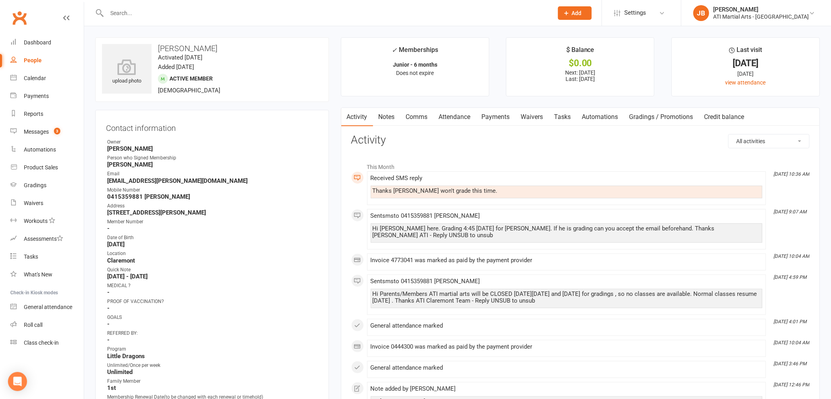
click at [419, 117] on link "Comms" at bounding box center [416, 117] width 33 height 18
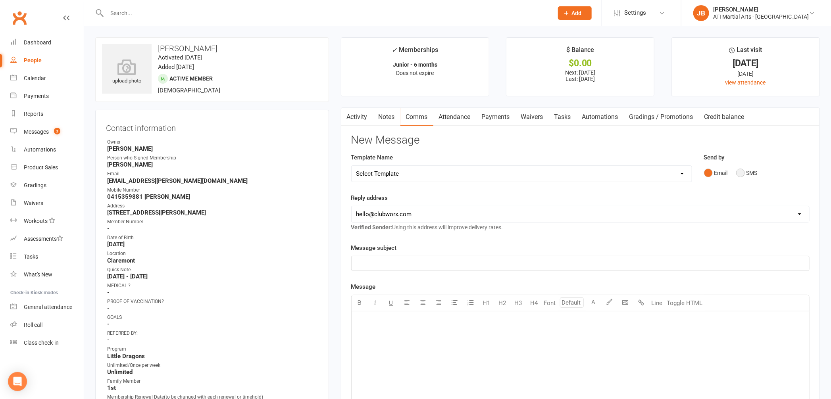
click at [741, 173] on button "SMS" at bounding box center [746, 172] width 21 height 15
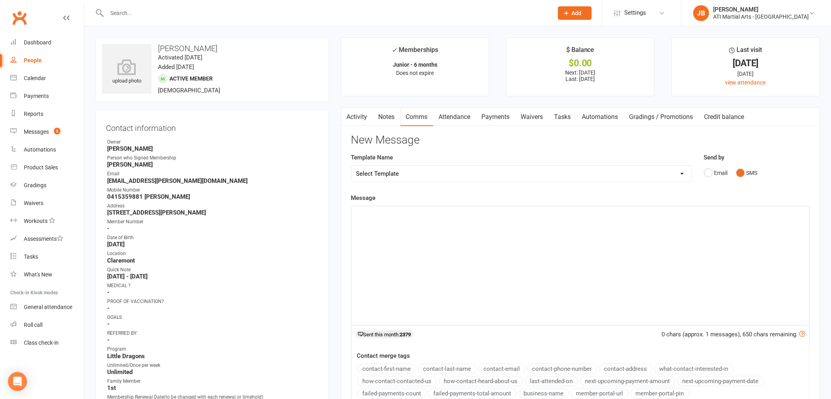
click at [363, 222] on div "﻿" at bounding box center [581, 265] width 458 height 119
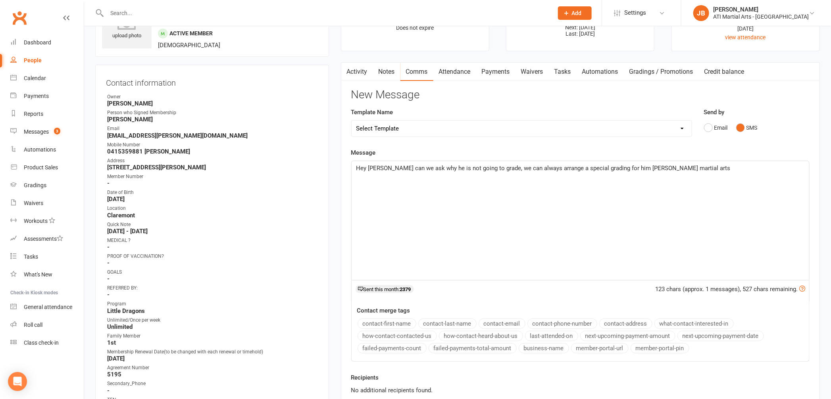
scroll to position [179, 0]
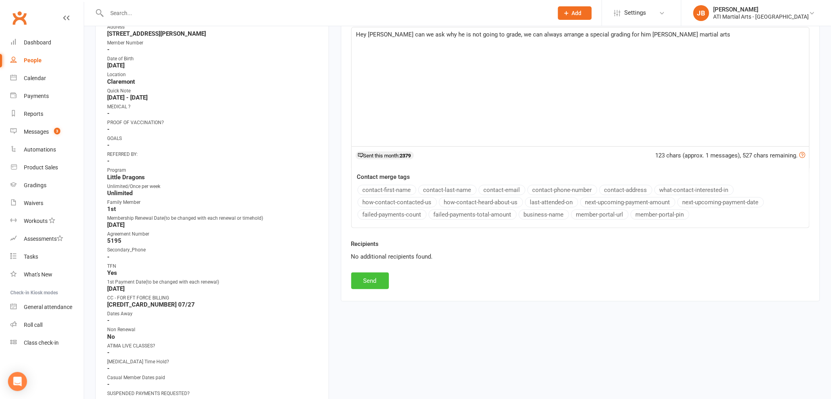
click at [370, 278] on button "Send" at bounding box center [370, 281] width 38 height 17
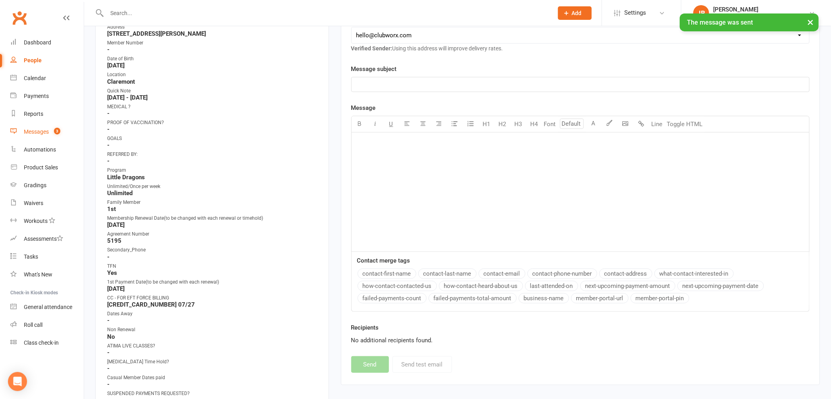
click at [33, 133] on div "Messages" at bounding box center [36, 132] width 25 height 6
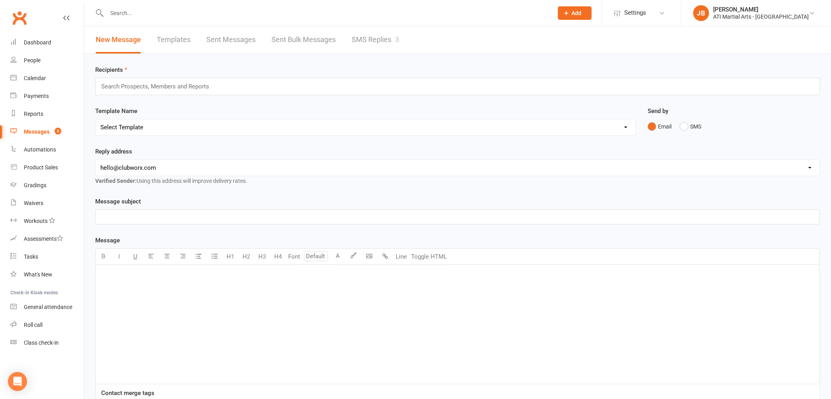
click at [364, 38] on link "SMS Replies 3" at bounding box center [376, 39] width 48 height 27
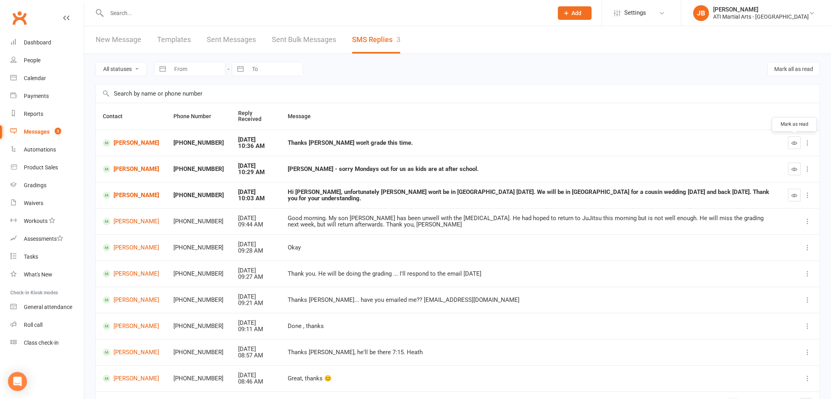
click at [795, 144] on icon "button" at bounding box center [795, 143] width 6 height 6
click at [19, 17] on link "Clubworx" at bounding box center [20, 18] width 20 height 20
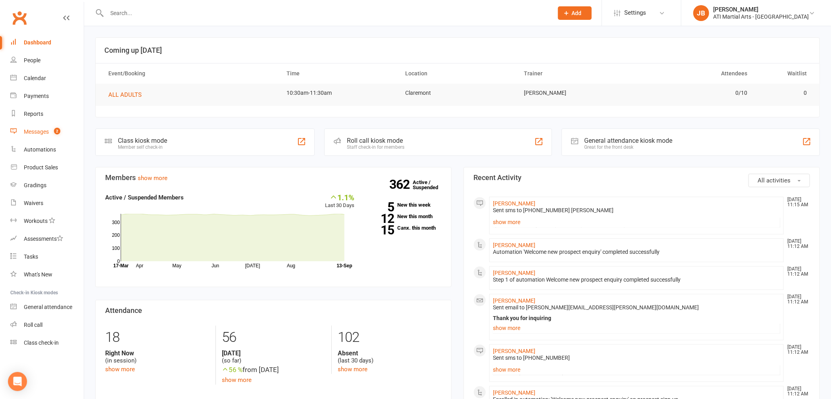
click at [38, 133] on div "Messages" at bounding box center [36, 132] width 25 height 6
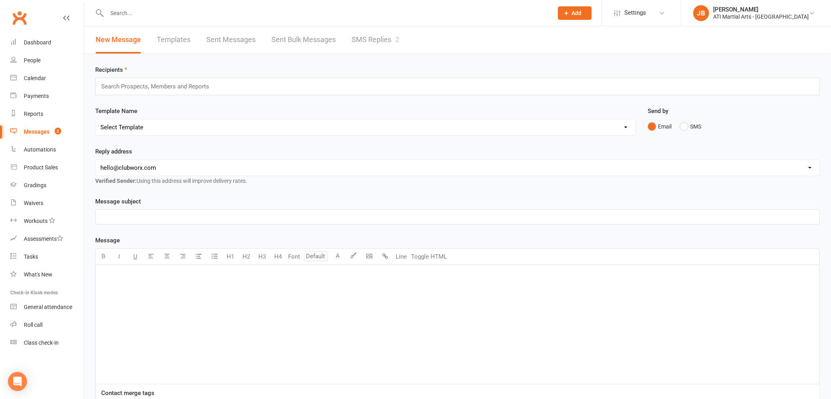
click at [366, 41] on link "SMS Replies 2" at bounding box center [376, 39] width 48 height 27
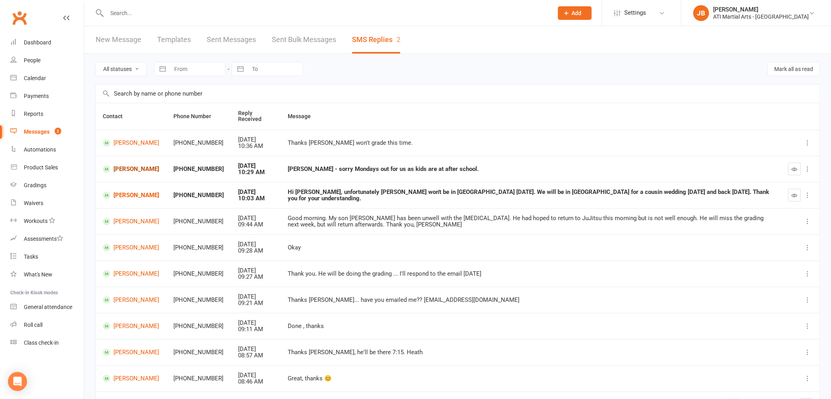
click at [126, 170] on link "[PERSON_NAME]" at bounding box center [131, 169] width 56 height 8
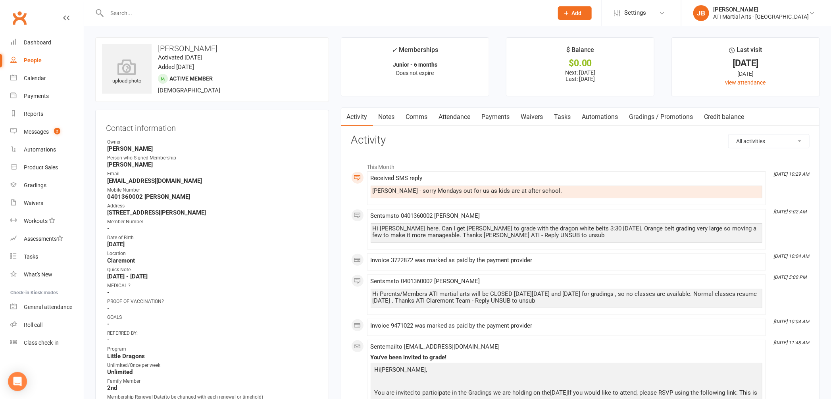
click at [19, 19] on link "Clubworx" at bounding box center [20, 18] width 20 height 20
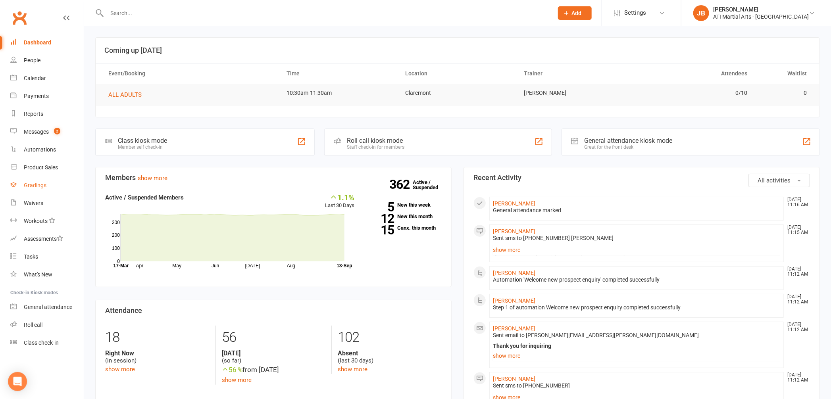
click at [36, 187] on div "Gradings" at bounding box center [35, 185] width 23 height 6
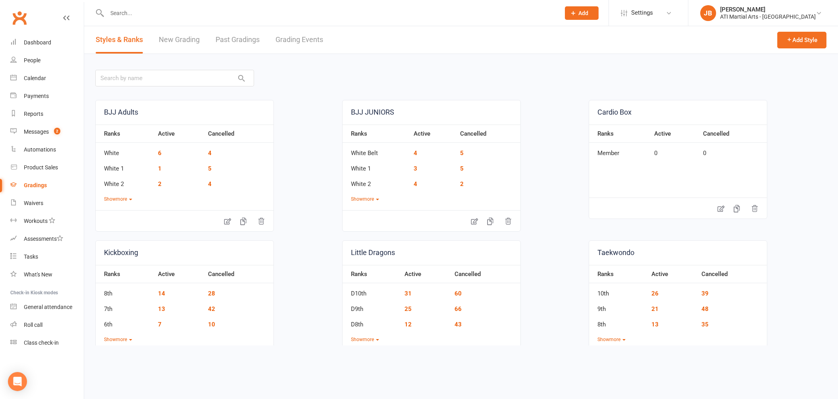
click at [303, 39] on link "Grading Events" at bounding box center [299, 39] width 48 height 27
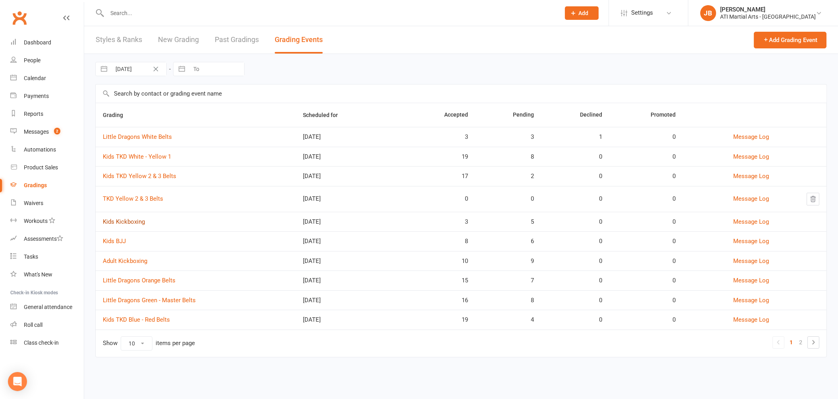
click at [121, 223] on link "Kids Kickboxing" at bounding box center [124, 221] width 42 height 7
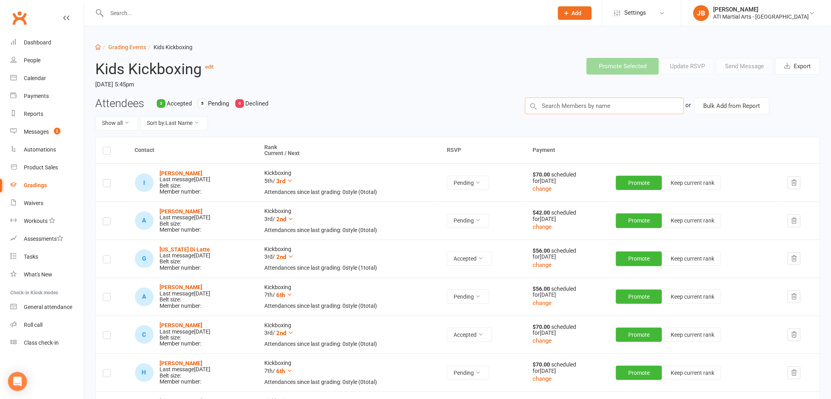
click at [560, 104] on input "text" at bounding box center [604, 106] width 159 height 17
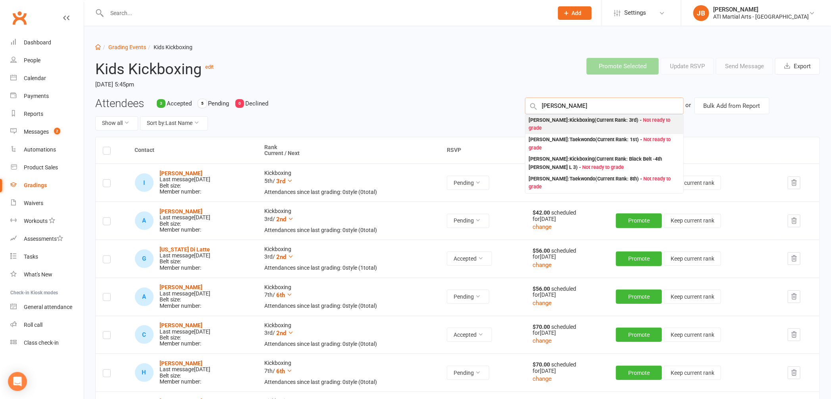
type input "[PERSON_NAME]"
click at [558, 120] on div "[PERSON_NAME] : Kickboxing (Current Rank: 3rd ) - Not ready to grade" at bounding box center [605, 124] width 152 height 16
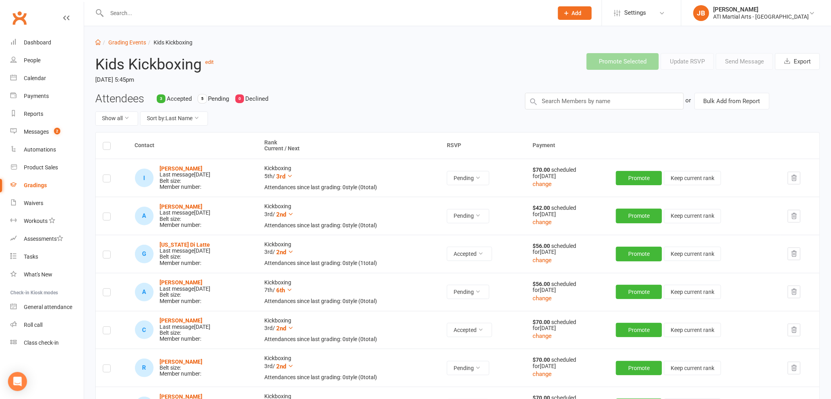
scroll to position [13, 0]
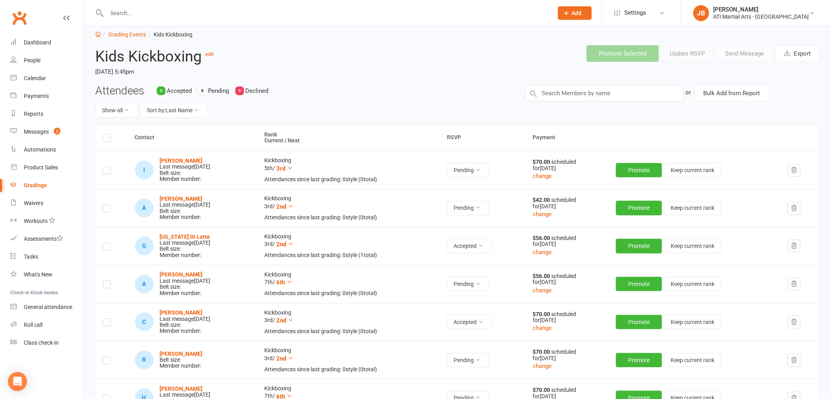
click at [107, 362] on label at bounding box center [107, 362] width 8 height 0
click at [107, 357] on input "checkbox" at bounding box center [107, 357] width 8 height 0
click at [750, 53] on button "Send Message" at bounding box center [744, 53] width 57 height 17
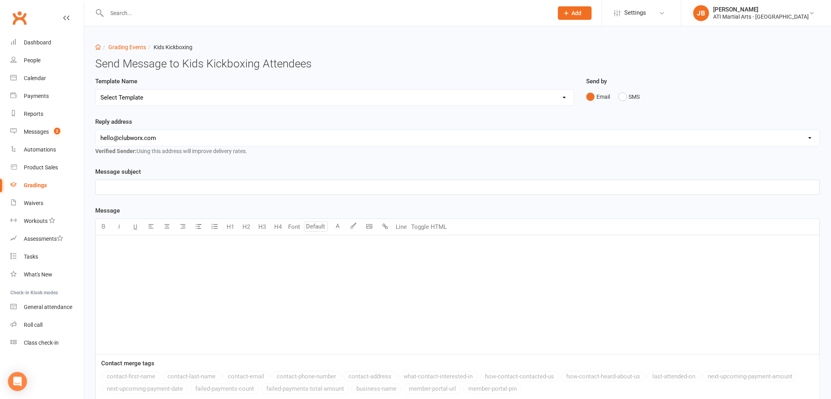
click at [127, 98] on select "Select Template [Email] Confirmation of Successful Grading [Email] Grading Even…" at bounding box center [335, 98] width 478 height 16
select select "2"
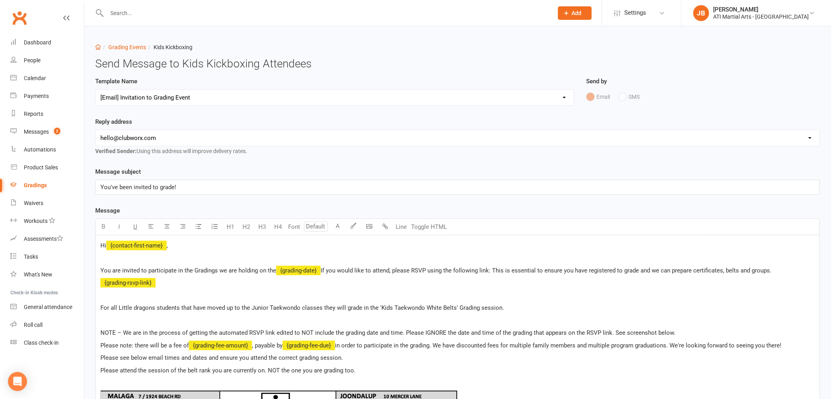
click at [140, 138] on select "hello@clubworx.com claremont@atimartialarts.com.au tony@atimartialarts.com.au b…" at bounding box center [458, 138] width 724 height 16
select select "1"
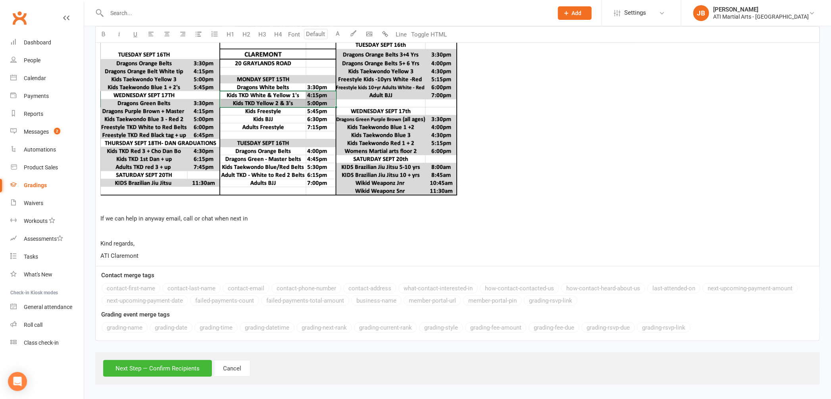
scroll to position [431, 0]
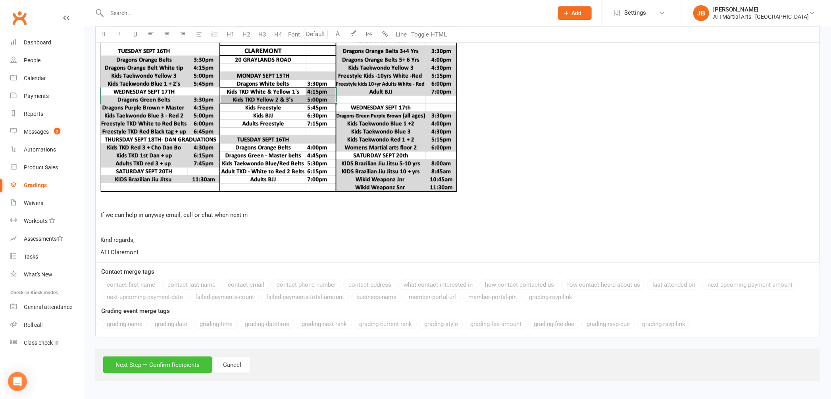
click at [205, 364] on button "Next Step — Confirm Recipients" at bounding box center [157, 365] width 109 height 17
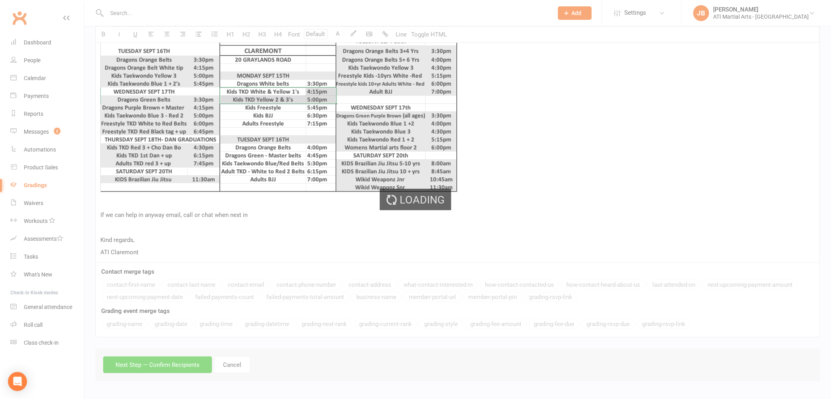
scroll to position [401, 0]
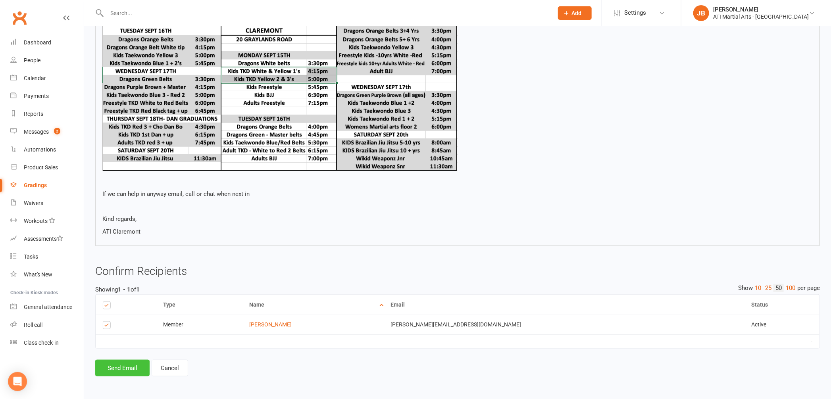
click at [114, 370] on button "Send Email" at bounding box center [122, 368] width 54 height 17
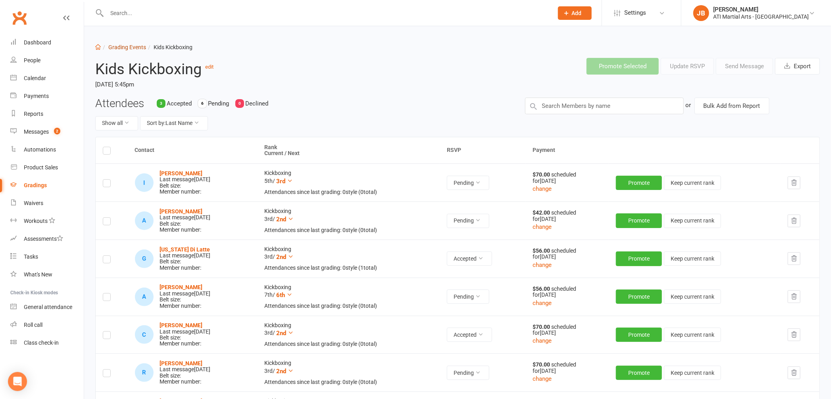
click at [119, 45] on link "Grading Events" at bounding box center [127, 47] width 38 height 6
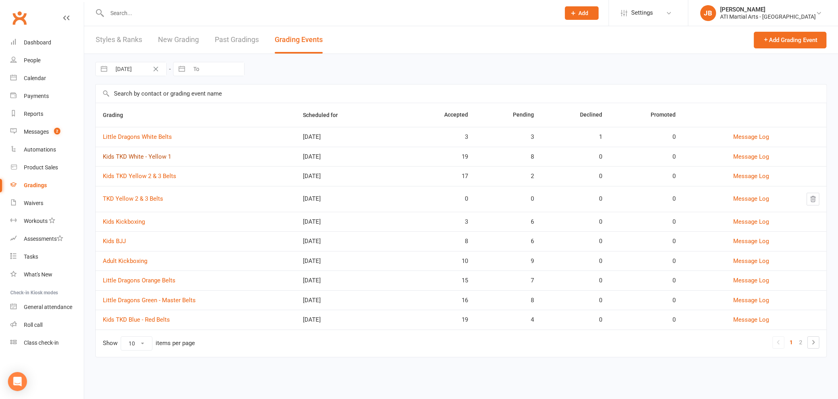
click at [132, 159] on link "Kids TKD White - Yellow 1" at bounding box center [137, 156] width 68 height 7
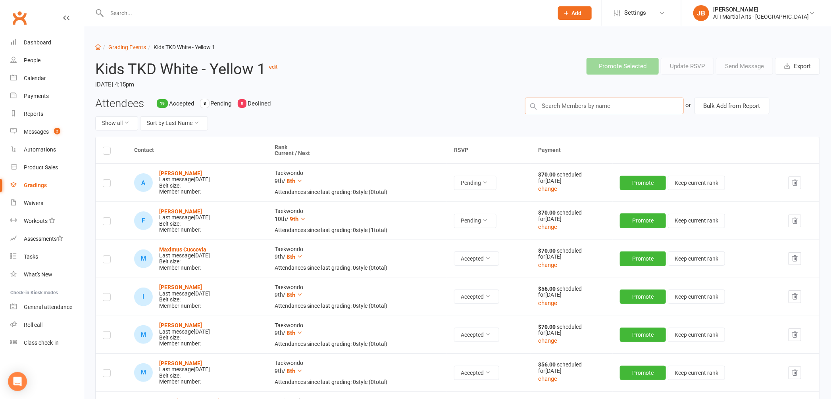
click at [547, 107] on input "text" at bounding box center [604, 106] width 159 height 17
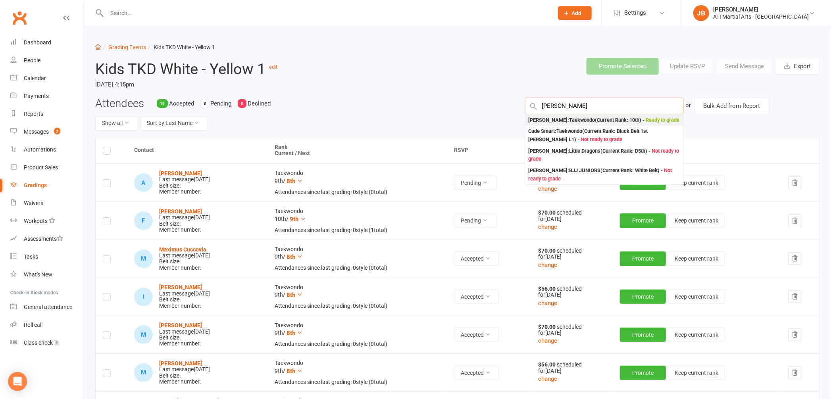
type input "[PERSON_NAME]"
click at [539, 120] on div "Cade Collins : Taekwondo (Current Rank: 10th ) - Ready to grade" at bounding box center [604, 120] width 151 height 8
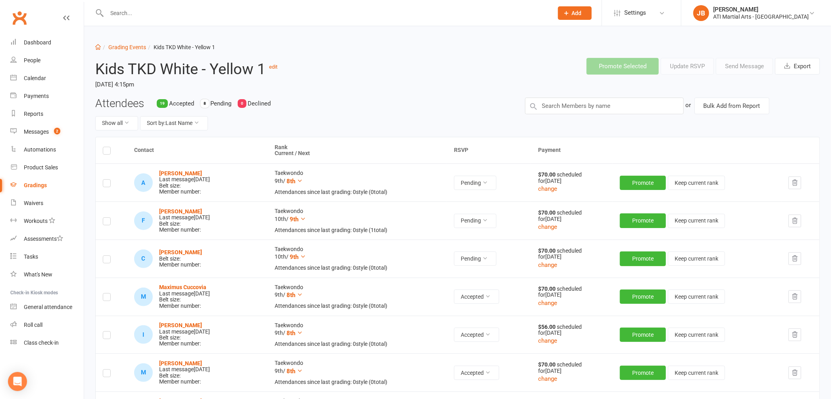
click at [108, 261] on label at bounding box center [107, 261] width 8 height 0
click at [108, 256] on input "checkbox" at bounding box center [107, 256] width 8 height 0
click at [737, 67] on button "Send Message" at bounding box center [744, 66] width 57 height 17
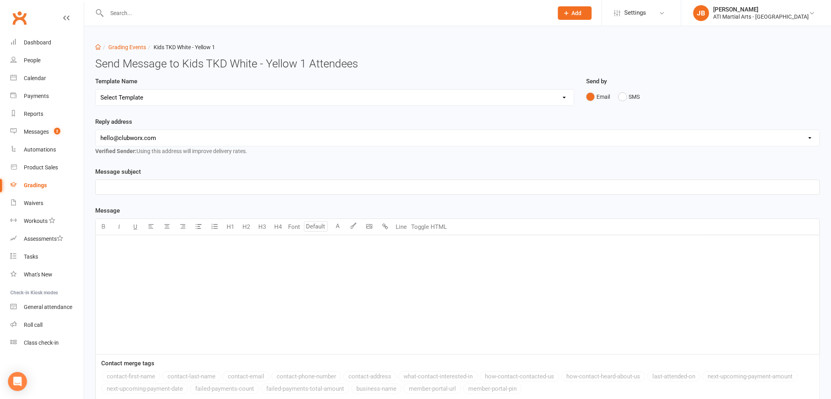
click at [114, 100] on select "Select Template [Email] Confirmation of Successful Grading [Email] Grading Even…" at bounding box center [335, 98] width 478 height 16
select select "2"
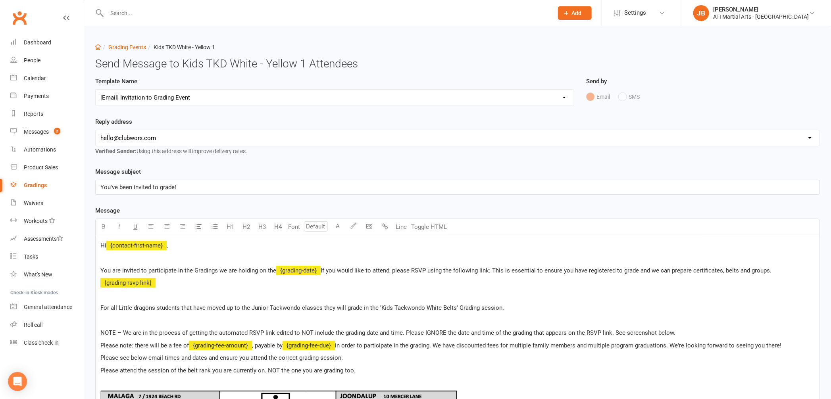
click at [131, 137] on select "hello@clubworx.com claremont@atimartialarts.com.au tony@atimartialarts.com.au b…" at bounding box center [458, 138] width 724 height 16
select select "1"
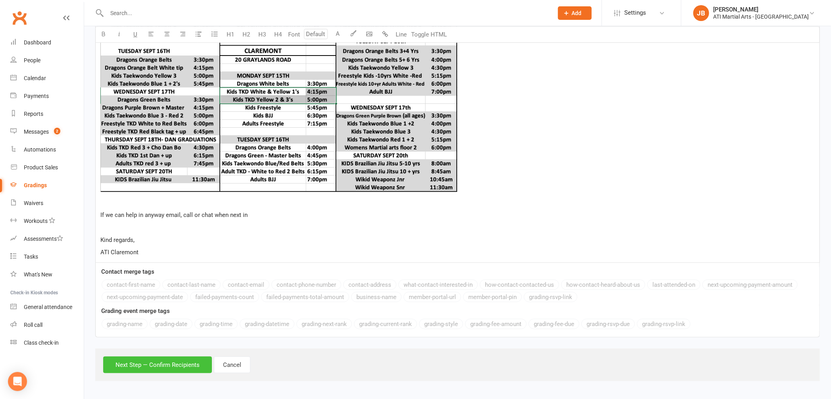
click at [202, 363] on button "Next Step — Confirm Recipients" at bounding box center [157, 365] width 109 height 17
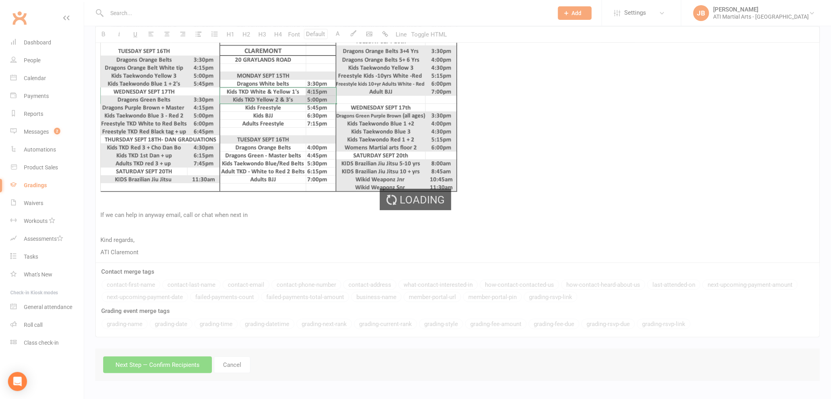
scroll to position [401, 0]
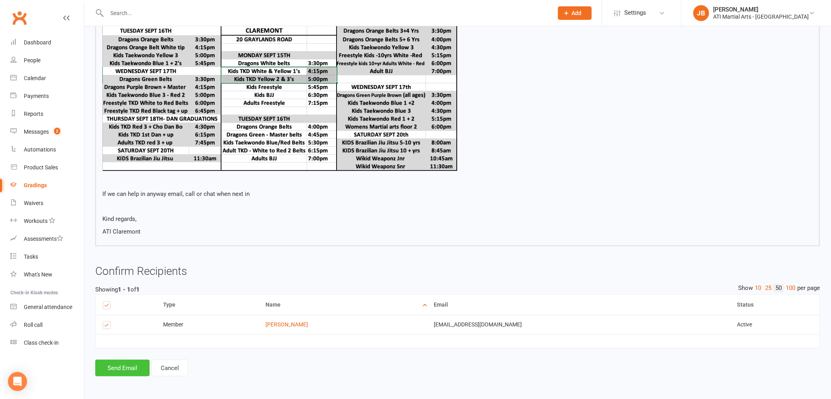
click at [137, 364] on button "Send Email" at bounding box center [122, 368] width 54 height 17
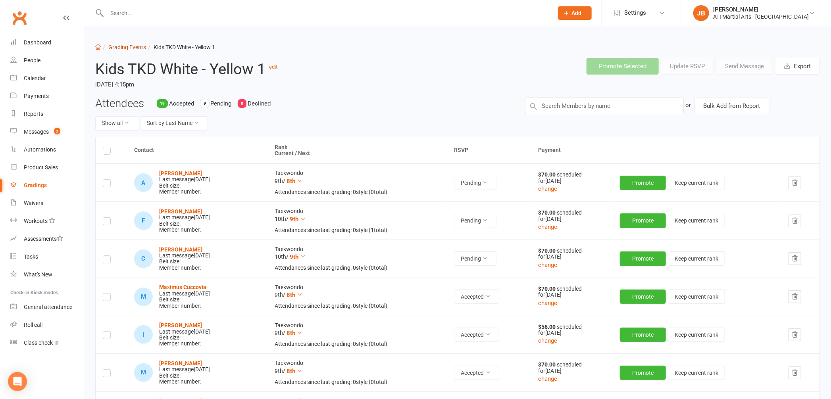
click at [123, 48] on link "Grading Events" at bounding box center [127, 47] width 38 height 6
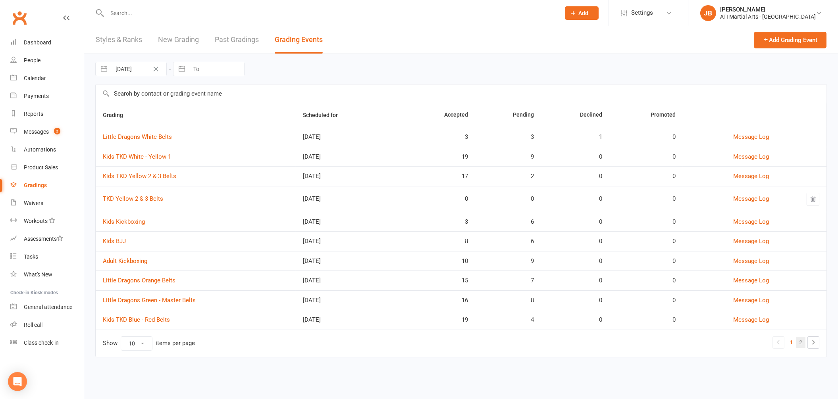
click at [801, 343] on link "2" at bounding box center [801, 342] width 10 height 11
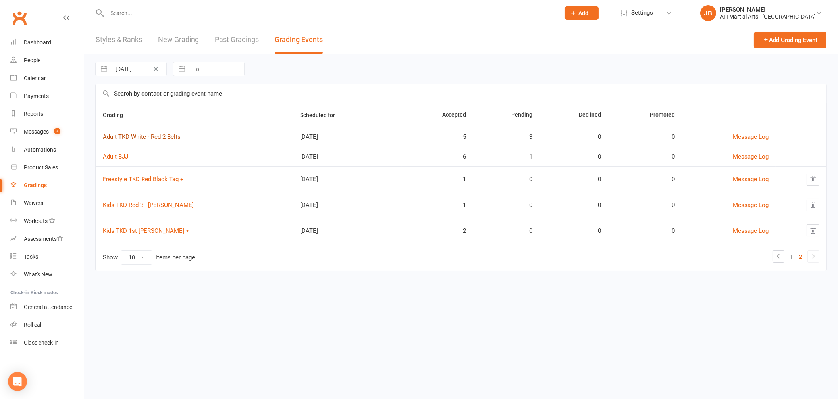
click at [143, 138] on link "Adult TKD White - Red 2 Belts" at bounding box center [142, 136] width 78 height 7
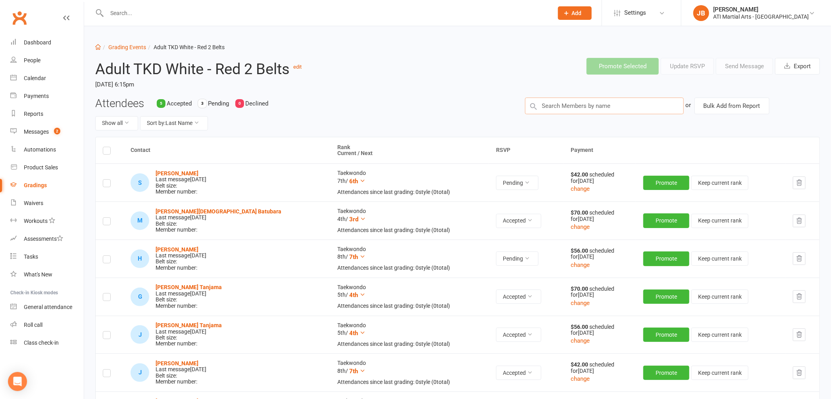
click at [552, 108] on input "text" at bounding box center [604, 106] width 159 height 17
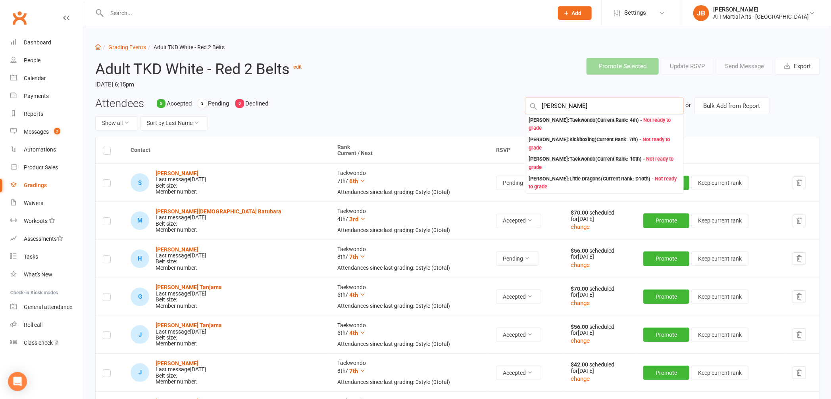
type input "Nathanial Marshall"
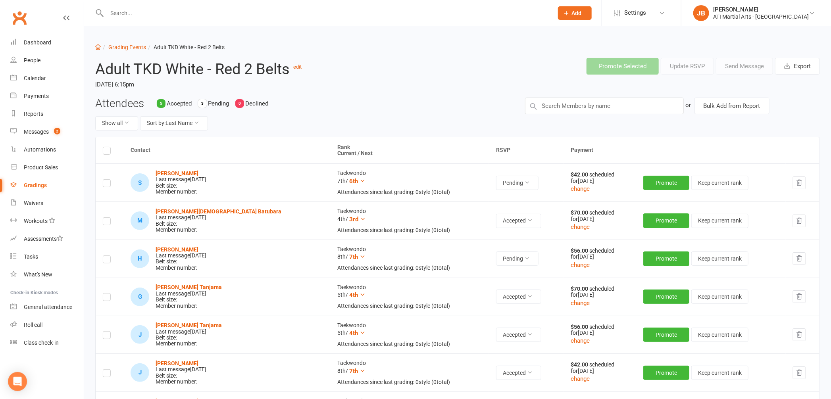
click at [118, 13] on input "text" at bounding box center [325, 13] width 443 height 11
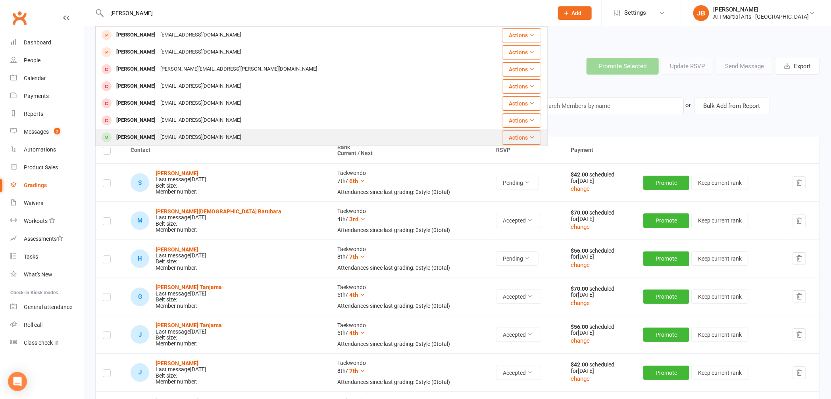
type input "Marshall"
click at [135, 138] on div "[PERSON_NAME]" at bounding box center [136, 138] width 44 height 12
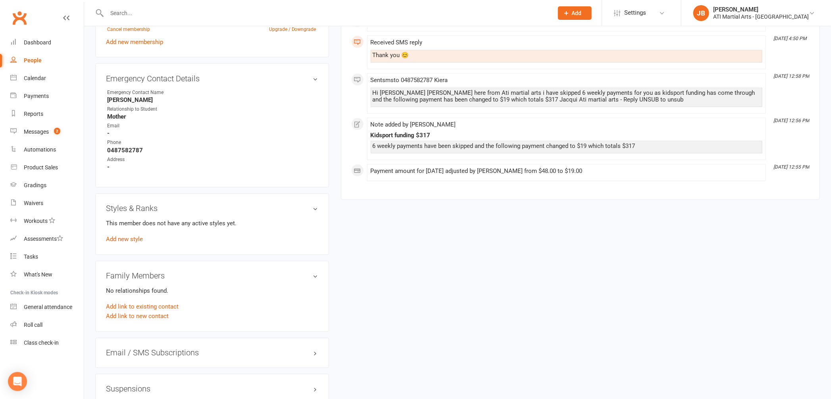
scroll to position [798, 0]
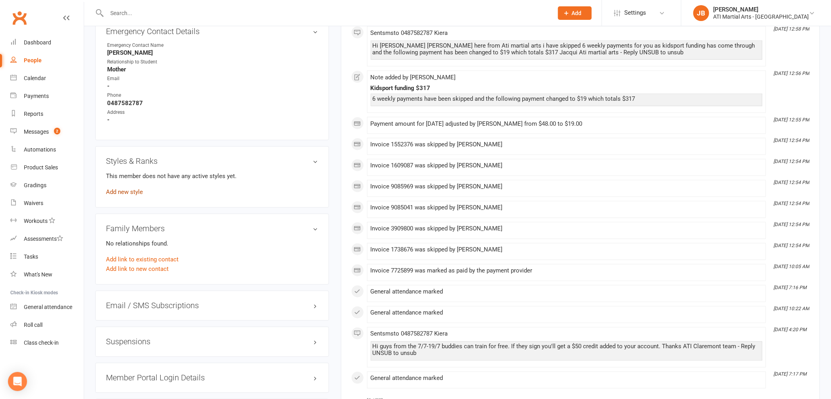
click at [131, 189] on link "Add new style" at bounding box center [124, 192] width 37 height 7
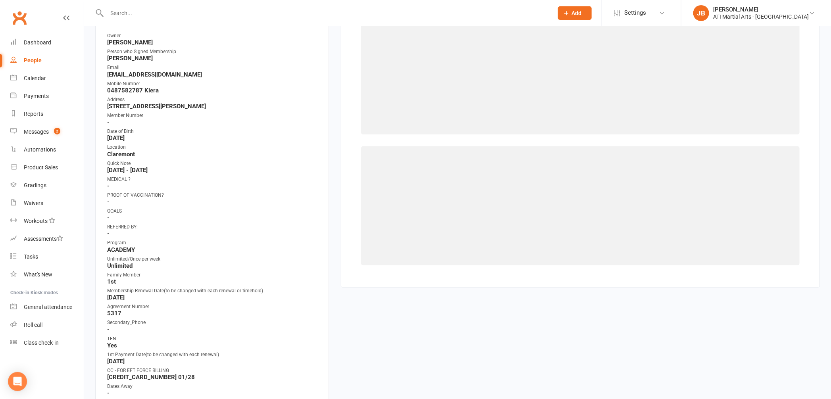
scroll to position [68, 0]
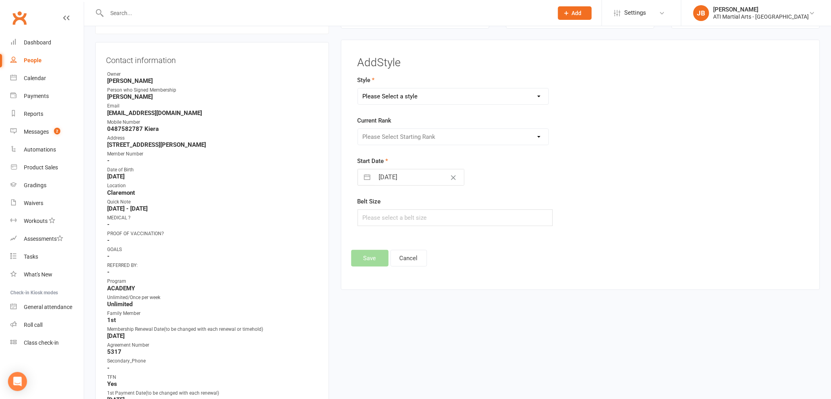
click at [392, 96] on select "Please Select a style BJJ Adults BJJ JUNIORS Cardio Box Kickboxing Little Drago…" at bounding box center [453, 96] width 191 height 16
select select "2497"
click at [387, 135] on select "Please Select Starting Rank 10th 9th 8th 7th 6th 5th 4th 3rd 2nd 1st Cho Dan Bo…" at bounding box center [453, 137] width 191 height 16
select select "25222"
click at [374, 178] on button "button" at bounding box center [367, 177] width 14 height 16
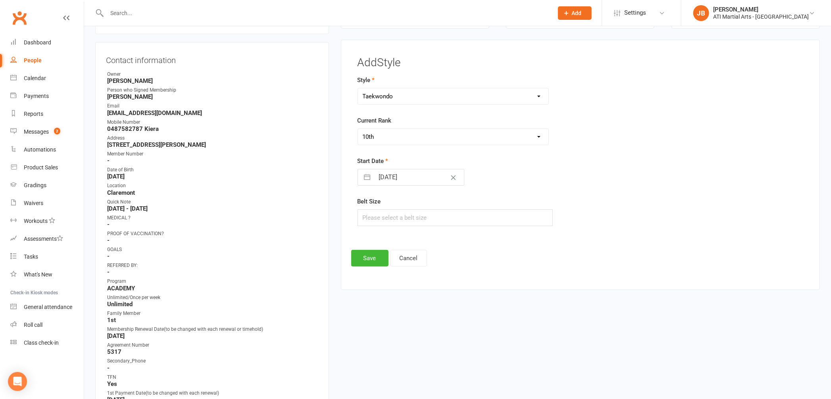
select select "7"
select select "2025"
select select "8"
select select "2025"
select select "9"
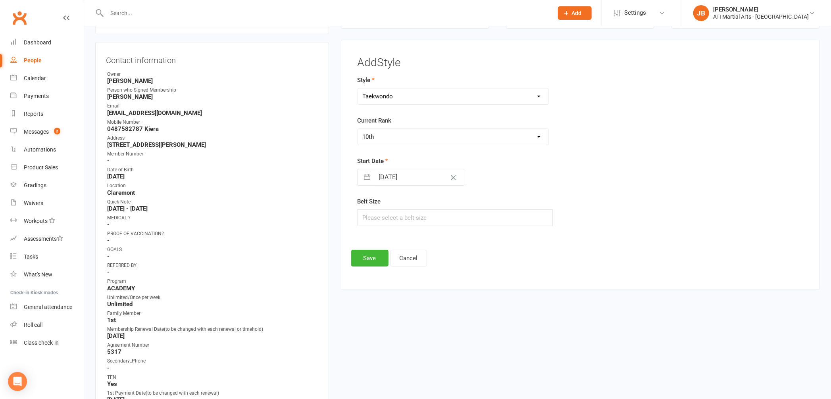
select select "2025"
click at [371, 208] on icon "Move backward to switch to the previous month." at bounding box center [374, 209] width 8 height 8
select select "6"
select select "2025"
click at [371, 208] on icon "Move backward to switch to the previous month." at bounding box center [374, 209] width 8 height 8
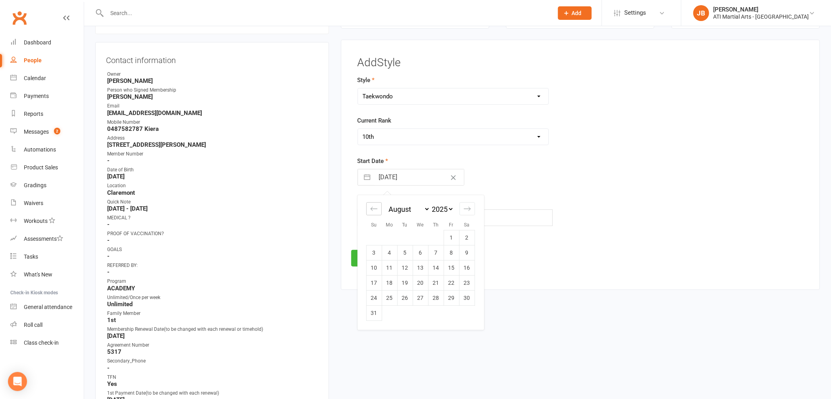
select select "5"
select select "2025"
click at [371, 208] on icon "Move backward to switch to the previous month." at bounding box center [374, 209] width 8 height 8
select select "4"
select select "2025"
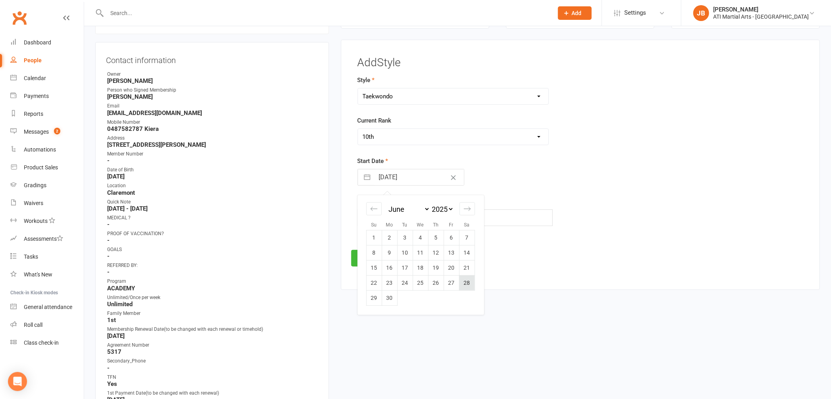
click at [467, 283] on td "28" at bounding box center [466, 282] width 15 height 15
type input "28 Jun 2025"
click at [374, 262] on button "Save" at bounding box center [369, 258] width 37 height 17
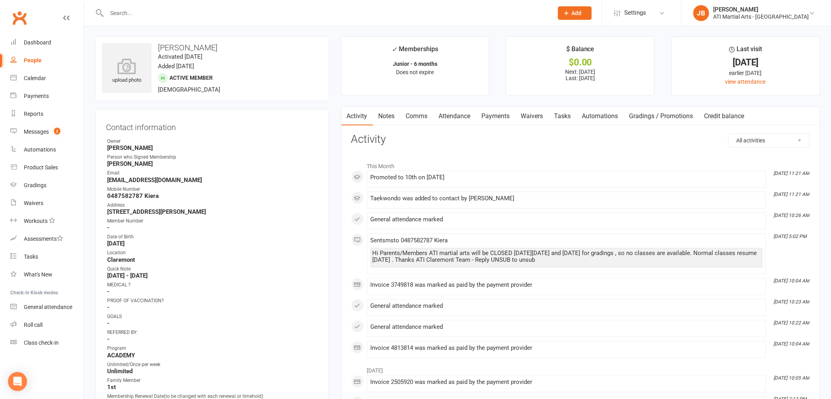
scroll to position [0, 0]
click at [42, 185] on div "Gradings" at bounding box center [35, 185] width 23 height 6
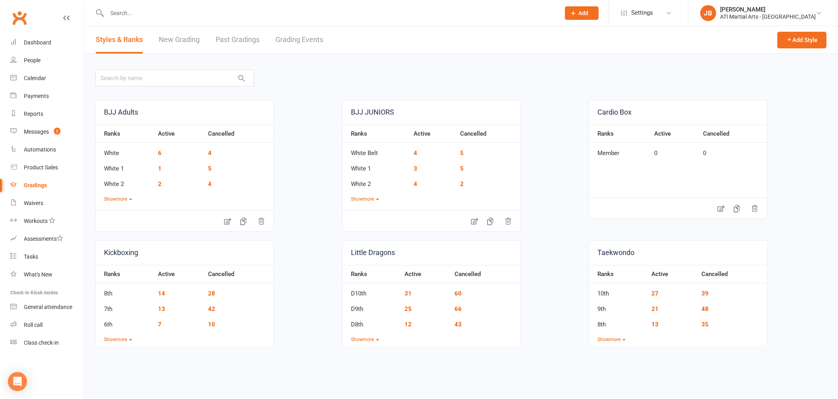
click at [304, 39] on link "Grading Events" at bounding box center [299, 39] width 48 height 27
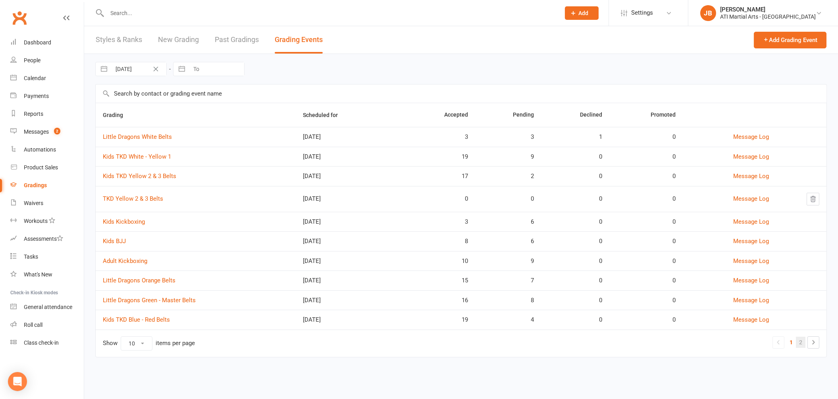
click at [800, 344] on link "2" at bounding box center [801, 342] width 10 height 11
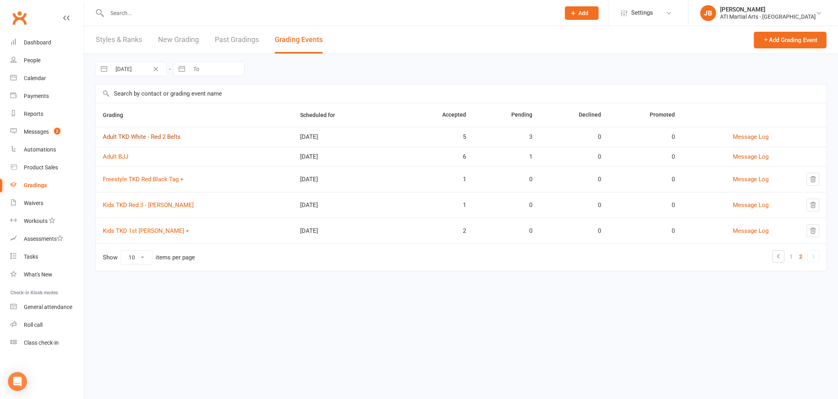
click at [129, 139] on link "Adult TKD White - Red 2 Belts" at bounding box center [142, 136] width 78 height 7
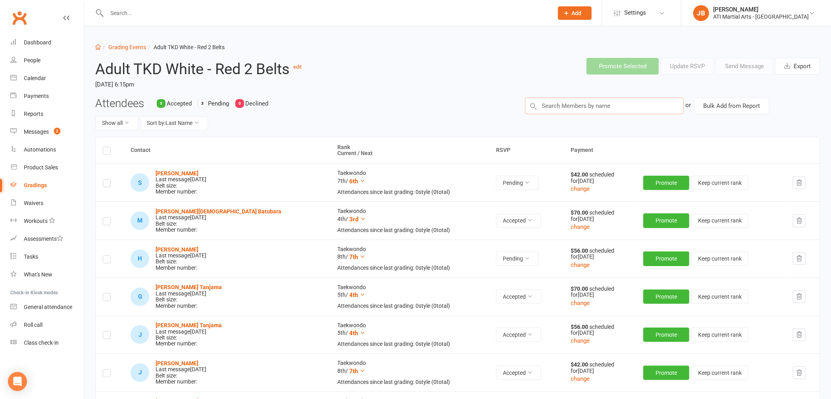
click at [554, 103] on input "text" at bounding box center [604, 106] width 159 height 17
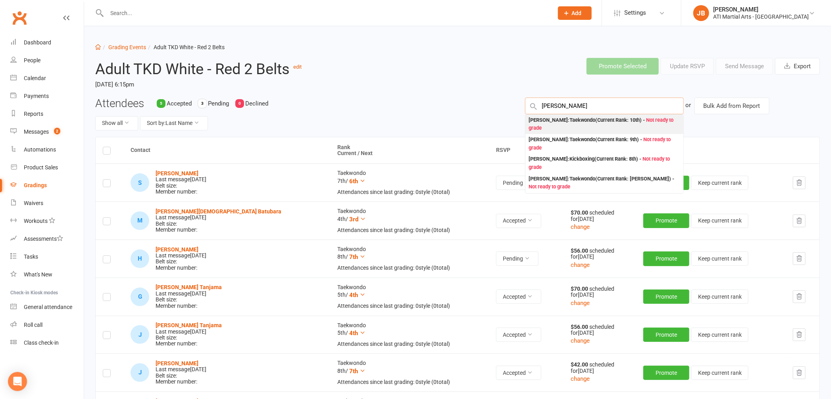
type input "Marshall"
click at [543, 120] on div "Nathanael Marshall : Taekwondo (Current Rank: 10th ) - Not ready to grade" at bounding box center [605, 124] width 152 height 16
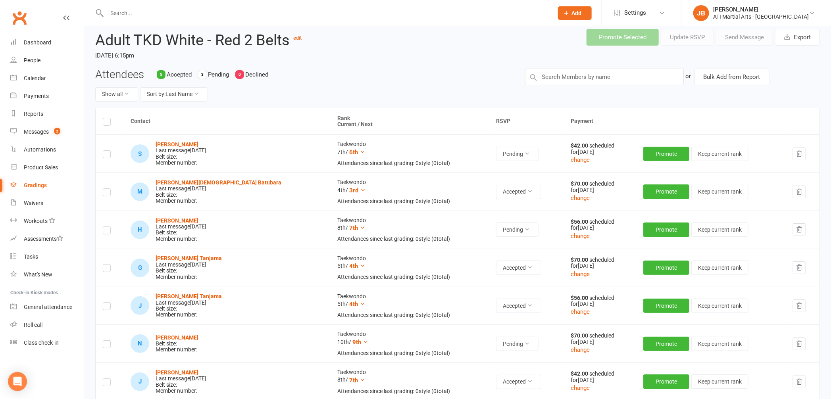
scroll to position [31, 0]
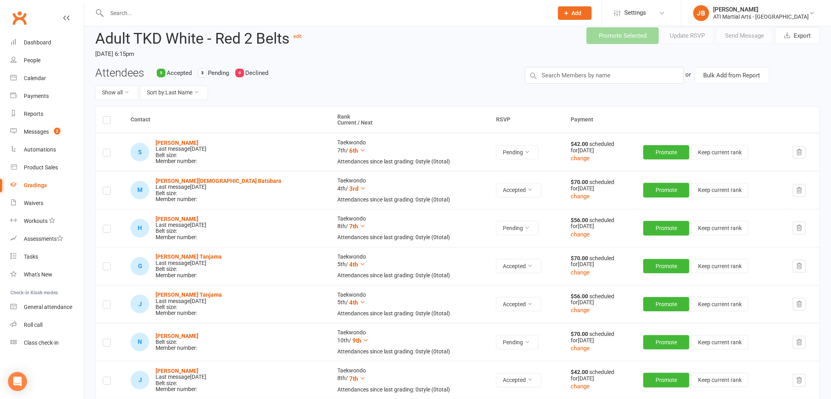
click at [107, 344] on label at bounding box center [107, 344] width 8 height 0
click at [107, 339] on input "checkbox" at bounding box center [107, 339] width 8 height 0
click at [742, 36] on button "Send Message" at bounding box center [744, 35] width 57 height 17
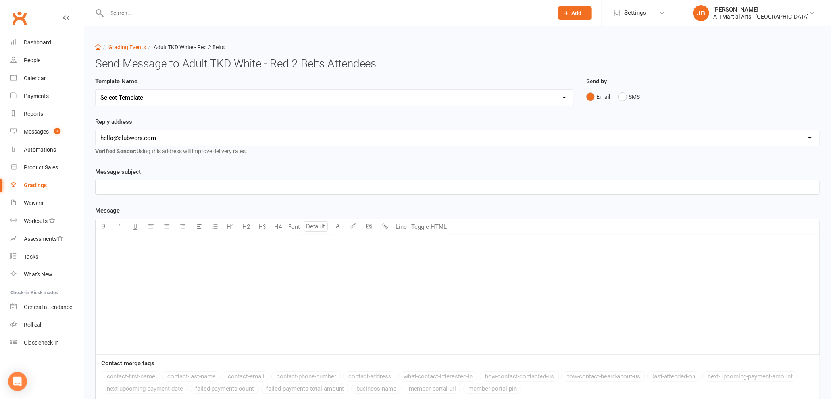
click at [128, 99] on select "Select Template [Email] Confirmation of Successful Grading [Email] Grading Even…" at bounding box center [335, 98] width 478 height 16
select select "2"
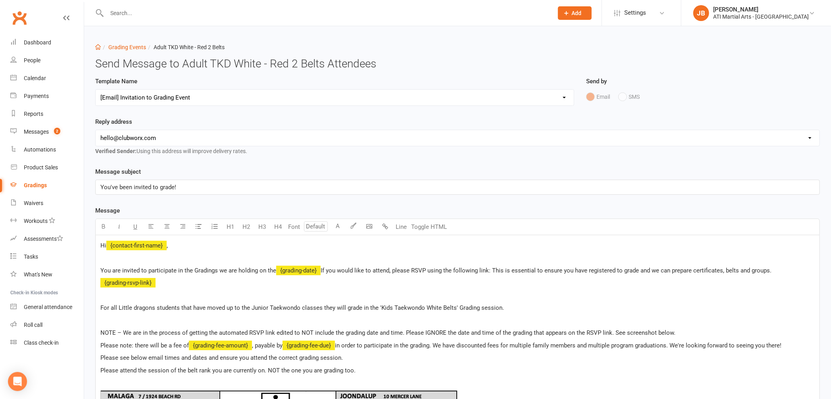
click at [135, 139] on select "hello@clubworx.com claremont@atimartialarts.com.au tony@atimartialarts.com.au b…" at bounding box center [458, 138] width 724 height 16
select select "1"
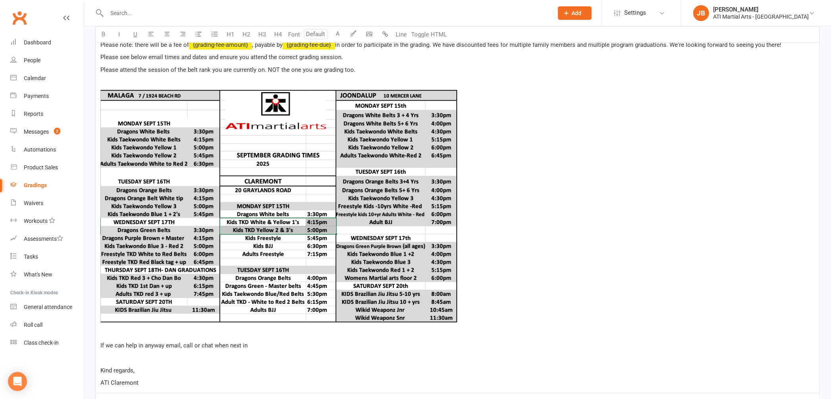
scroll to position [431, 0]
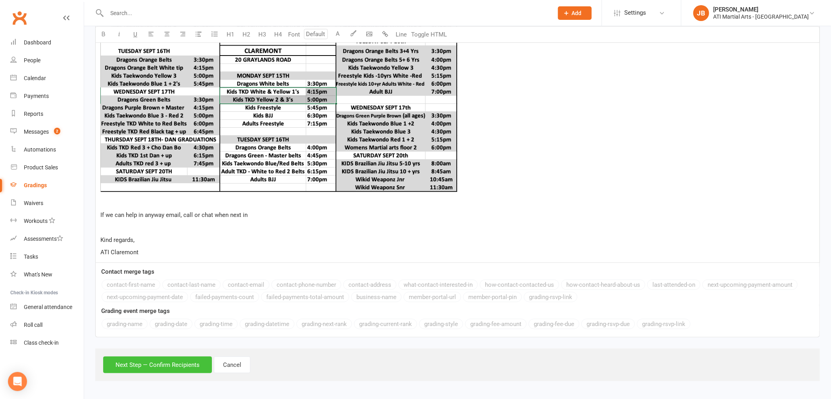
click at [193, 367] on button "Next Step — Confirm Recipients" at bounding box center [157, 365] width 109 height 17
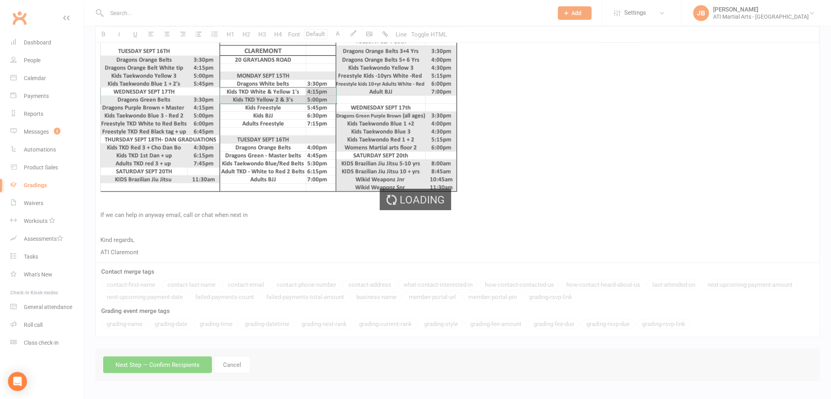
scroll to position [401, 0]
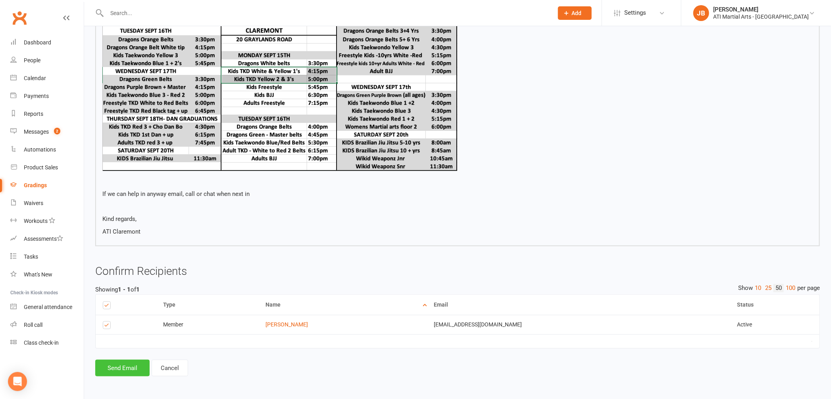
click at [117, 367] on button "Send Email" at bounding box center [122, 368] width 54 height 17
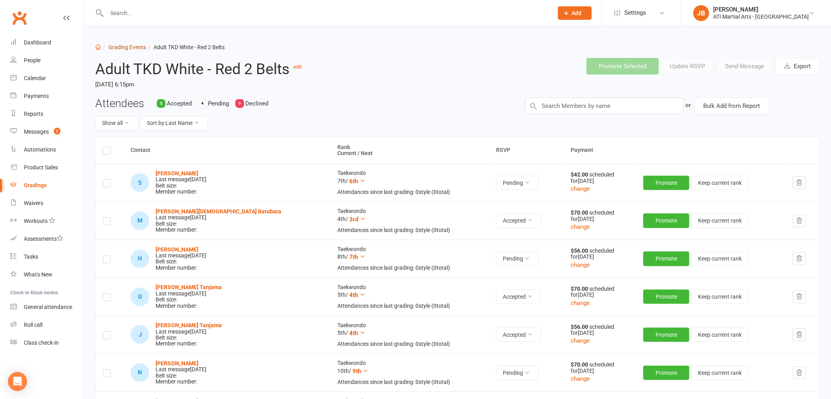
click at [115, 47] on link "Grading Events" at bounding box center [127, 47] width 38 height 6
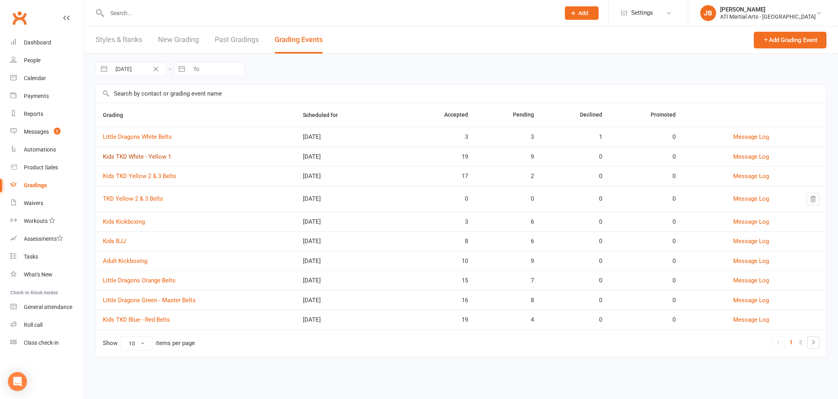
click at [128, 159] on link "Kids TKD White - Yellow 1" at bounding box center [137, 156] width 68 height 7
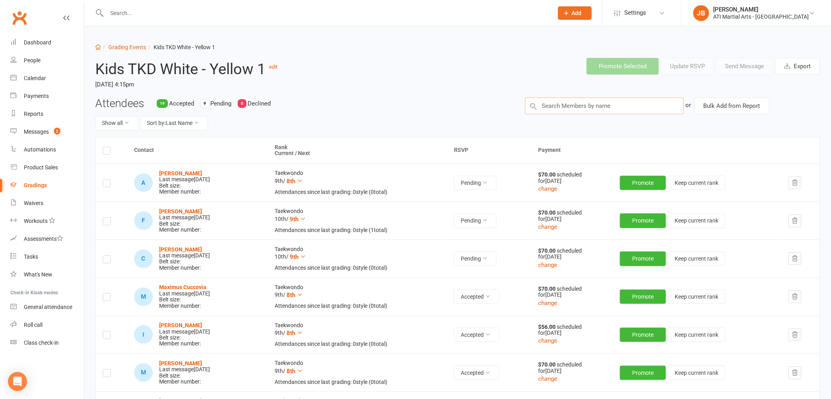
click at [566, 106] on input "text" at bounding box center [604, 106] width 159 height 17
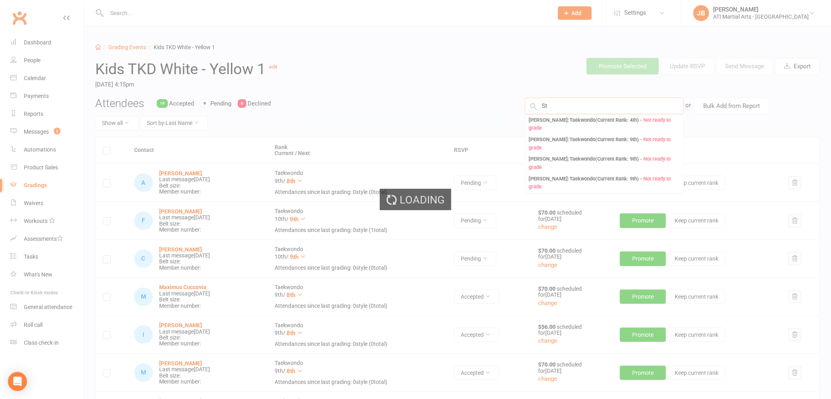
type input "S"
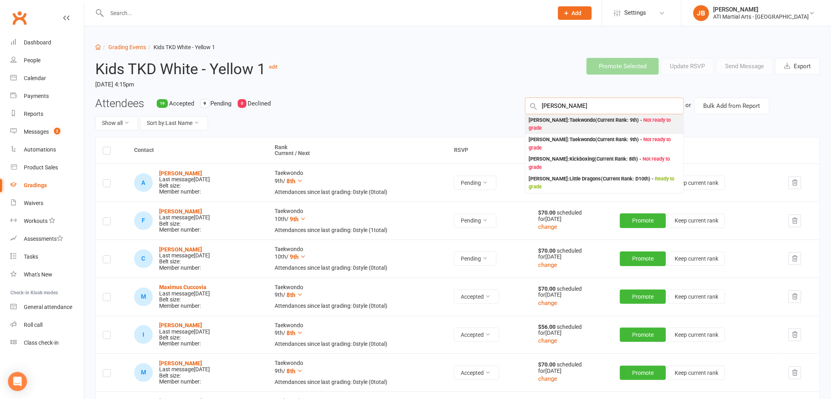
type input "Selina Hall"
click at [549, 121] on div "Selena Hall : Taekwondo (Current Rank: 9th ) - Not ready to grade" at bounding box center [605, 124] width 152 height 16
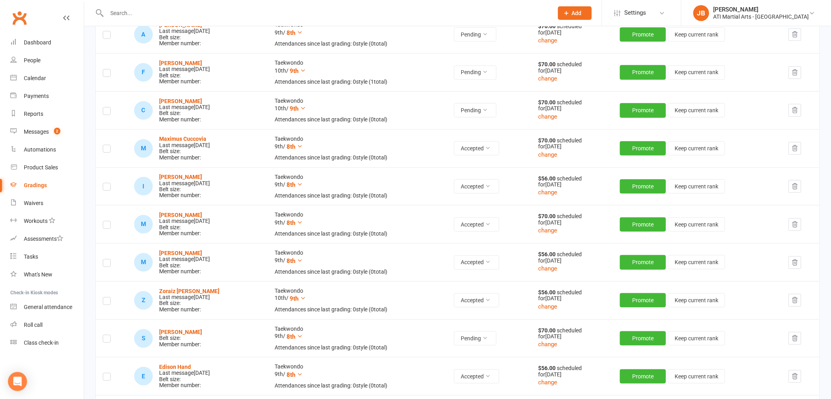
scroll to position [150, 0]
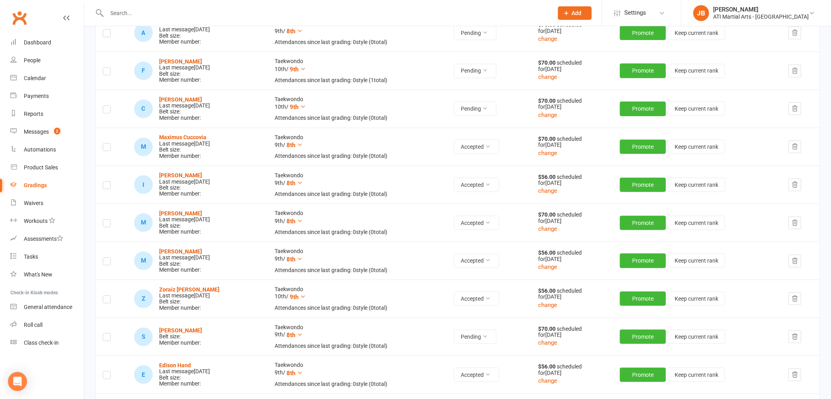
click at [106, 339] on label at bounding box center [107, 339] width 8 height 0
click at [106, 334] on input "checkbox" at bounding box center [107, 334] width 8 height 0
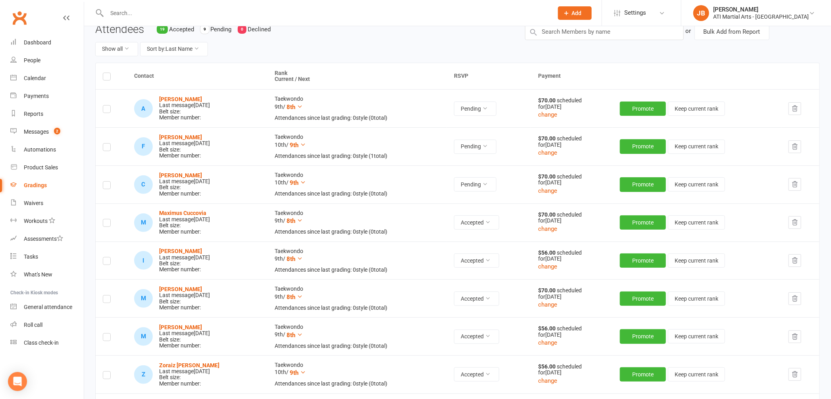
scroll to position [0, 0]
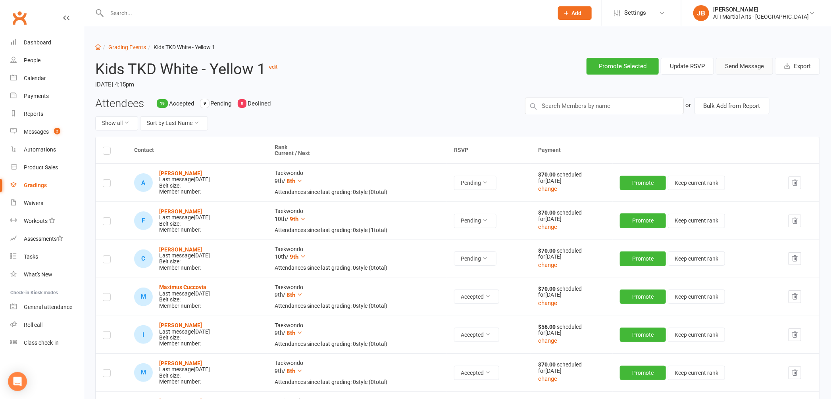
click at [733, 67] on button "Send Message" at bounding box center [744, 66] width 57 height 17
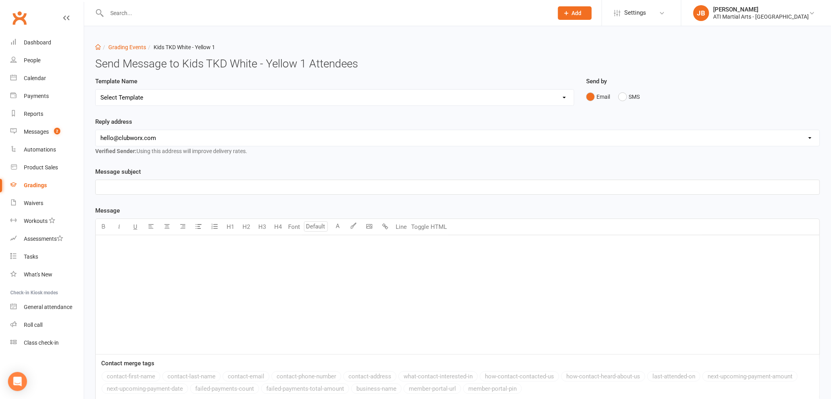
click at [123, 98] on select "Select Template [Email] Confirmation of Successful Grading [Email] Grading Even…" at bounding box center [335, 98] width 478 height 16
select select "2"
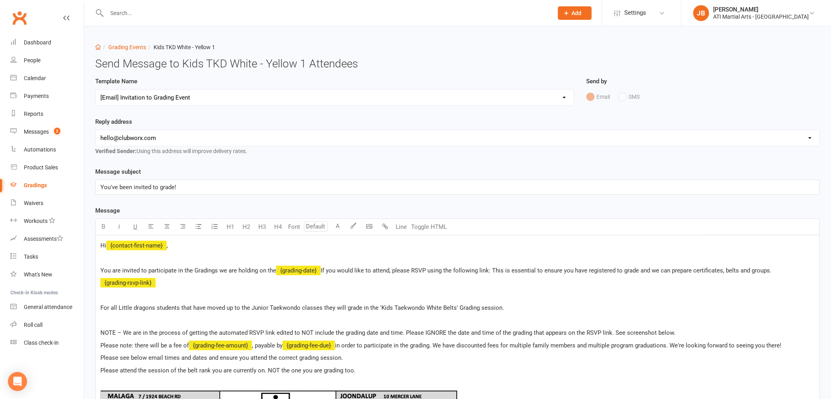
click at [132, 136] on select "hello@clubworx.com claremont@atimartialarts.com.au tony@atimartialarts.com.au b…" at bounding box center [458, 138] width 724 height 16
select select "1"
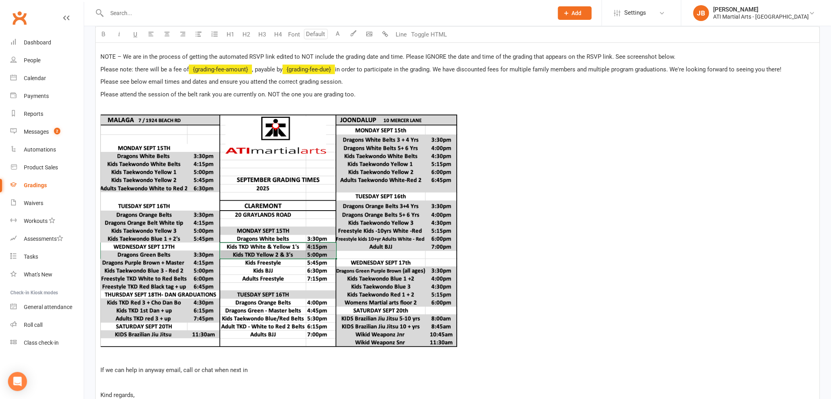
scroll to position [431, 0]
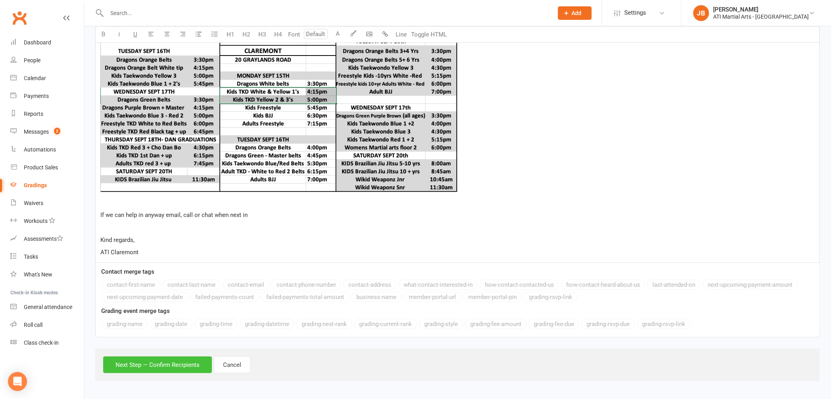
click at [164, 368] on button "Next Step — Confirm Recipients" at bounding box center [157, 365] width 109 height 17
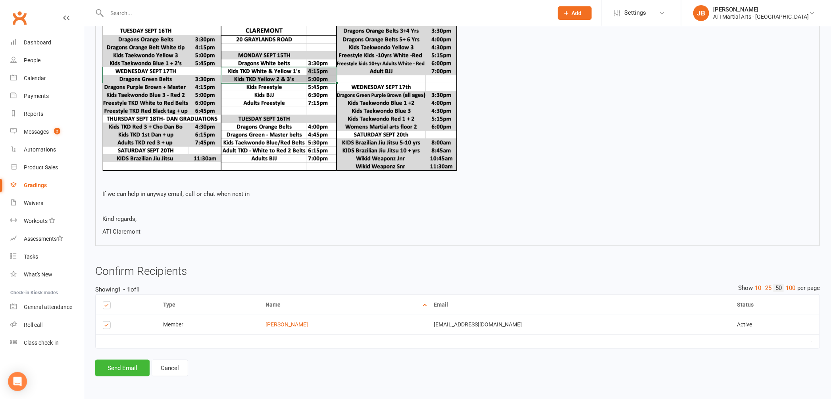
scroll to position [401, 0]
click at [138, 369] on button "Send Email" at bounding box center [122, 368] width 54 height 17
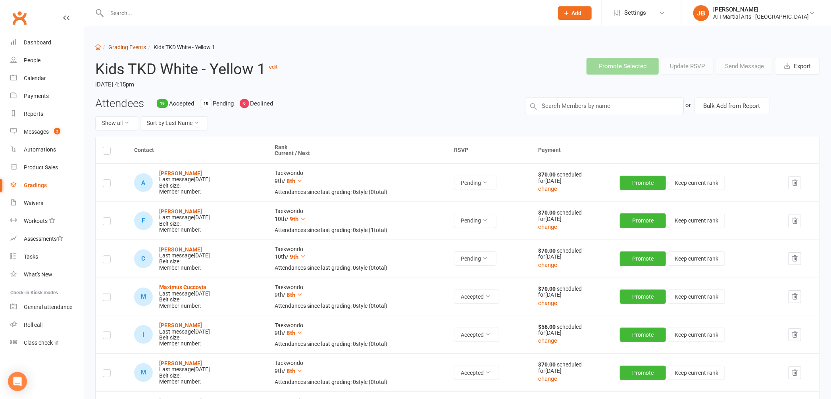
click at [115, 44] on link "Grading Events" at bounding box center [127, 47] width 38 height 6
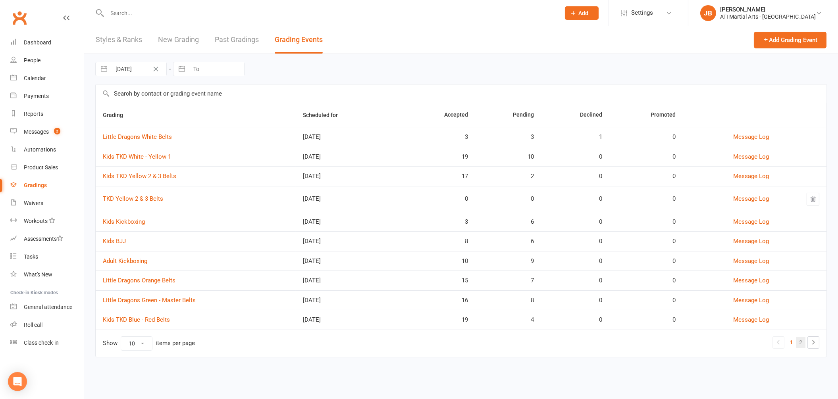
click at [800, 345] on link "2" at bounding box center [801, 342] width 10 height 11
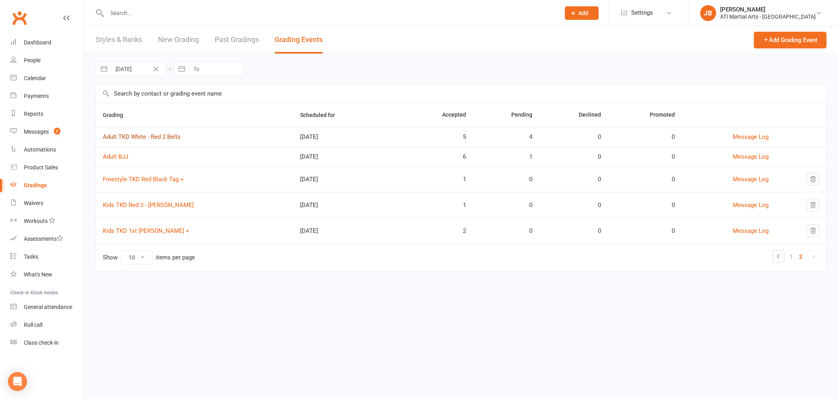
click at [123, 138] on link "Adult TKD White - Red 2 Belts" at bounding box center [142, 136] width 78 height 7
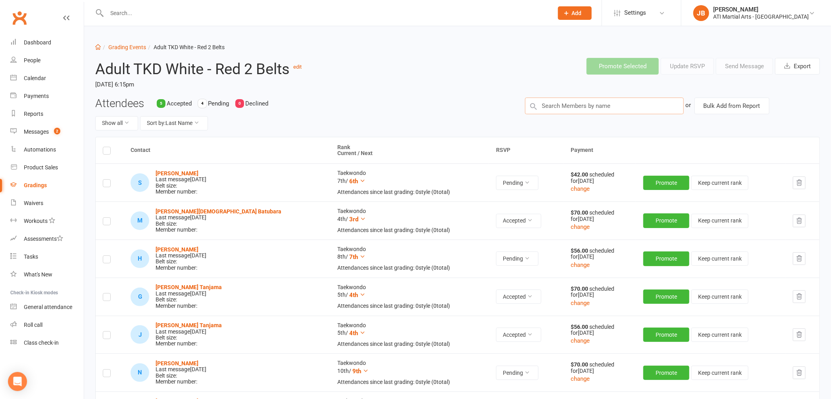
click at [550, 104] on input "text" at bounding box center [604, 106] width 159 height 17
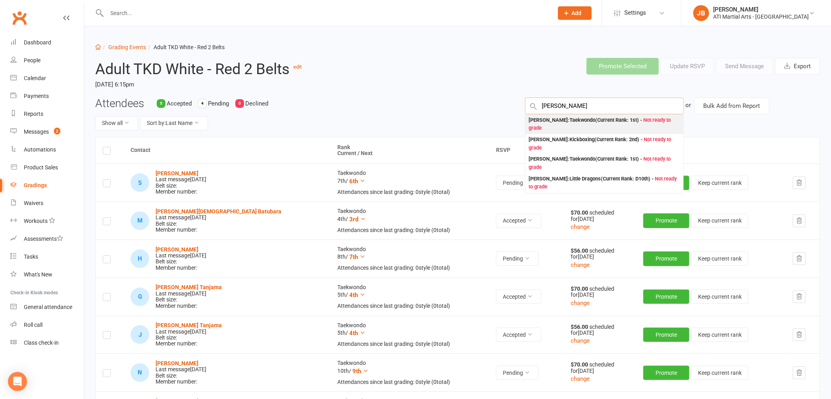
type input "[PERSON_NAME]"
click at [555, 120] on div "Isaac Kok : Taekwondo (Current Rank: 1st ) - Not ready to grade" at bounding box center [605, 124] width 152 height 16
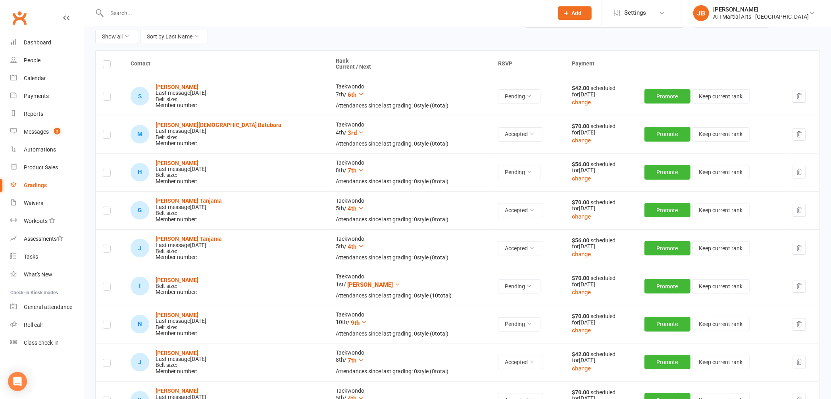
scroll to position [140, 0]
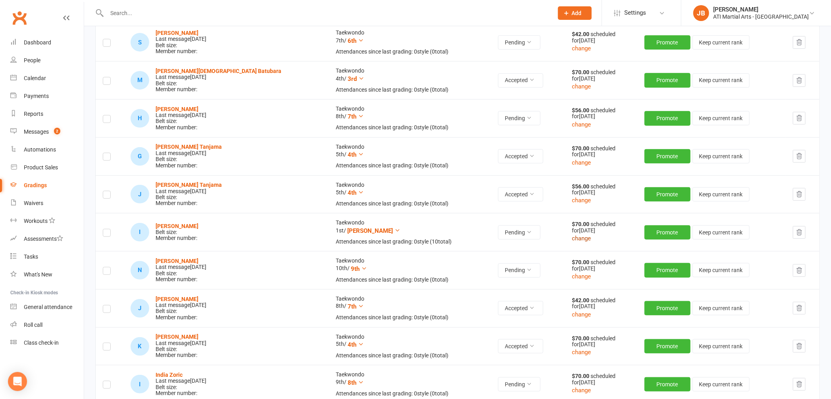
click at [572, 240] on button "change" at bounding box center [581, 239] width 19 height 10
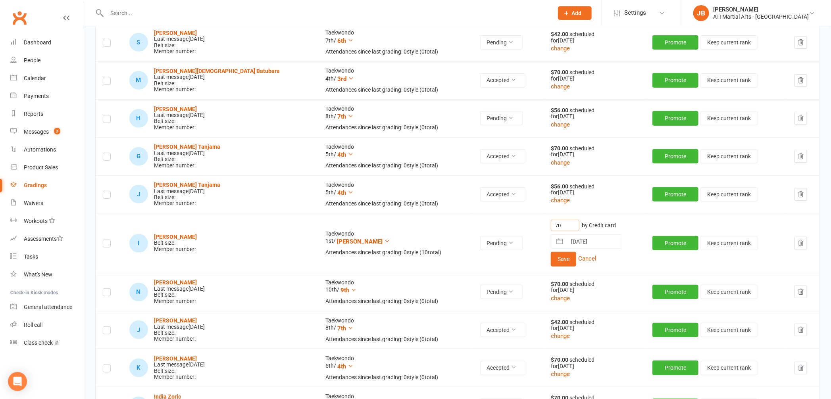
click at [551, 227] on input "70" at bounding box center [565, 226] width 29 height 12
type input "7"
type input "44"
click at [551, 261] on button "Save" at bounding box center [563, 259] width 25 height 14
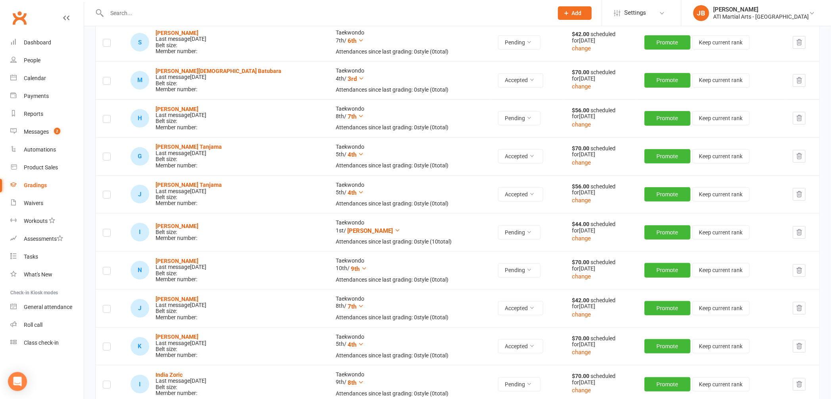
click at [104, 234] on label at bounding box center [107, 234] width 8 height 0
click at [104, 229] on input "checkbox" at bounding box center [107, 229] width 8 height 0
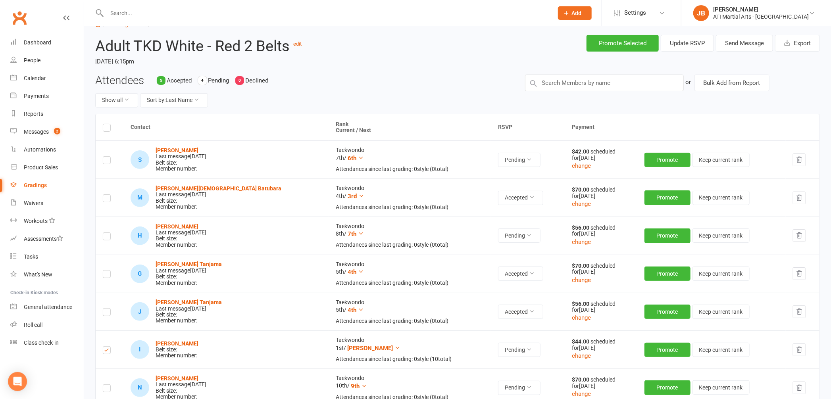
scroll to position [0, 0]
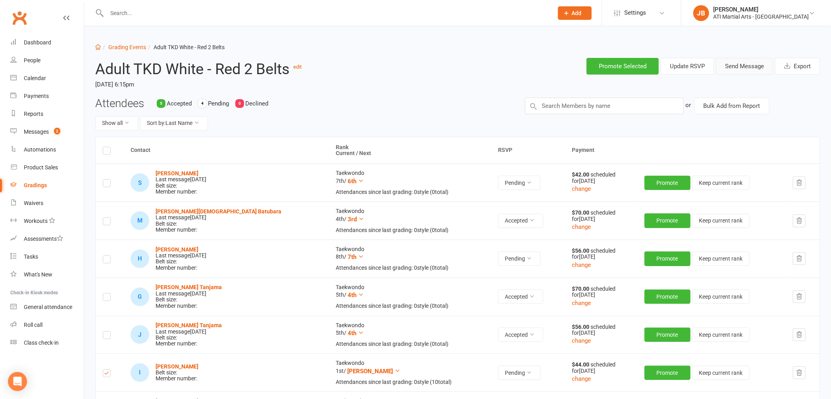
click at [739, 68] on button "Send Message" at bounding box center [744, 66] width 57 height 17
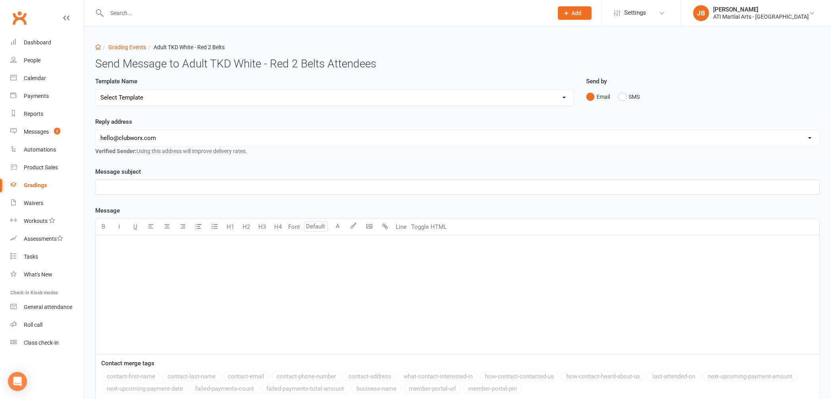
click at [115, 97] on select "Select Template [Email] Confirmation of Successful Grading [Email] Grading Even…" at bounding box center [335, 98] width 478 height 16
select select "2"
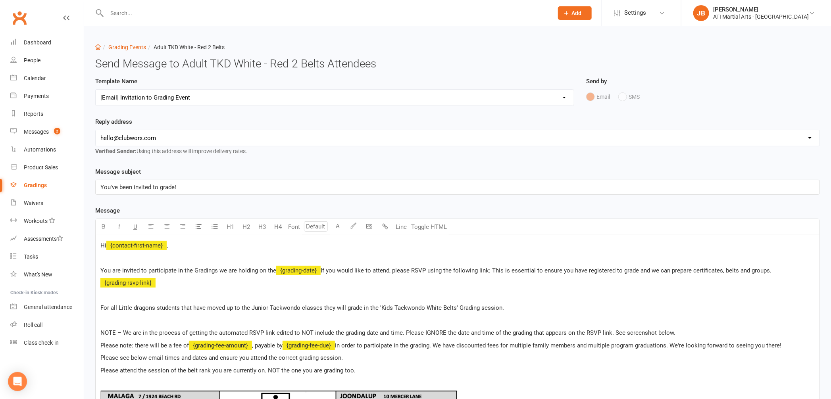
click at [136, 139] on select "hello@clubworx.com claremont@atimartialarts.com.au tony@atimartialarts.com.au b…" at bounding box center [458, 138] width 724 height 16
select select "1"
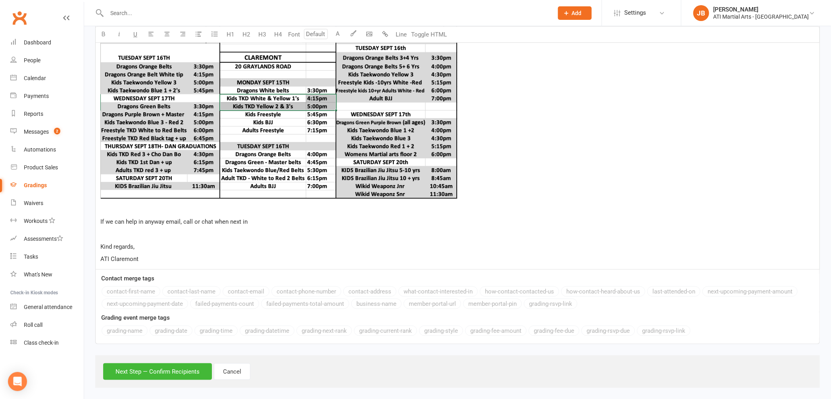
scroll to position [431, 0]
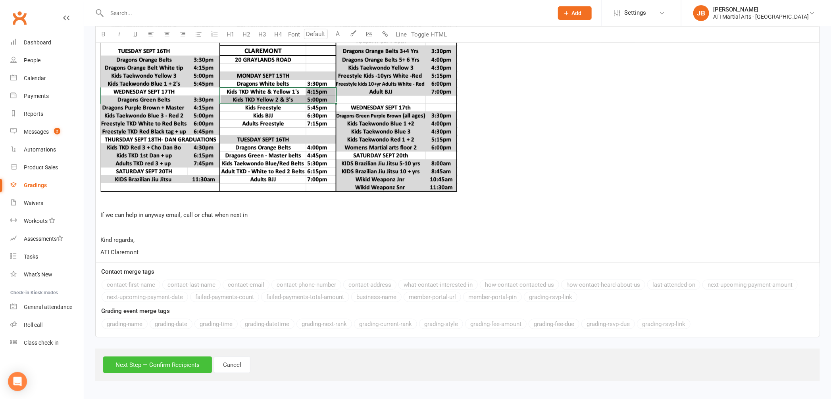
click at [203, 365] on button "Next Step — Confirm Recipients" at bounding box center [157, 365] width 109 height 17
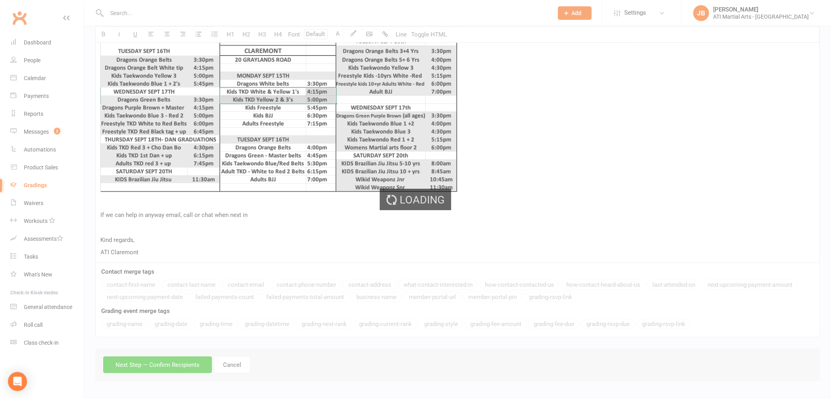
scroll to position [401, 0]
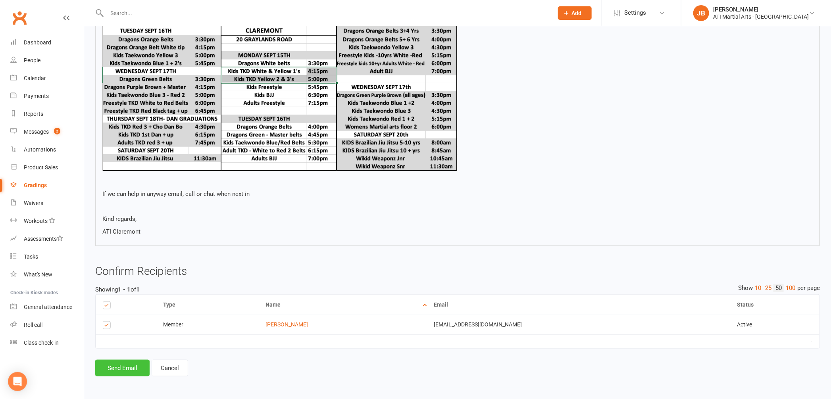
click at [134, 367] on button "Send Email" at bounding box center [122, 368] width 54 height 17
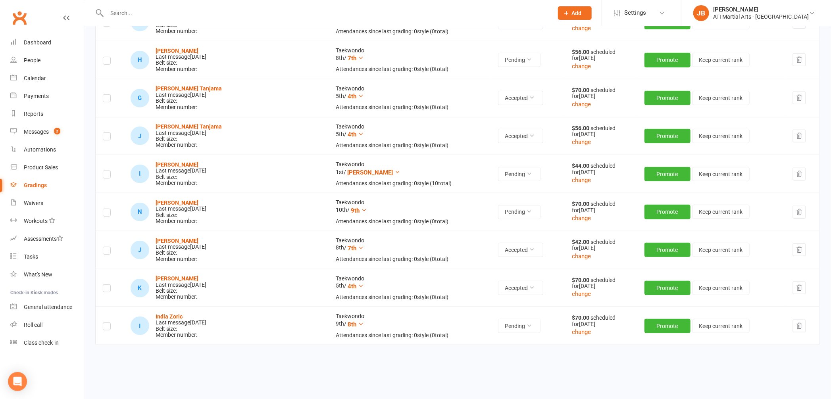
scroll to position [190, 0]
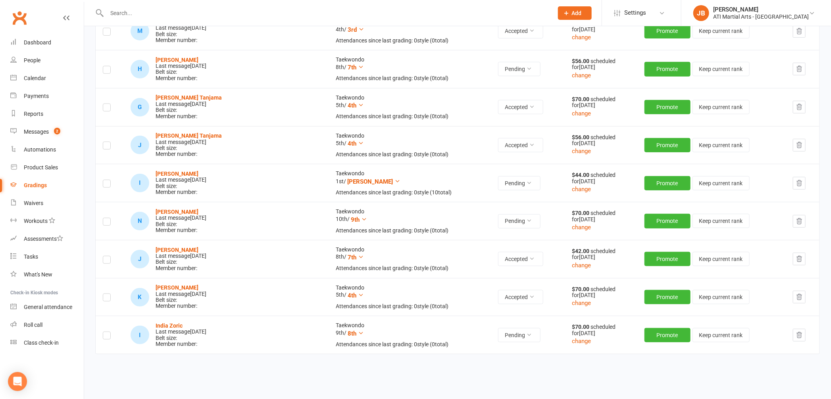
click at [796, 185] on icon "button" at bounding box center [799, 183] width 7 height 7
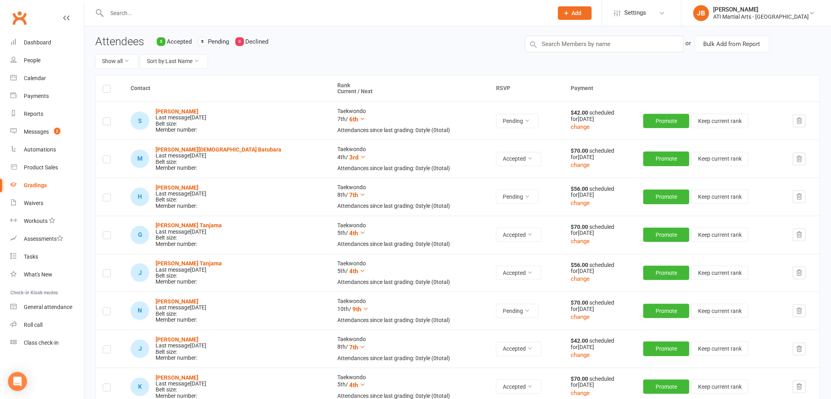
scroll to position [0, 0]
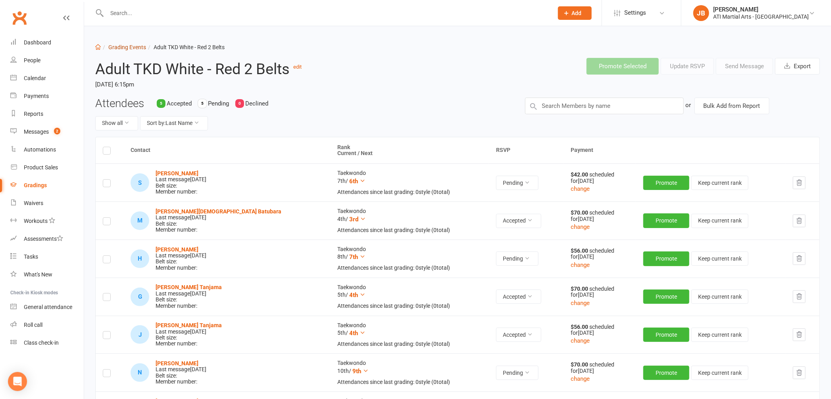
click at [118, 49] on link "Grading Events" at bounding box center [127, 47] width 38 height 6
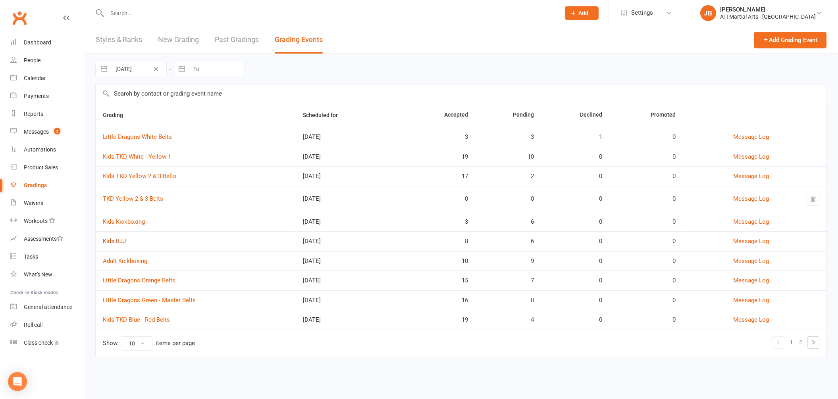
click at [120, 242] on link "Kids BJJ" at bounding box center [114, 241] width 23 height 7
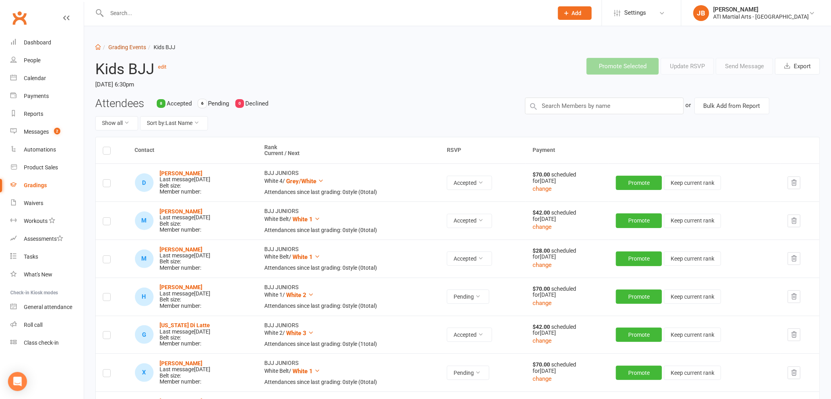
click at [129, 47] on link "Grading Events" at bounding box center [127, 47] width 38 height 6
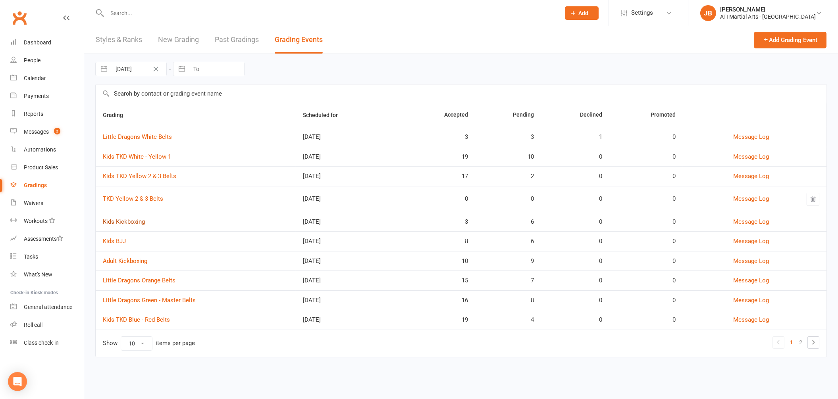
click at [117, 224] on link "Kids Kickboxing" at bounding box center [124, 221] width 42 height 7
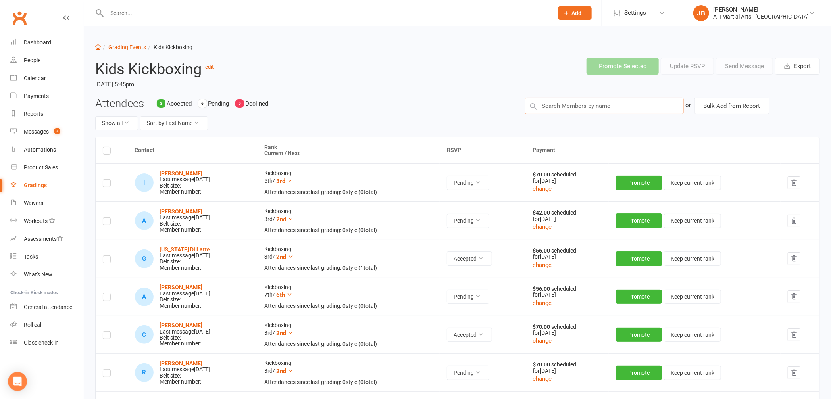
click at [573, 102] on input "text" at bounding box center [604, 106] width 159 height 17
type input "N"
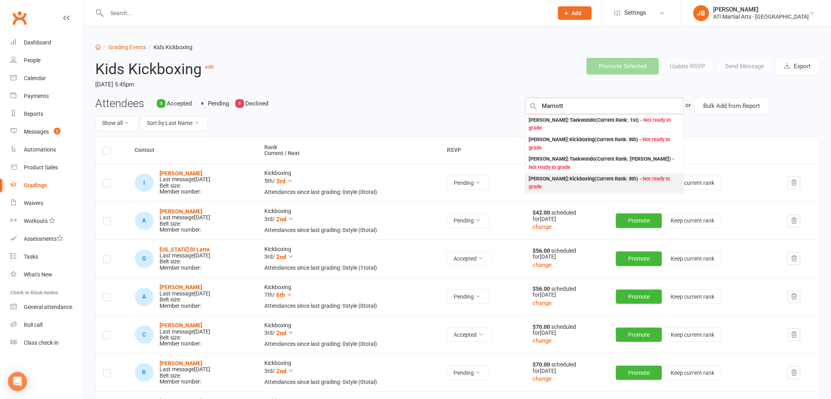
type input "Marriott"
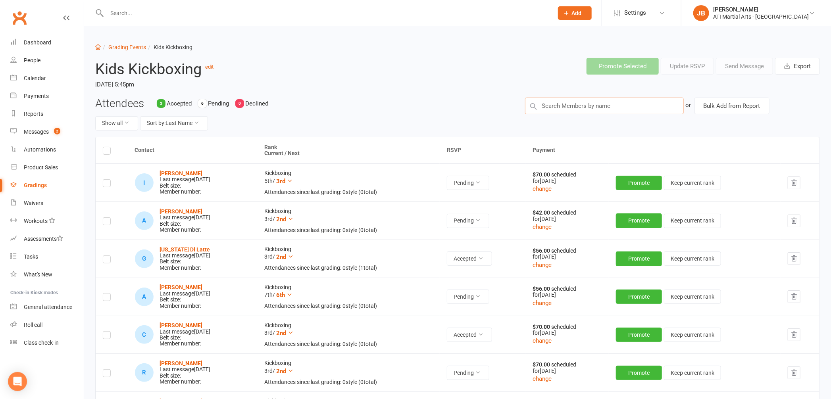
click at [570, 107] on input "text" at bounding box center [604, 106] width 159 height 17
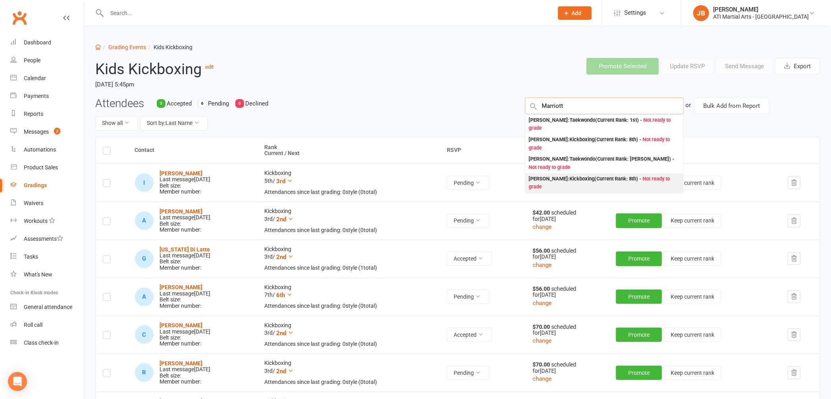
type input "Marriott"
click at [548, 179] on div "Cecilie Marriott : Kickboxing (Current Rank: 8th ) - Not ready to grade" at bounding box center [605, 183] width 152 height 16
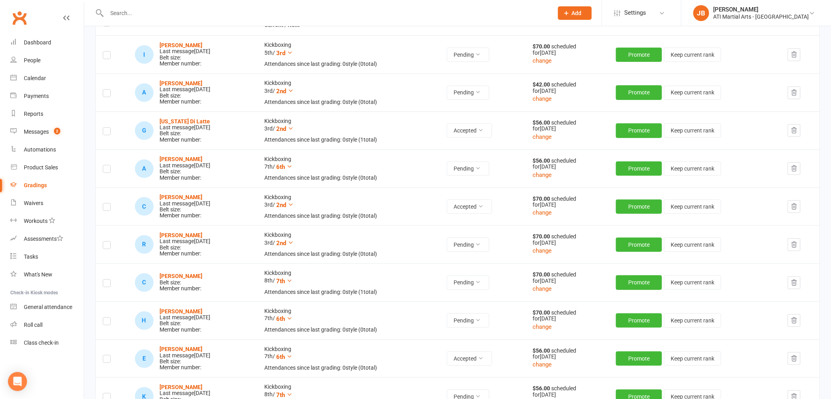
scroll to position [123, 0]
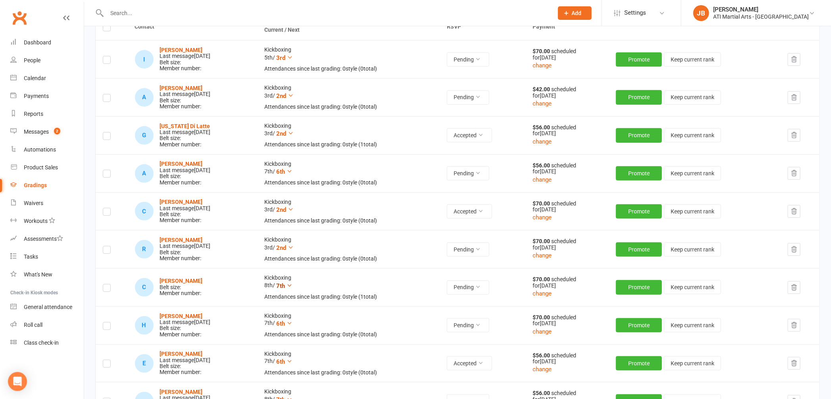
click at [292, 285] on icon at bounding box center [290, 286] width 6 height 6
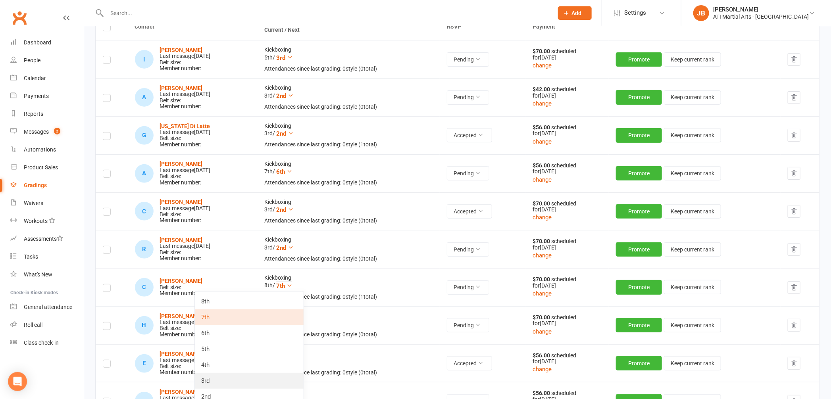
click at [242, 381] on link "3rd" at bounding box center [249, 381] width 109 height 16
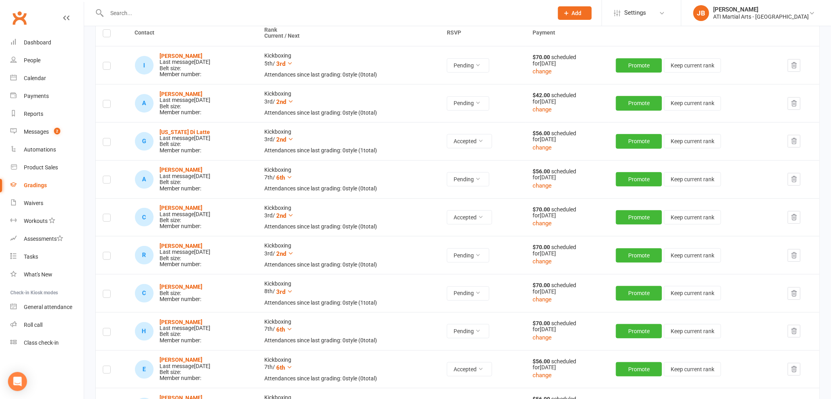
scroll to position [119, 0]
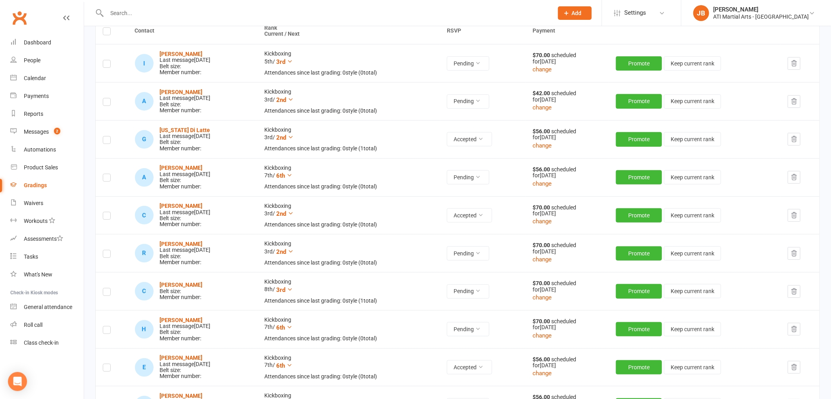
click at [108, 293] on label at bounding box center [107, 293] width 8 height 0
click at [108, 288] on input "checkbox" at bounding box center [107, 288] width 8 height 0
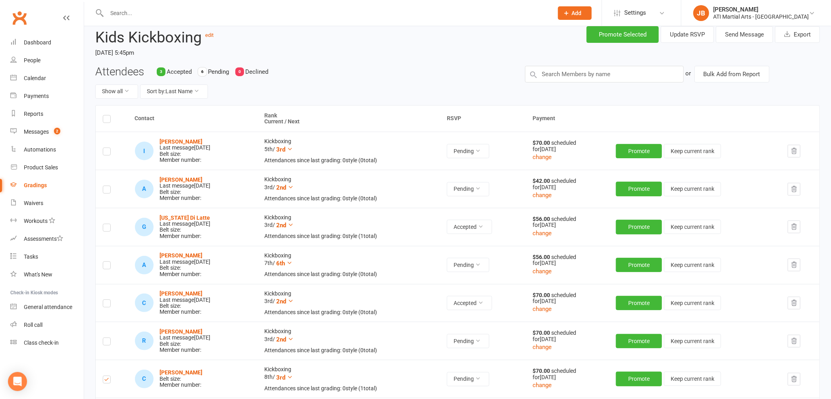
scroll to position [0, 0]
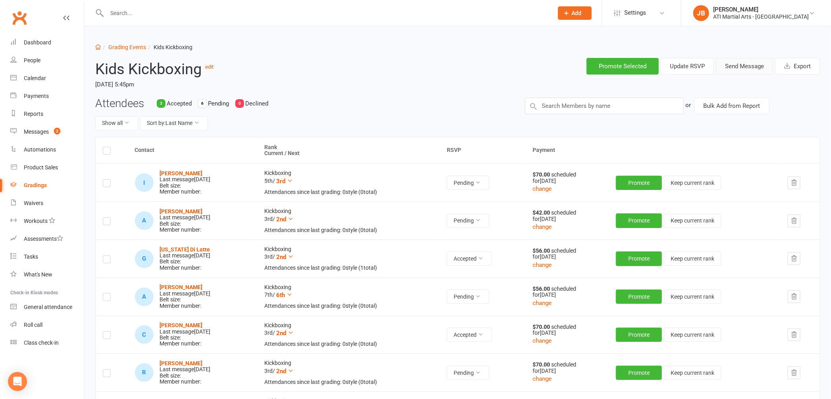
click at [727, 67] on button "Send Message" at bounding box center [744, 66] width 57 height 17
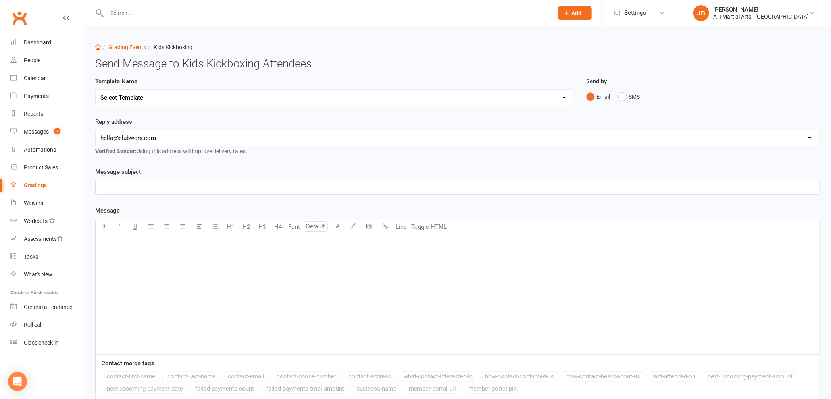
click at [127, 100] on select "Select Template [Email] Confirmation of Successful Grading [Email] Grading Even…" at bounding box center [335, 98] width 478 height 16
select select "2"
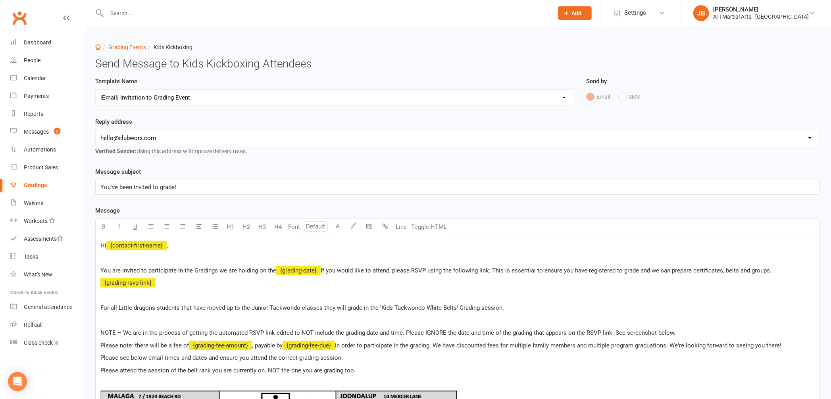
click at [135, 140] on select "hello@clubworx.com claremont@atimartialarts.com.au tony@atimartialarts.com.au b…" at bounding box center [458, 138] width 724 height 16
select select "1"
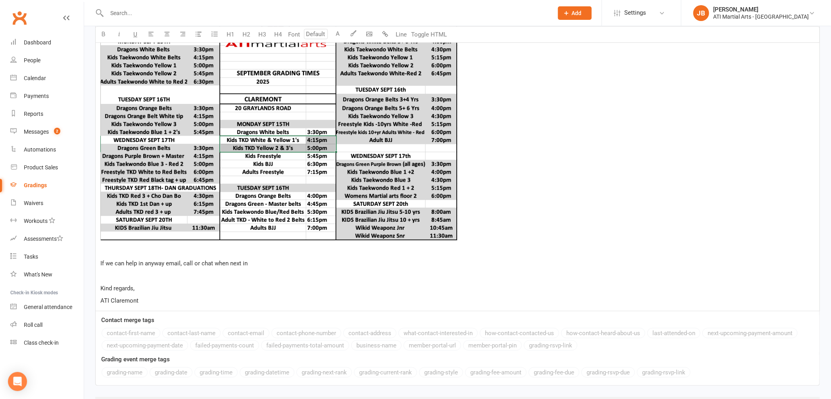
scroll to position [431, 0]
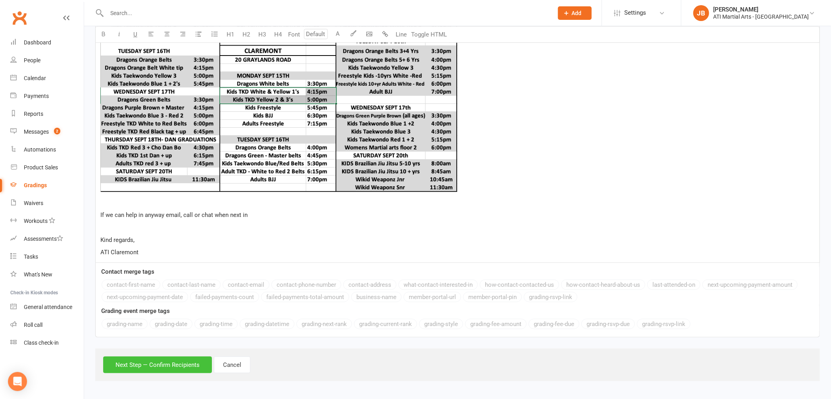
click at [195, 365] on button "Next Step — Confirm Recipients" at bounding box center [157, 365] width 109 height 17
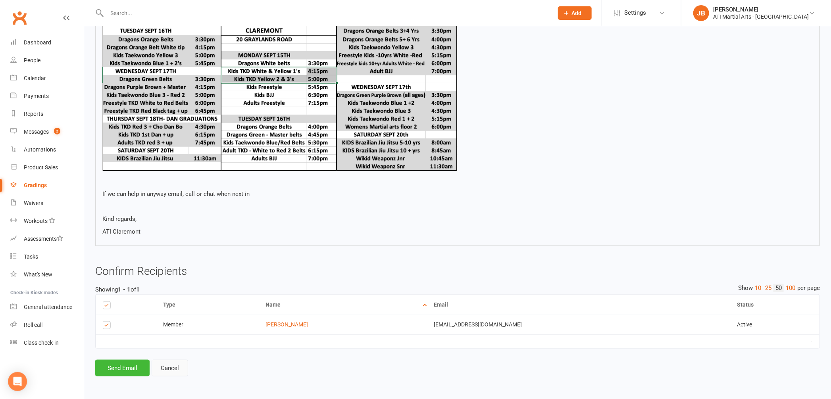
scroll to position [401, 0]
click at [139, 369] on button "Send Email" at bounding box center [122, 368] width 54 height 17
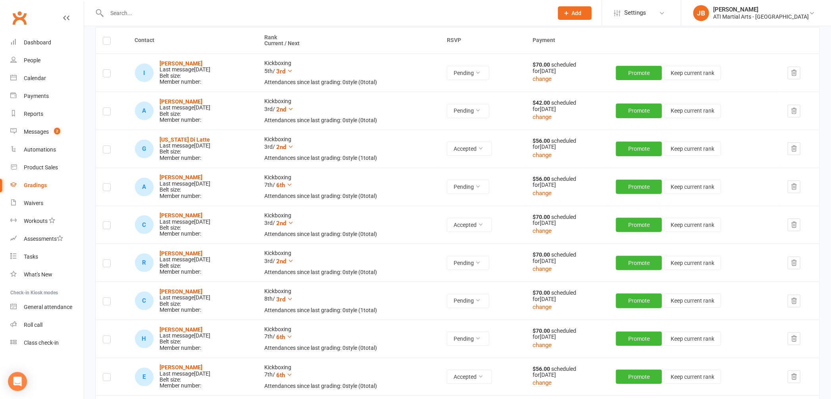
scroll to position [110, 0]
click at [21, 18] on link "Clubworx" at bounding box center [20, 18] width 20 height 20
